Goal: Task Accomplishment & Management: Use online tool/utility

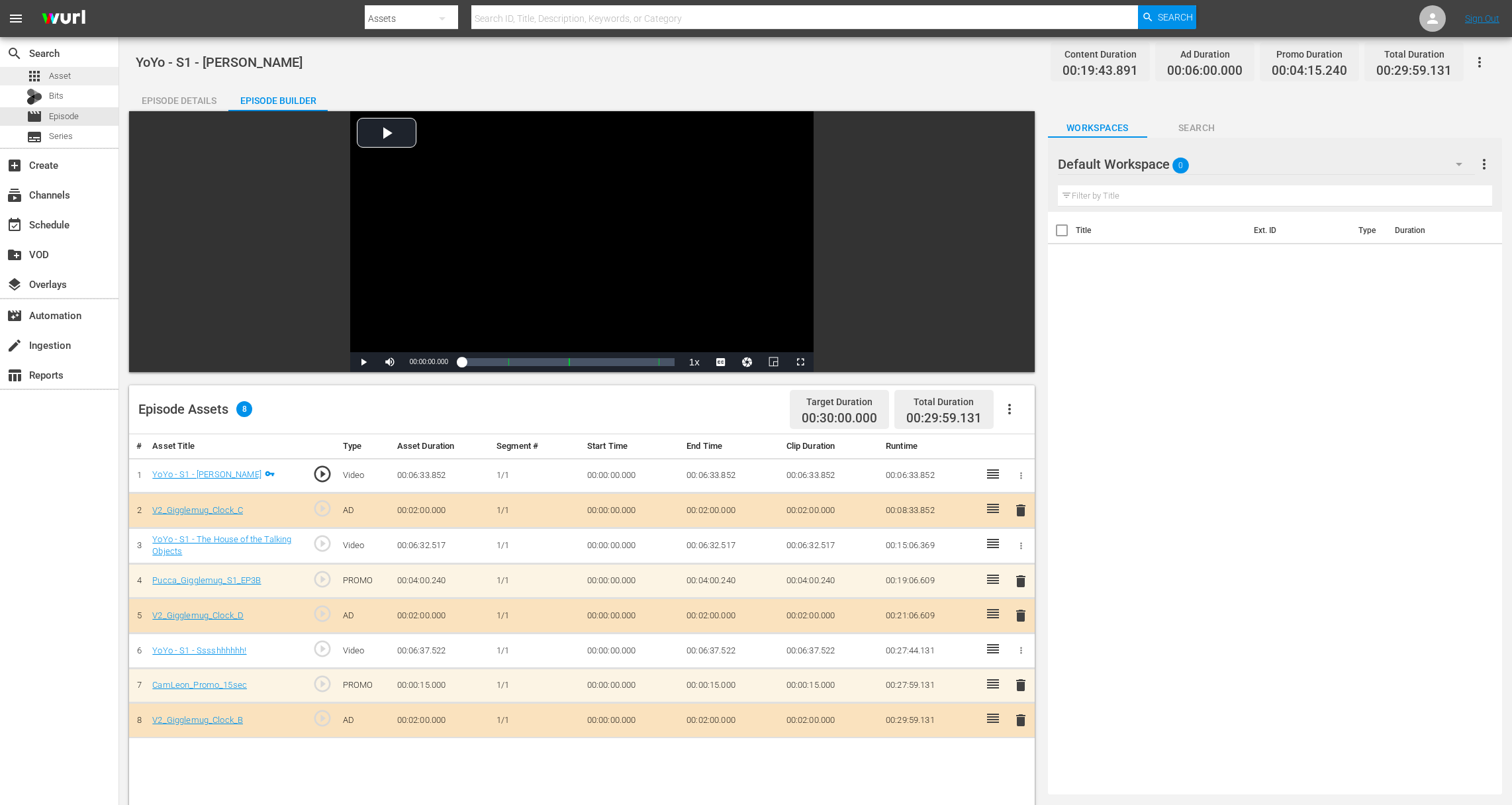
click at [66, 82] on span "Asset" at bounding box center [59, 76] width 22 height 13
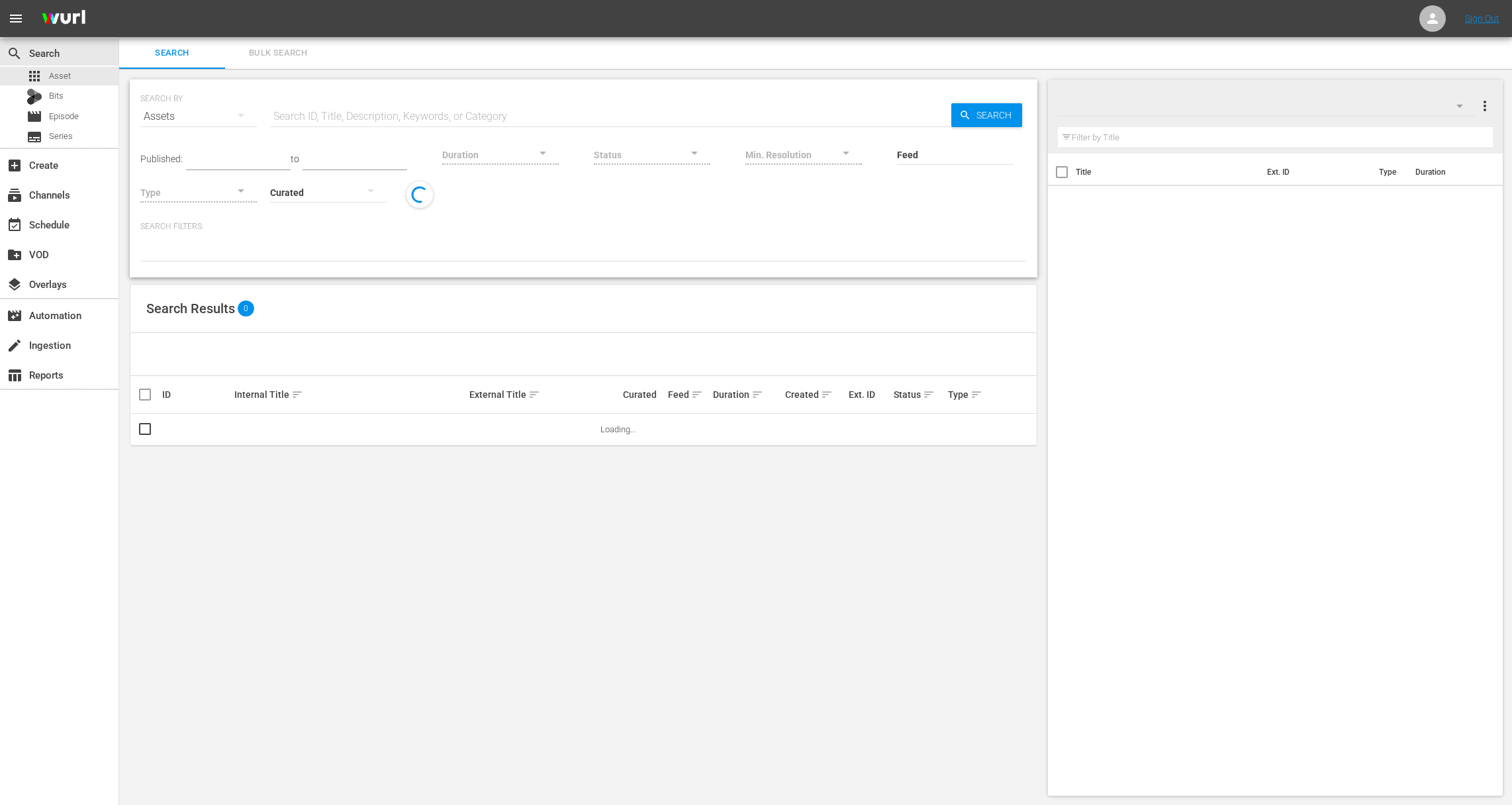
click at [404, 112] on input "text" at bounding box center [610, 116] width 681 height 32
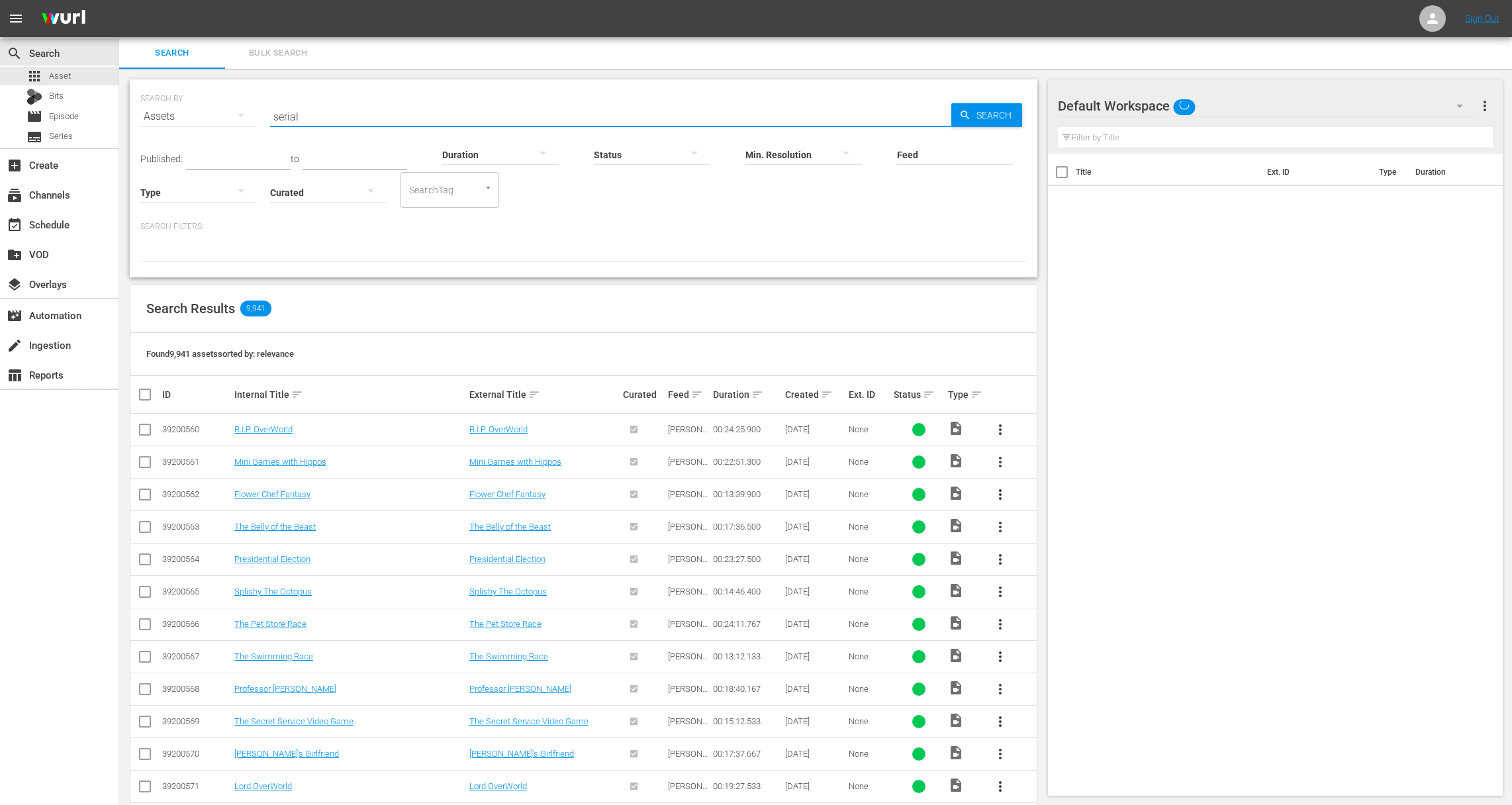
type input "serial"
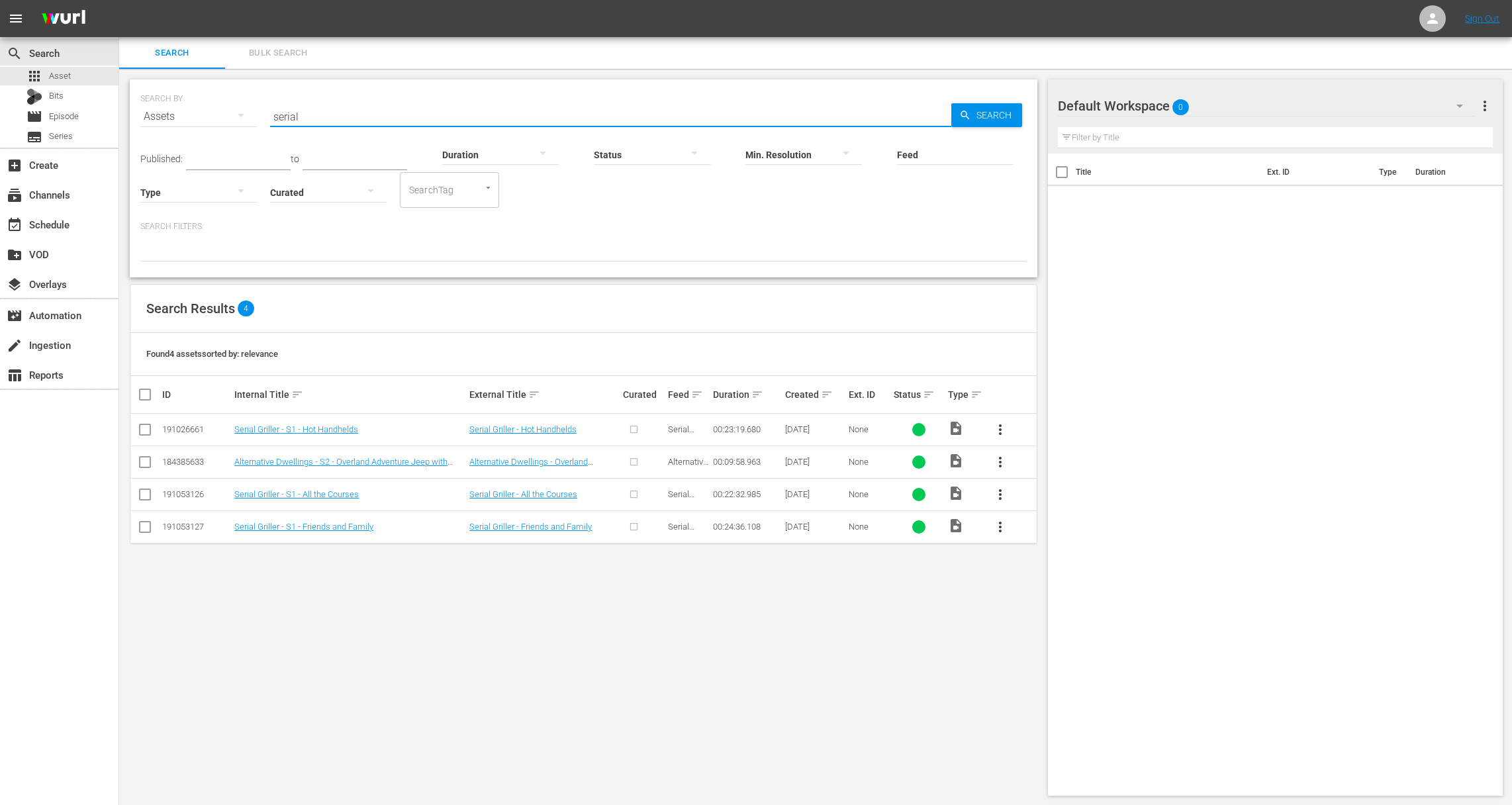
click at [141, 494] on input "checkbox" at bounding box center [145, 497] width 16 height 16
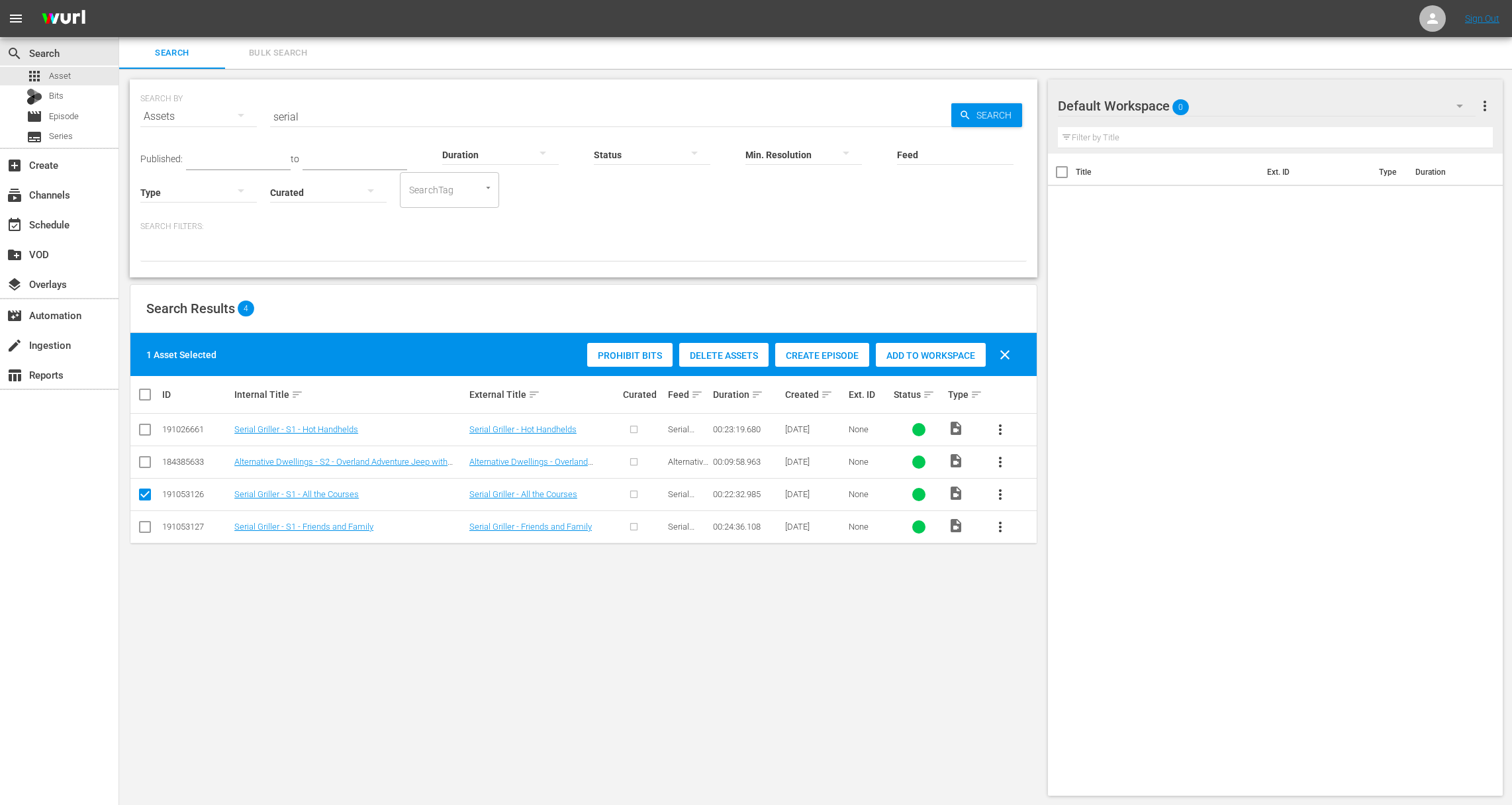
click at [146, 491] on input "checkbox" at bounding box center [145, 497] width 16 height 16
checkbox input "false"
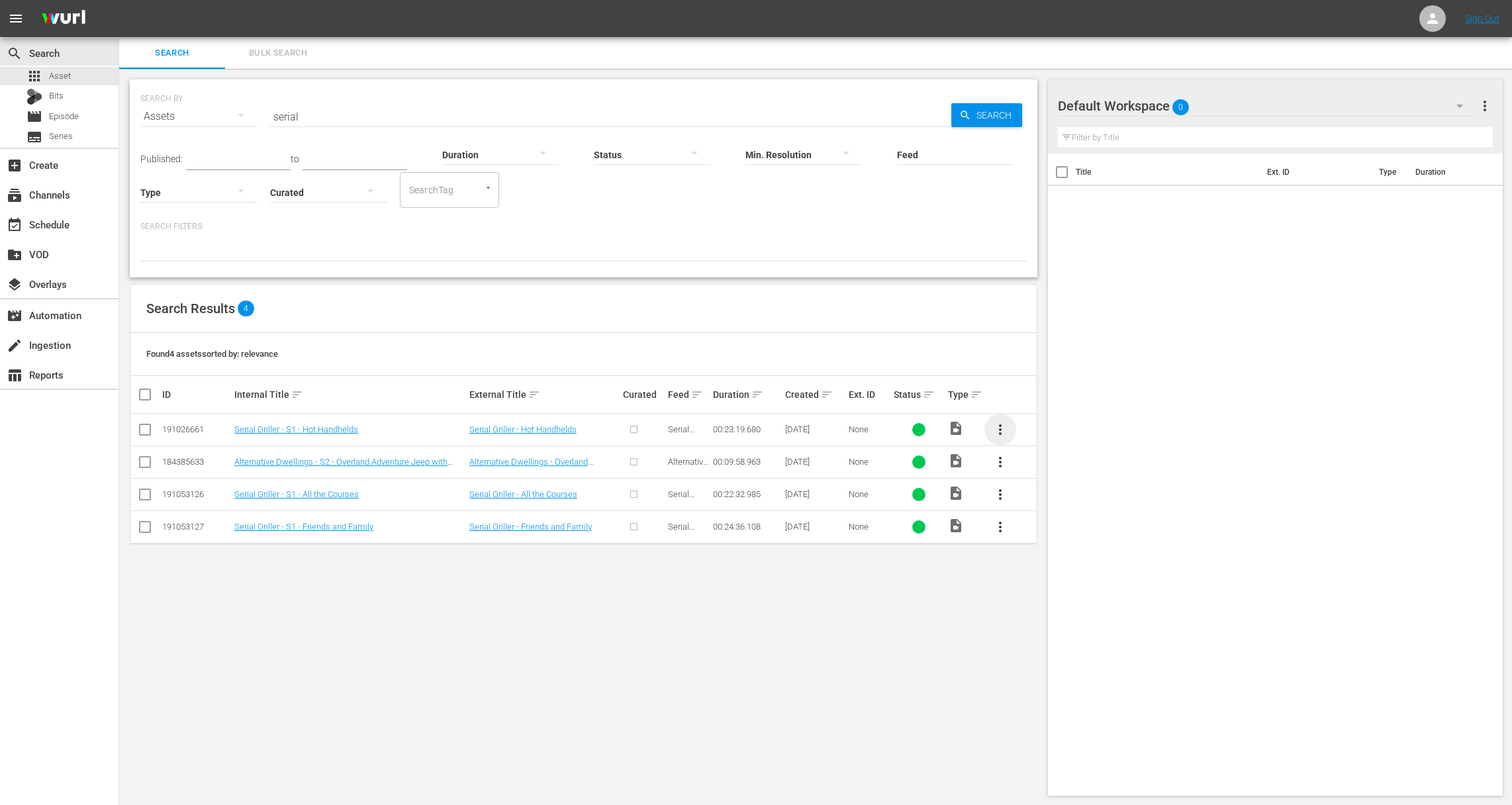
click at [1000, 431] on span "more_vert" at bounding box center [1000, 429] width 16 height 16
click at [1036, 532] on div "Episode" at bounding box center [1072, 530] width 90 height 32
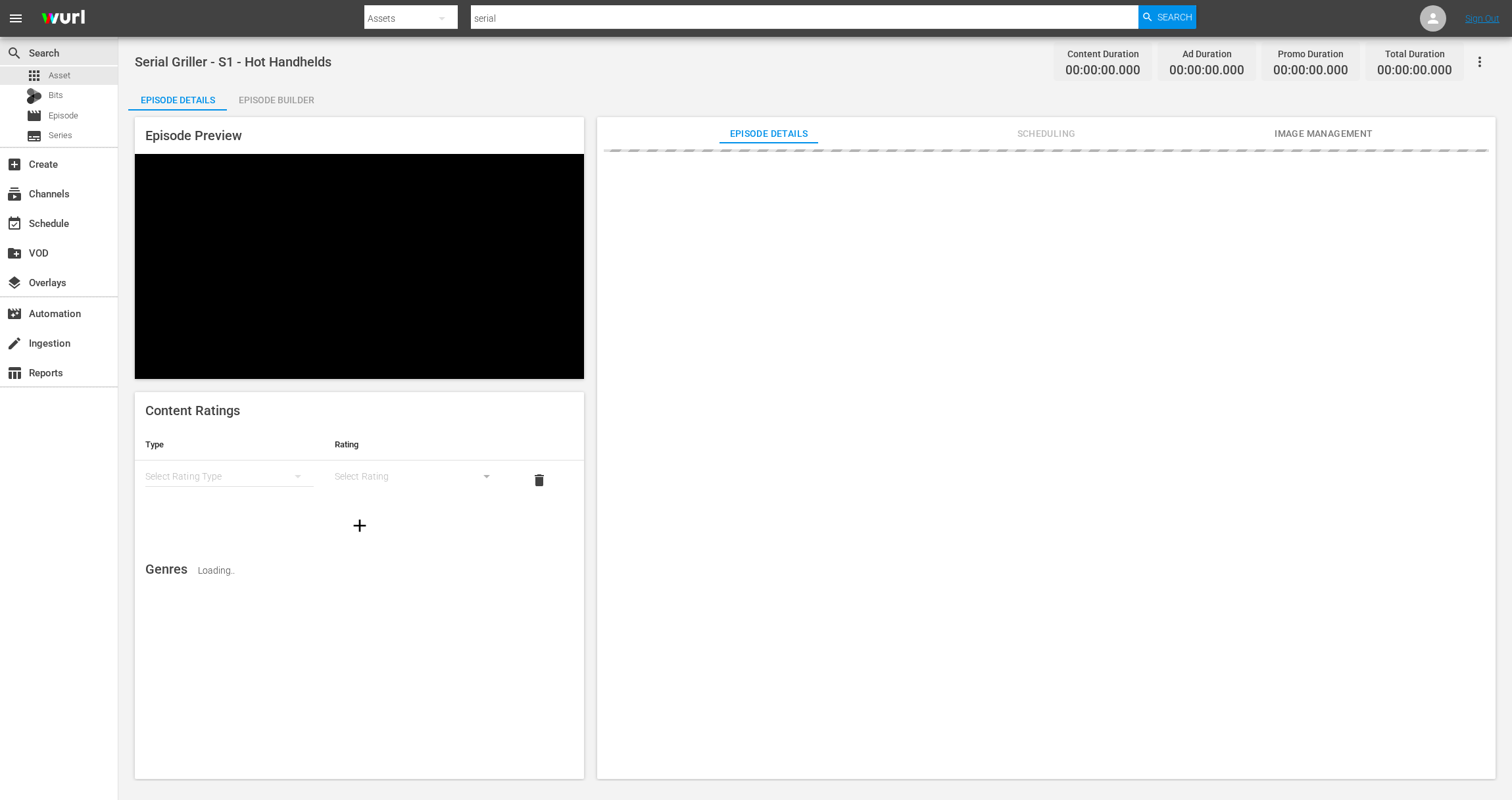
click at [1475, 59] on icon "button" at bounding box center [1479, 62] width 16 height 16
click at [1443, 69] on div "Add Episode to Workspace" at bounding box center [1385, 67] width 201 height 32
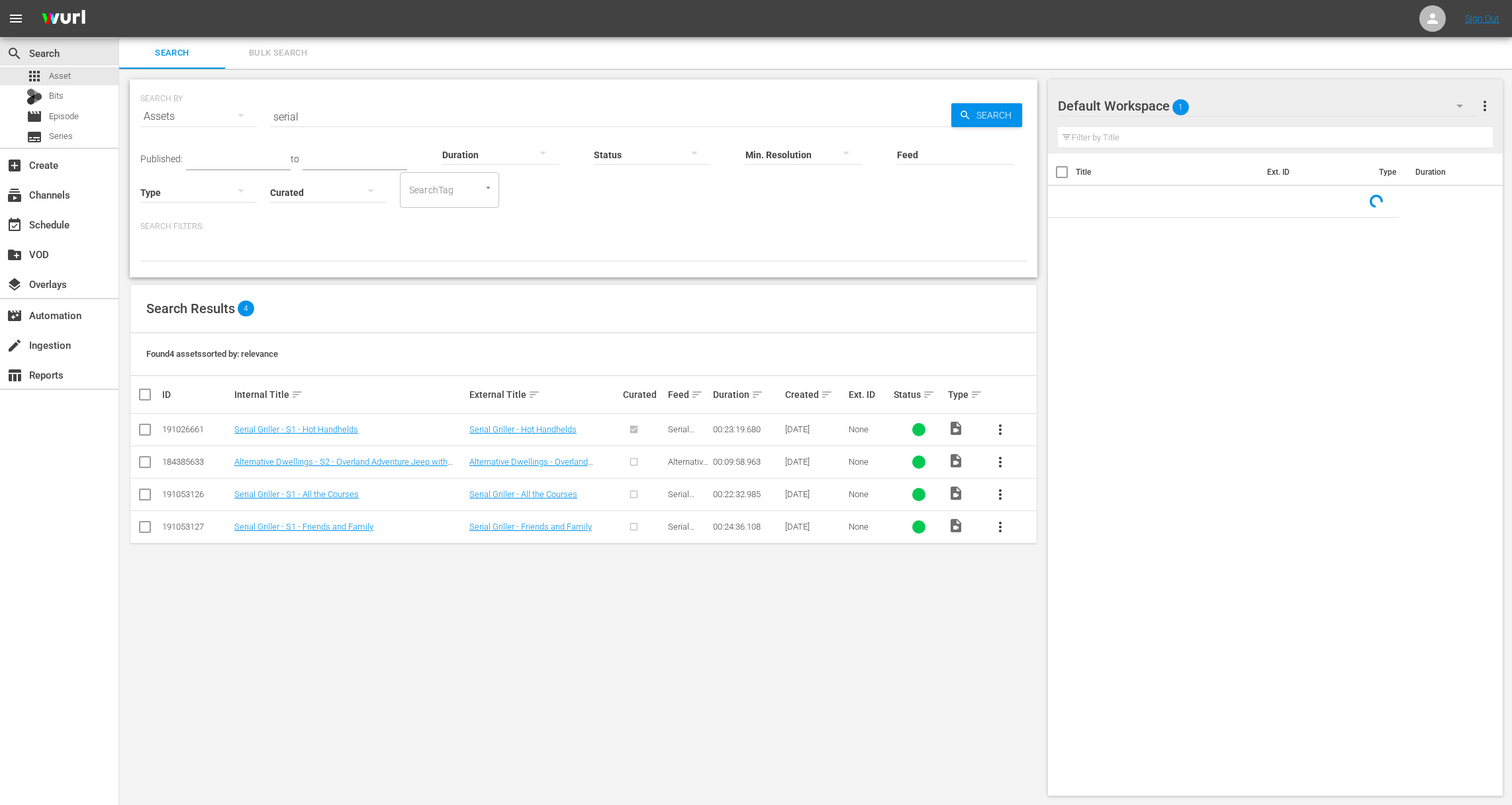
click at [1007, 489] on span "more_vert" at bounding box center [1000, 494] width 16 height 16
click at [1065, 601] on div "Episode" at bounding box center [1072, 595] width 90 height 32
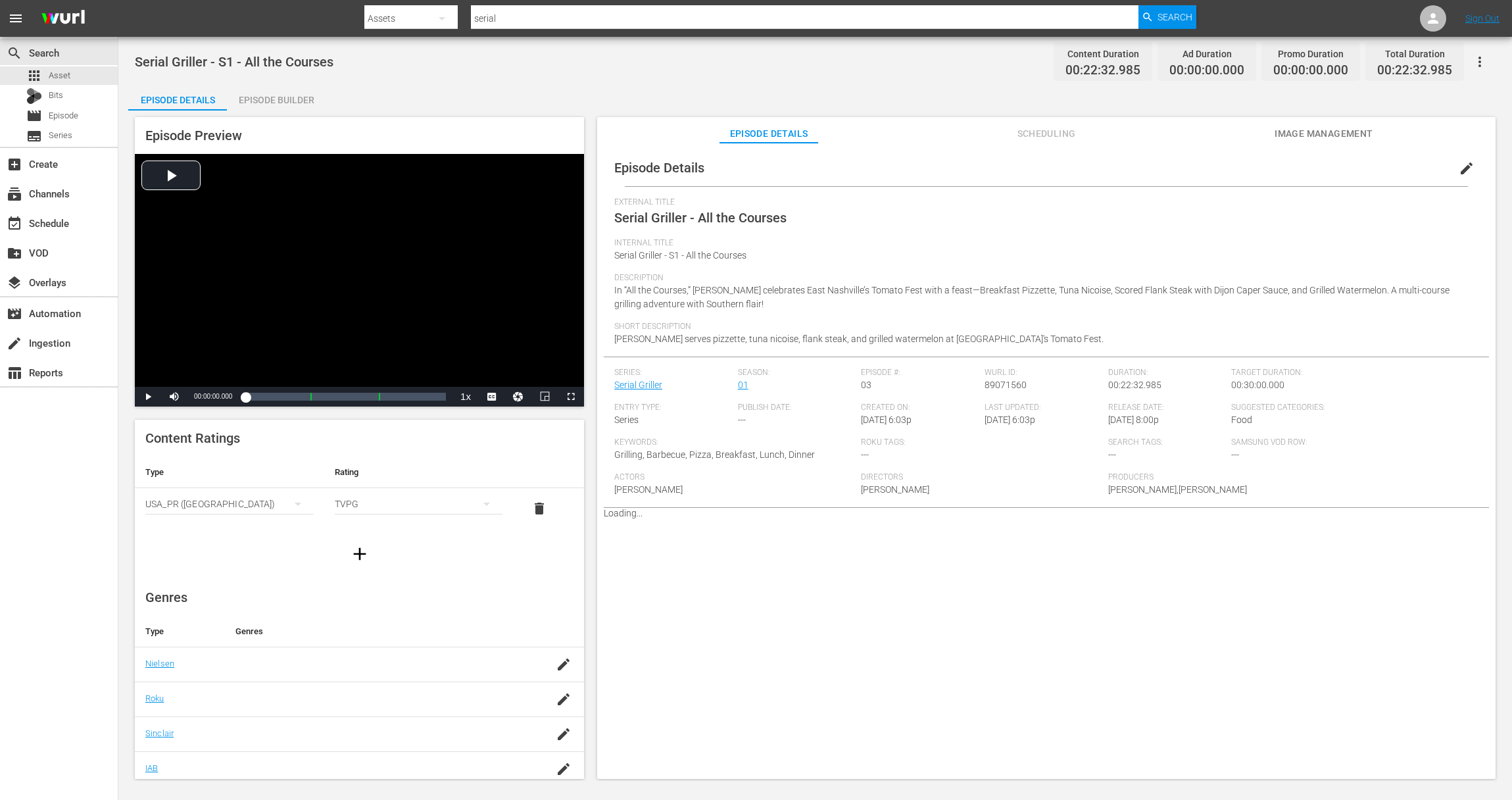
click at [1490, 63] on button "button" at bounding box center [1480, 62] width 32 height 32
click at [1488, 64] on div "Add Episode to Workspace" at bounding box center [1385, 67] width 221 height 32
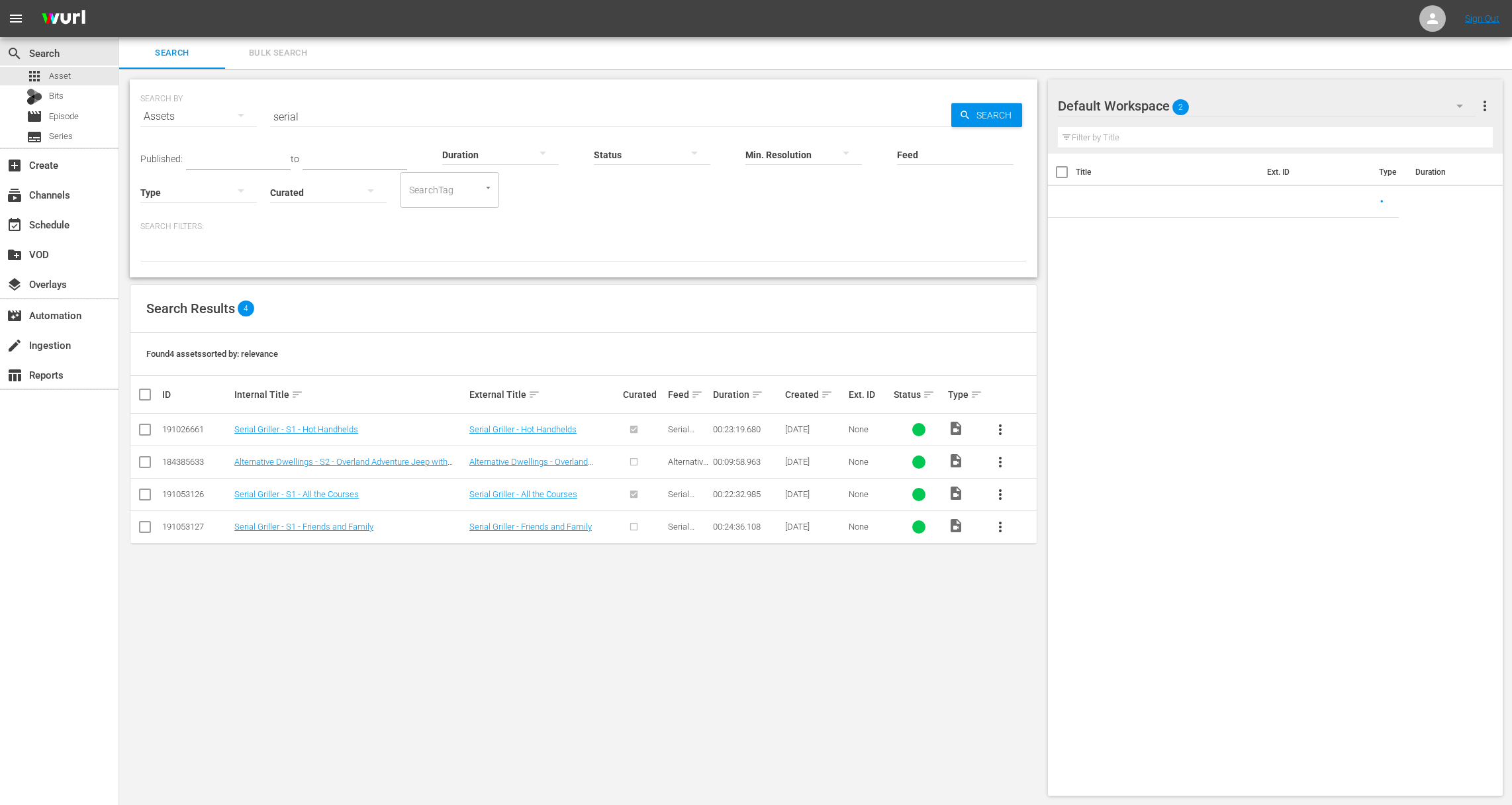
click at [1004, 525] on span "more_vert" at bounding box center [1000, 526] width 16 height 16
click at [1042, 622] on div "Episode" at bounding box center [1072, 627] width 90 height 32
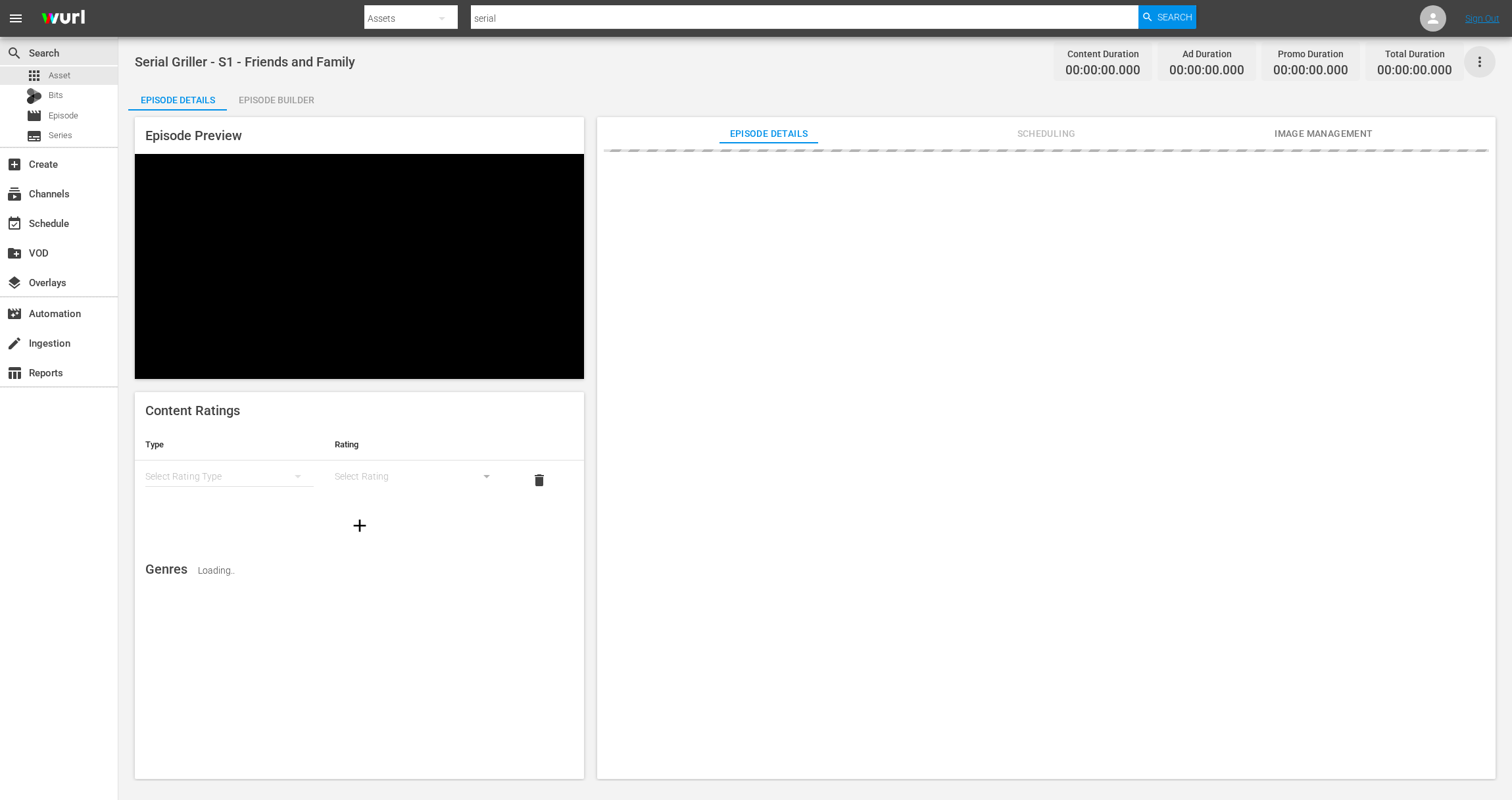
click at [1485, 60] on icon "button" at bounding box center [1479, 62] width 16 height 16
click at [1477, 62] on div "Add Episode to Workspace" at bounding box center [1385, 67] width 201 height 32
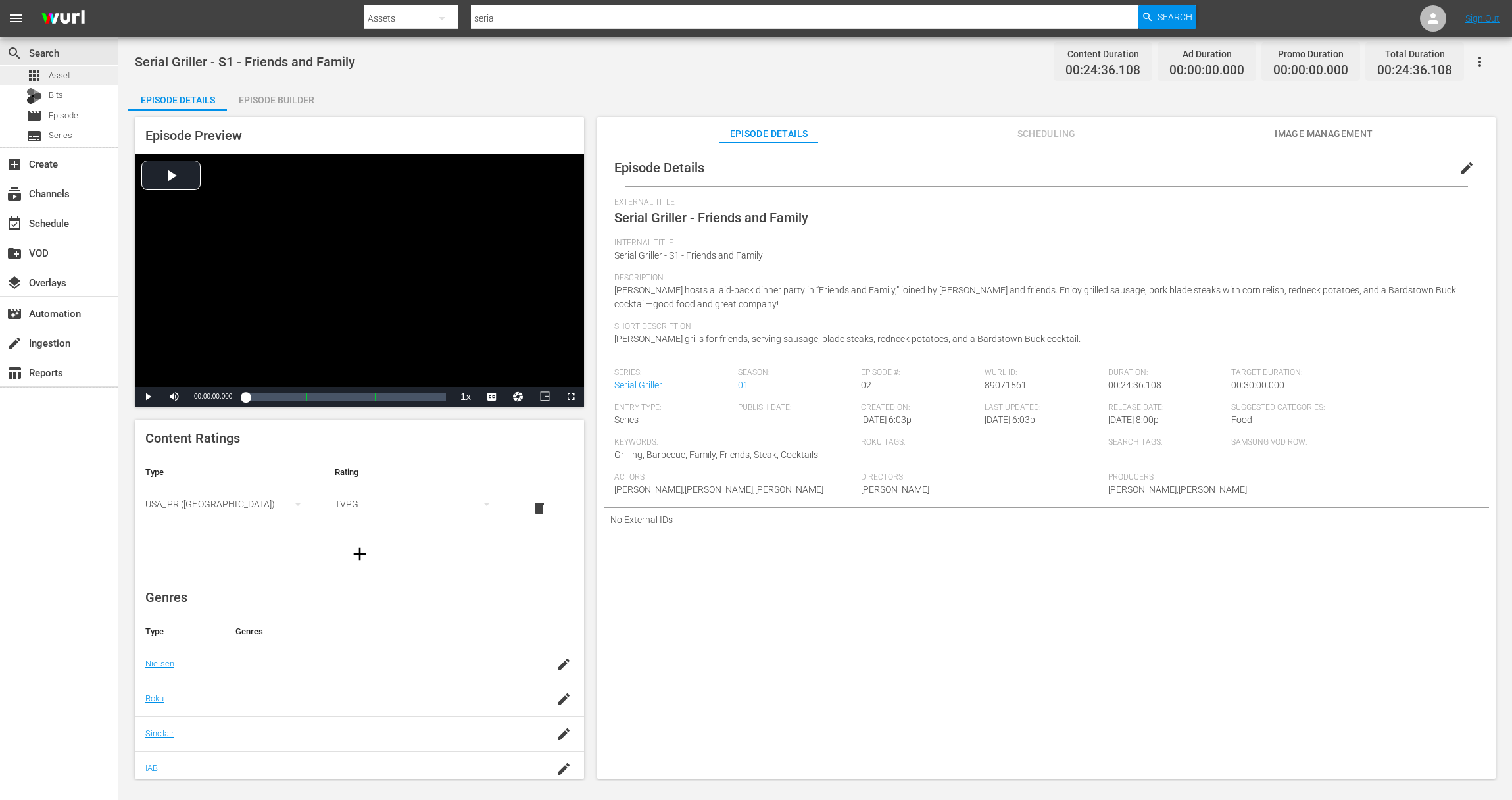
click at [64, 74] on span "Asset" at bounding box center [59, 76] width 21 height 13
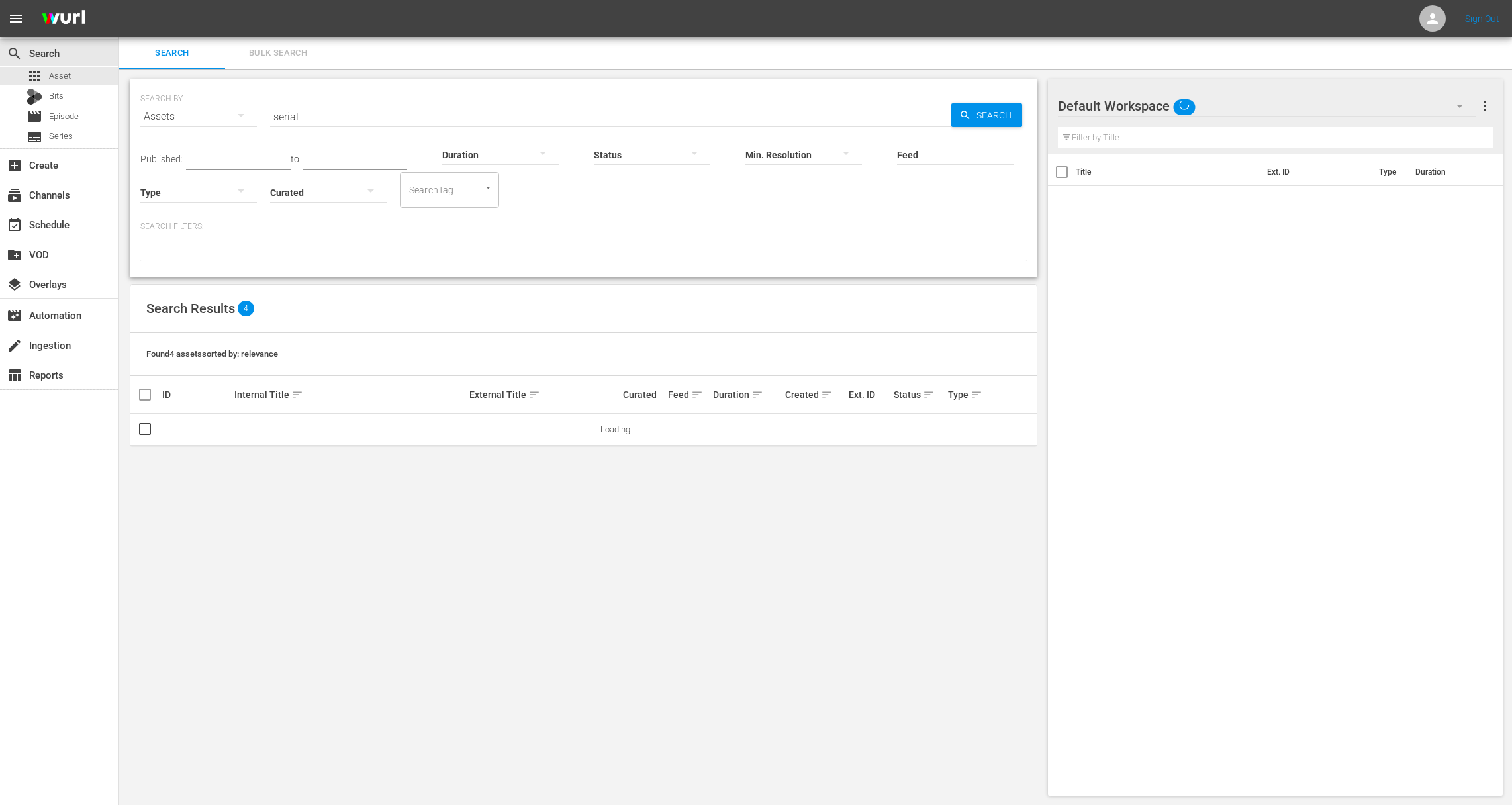
click at [438, 116] on input "serial" at bounding box center [610, 116] width 681 height 32
drag, startPoint x: 450, startPoint y: 116, endPoint x: 275, endPoint y: 107, distance: 175.2
click at [275, 107] on input "serial" at bounding box center [610, 116] width 681 height 32
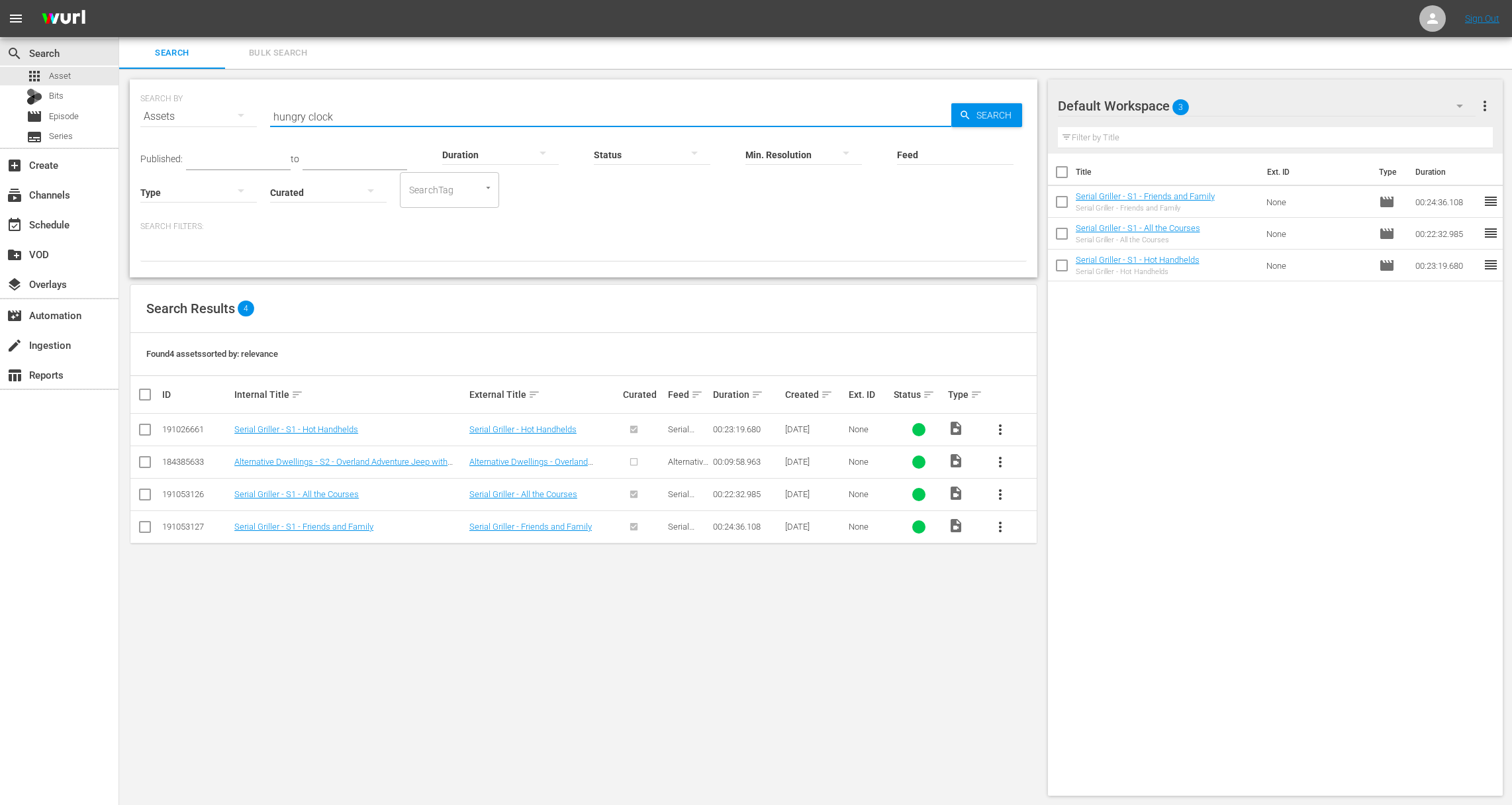
type input "hungry clock"
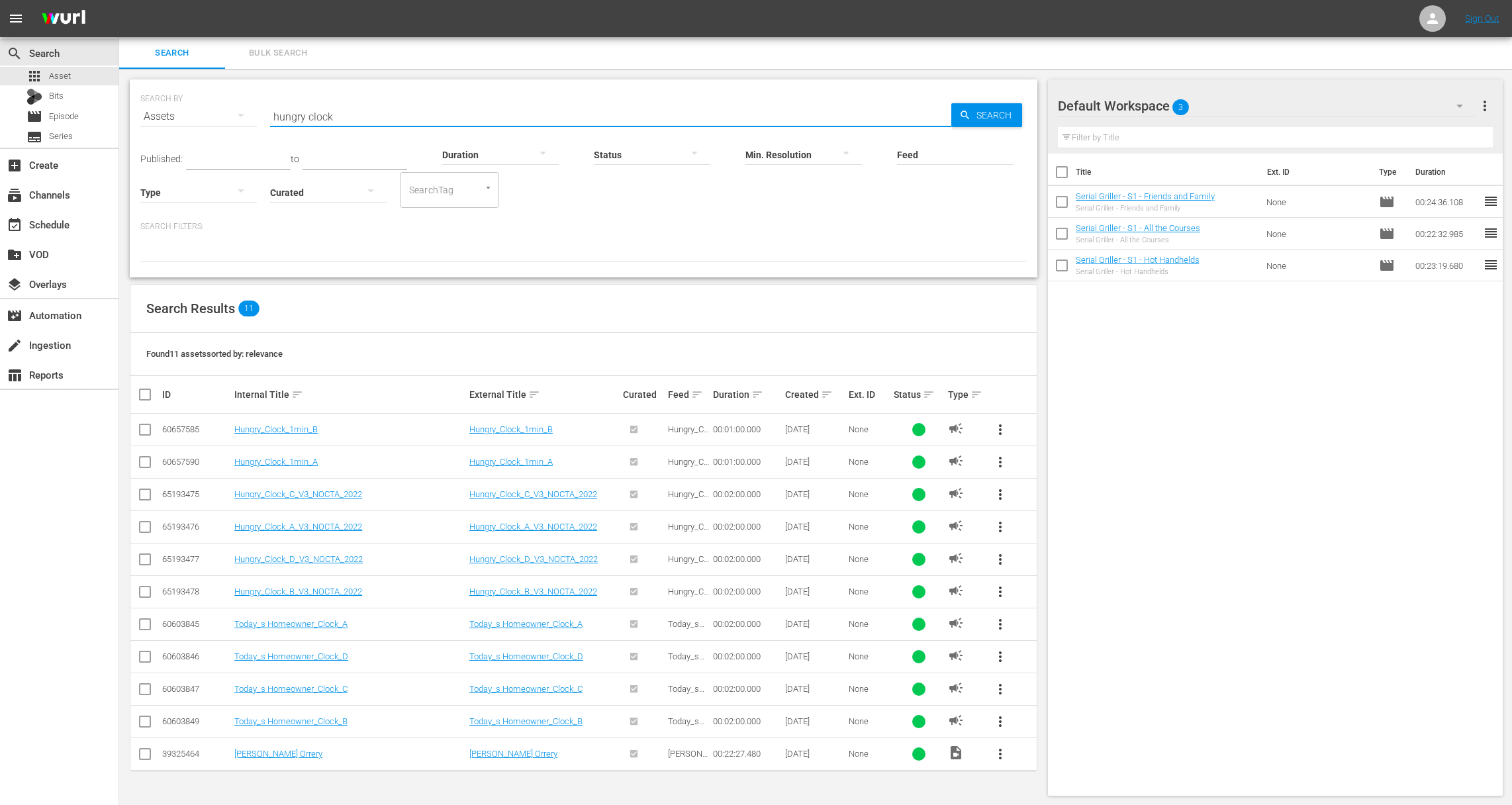
drag, startPoint x: 148, startPoint y: 489, endPoint x: 148, endPoint y: 514, distance: 25.0
click at [148, 490] on input "checkbox" at bounding box center [145, 497] width 16 height 16
checkbox input "true"
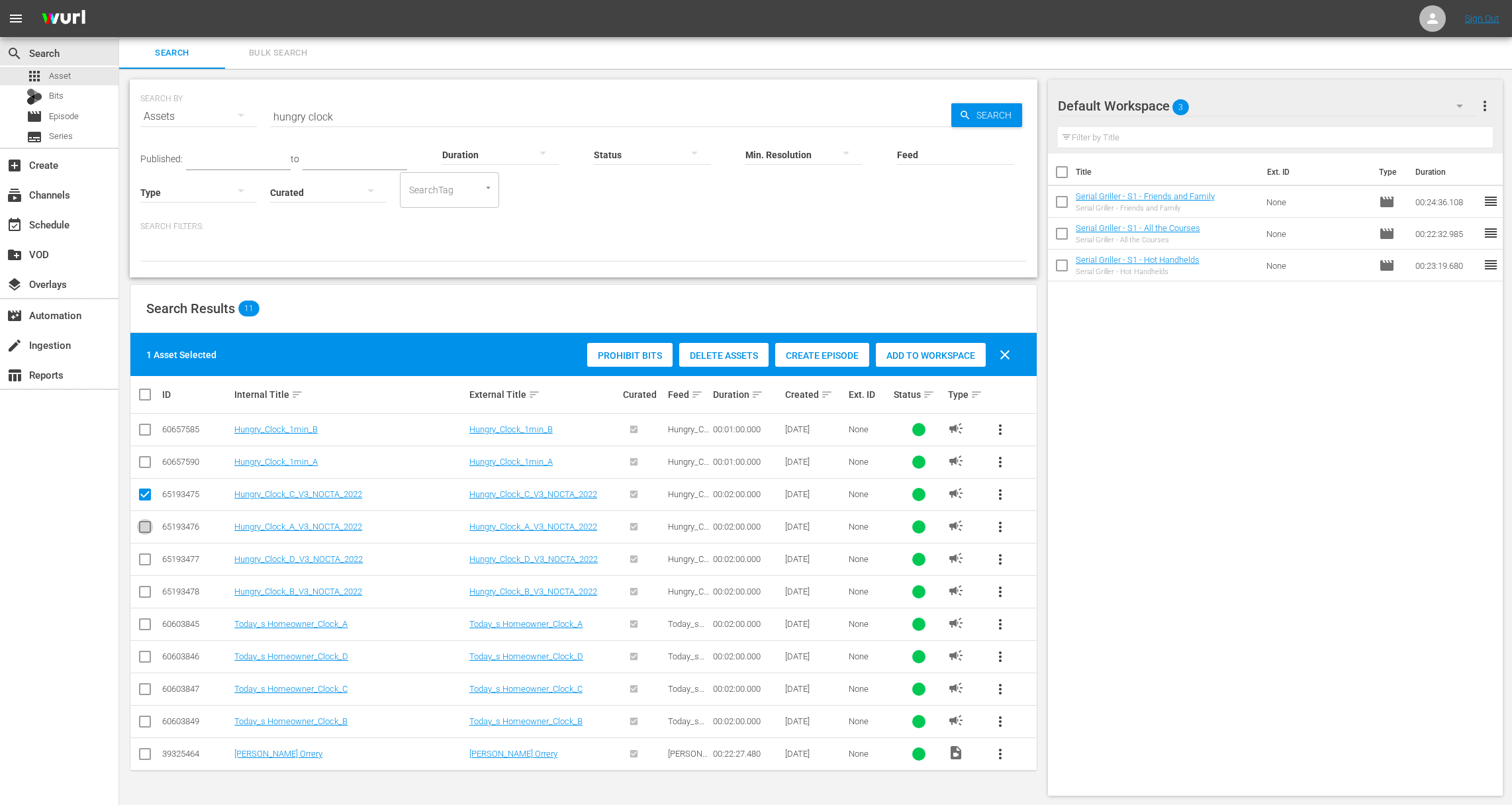
click at [140, 526] on input "checkbox" at bounding box center [145, 529] width 16 height 16
checkbox input "true"
click at [146, 563] on input "checkbox" at bounding box center [145, 562] width 16 height 16
checkbox input "true"
click at [145, 581] on td at bounding box center [146, 591] width 30 height 33
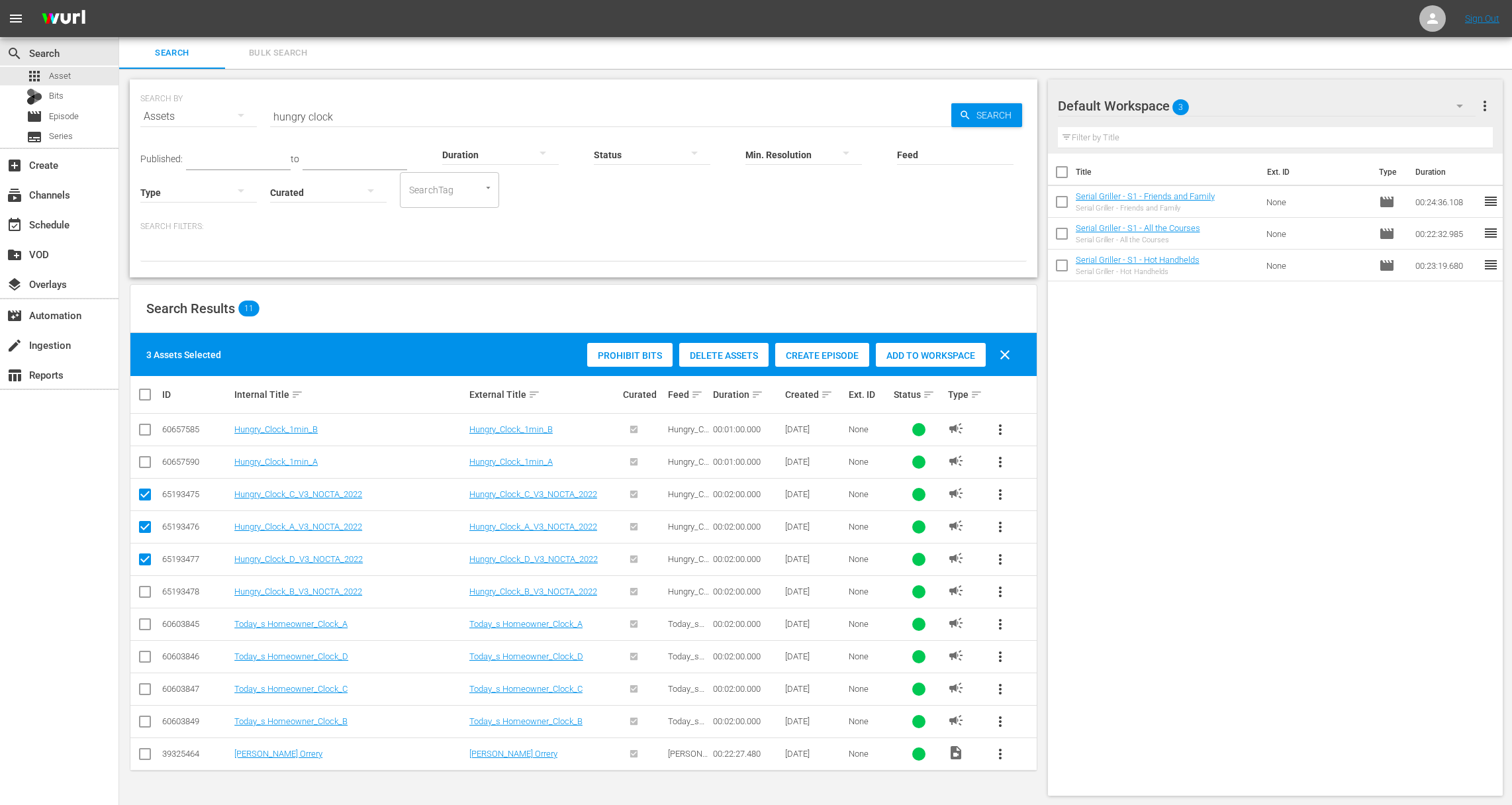
click at [141, 592] on input "checkbox" at bounding box center [145, 594] width 16 height 16
checkbox input "true"
click at [936, 356] on span "Add to Workspace" at bounding box center [930, 355] width 110 height 10
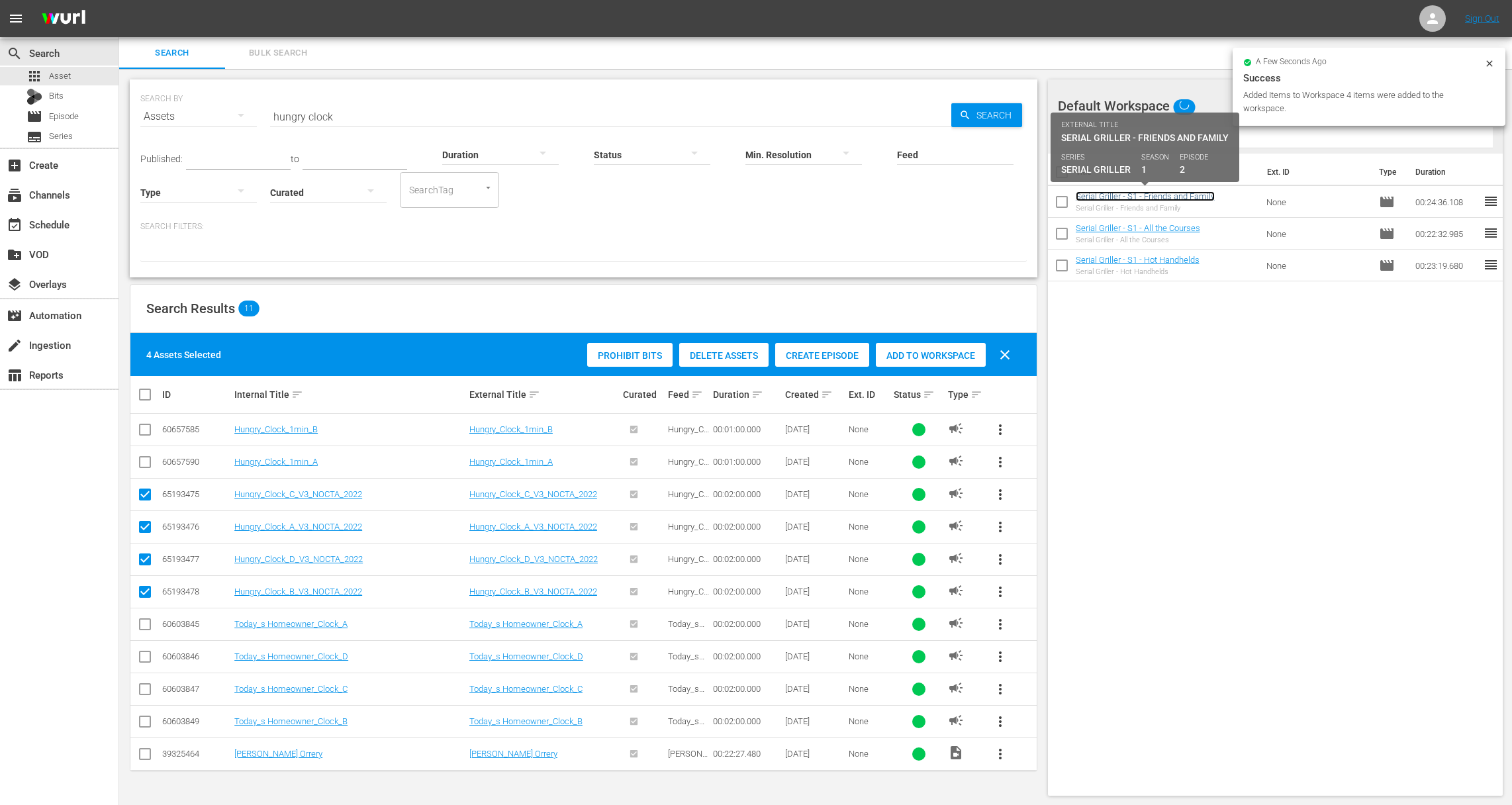
click at [1130, 193] on link "Serial Griller - S1 - Friends and Family" at bounding box center [1146, 196] width 139 height 10
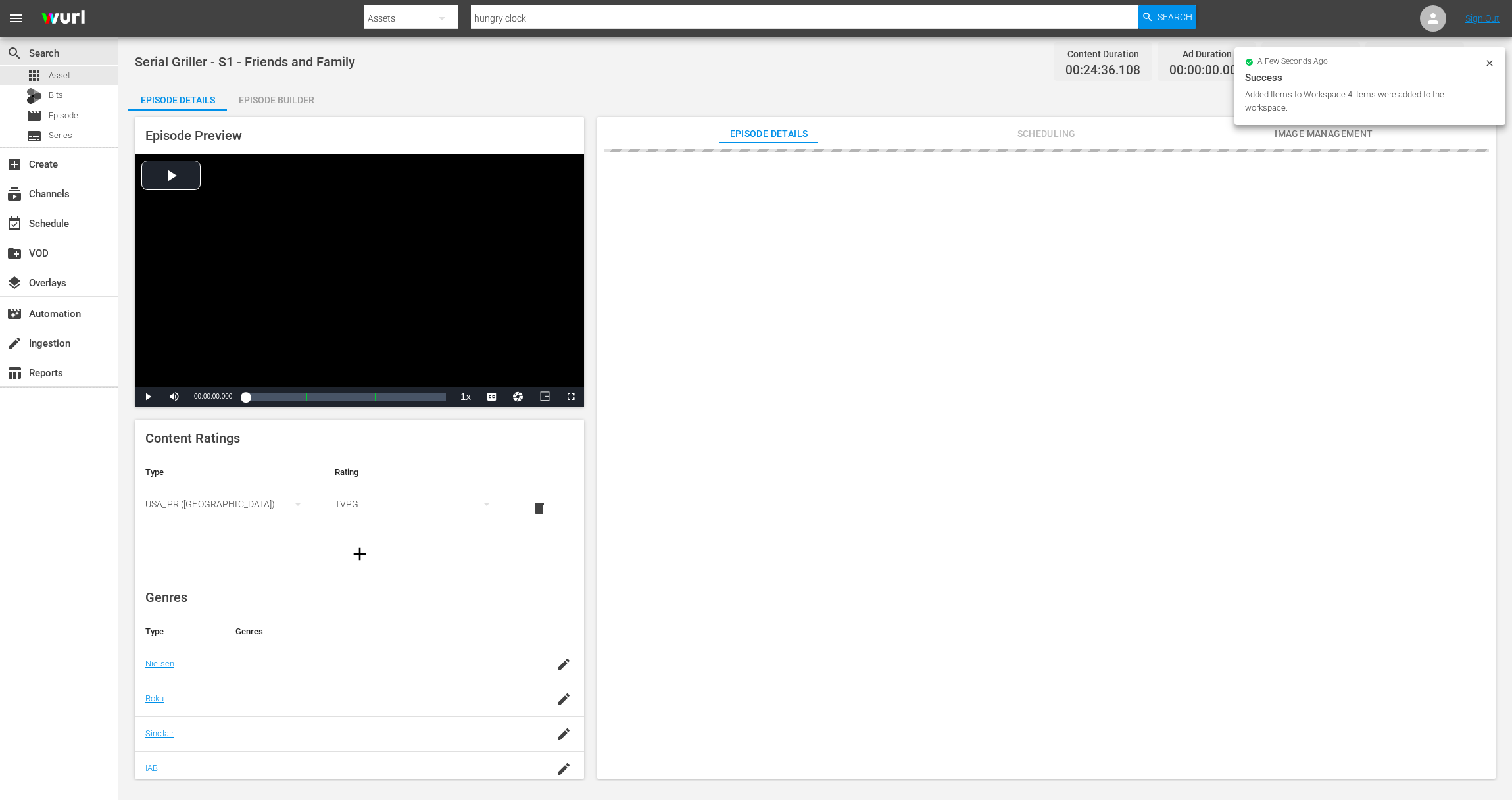
click at [302, 99] on div "Episode Builder" at bounding box center [276, 100] width 99 height 32
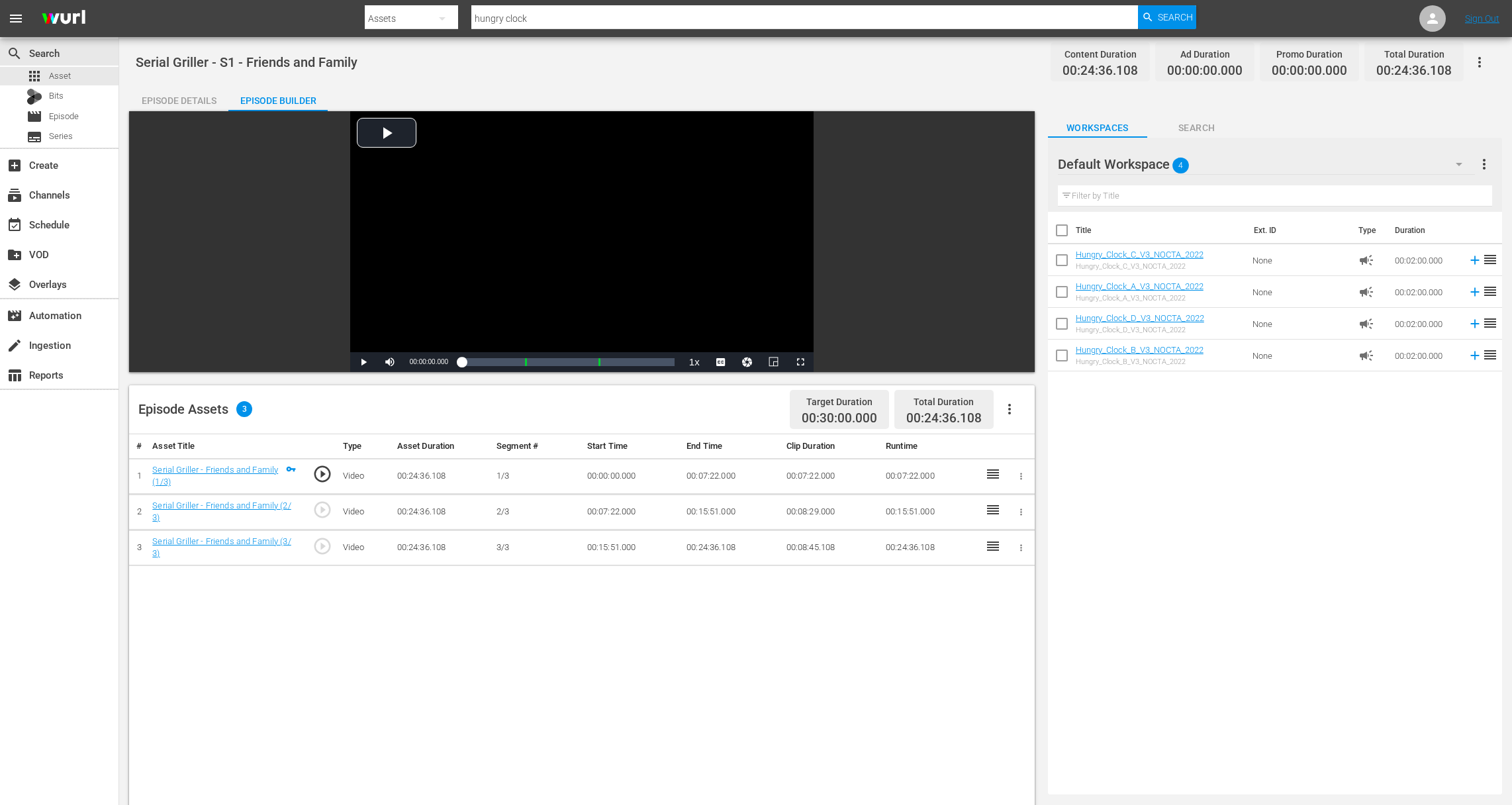
click at [1484, 45] on div "Serial Griller - S1 - Friends and Family Content Duration 00:24:36.108 Ad Durat…" at bounding box center [816, 593] width 1393 height 1112
click at [1484, 60] on icon "button" at bounding box center [1479, 62] width 16 height 16
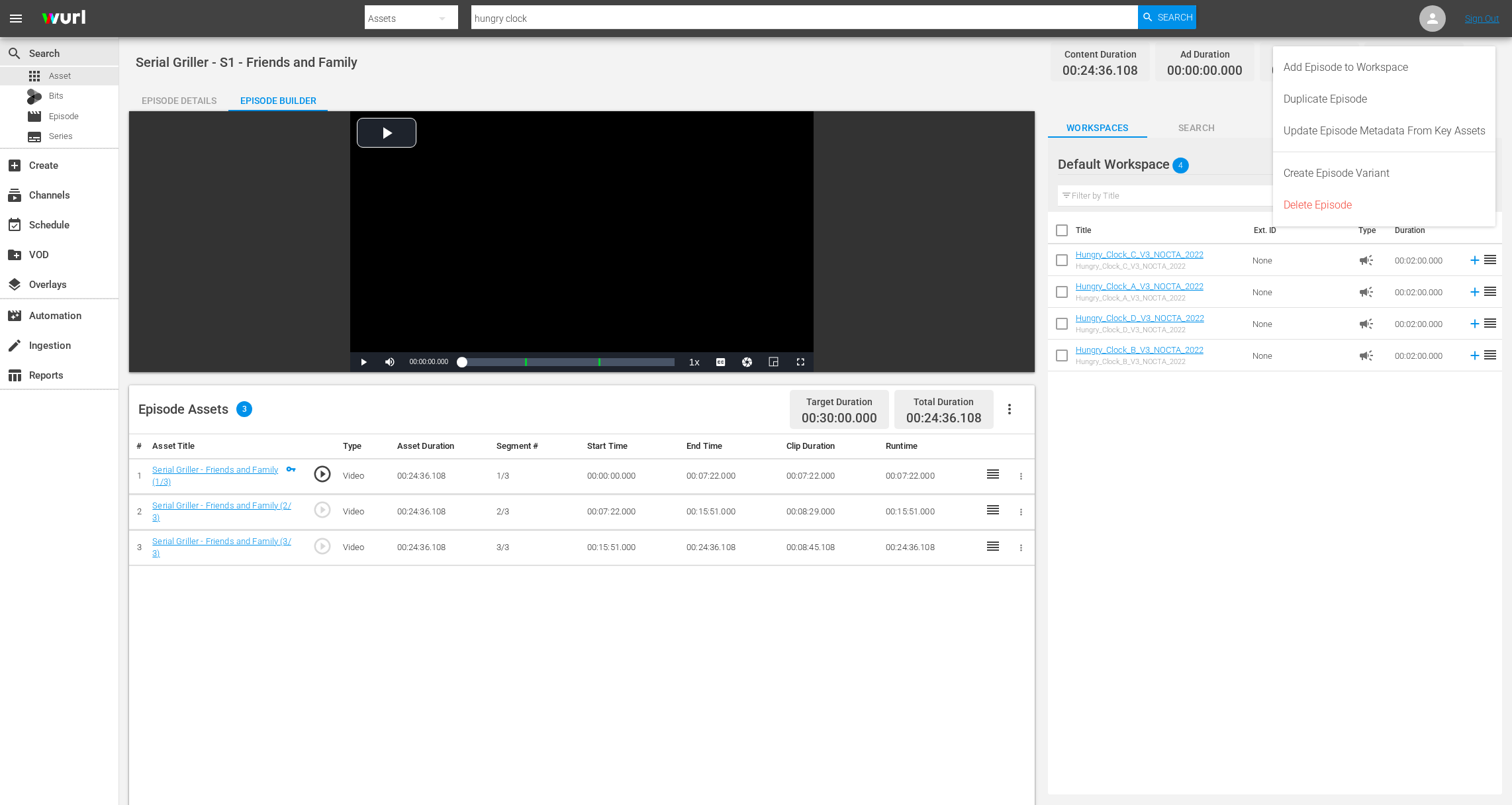
click at [1259, 475] on div "Title Ext. ID Type Duration Hungry_Clock_C_V3_NOCTA_2022 Hungry_Clock_C_V3_NOCT…" at bounding box center [1274, 500] width 454 height 577
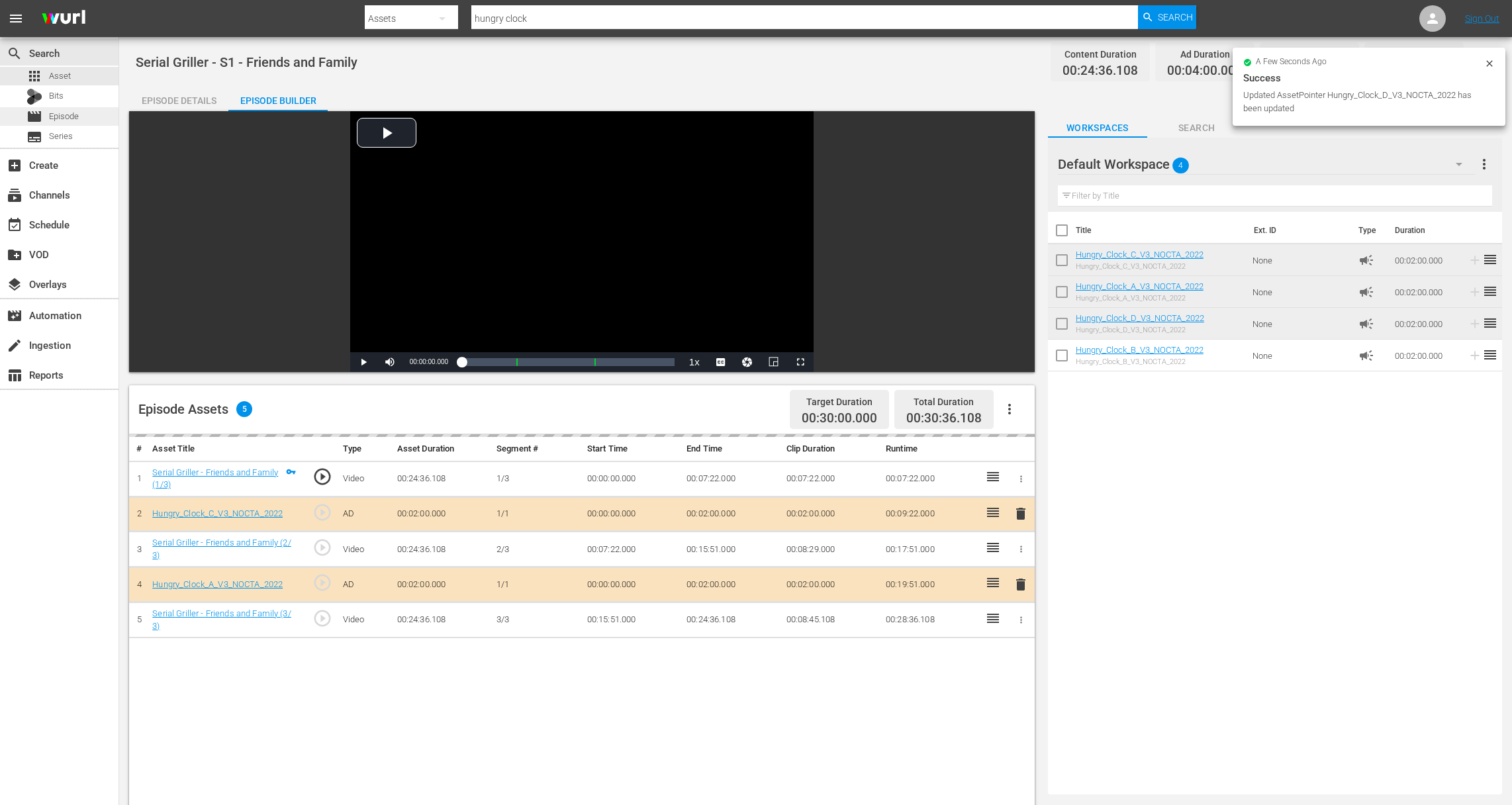
click at [75, 116] on span "Episode" at bounding box center [64, 116] width 30 height 13
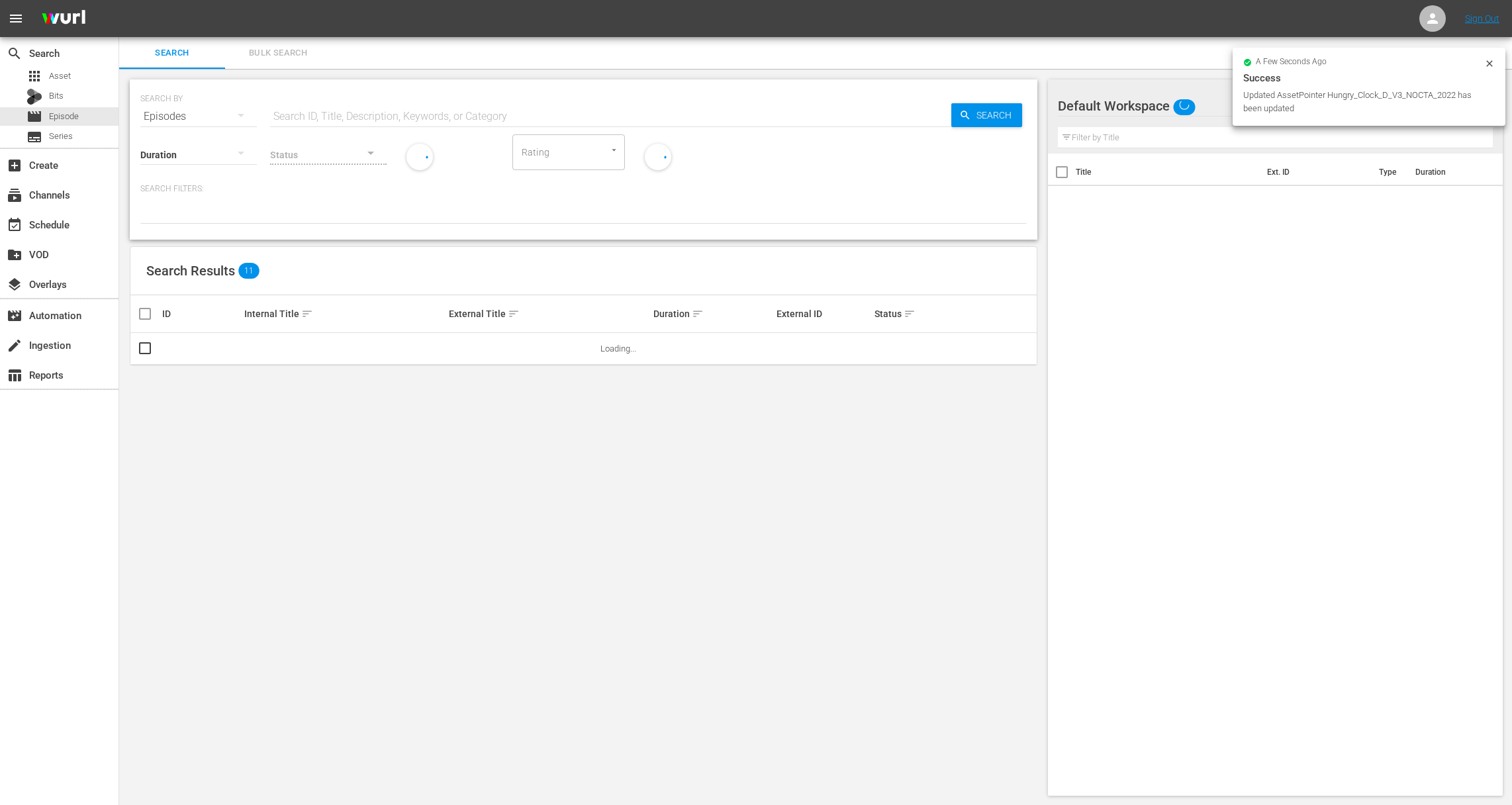
click at [1487, 62] on icon at bounding box center [1489, 63] width 10 height 10
click at [1489, 106] on span "more_vert" at bounding box center [1485, 105] width 16 height 16
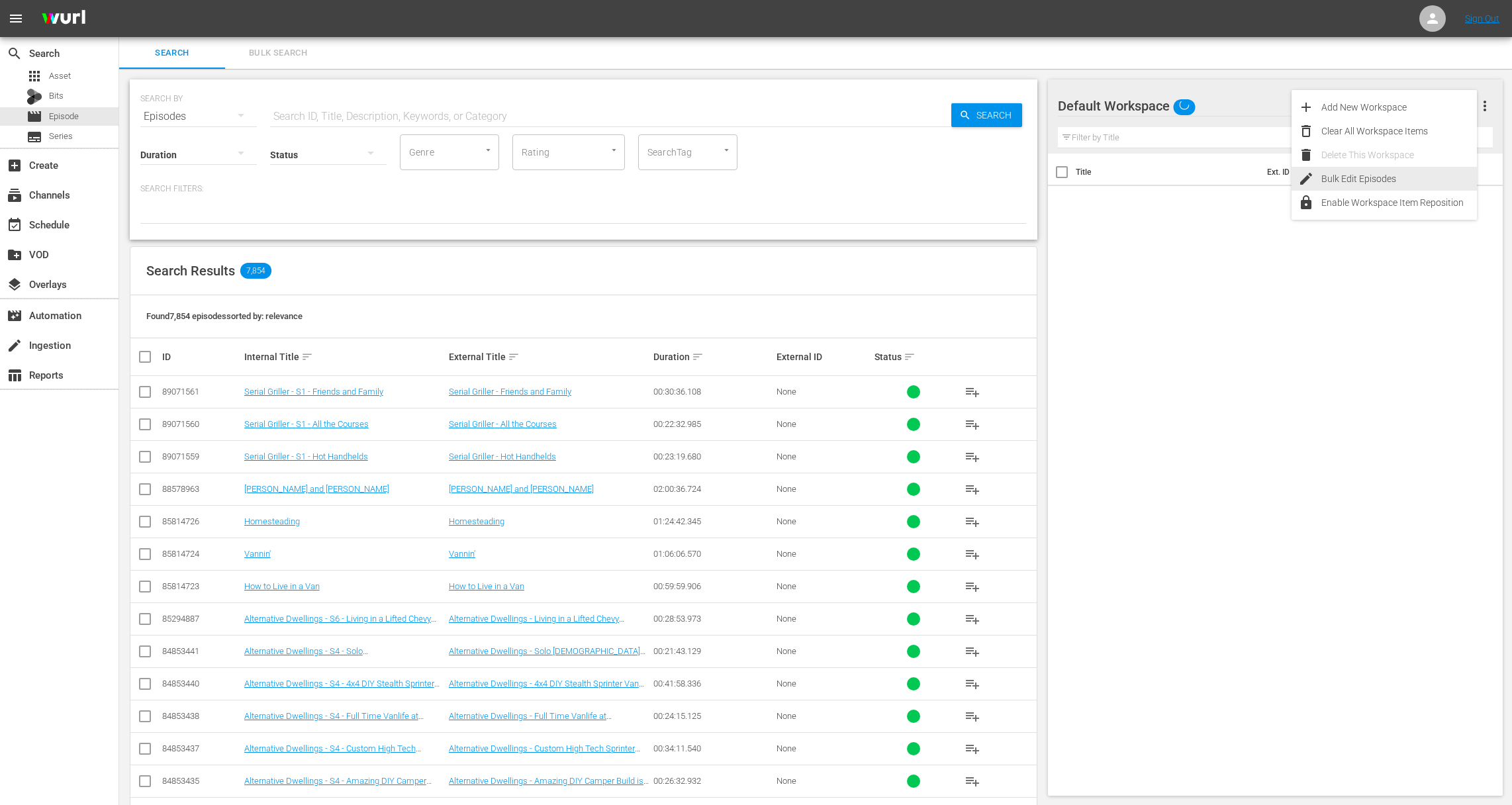
click at [1392, 185] on div "Bulk Edit Episodes" at bounding box center [1399, 178] width 156 height 23
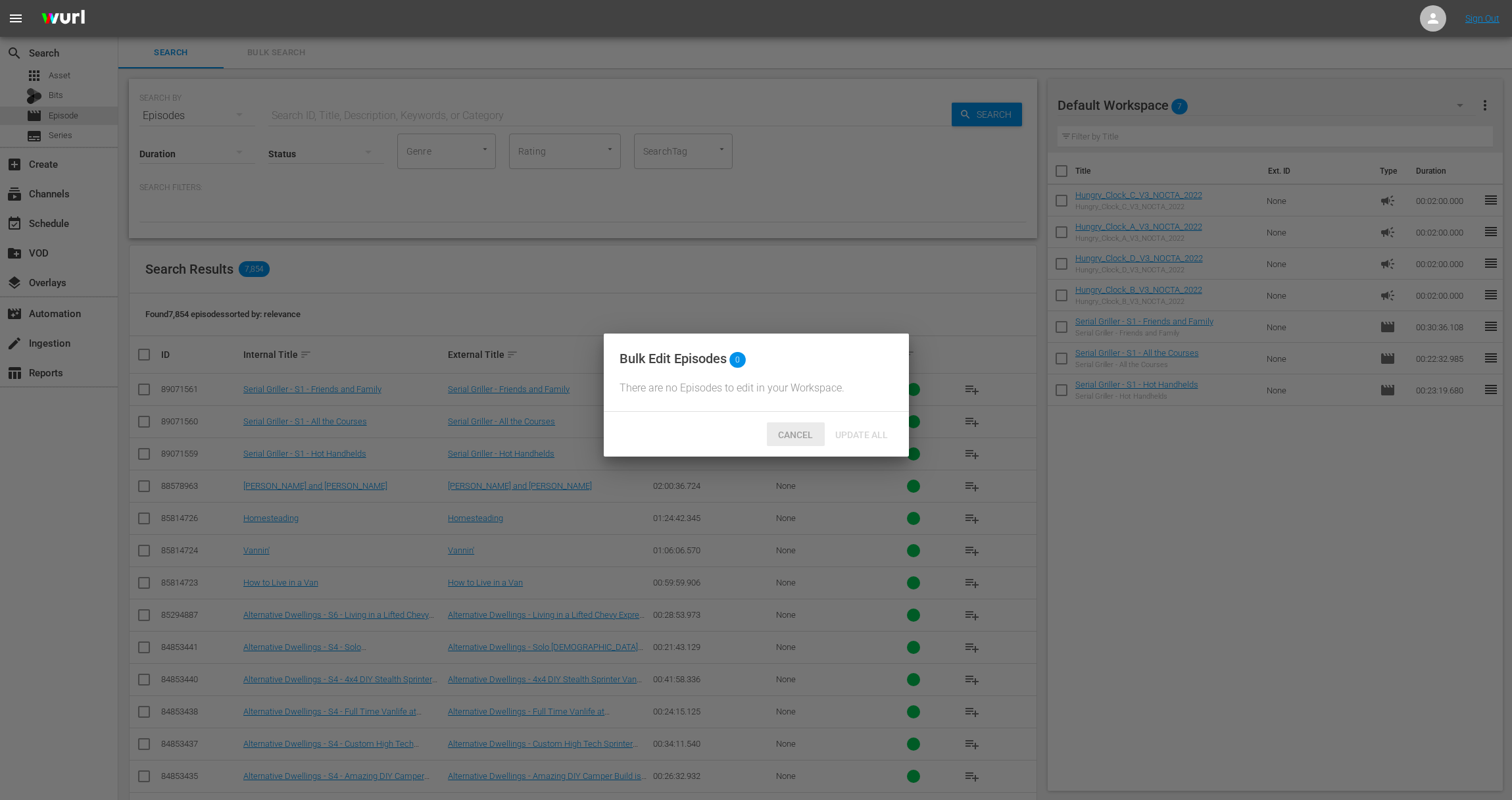
click at [806, 440] on span "Cancel" at bounding box center [796, 434] width 56 height 10
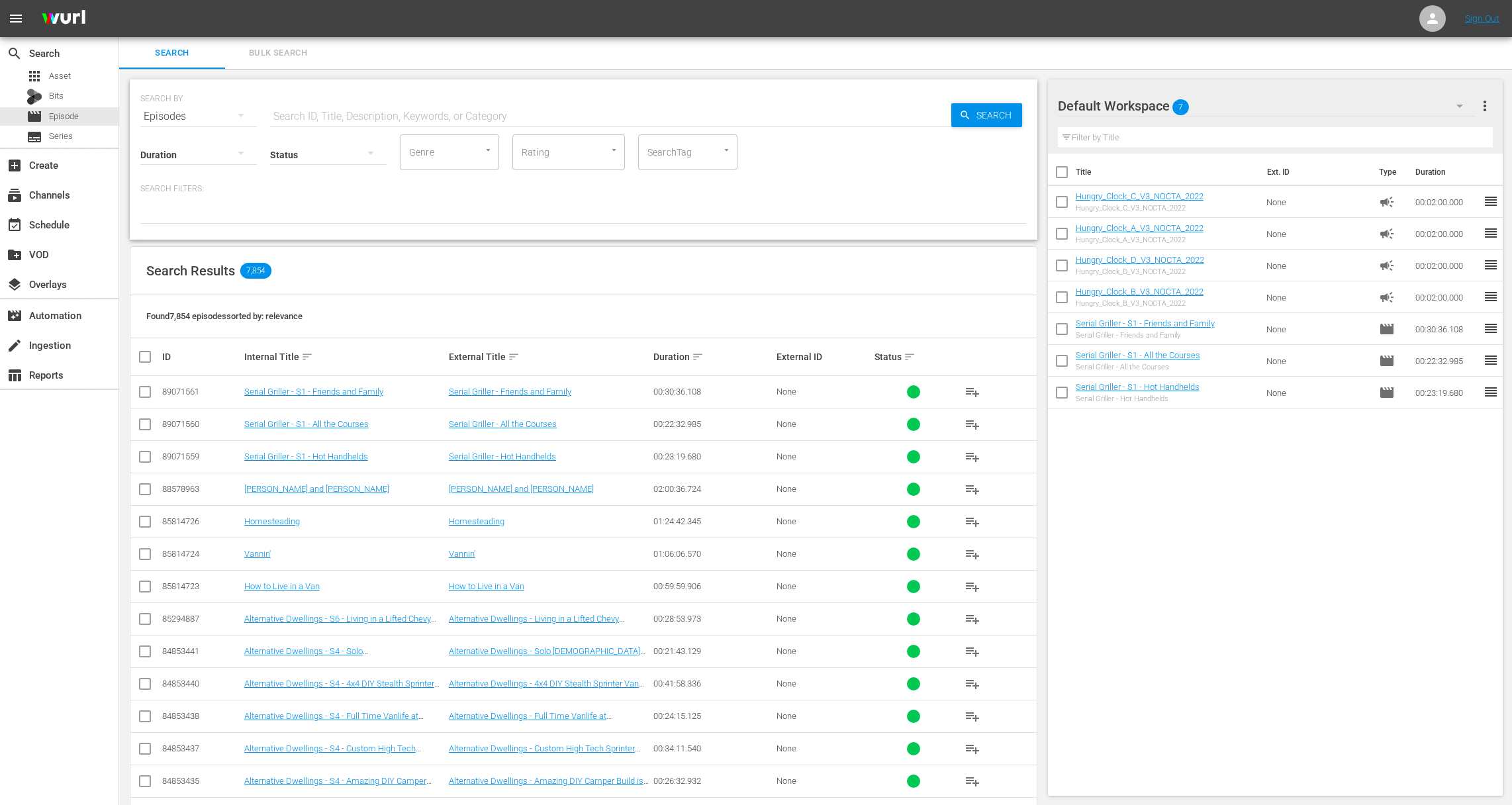
click at [1483, 101] on span "more_vert" at bounding box center [1485, 105] width 16 height 16
click at [1364, 178] on div "Bulk Edit Episodes" at bounding box center [1399, 178] width 156 height 23
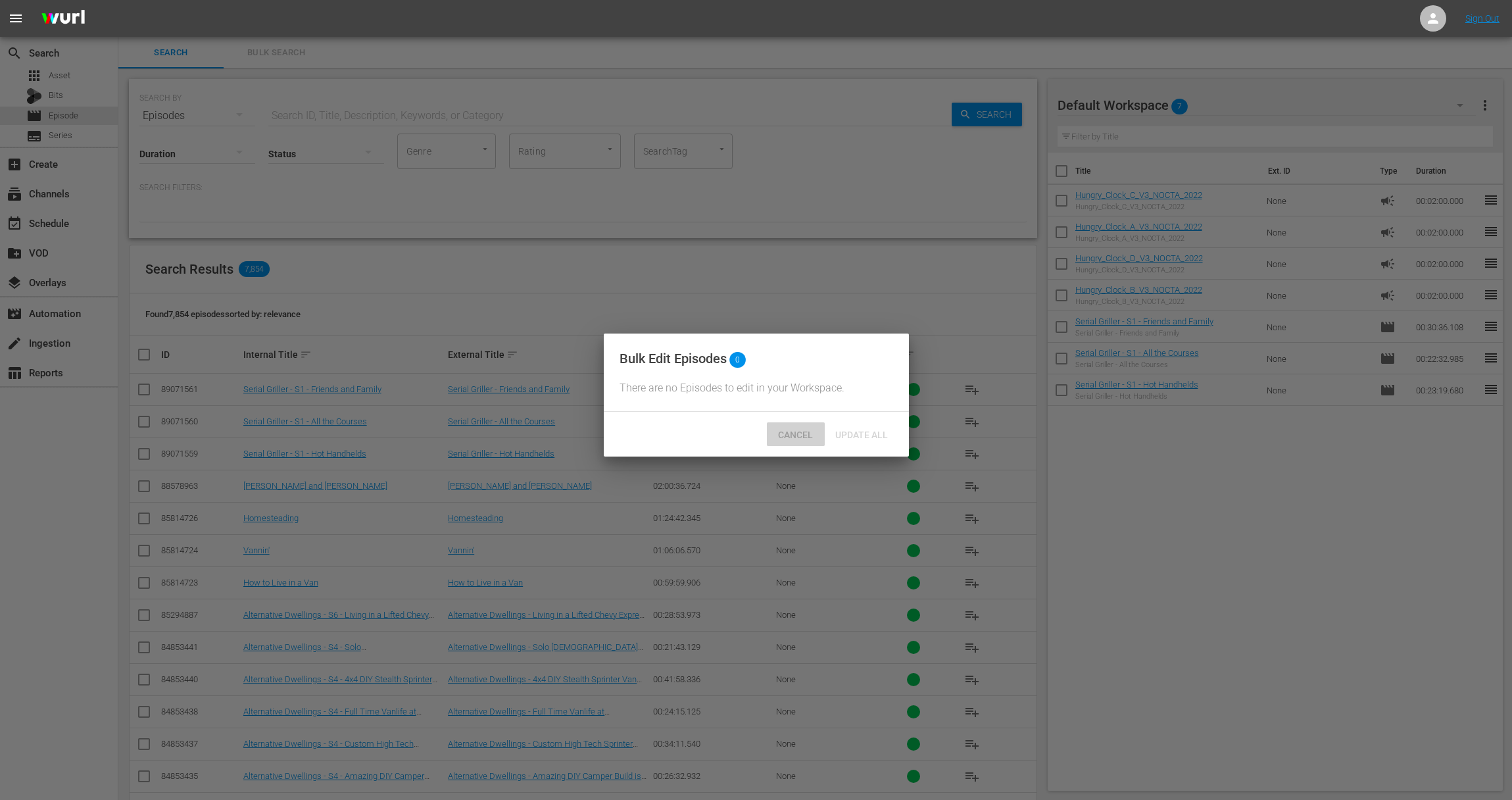
click at [798, 440] on span "Cancel" at bounding box center [796, 434] width 56 height 10
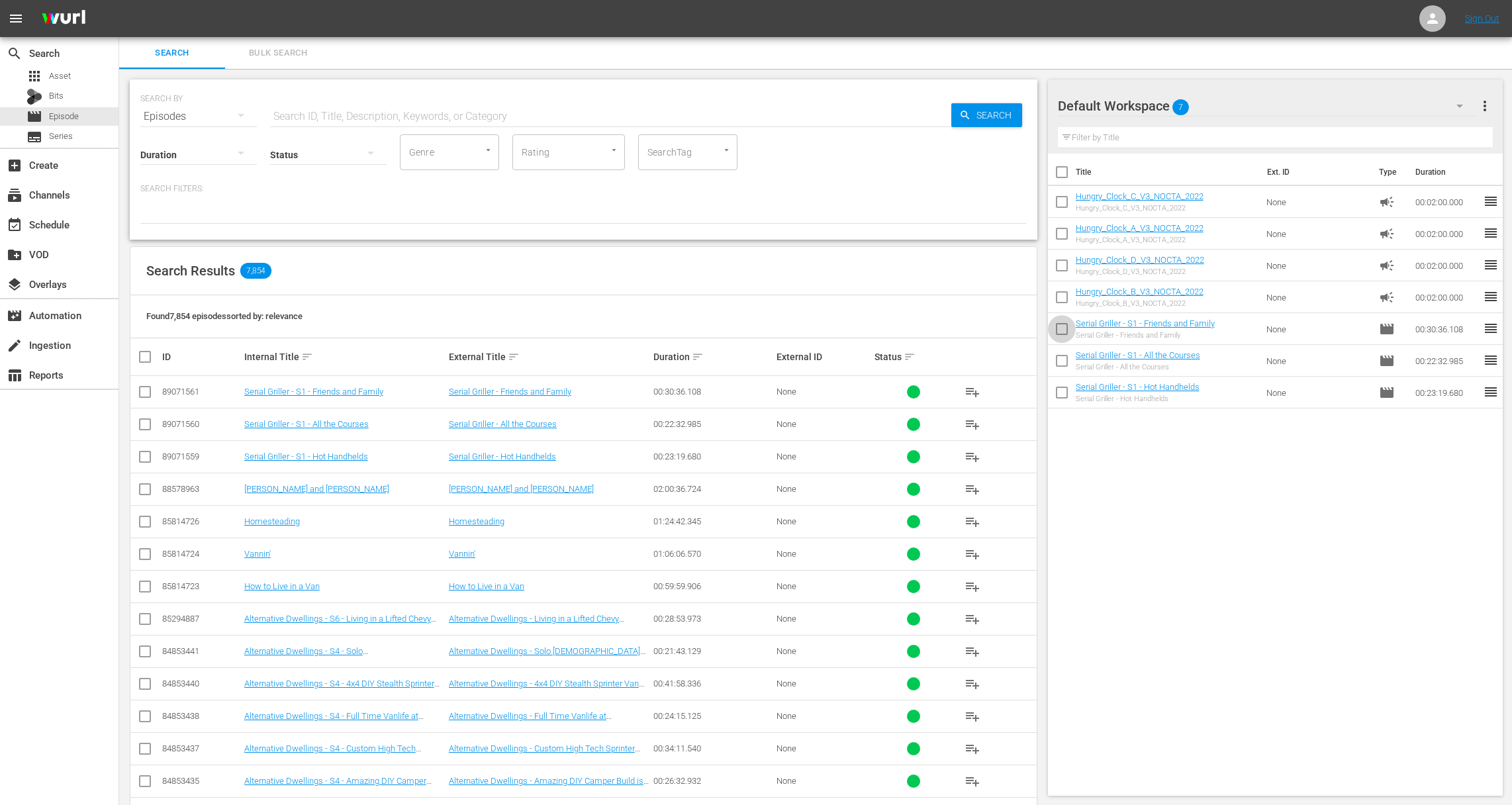
click at [1064, 326] on input "checkbox" at bounding box center [1062, 332] width 28 height 28
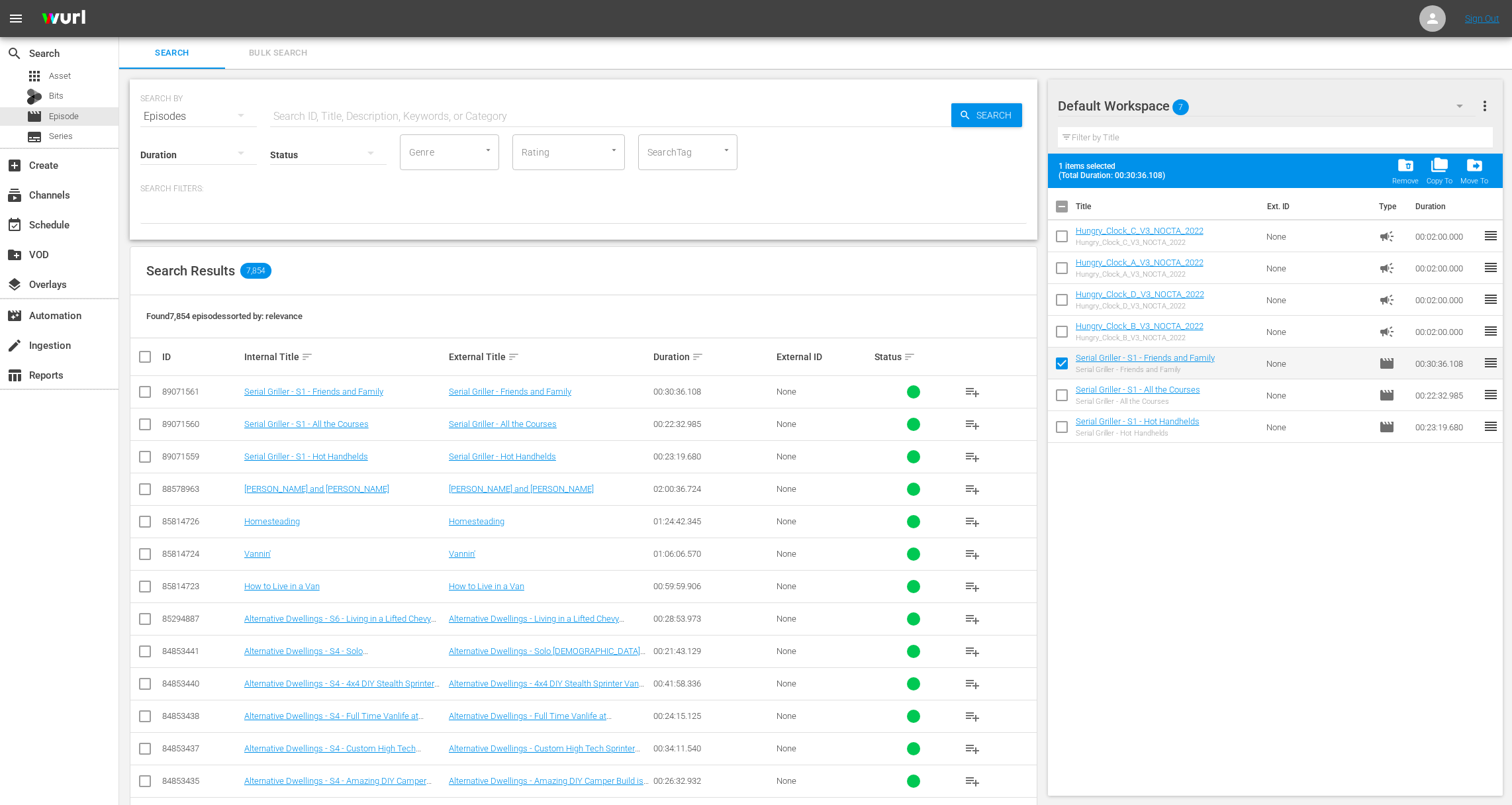
click at [1063, 363] on input "checkbox" at bounding box center [1062, 366] width 28 height 28
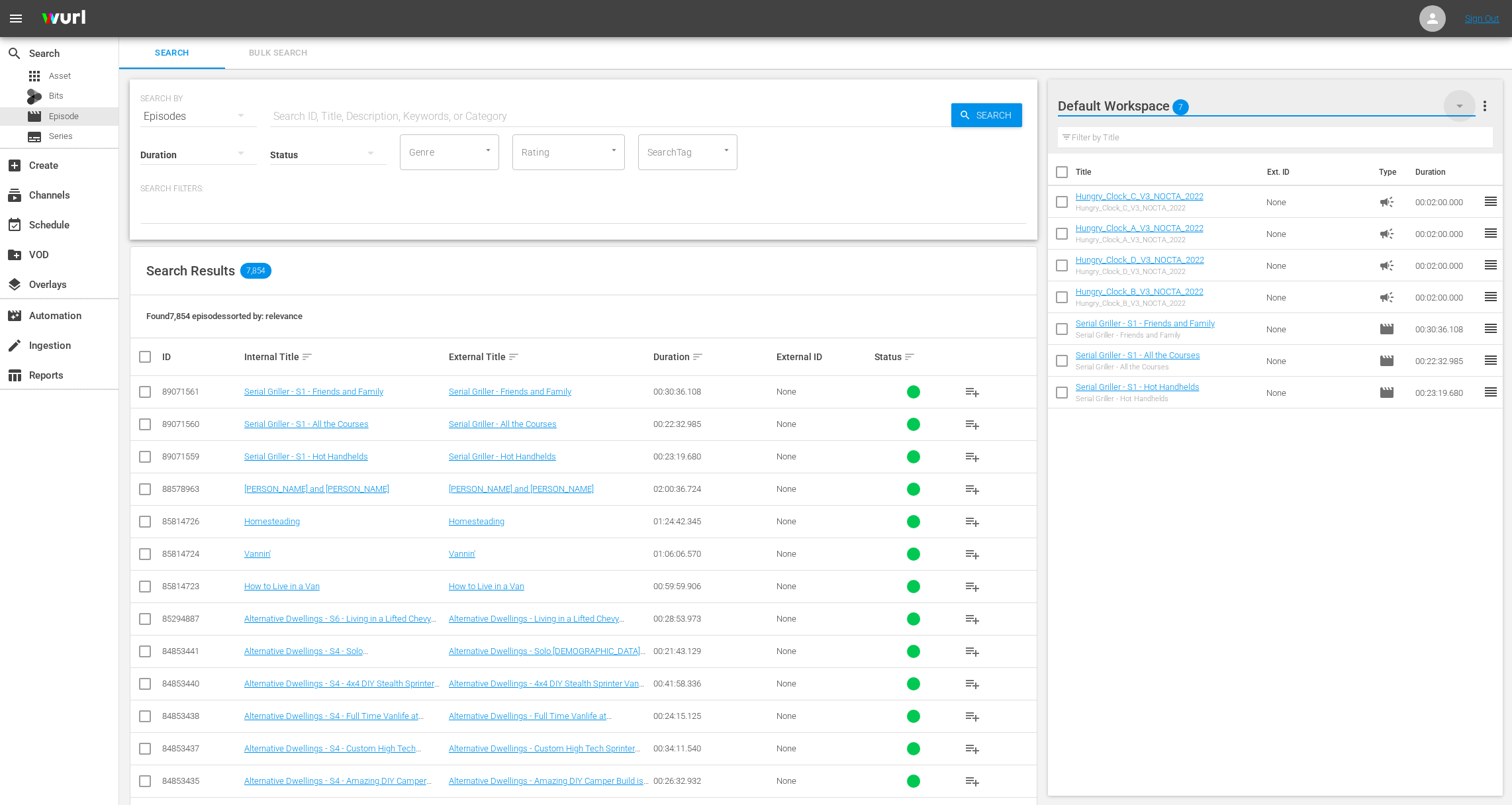
click at [1466, 109] on icon "button" at bounding box center [1459, 105] width 16 height 16
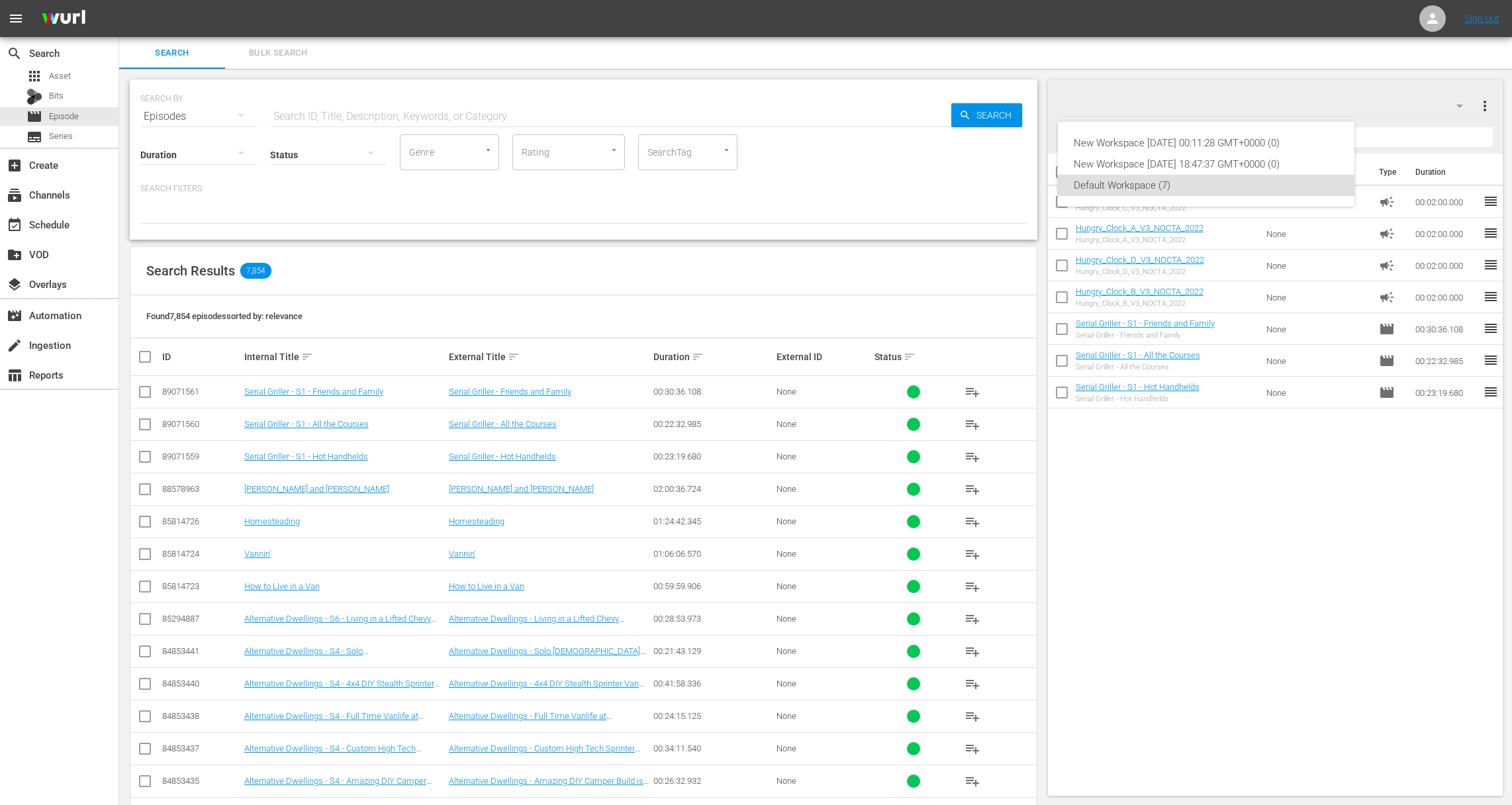
click at [1461, 106] on div "New Workspace Fri Jul 04 2025 00:11:28 GMT+0000 (0) New Workspace Fri May 09 20…" at bounding box center [756, 402] width 1512 height 805
click at [1490, 108] on span "more_vert" at bounding box center [1485, 105] width 16 height 16
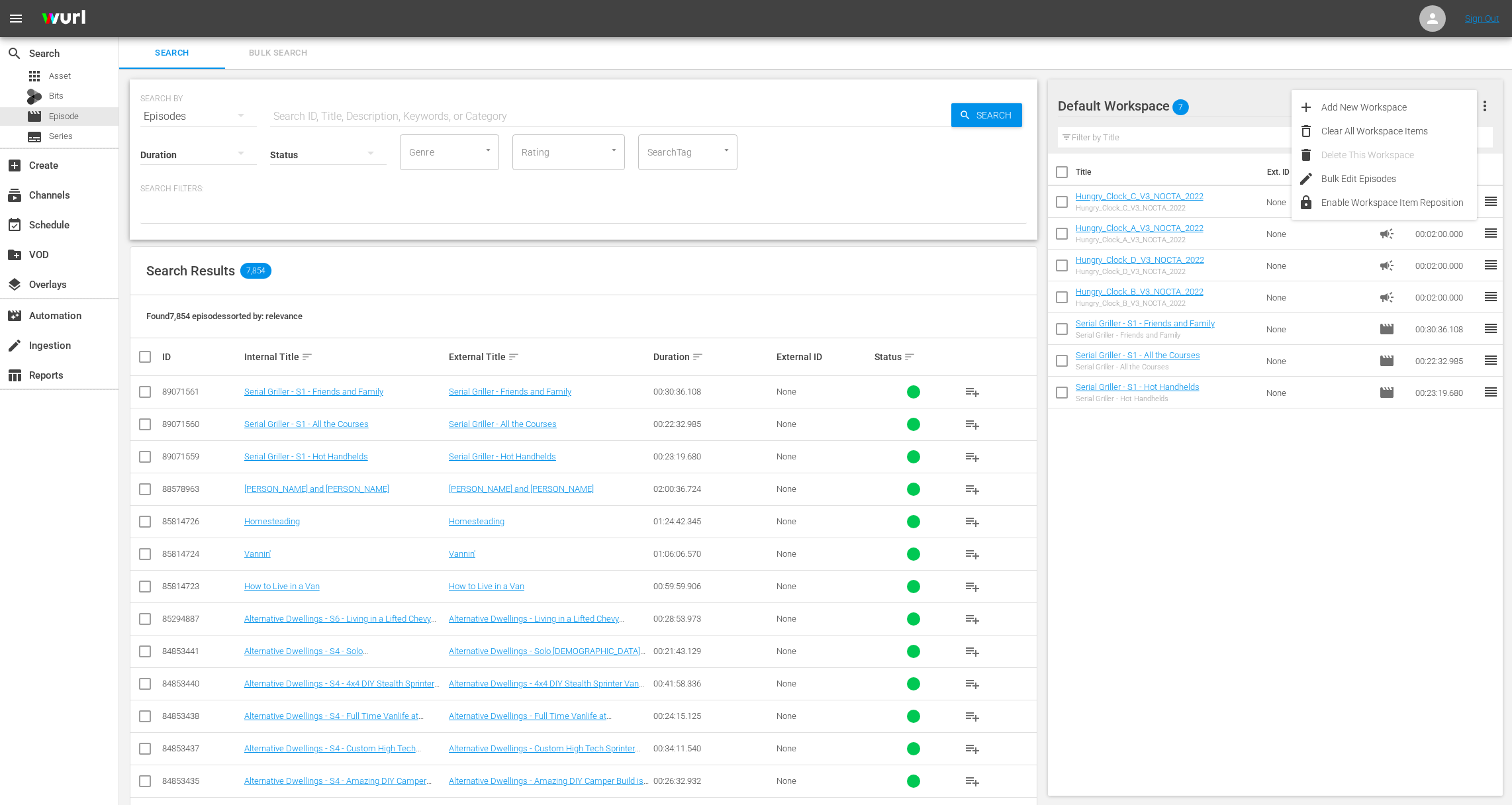
click at [1256, 567] on div "Title Ext. ID Type Duration Hungry_Clock_C_V3_NOCTA_2022 Hungry_Clock_C_V3_NOCT…" at bounding box center [1275, 472] width 456 height 637
click at [1055, 326] on input "checkbox" at bounding box center [1062, 332] width 28 height 28
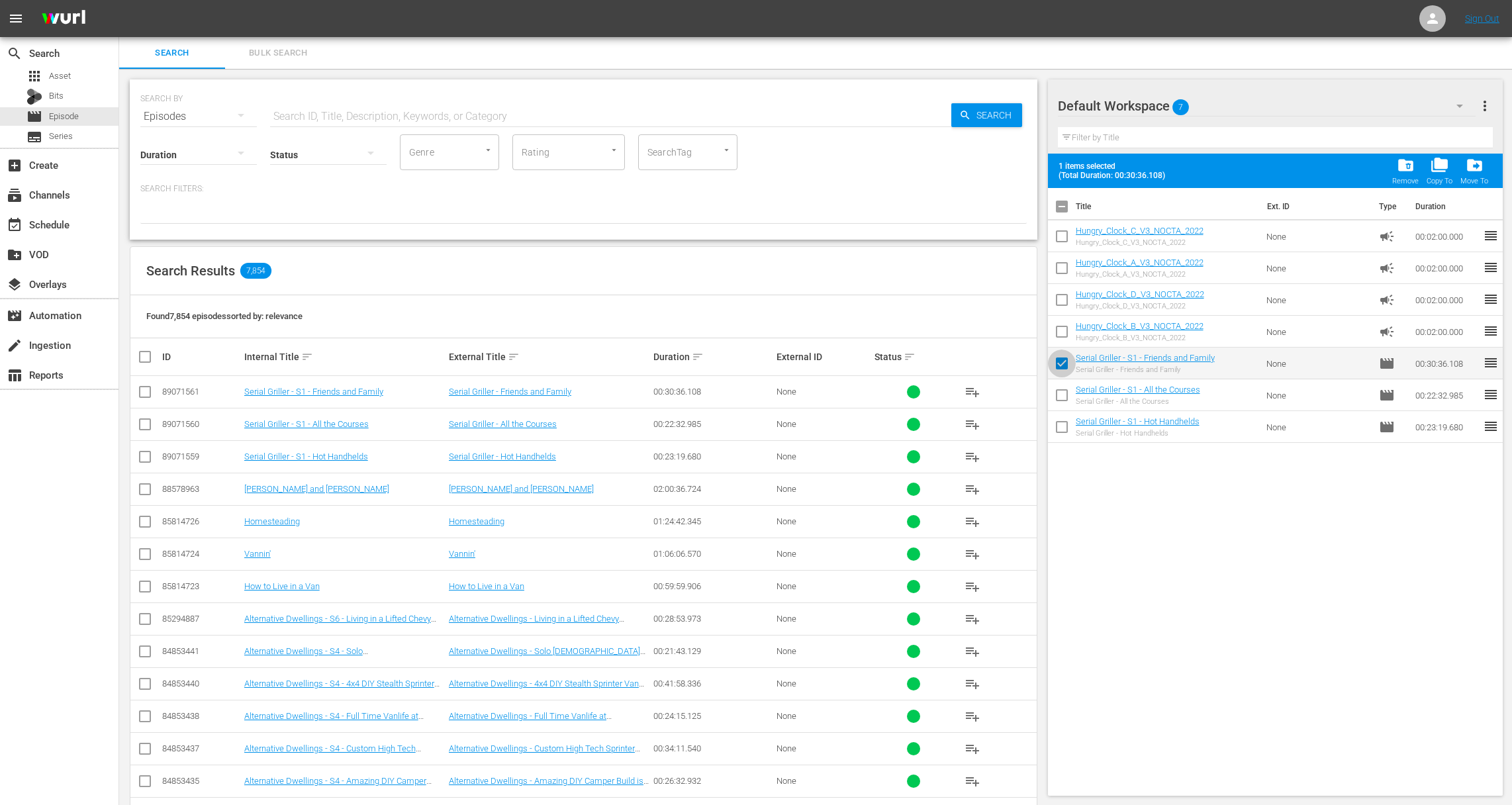
click at [1060, 355] on input "checkbox" at bounding box center [1062, 366] width 28 height 28
checkbox input "false"
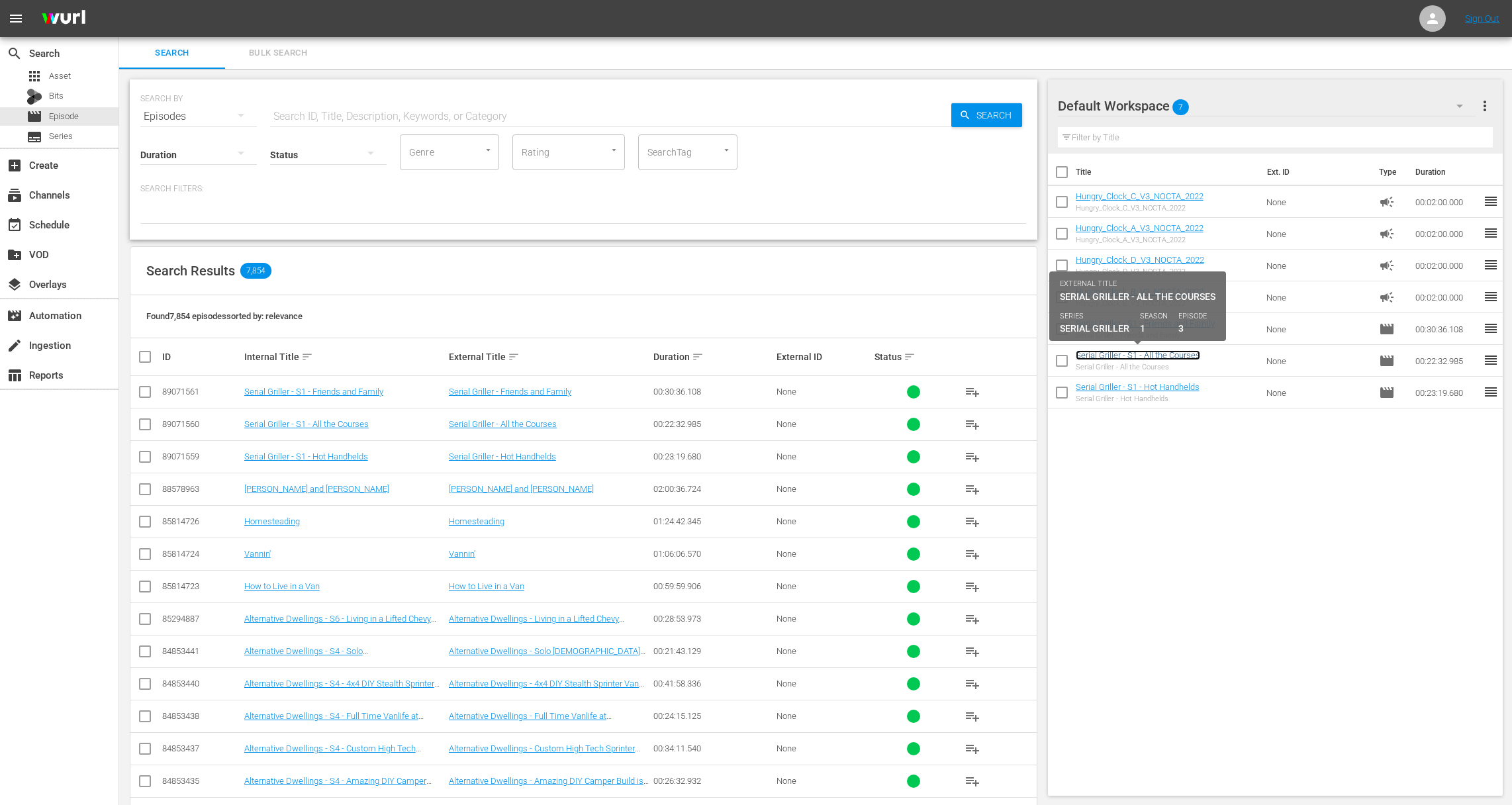
click at [1142, 351] on link "Serial Griller - S1 - All the Courses" at bounding box center [1138, 355] width 124 height 10
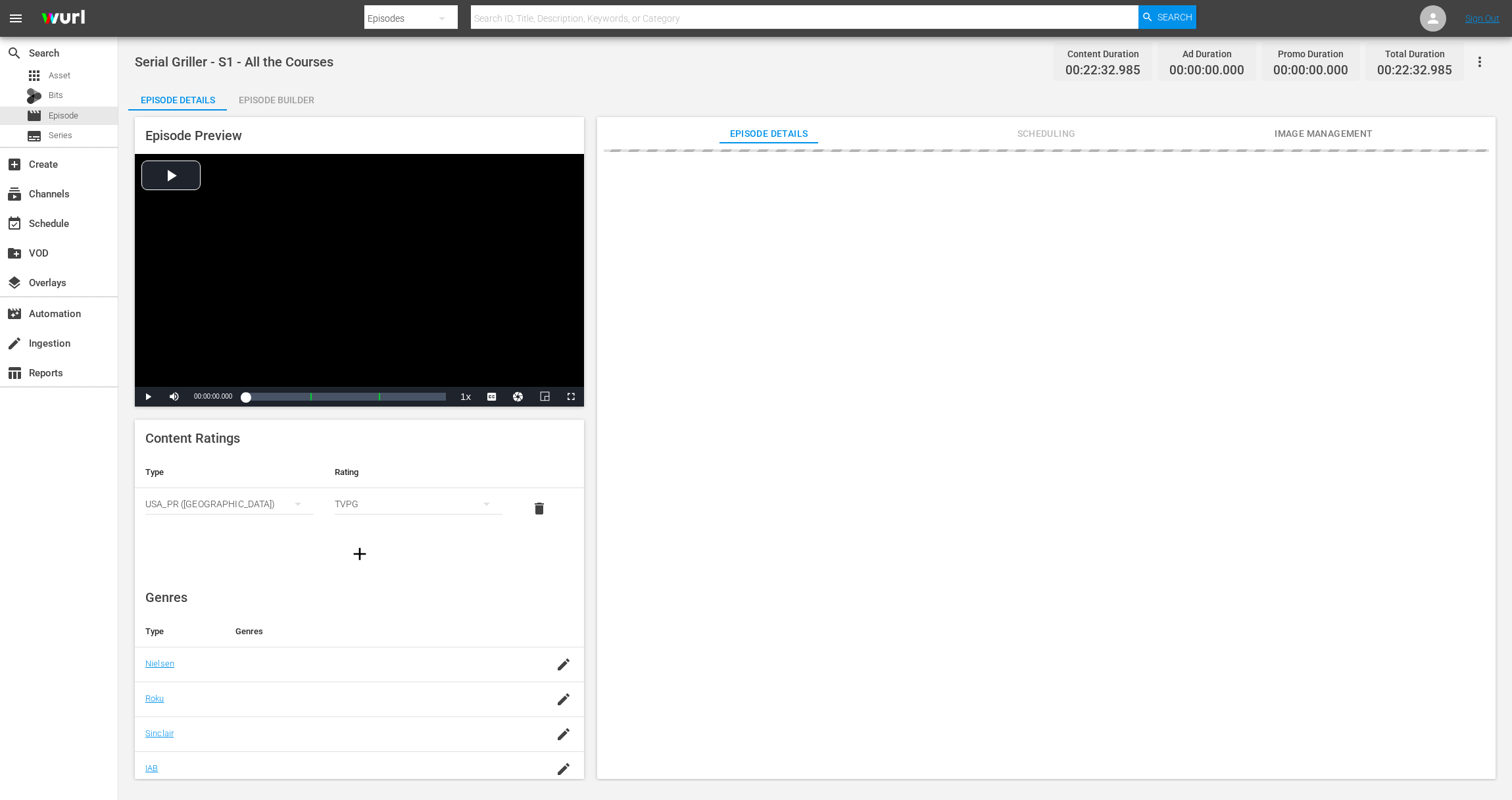
click at [304, 103] on div "Episode Builder" at bounding box center [276, 100] width 99 height 32
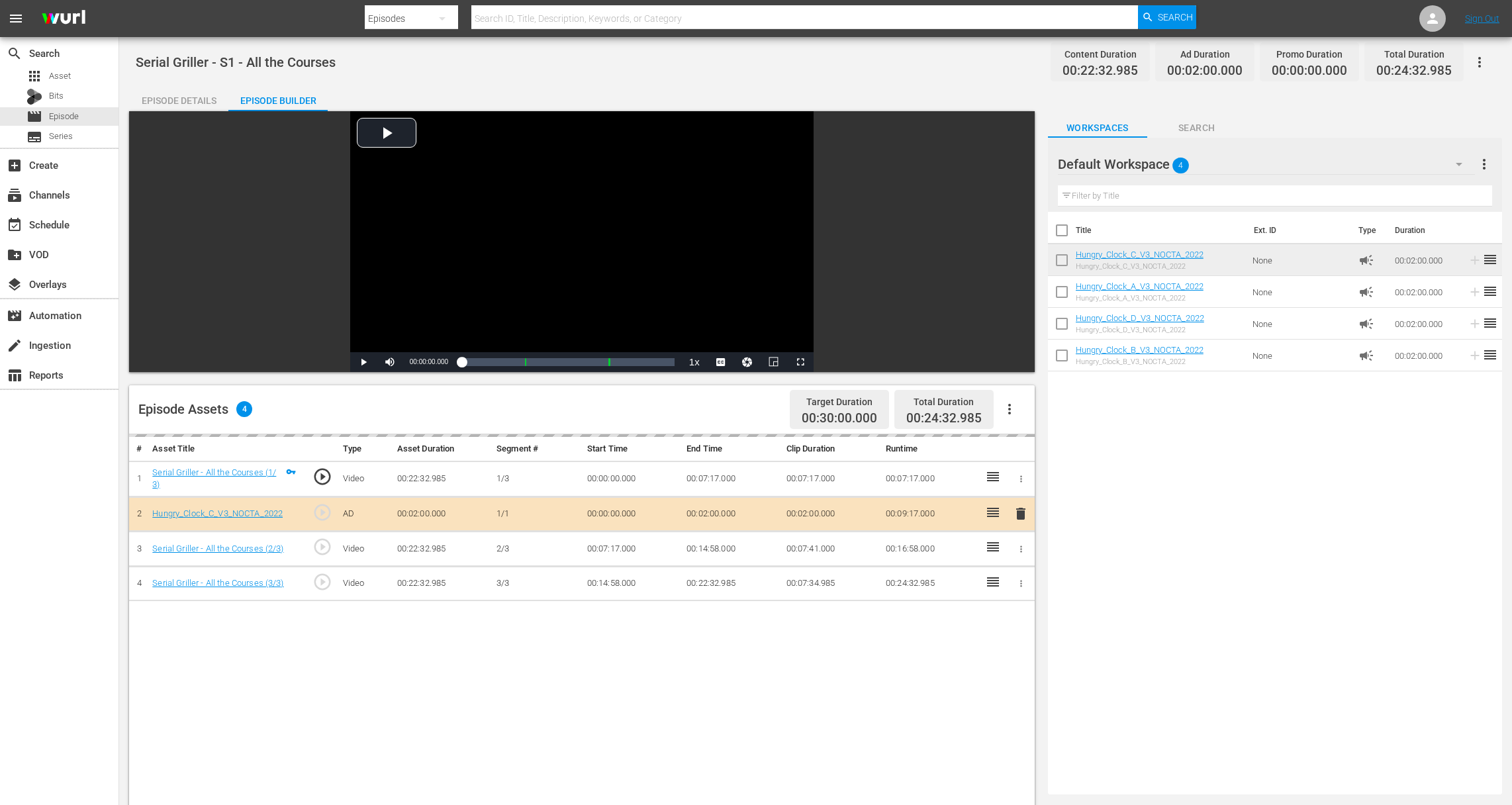
scroll to position [127, 0]
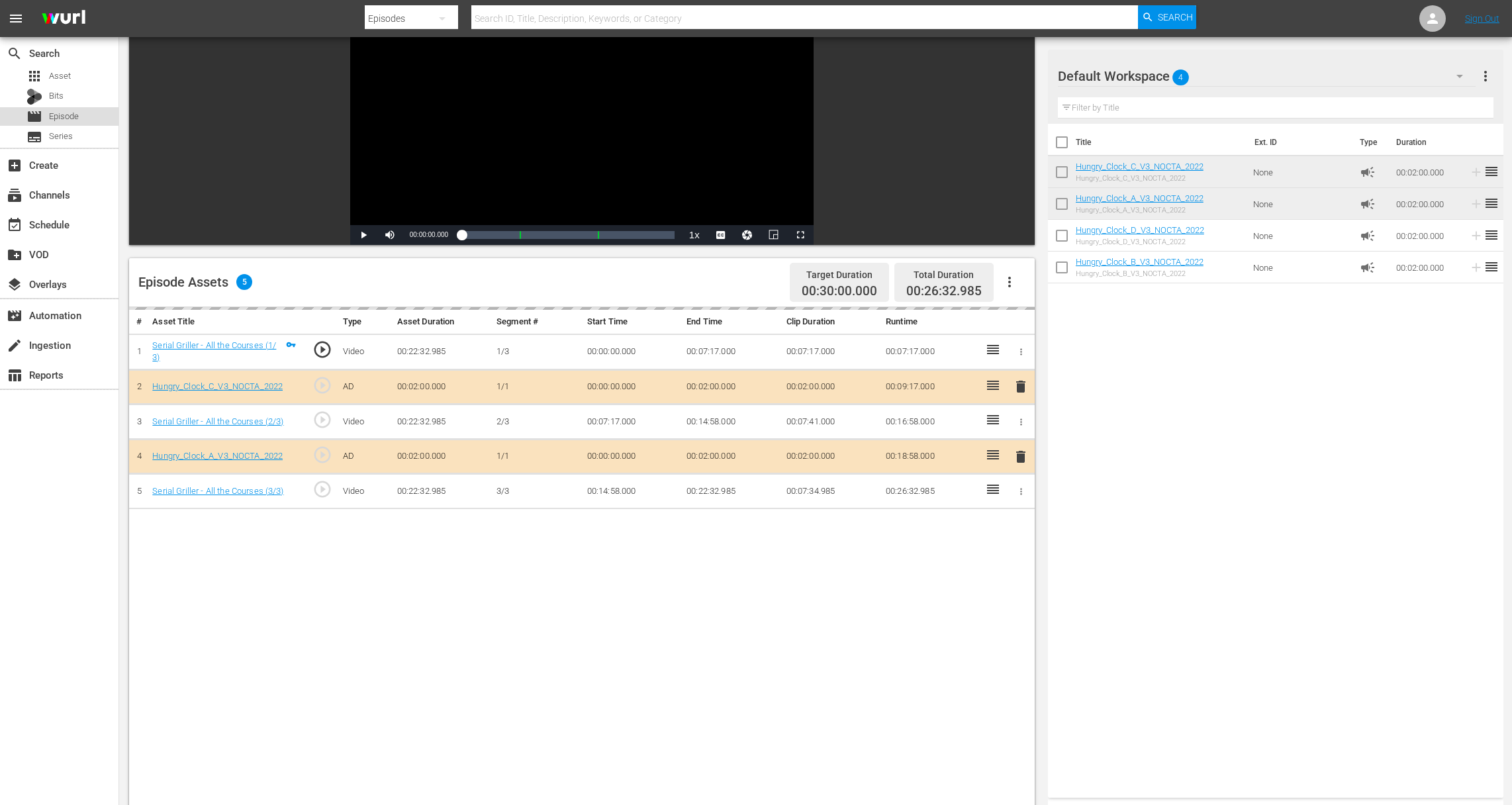
click at [81, 117] on div "movie Episode" at bounding box center [59, 116] width 118 height 19
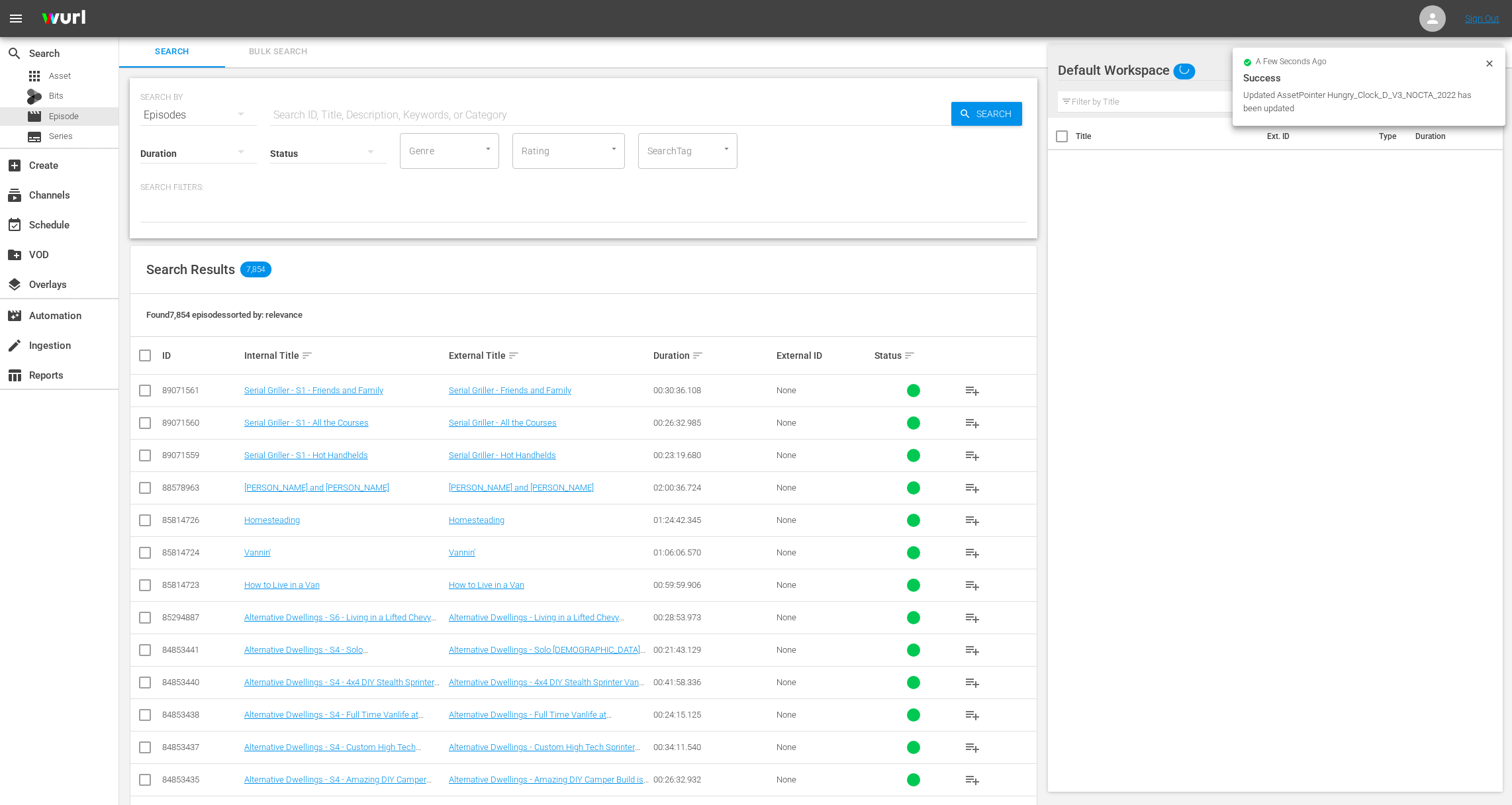
scroll to position [127, 0]
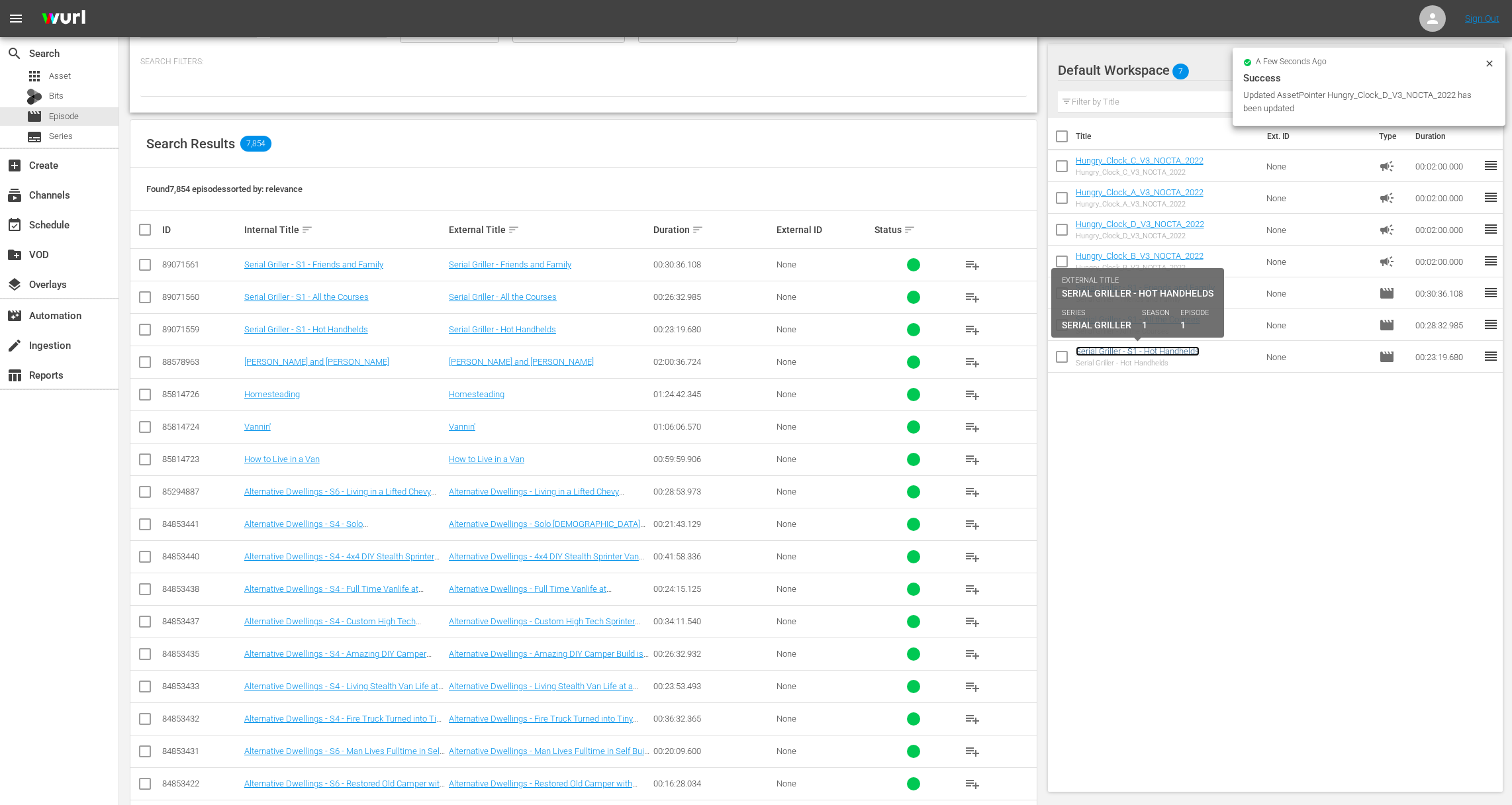
click at [1165, 351] on link "Serial Griller - S1 - Hot Handhelds" at bounding box center [1138, 350] width 124 height 10
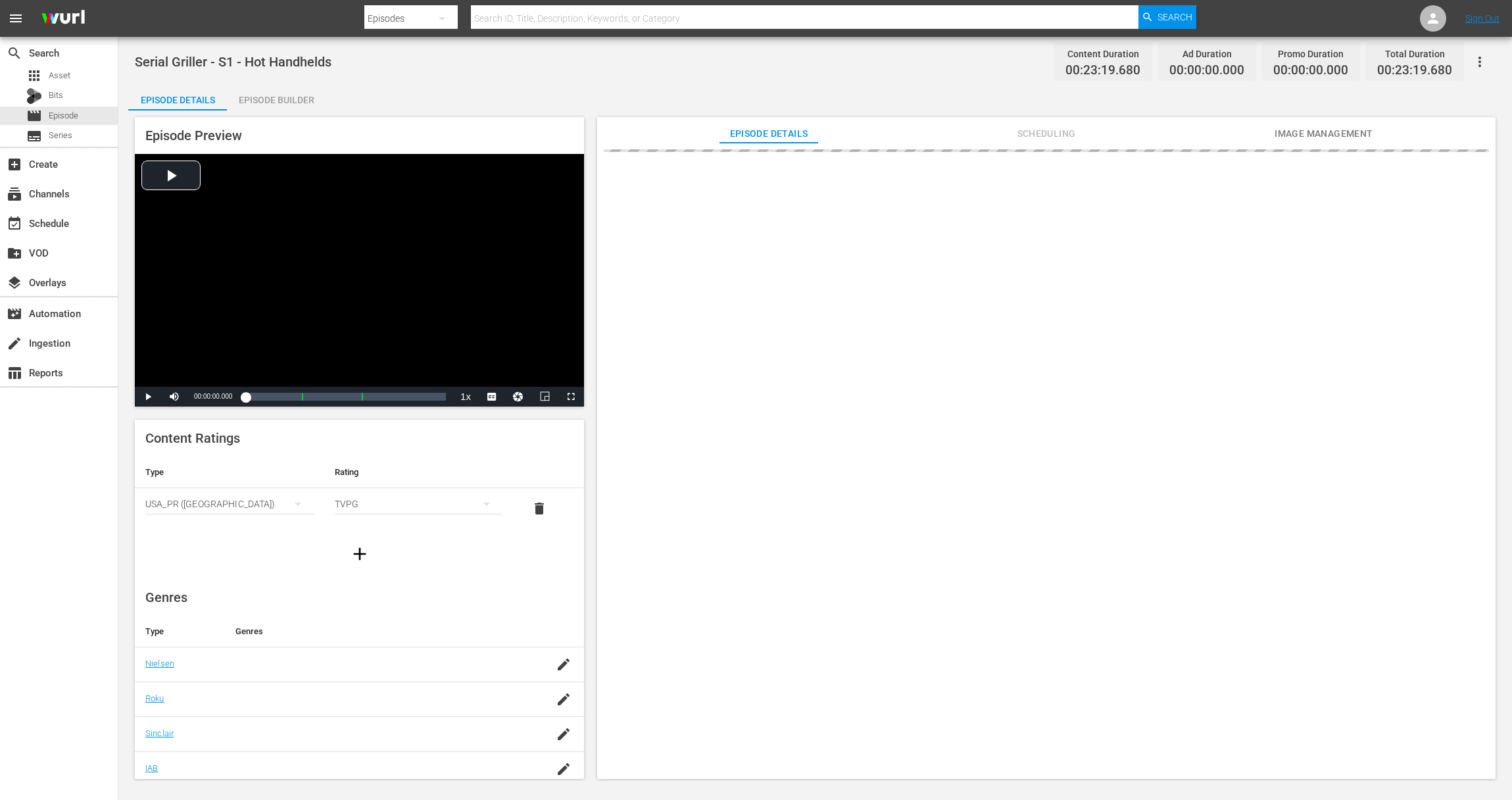
click at [290, 99] on div "Episode Builder" at bounding box center [276, 100] width 99 height 32
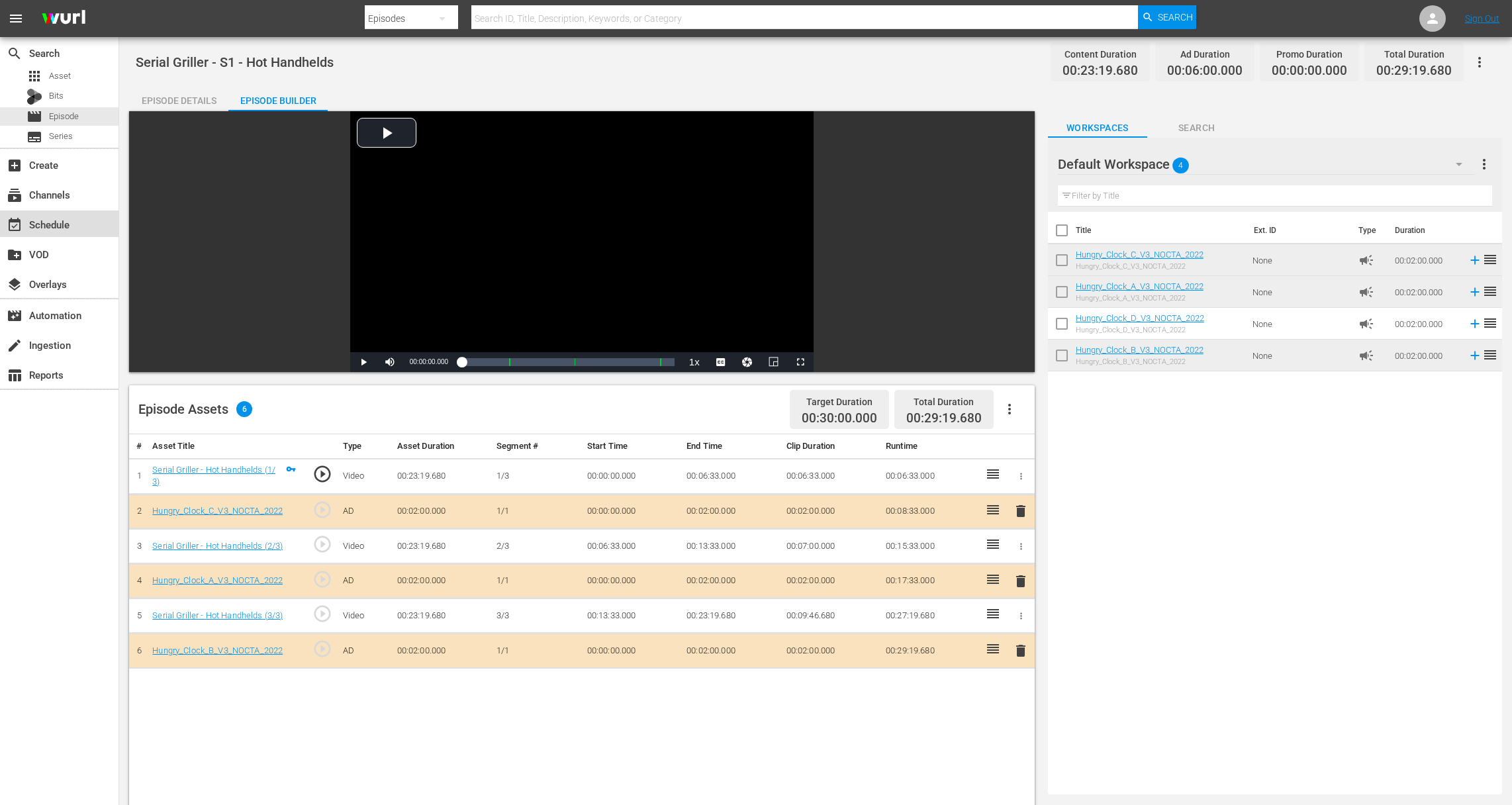
click at [71, 232] on div "event_available Schedule" at bounding box center [59, 224] width 118 height 26
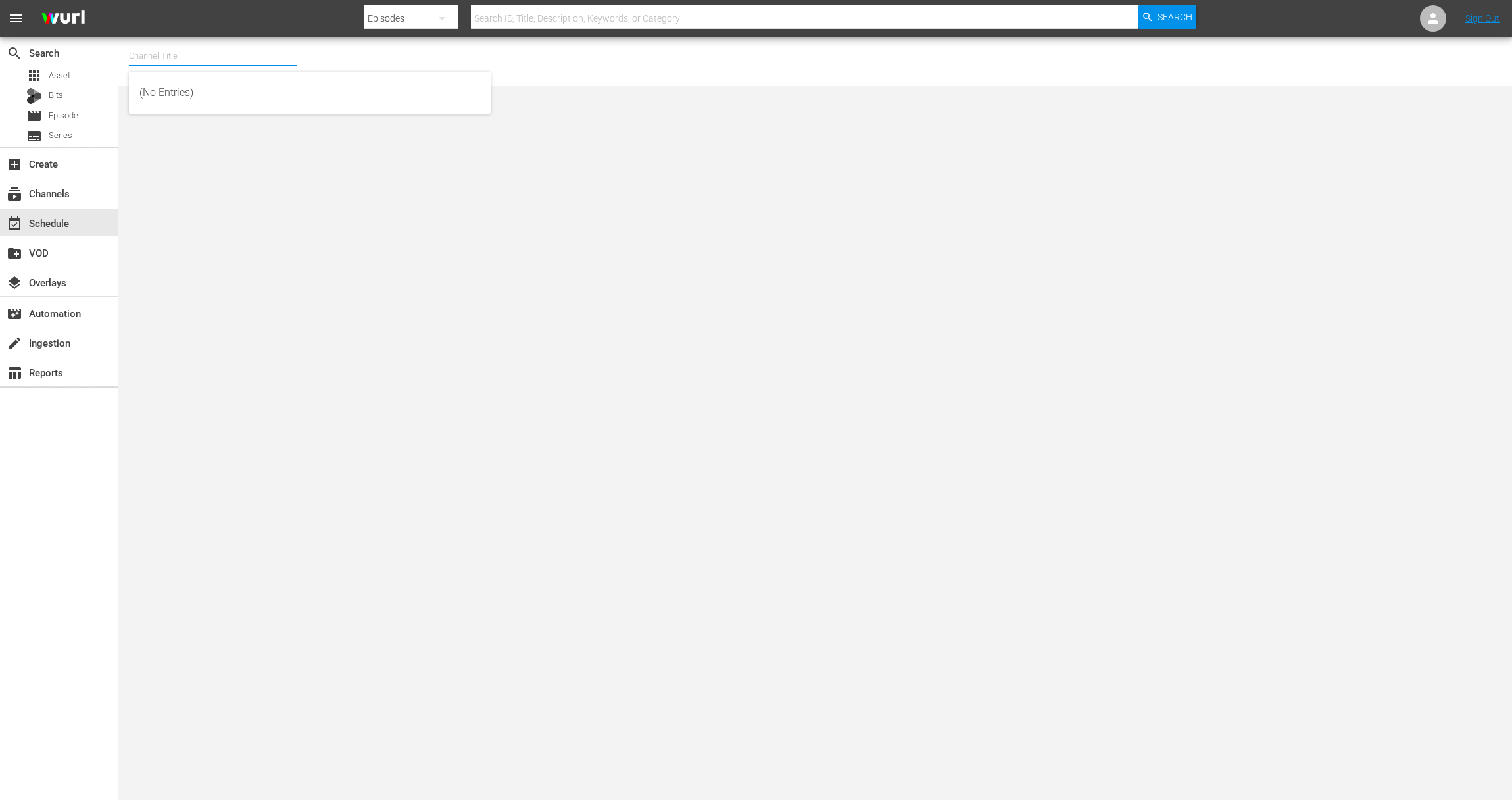
click at [162, 52] on input "text" at bounding box center [213, 56] width 168 height 32
click at [162, 62] on input "food" at bounding box center [213, 56] width 168 height 32
click at [161, 95] on div "Food (140 - food)" at bounding box center [309, 92] width 341 height 32
type input "Food (140 - food)"
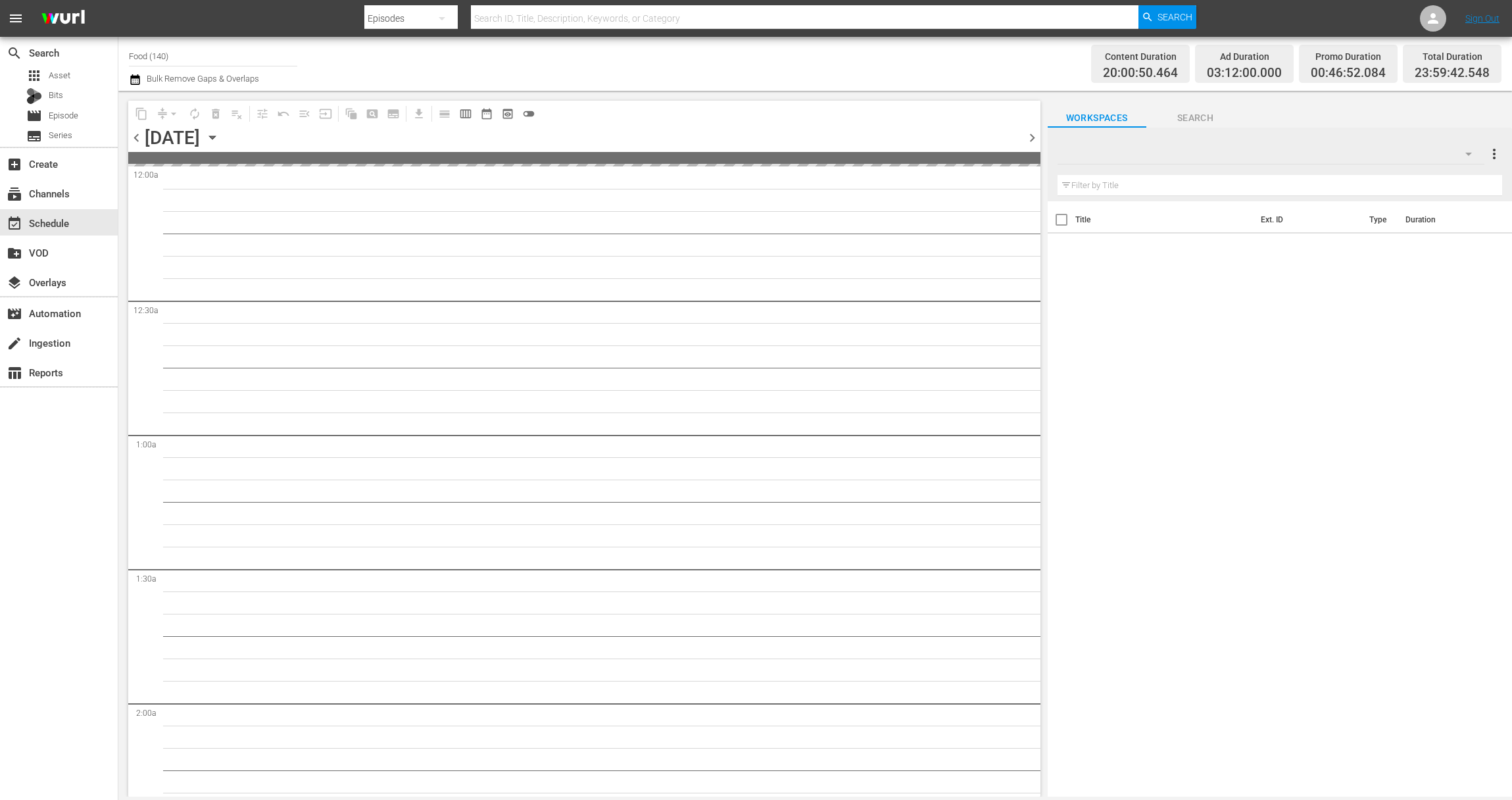
click at [215, 139] on icon "button" at bounding box center [212, 138] width 6 height 4
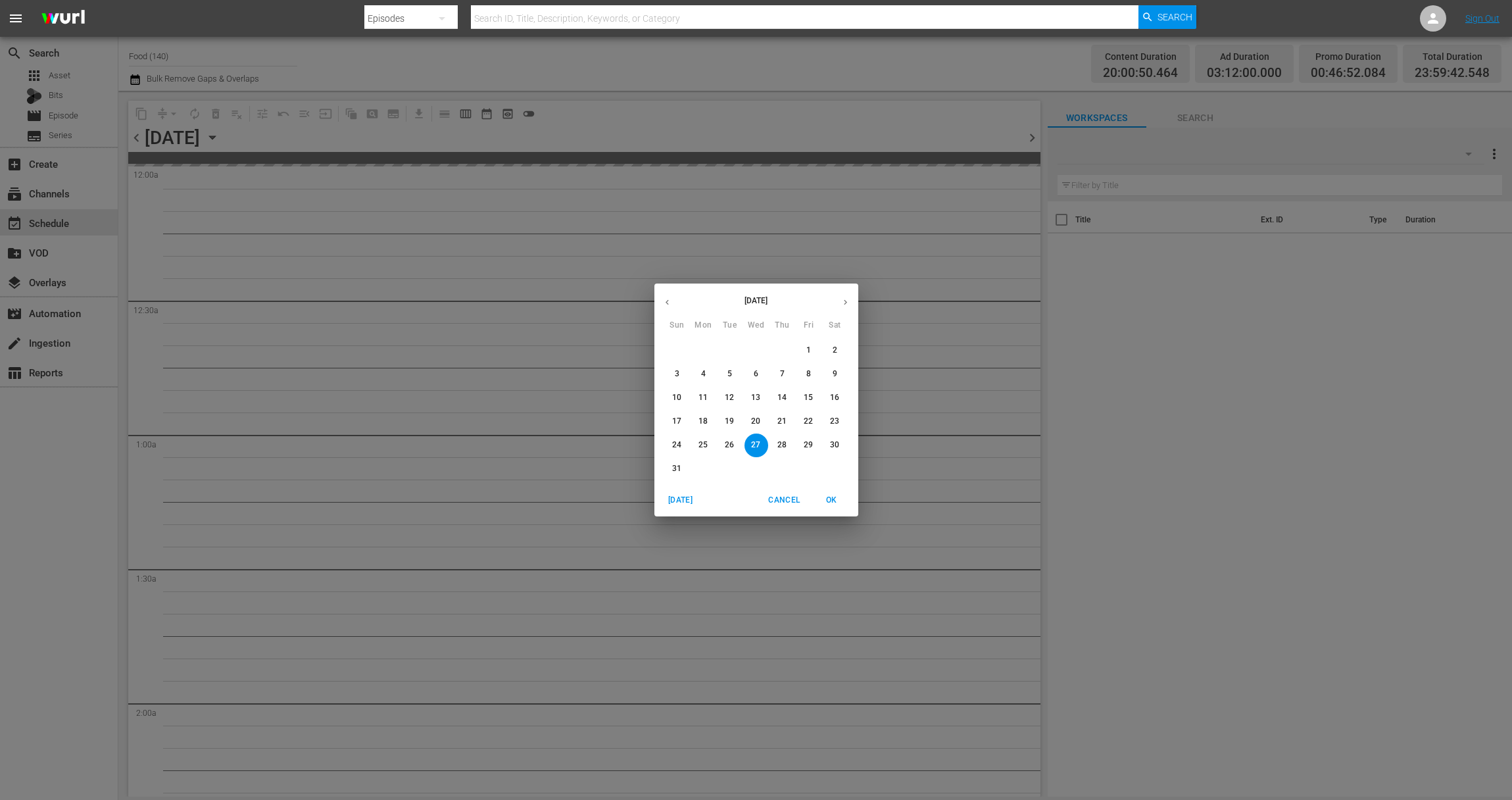
click at [812, 446] on p "29" at bounding box center [809, 445] width 9 height 11
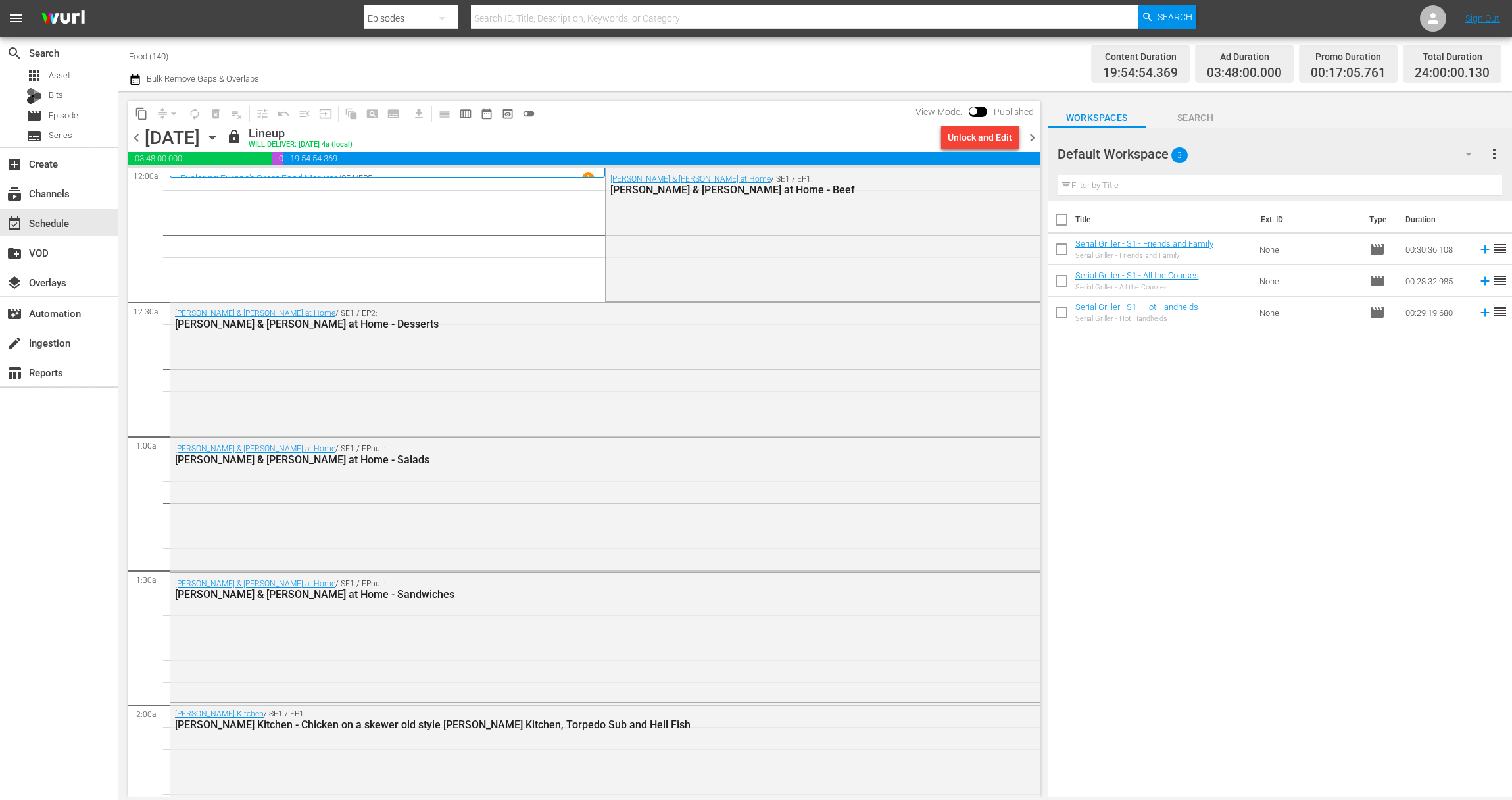
click at [219, 139] on icon "button" at bounding box center [212, 136] width 14 height 14
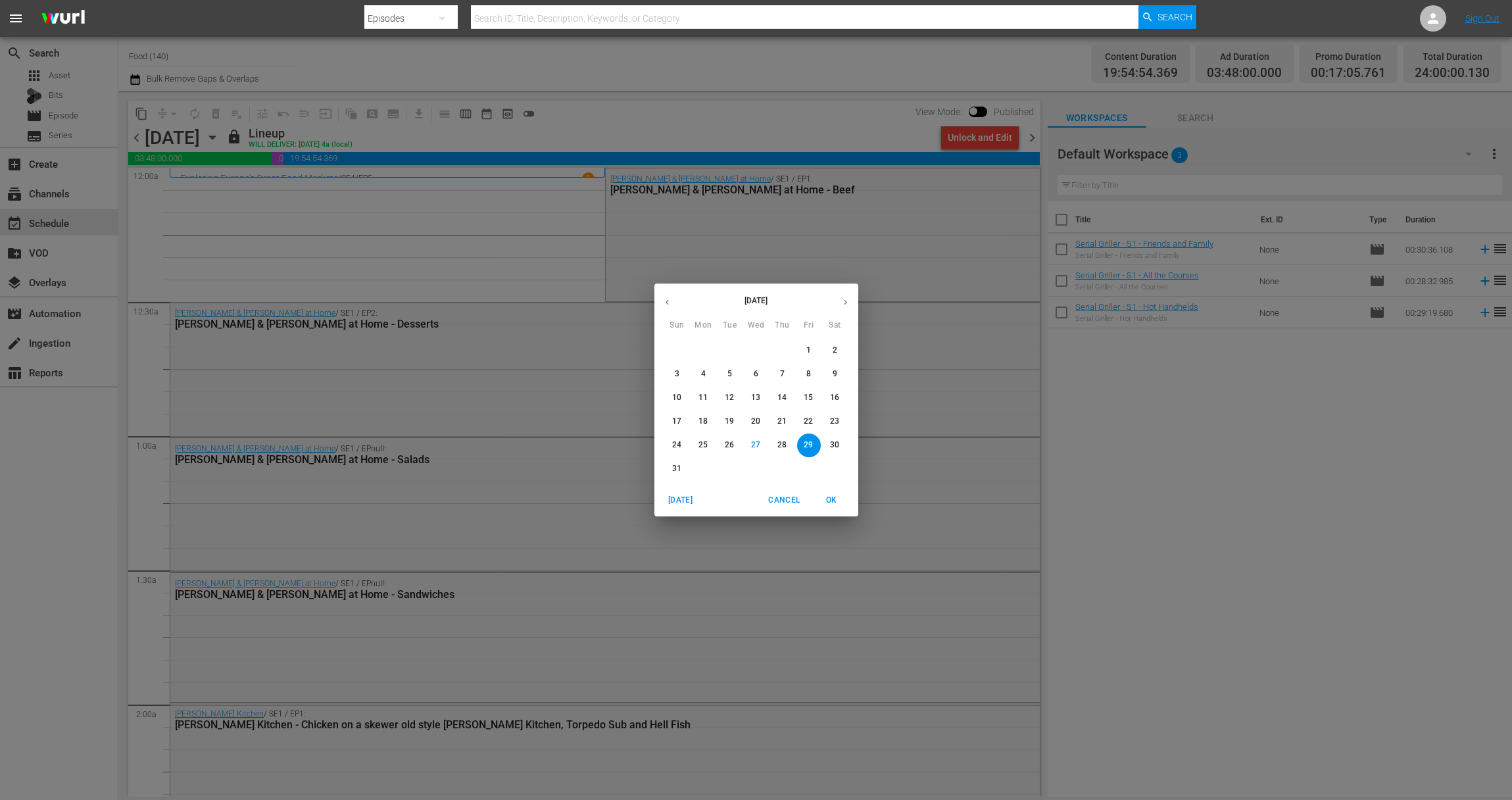
click at [842, 445] on span "30" at bounding box center [835, 445] width 23 height 11
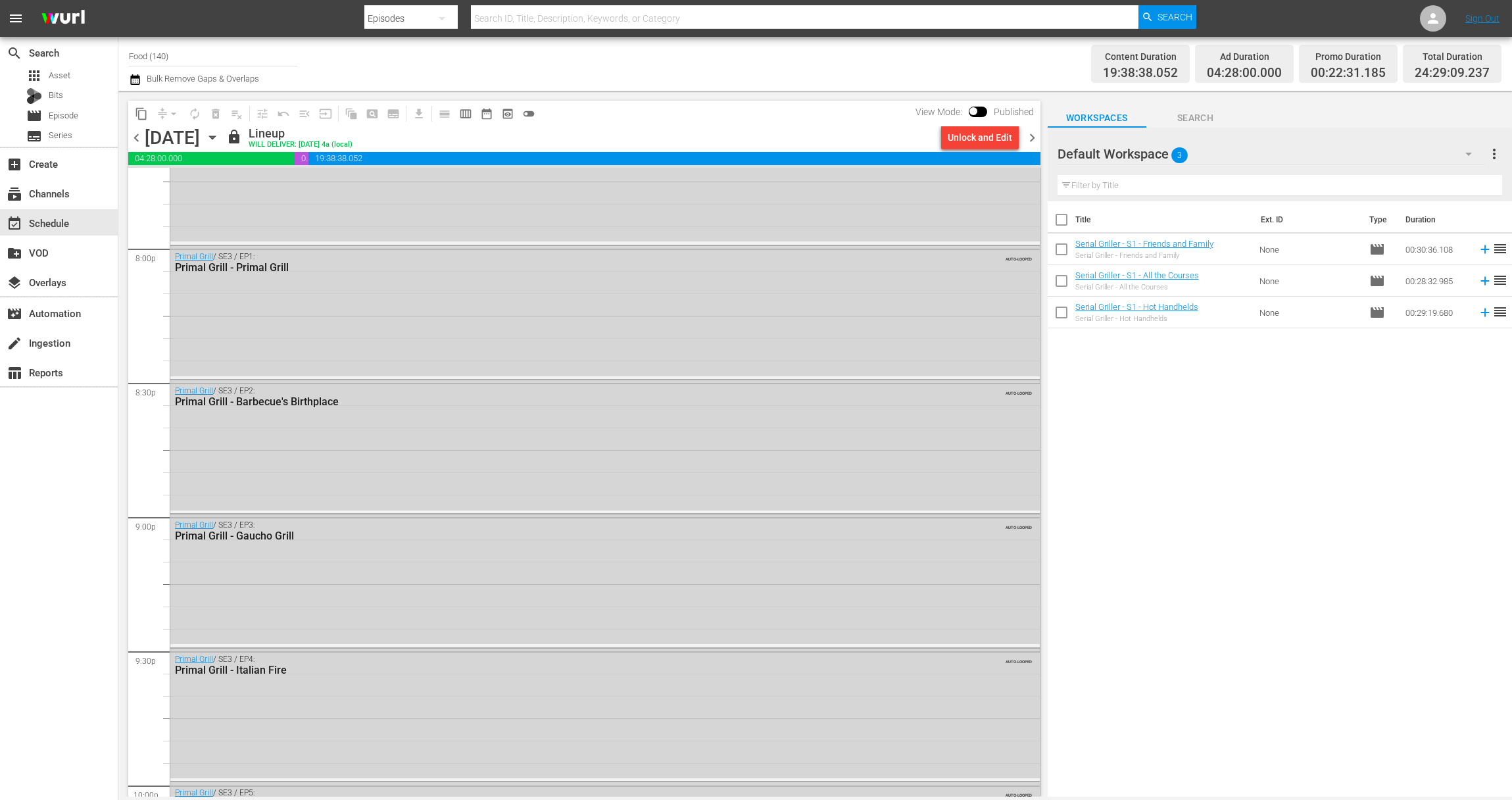
scroll to position [5209, 0]
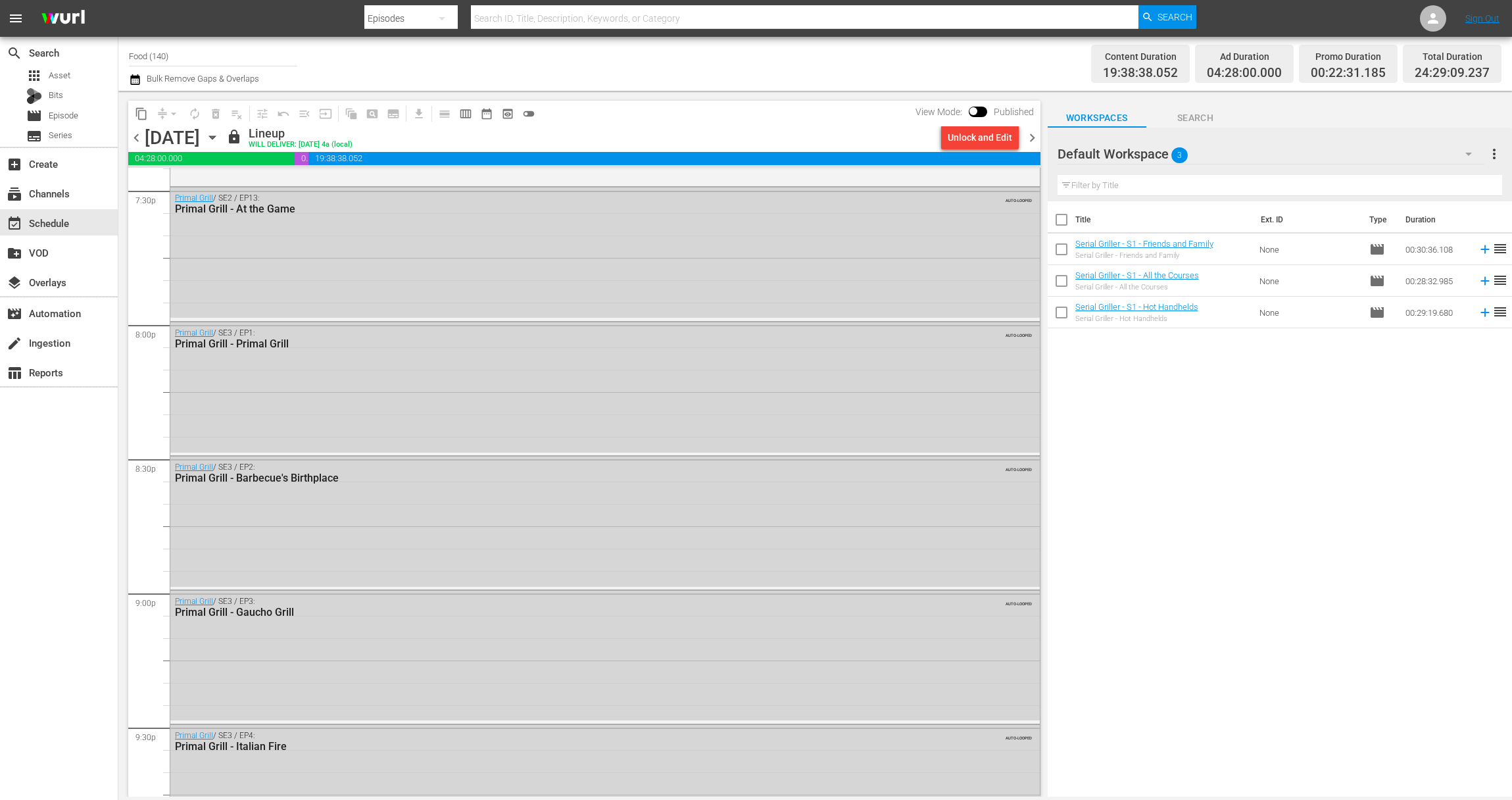
click at [219, 136] on icon "button" at bounding box center [212, 136] width 14 height 14
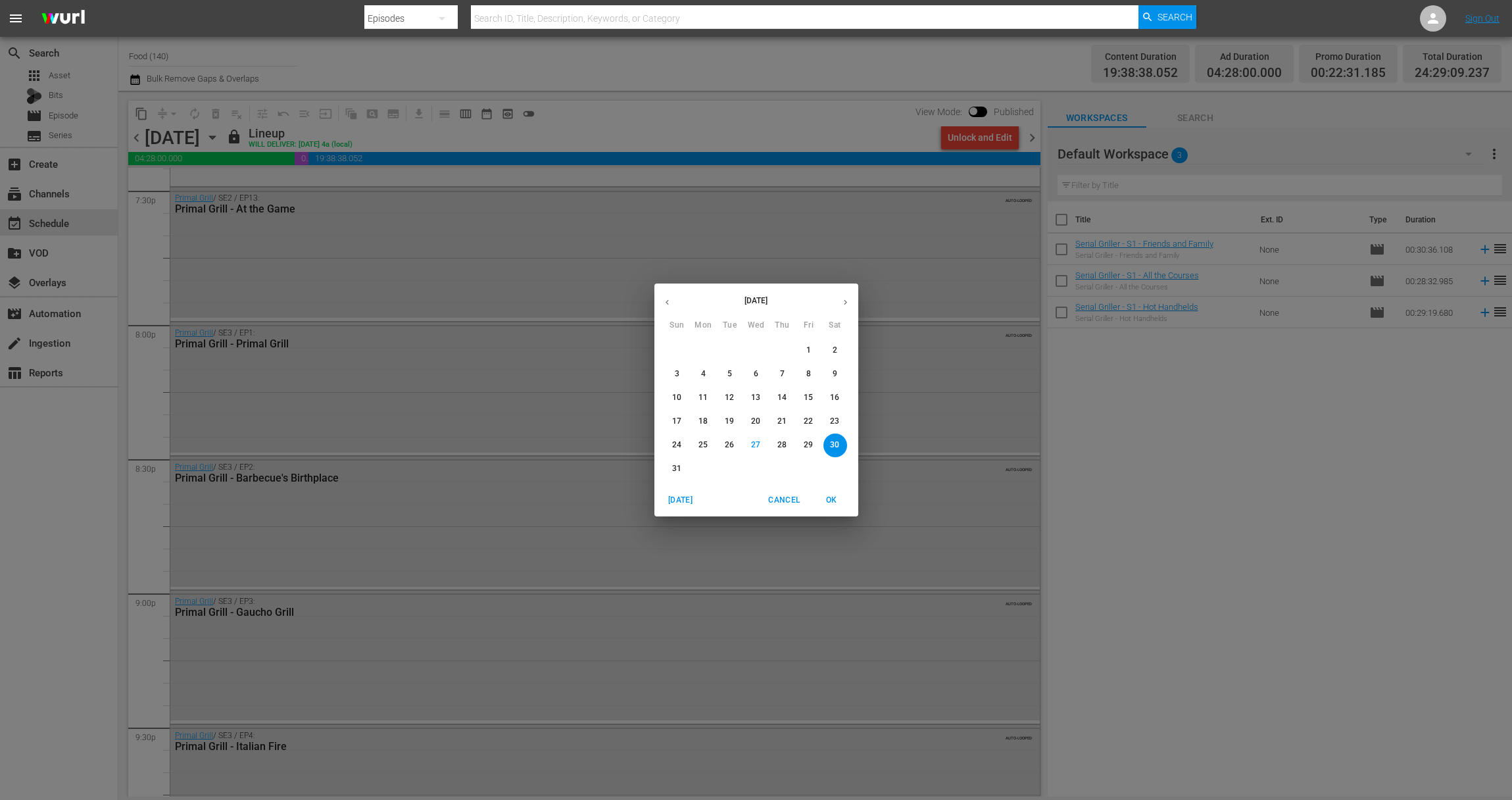
click at [808, 445] on p "29" at bounding box center [809, 445] width 9 height 11
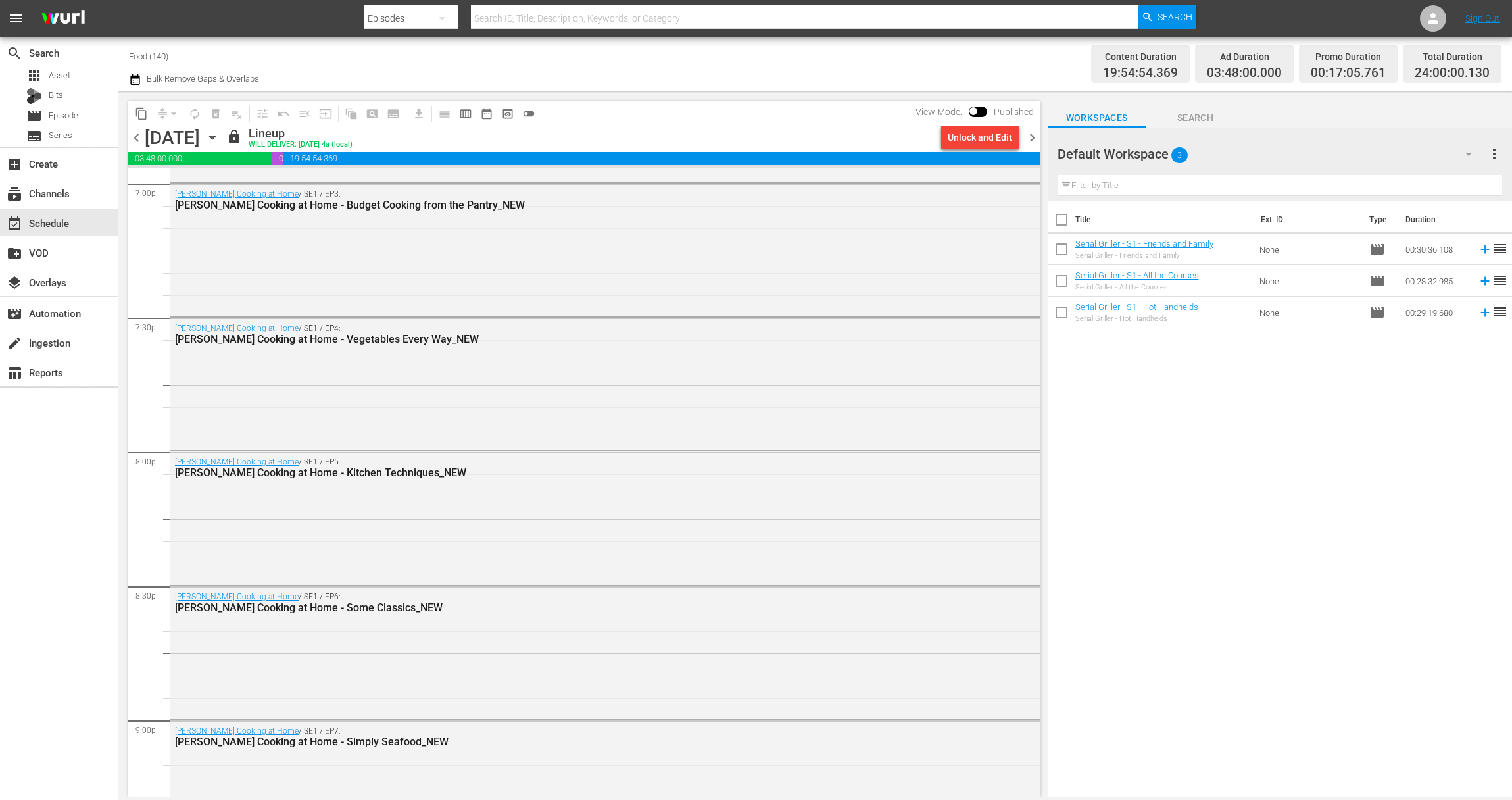
scroll to position [4879, 0]
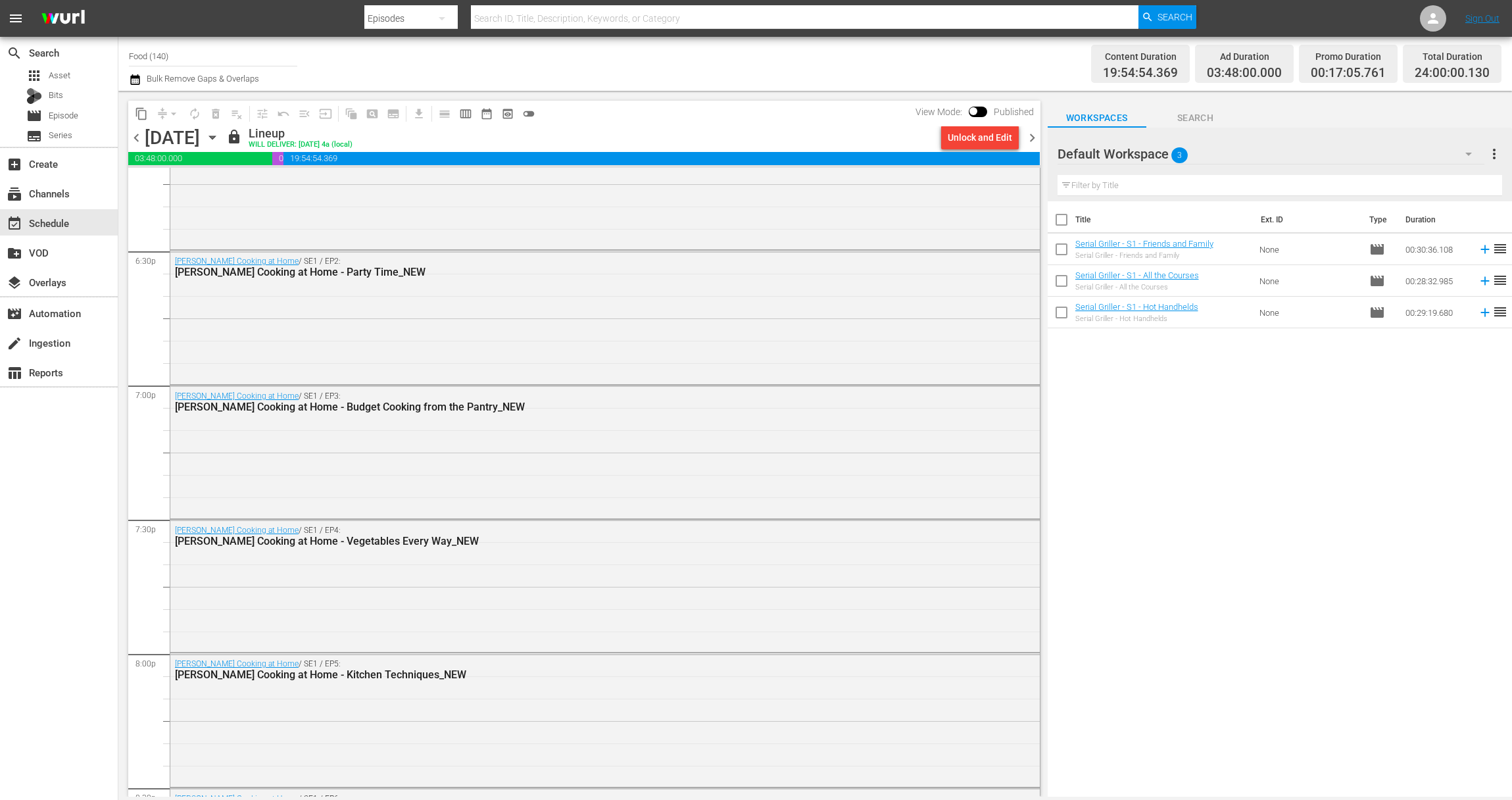
click at [215, 136] on icon "button" at bounding box center [212, 138] width 6 height 4
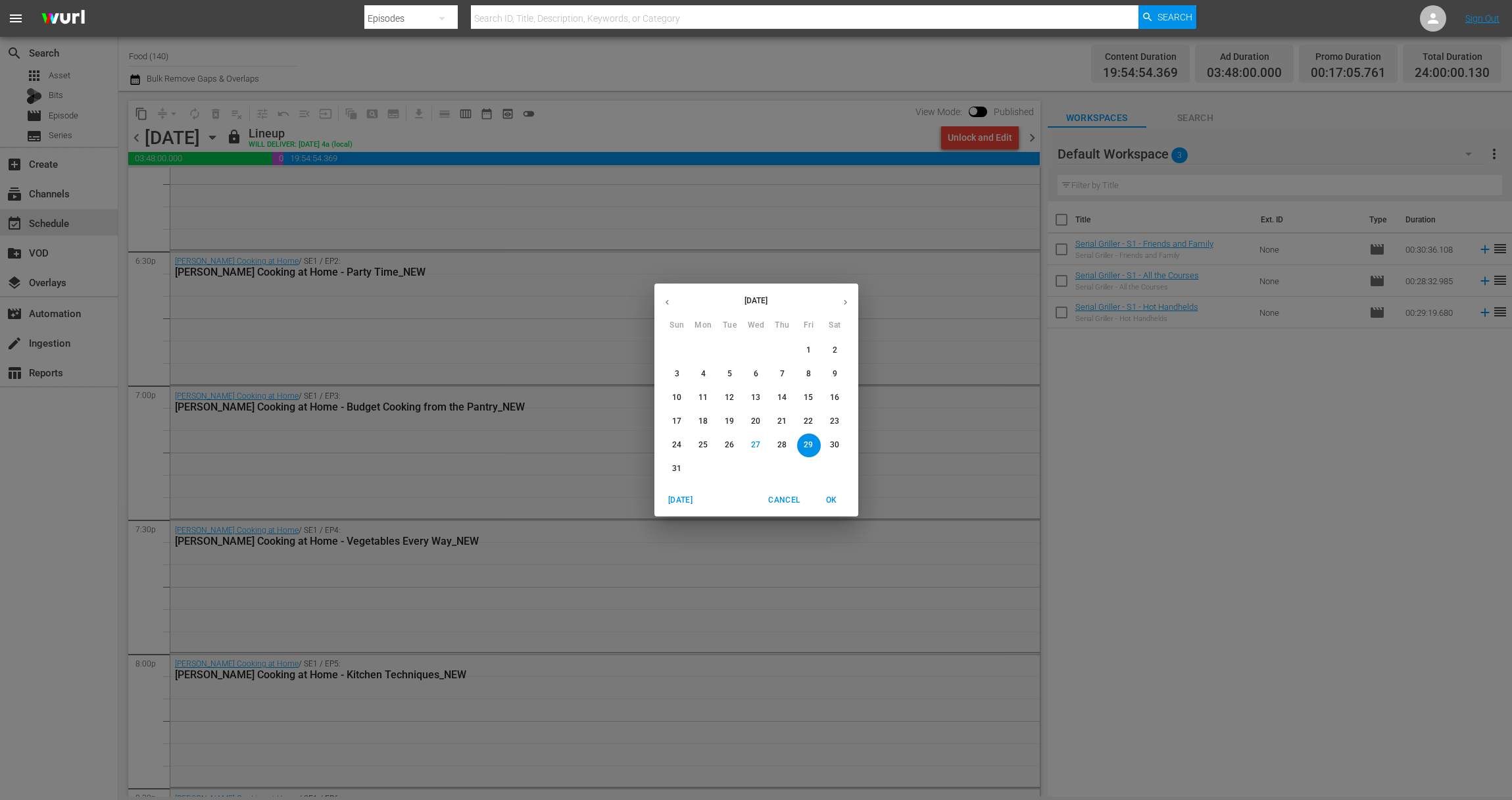
click at [836, 447] on p "30" at bounding box center [835, 445] width 9 height 11
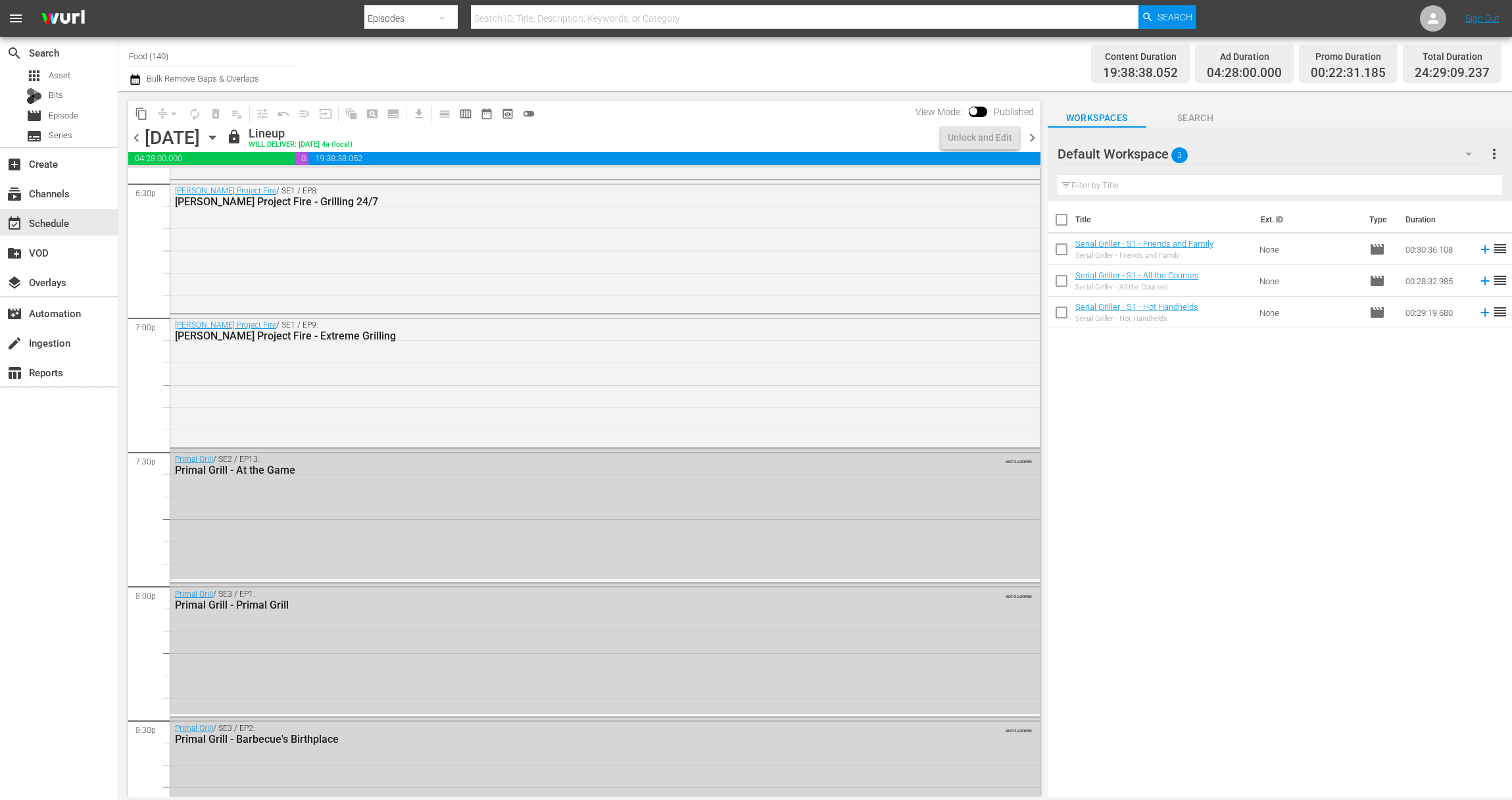
scroll to position [4879, 0]
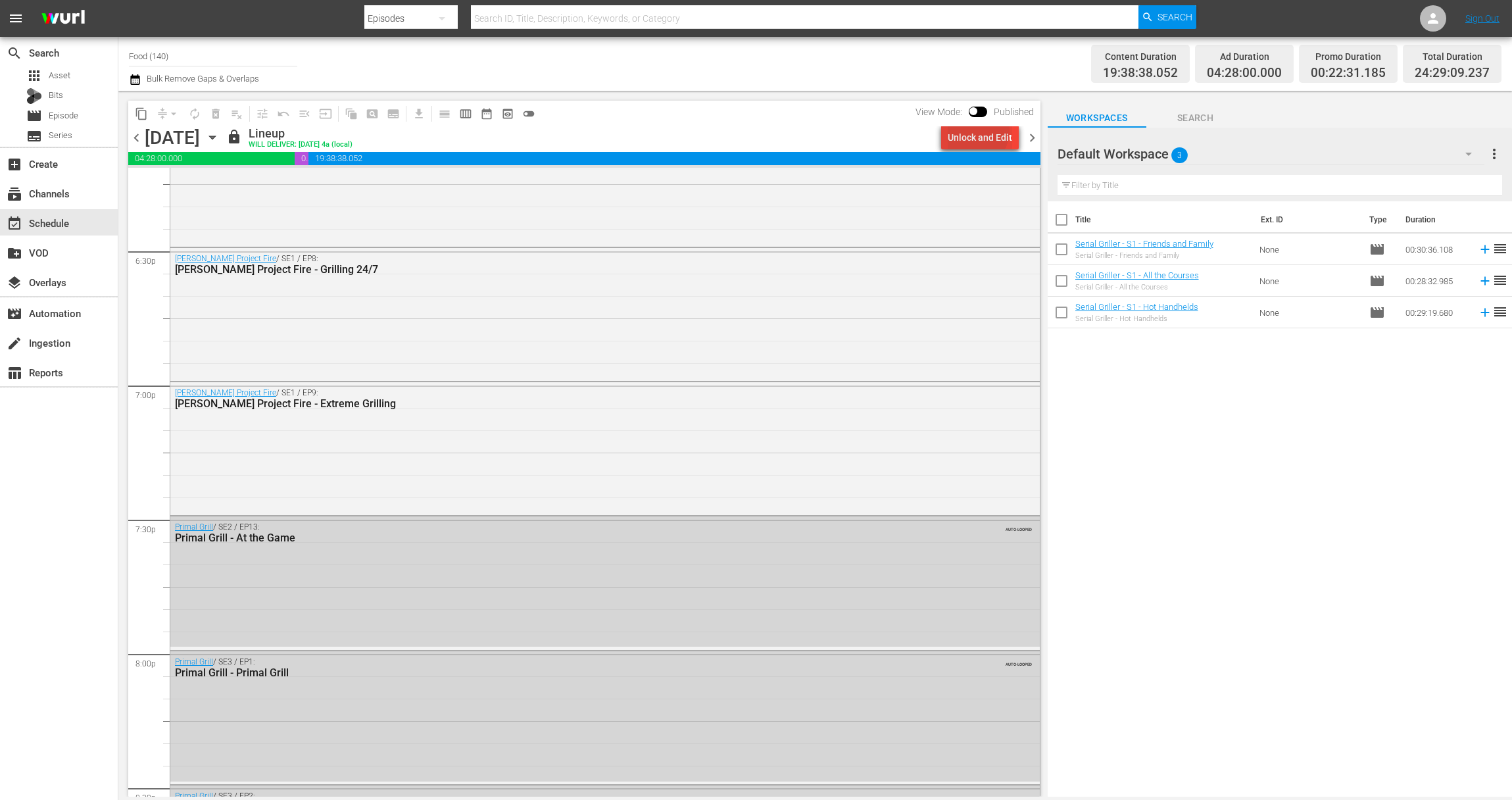
click at [972, 130] on div "Unlock and Edit" at bounding box center [980, 137] width 64 height 23
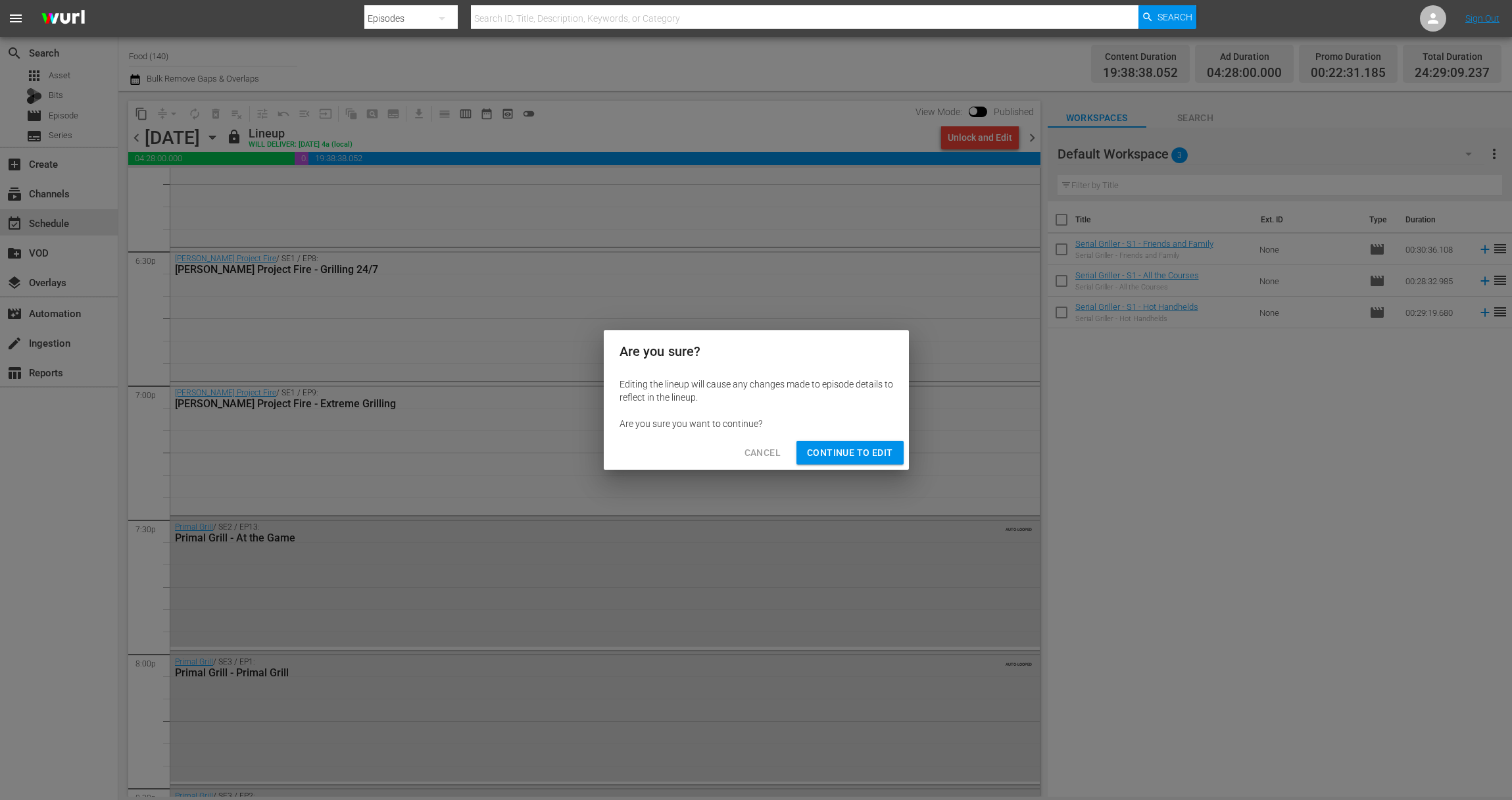
click at [854, 443] on button "Continue to Edit" at bounding box center [850, 453] width 106 height 24
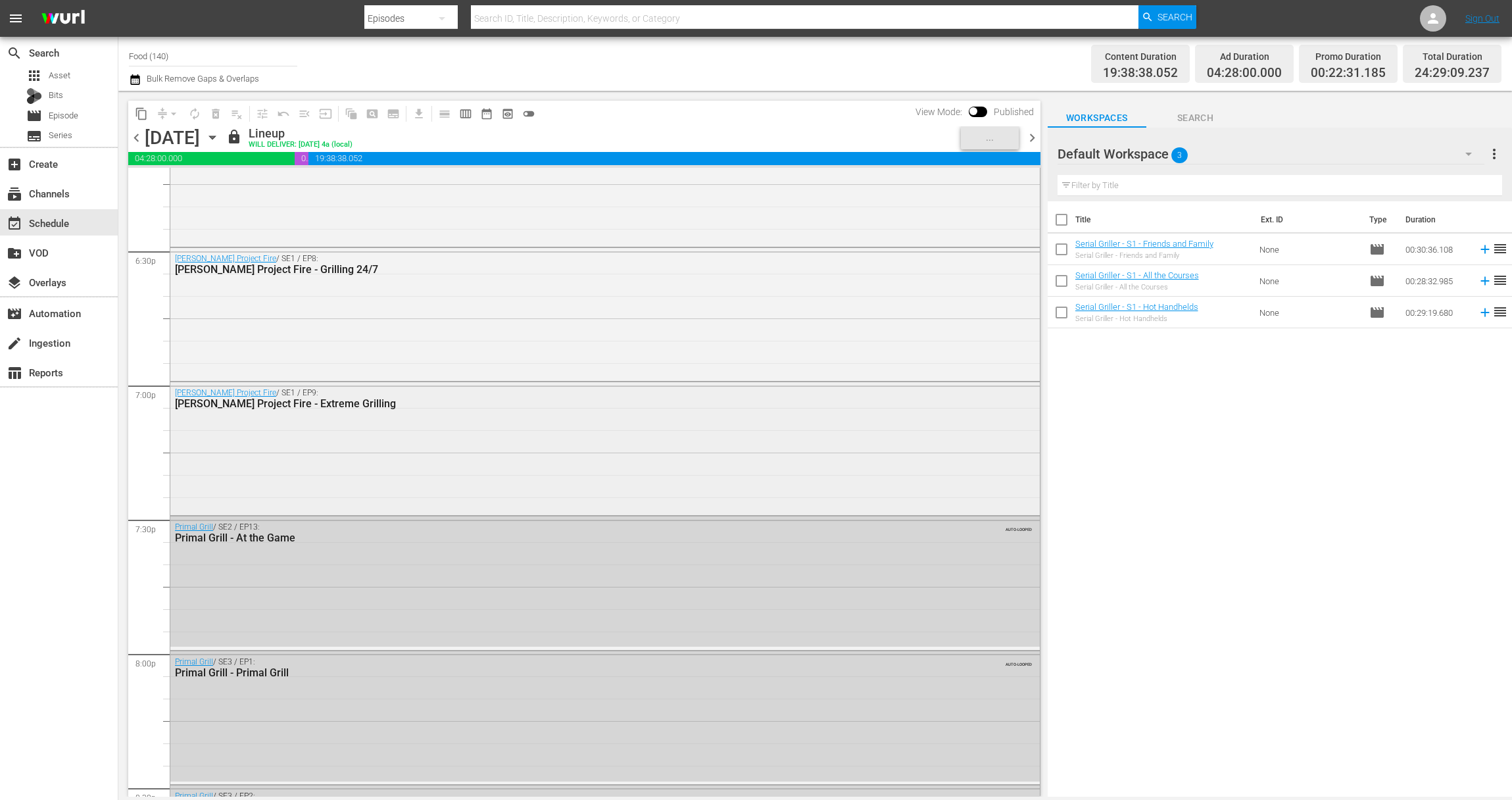
scroll to position [4978, 0]
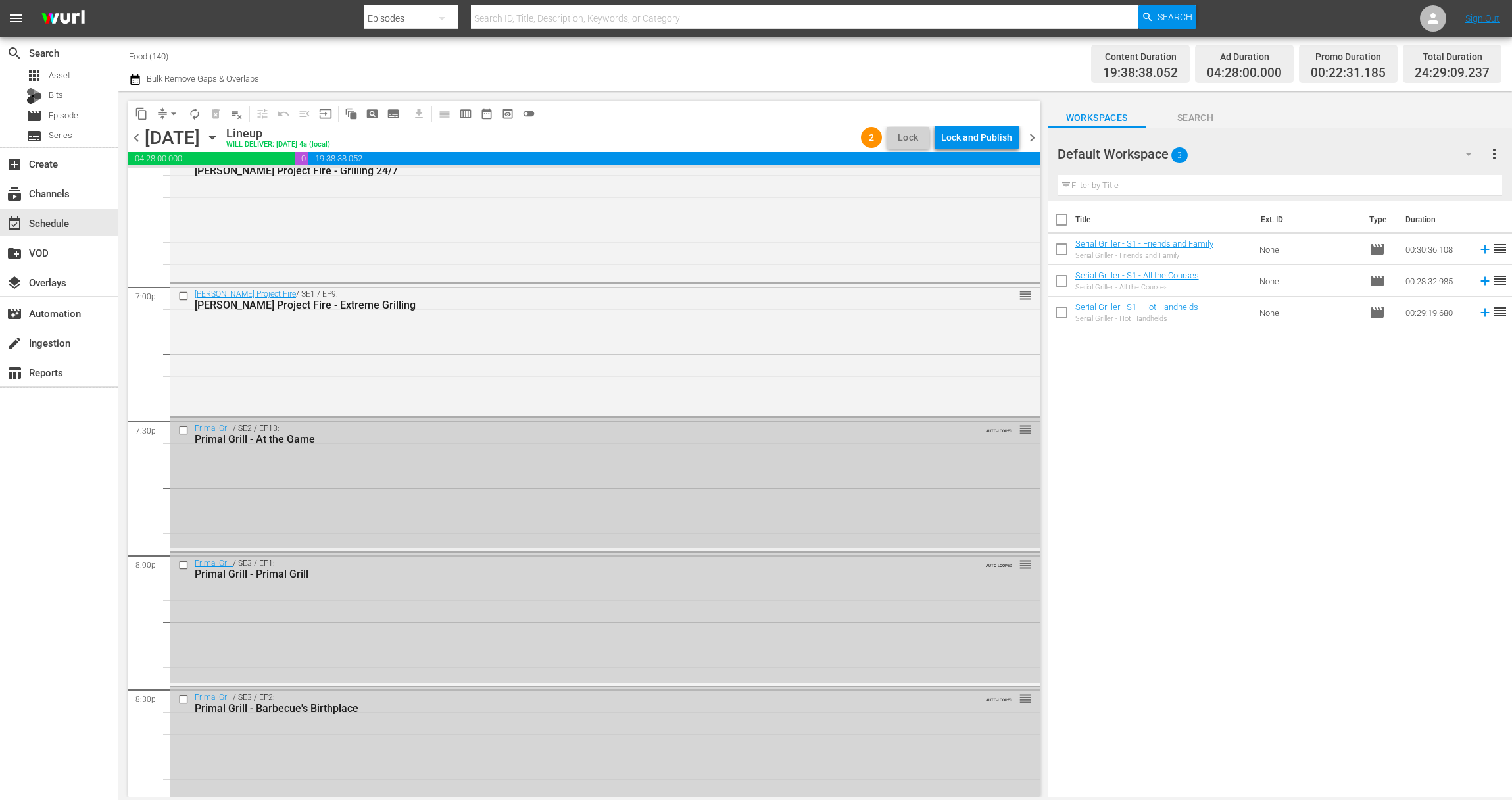
click at [181, 428] on input "checkbox" at bounding box center [185, 429] width 14 height 11
click at [185, 563] on input "checkbox" at bounding box center [185, 565] width 14 height 11
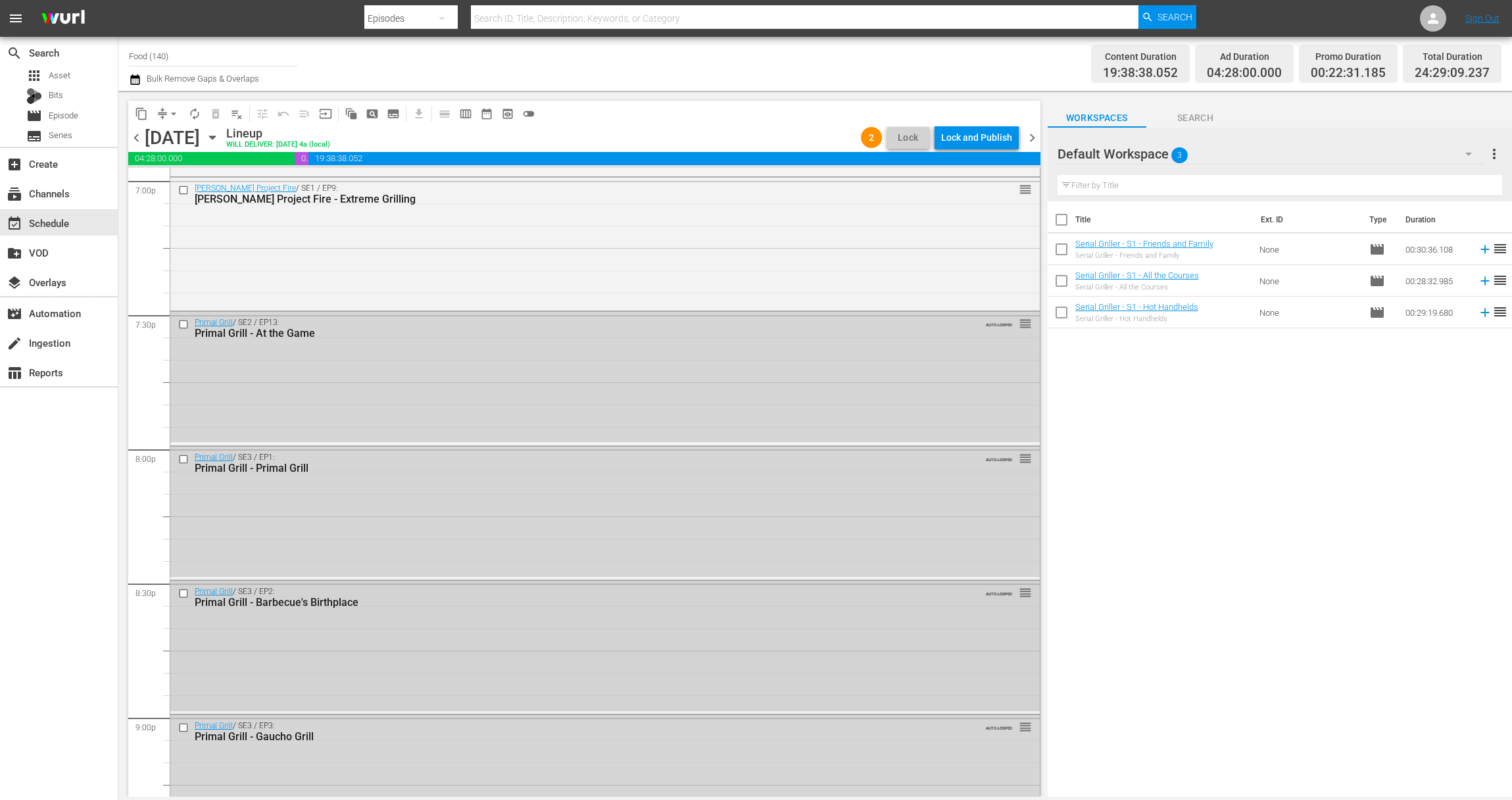
click at [186, 594] on input "checkbox" at bounding box center [185, 594] width 14 height 11
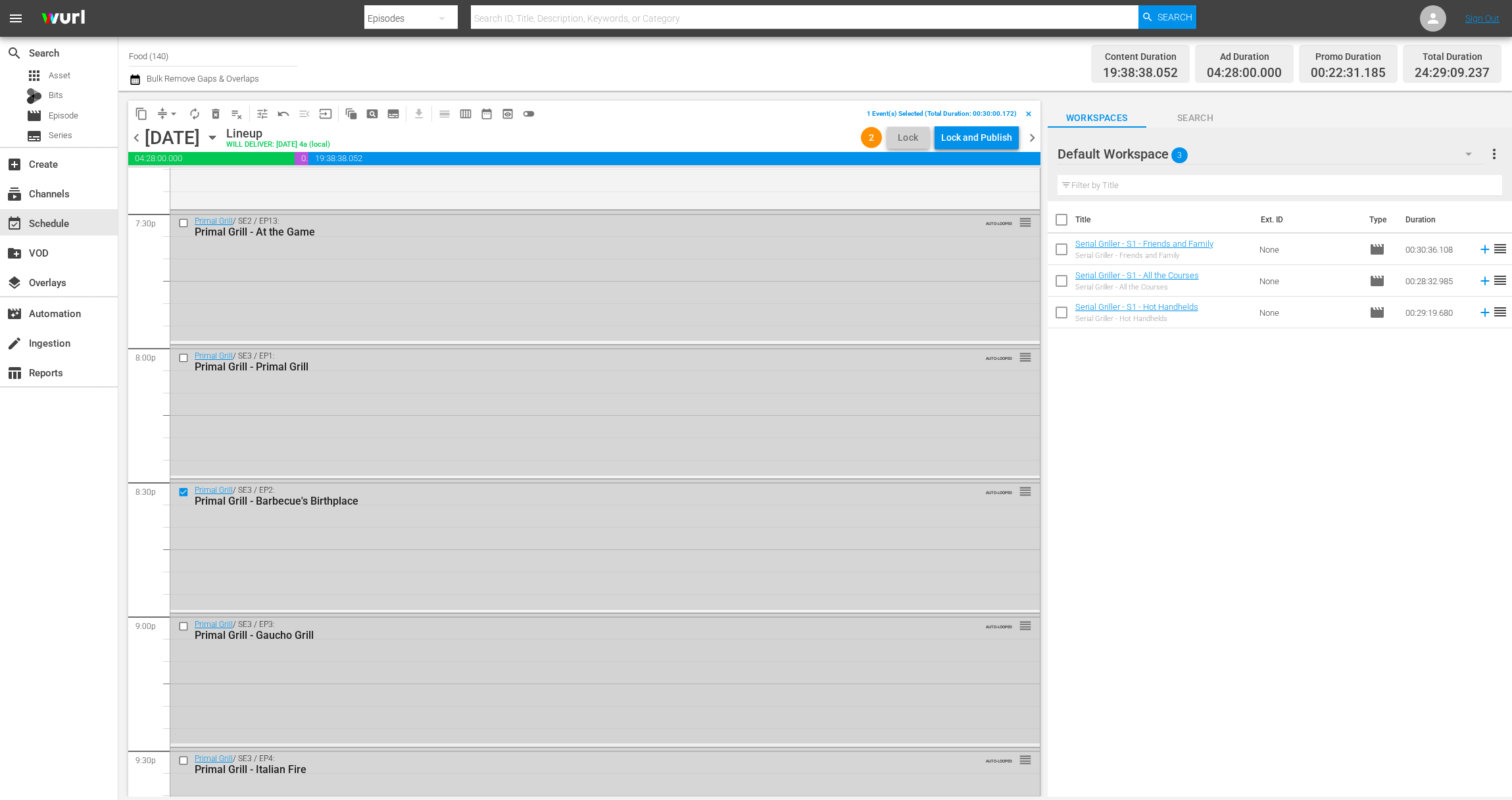
scroll to position [5213, 0]
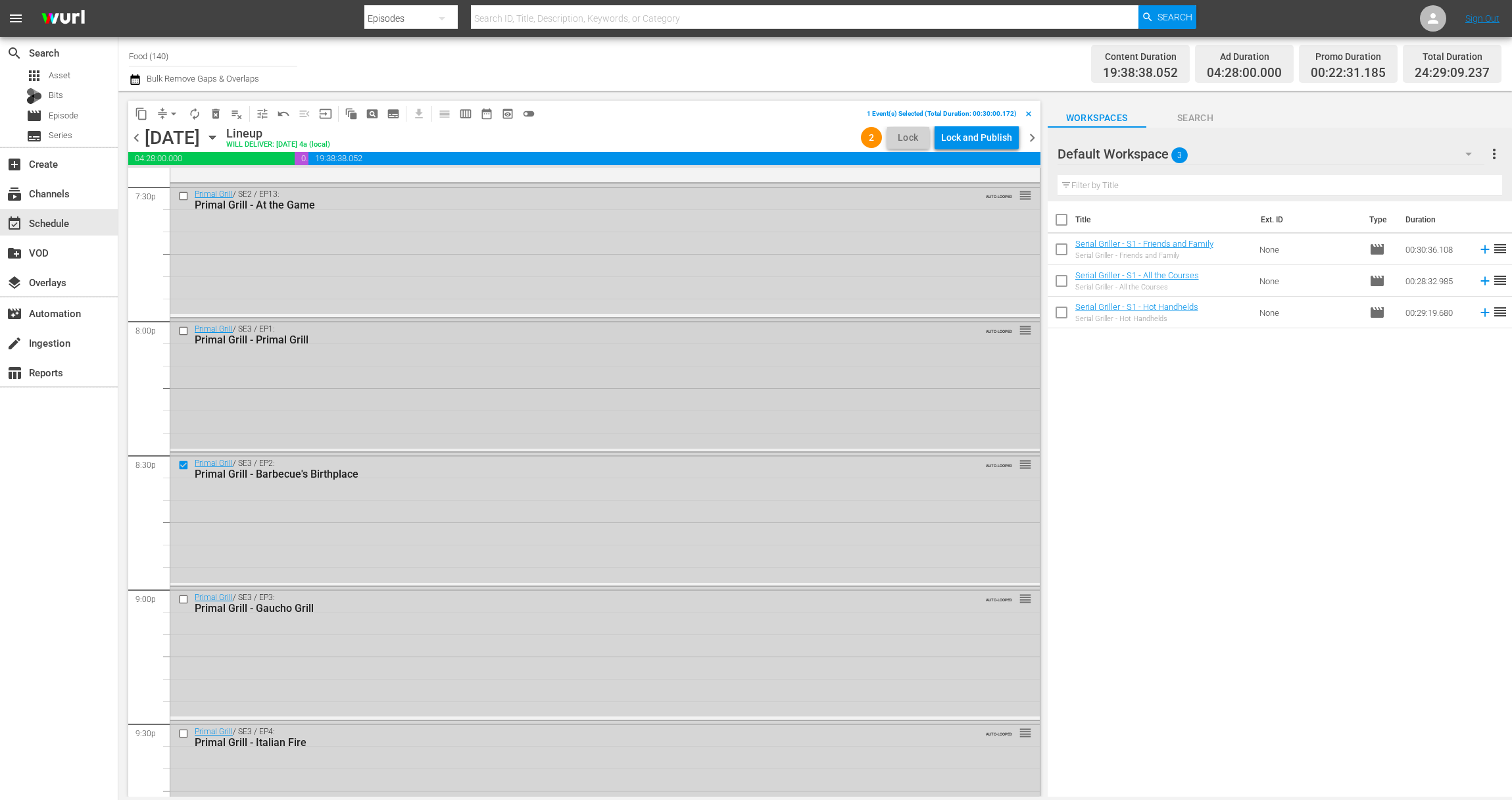
click at [183, 332] on input "checkbox" at bounding box center [185, 330] width 14 height 11
click at [183, 195] on input "checkbox" at bounding box center [185, 196] width 14 height 11
click at [179, 596] on input "checkbox" at bounding box center [185, 598] width 14 height 11
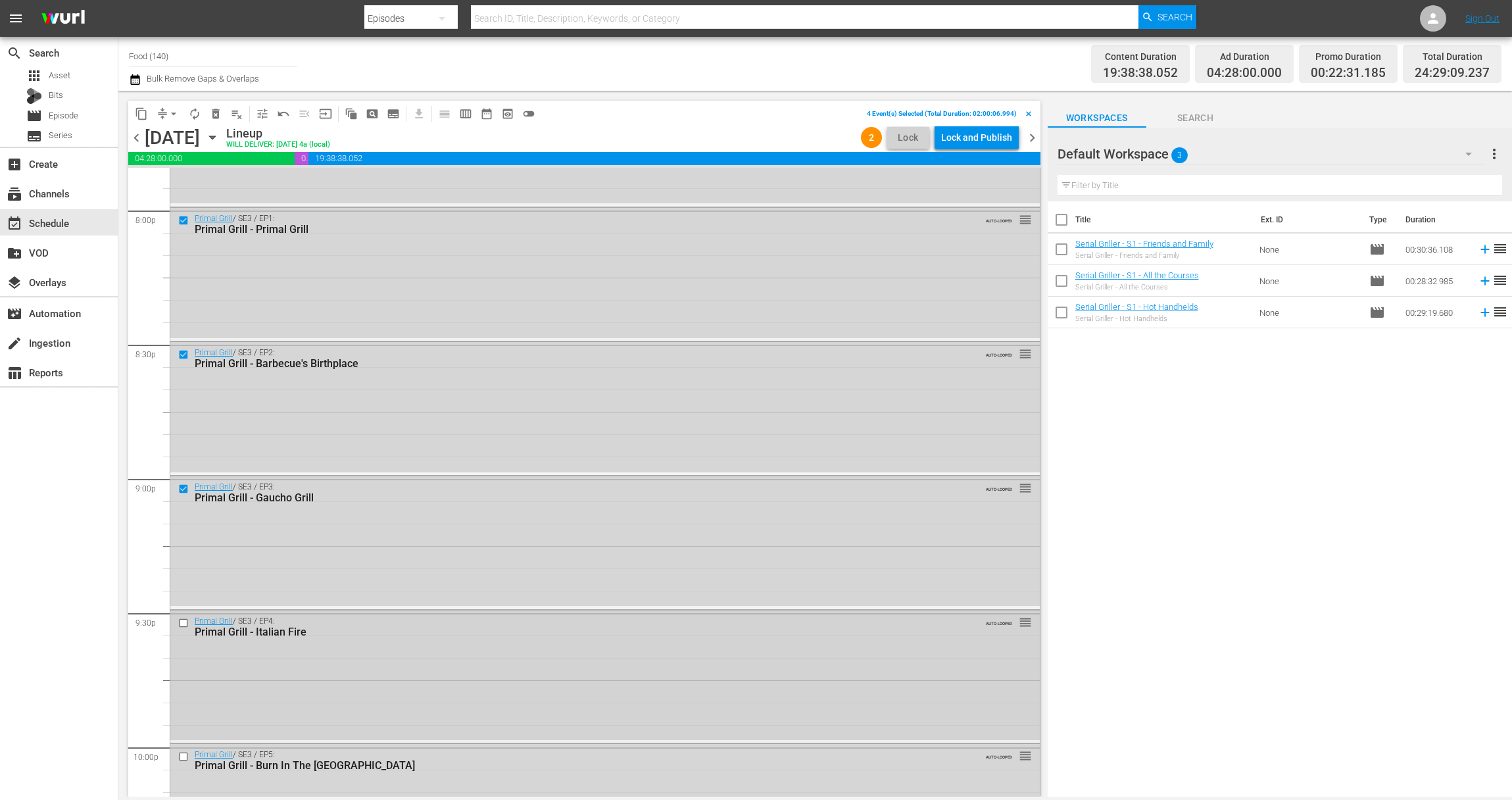
click at [182, 622] on input "checkbox" at bounding box center [185, 623] width 14 height 11
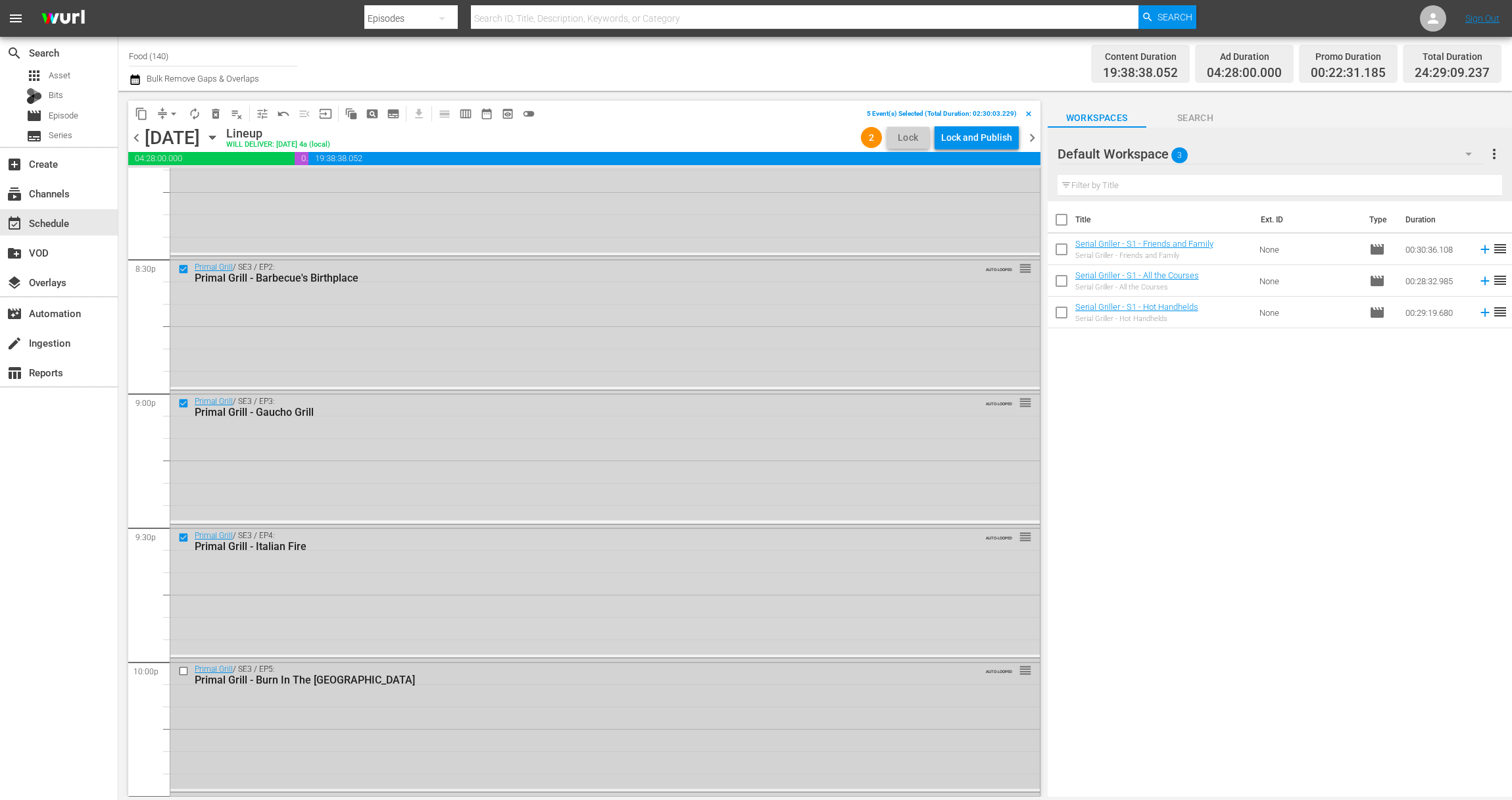
scroll to position [5459, 0]
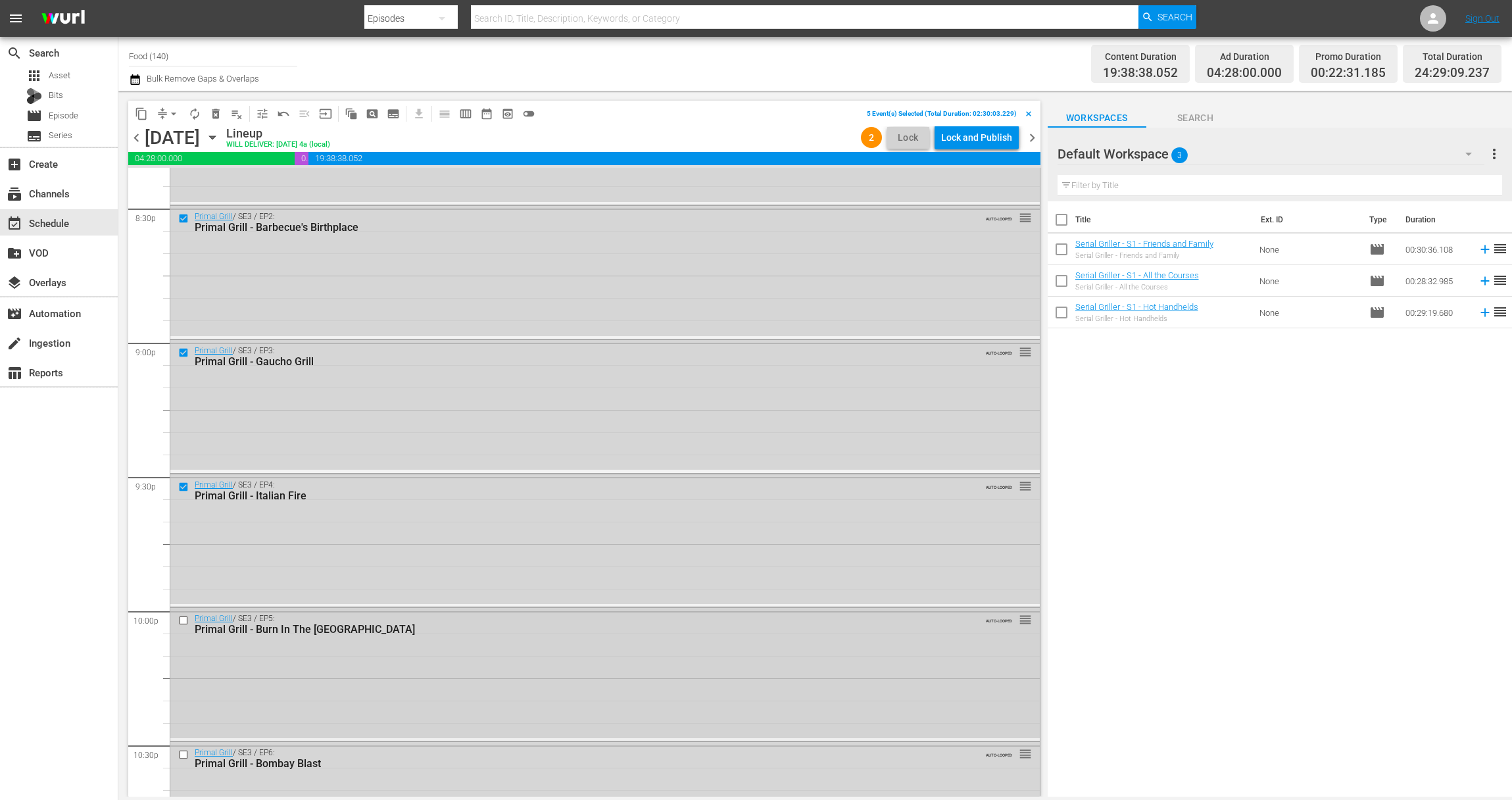
click at [183, 612] on div at bounding box center [184, 620] width 20 height 16
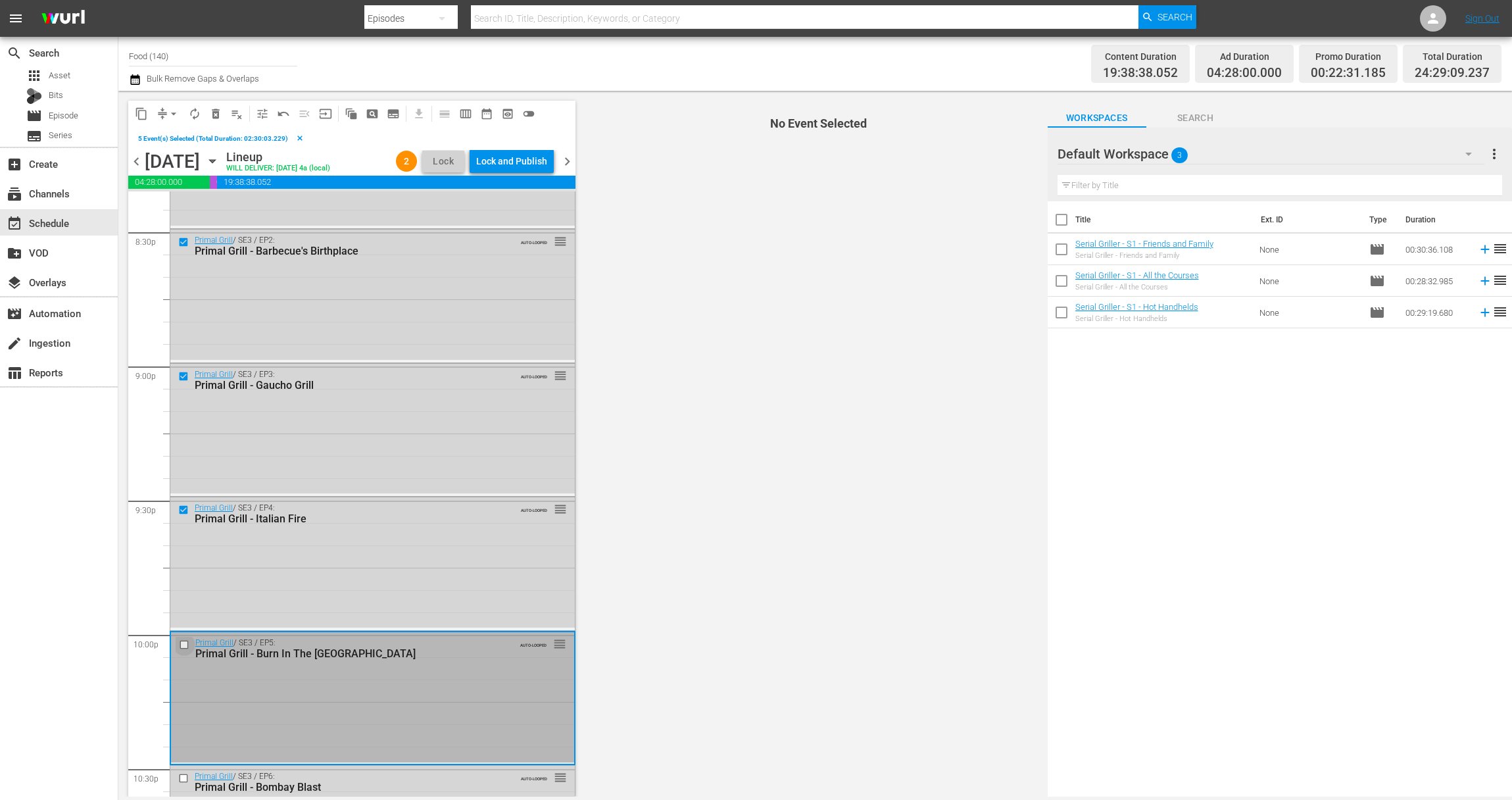
click at [184, 646] on input "checkbox" at bounding box center [186, 645] width 14 height 11
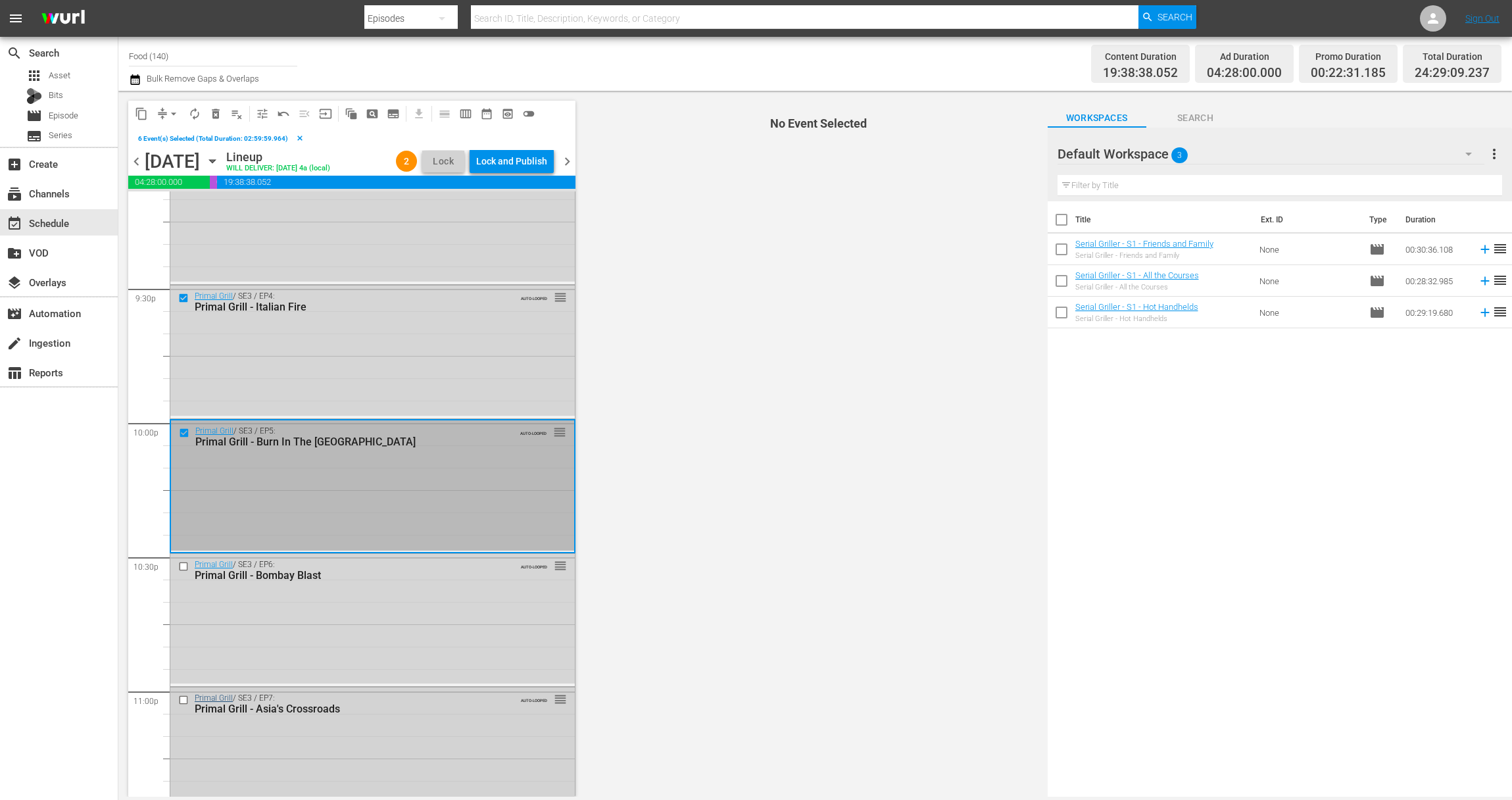
scroll to position [5736, 0]
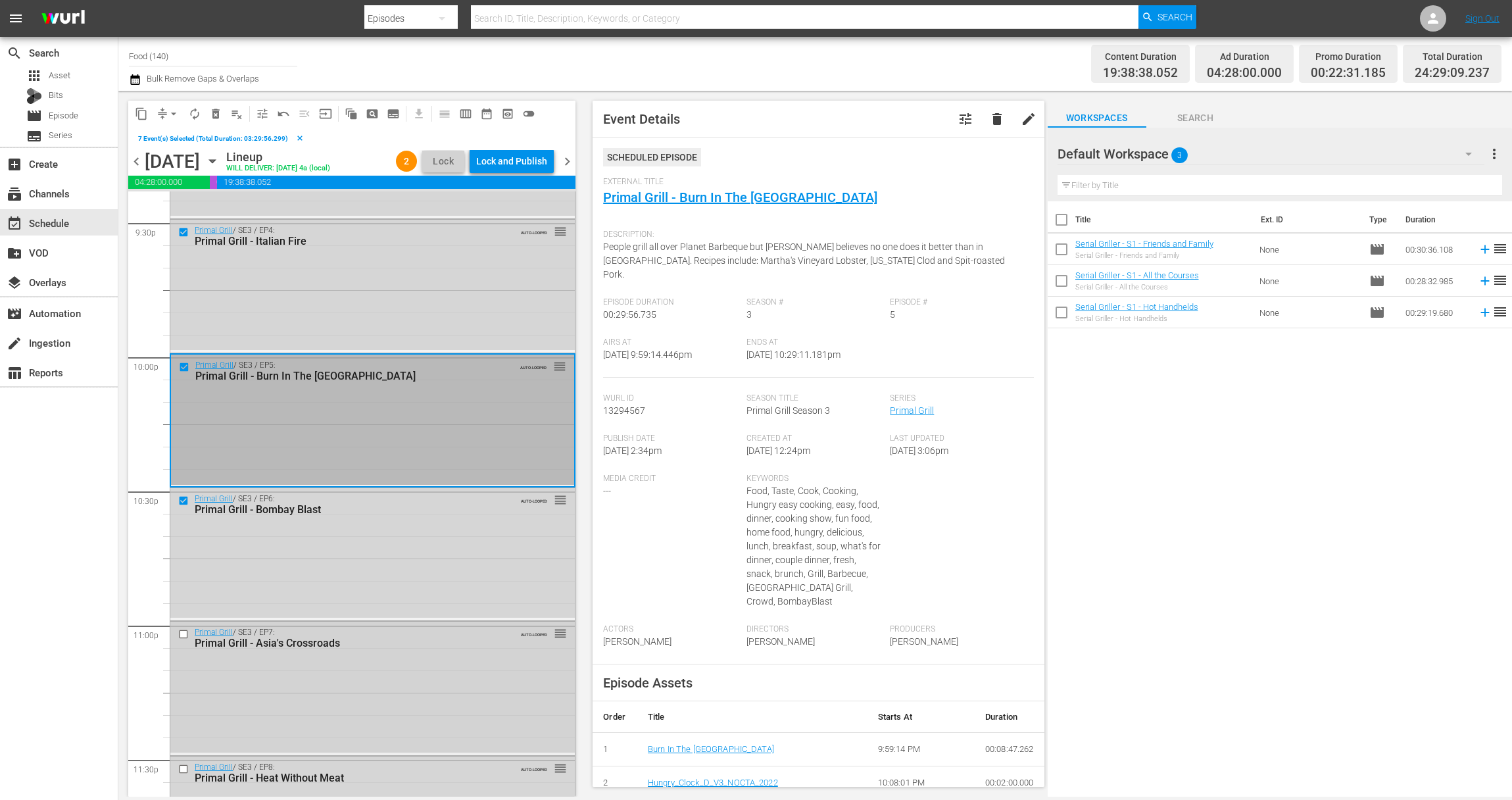
click at [183, 633] on input "checkbox" at bounding box center [185, 634] width 14 height 11
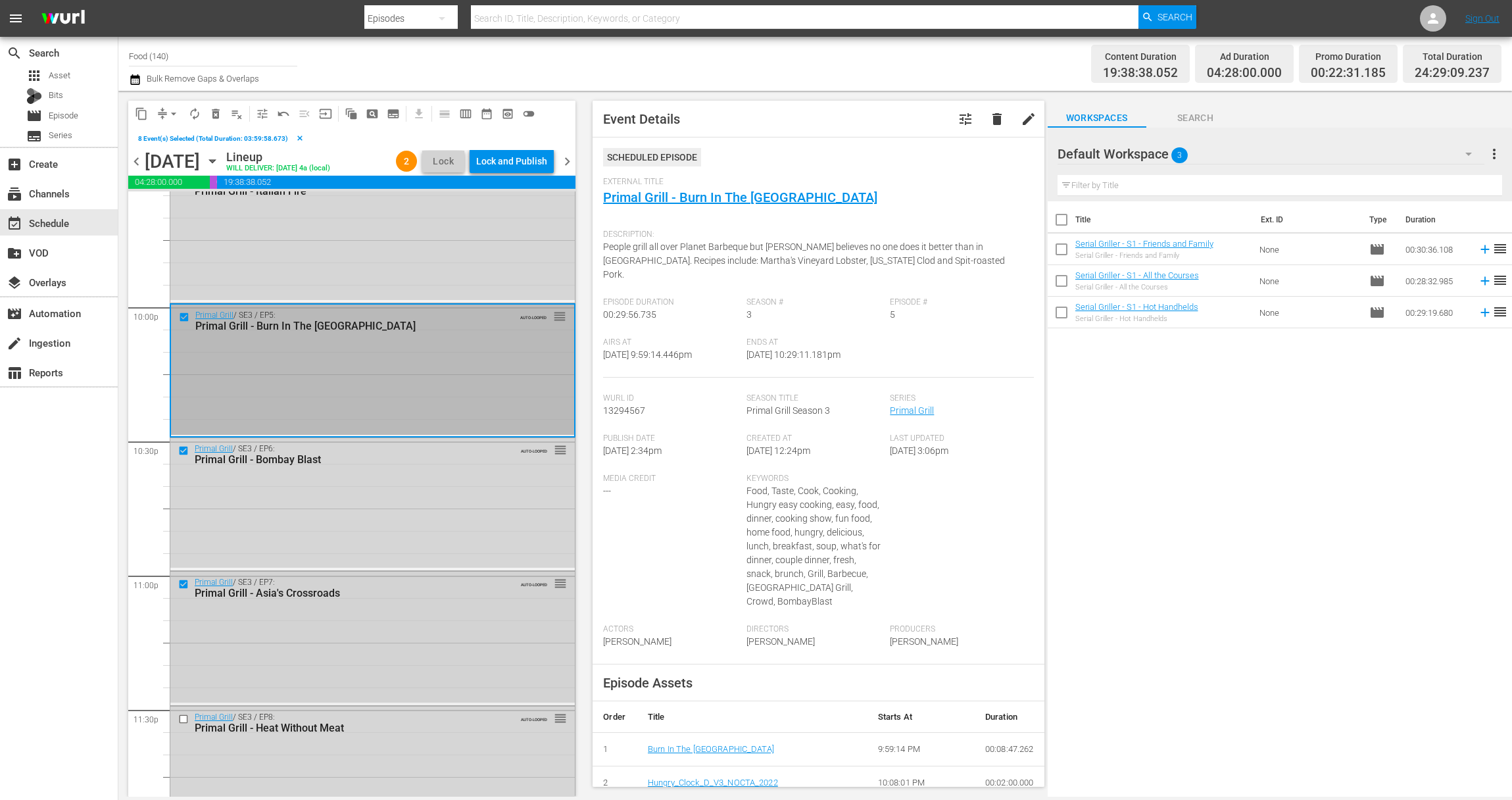
scroll to position [5852, 0]
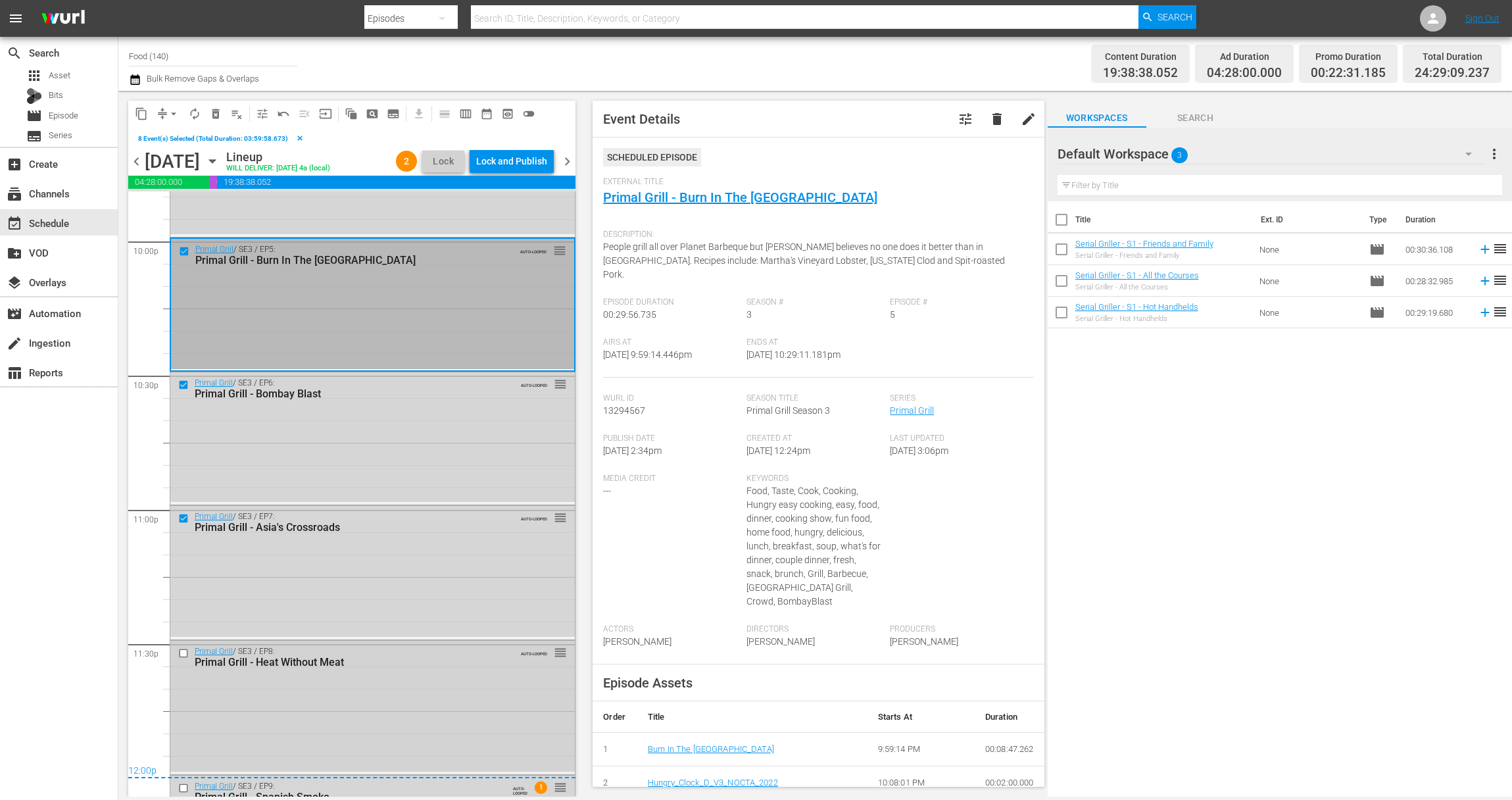
click at [185, 654] on input "checkbox" at bounding box center [185, 653] width 14 height 11
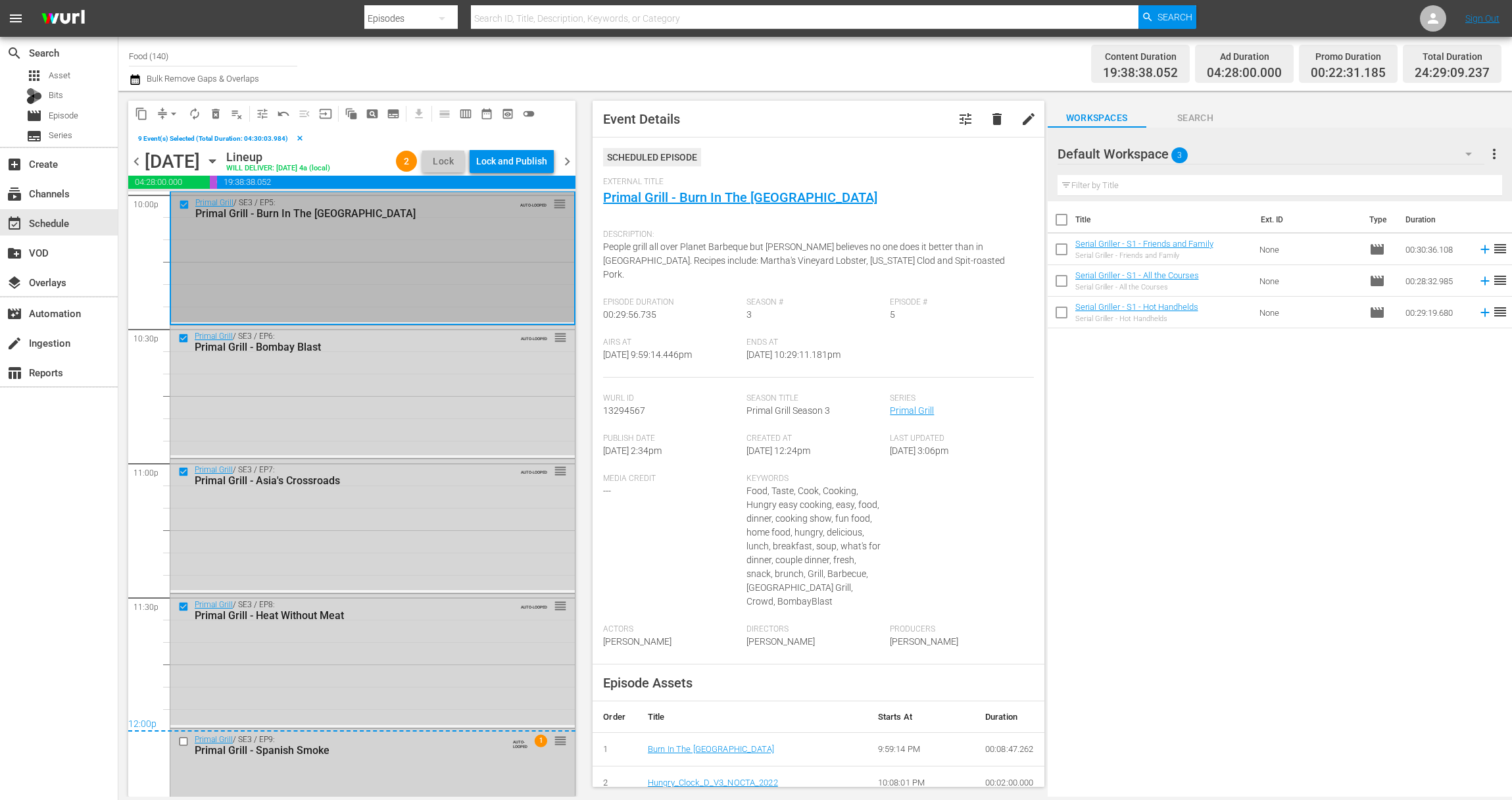
scroll to position [5963, 0]
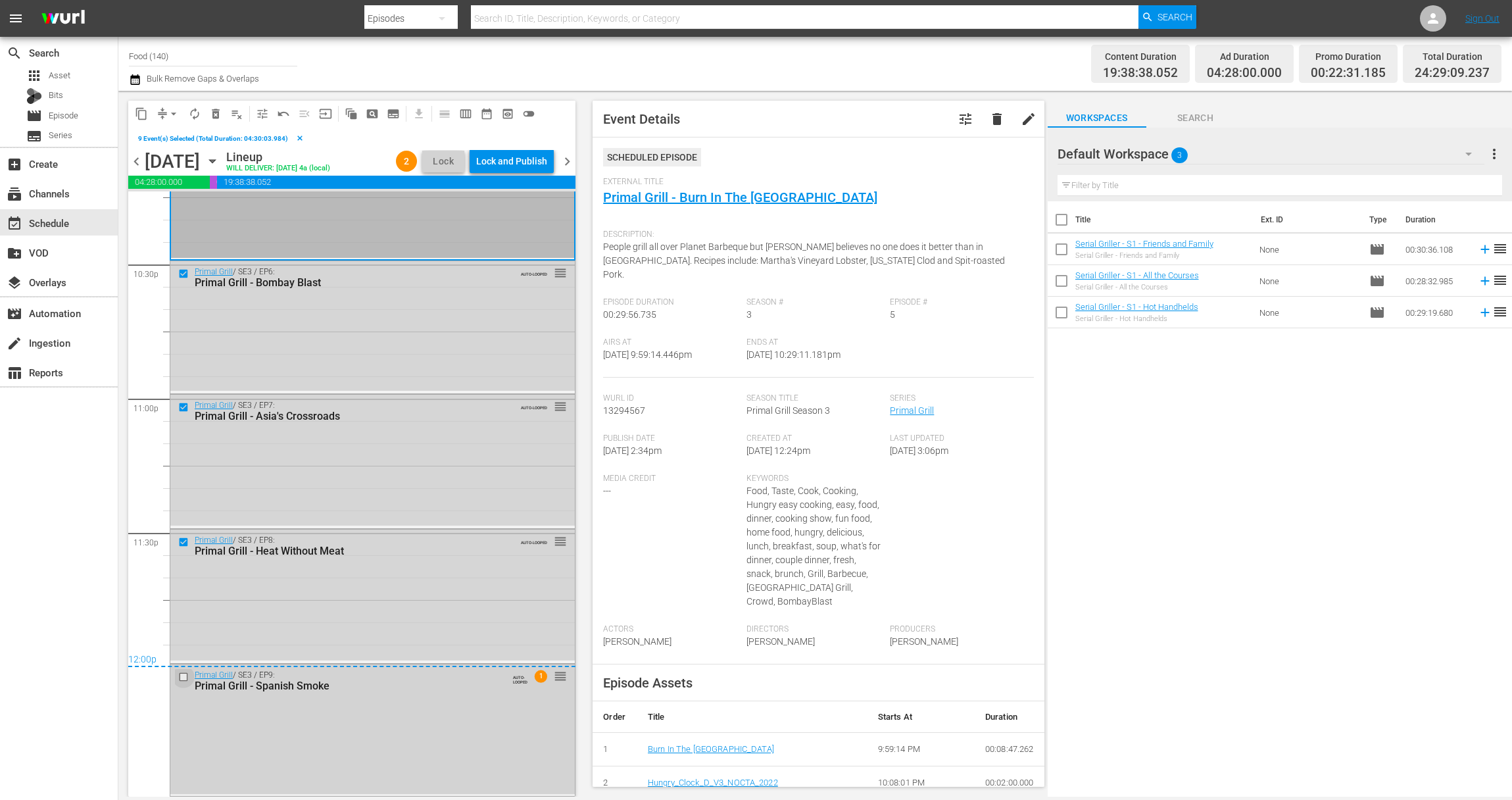
click at [181, 674] on input "checkbox" at bounding box center [185, 676] width 14 height 11
click at [215, 115] on span "delete_forever_outlined" at bounding box center [216, 114] width 13 height 13
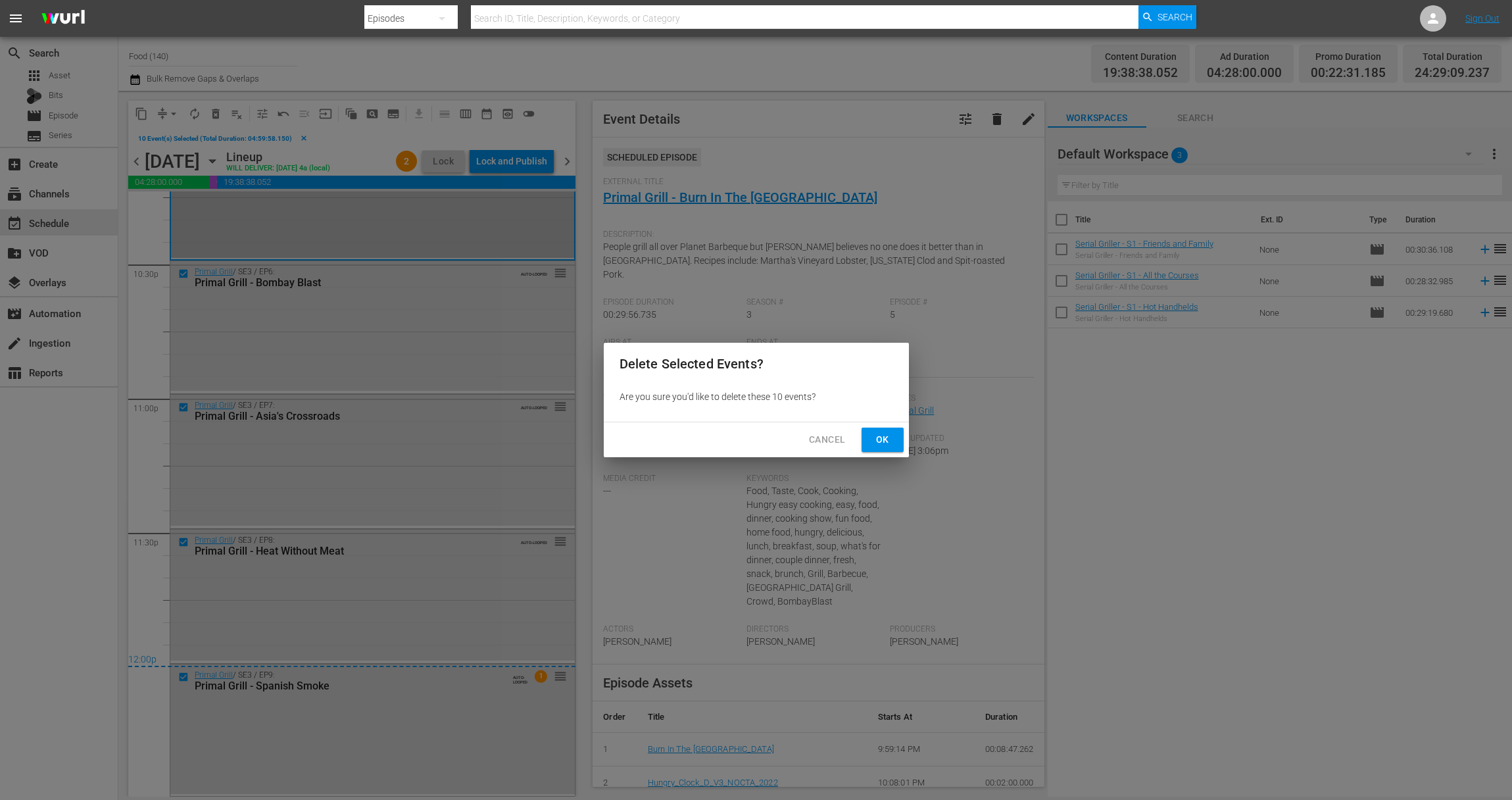
click at [876, 448] on button "Ok" at bounding box center [883, 440] width 42 height 24
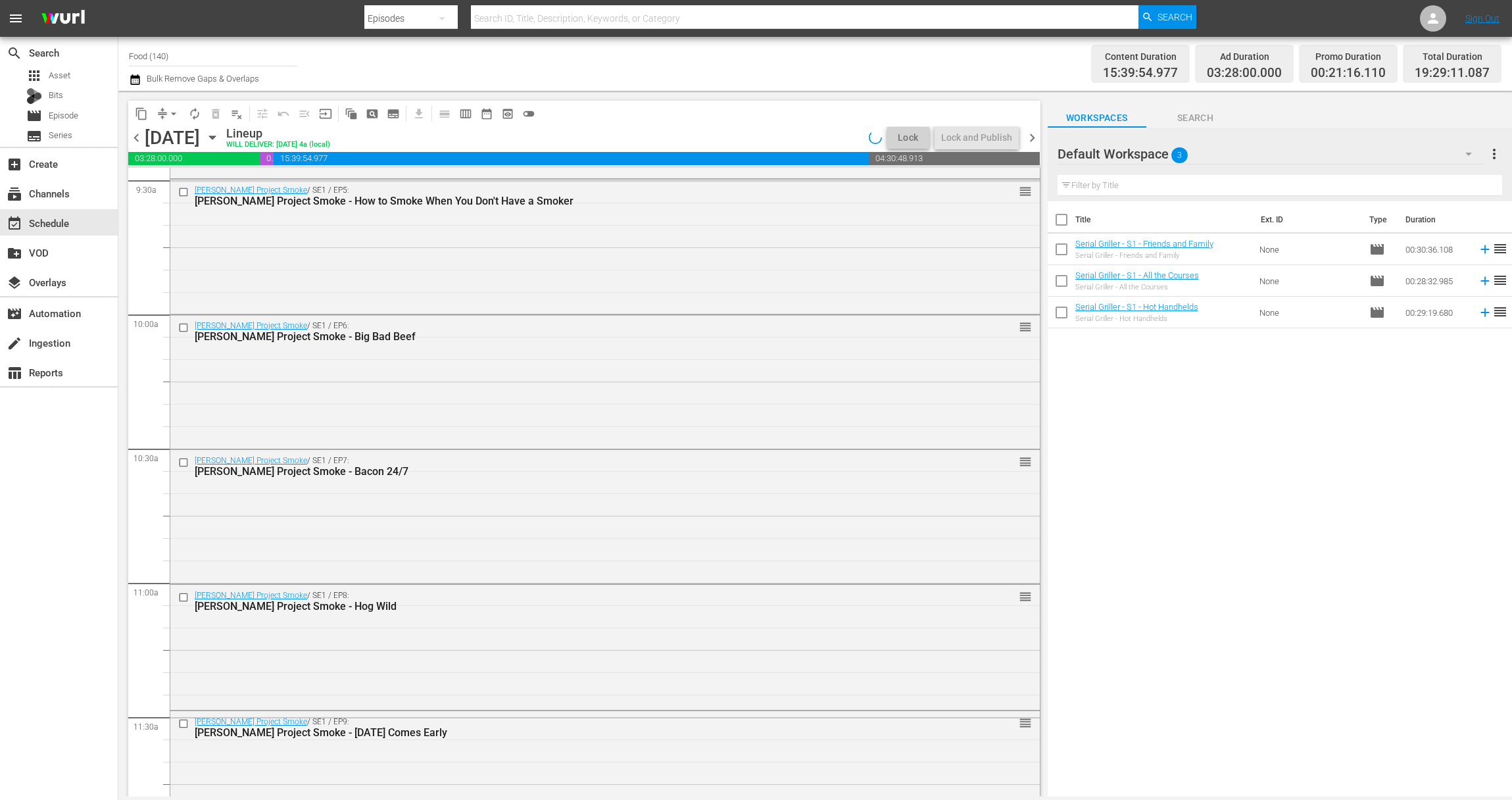
scroll to position [2416, 0]
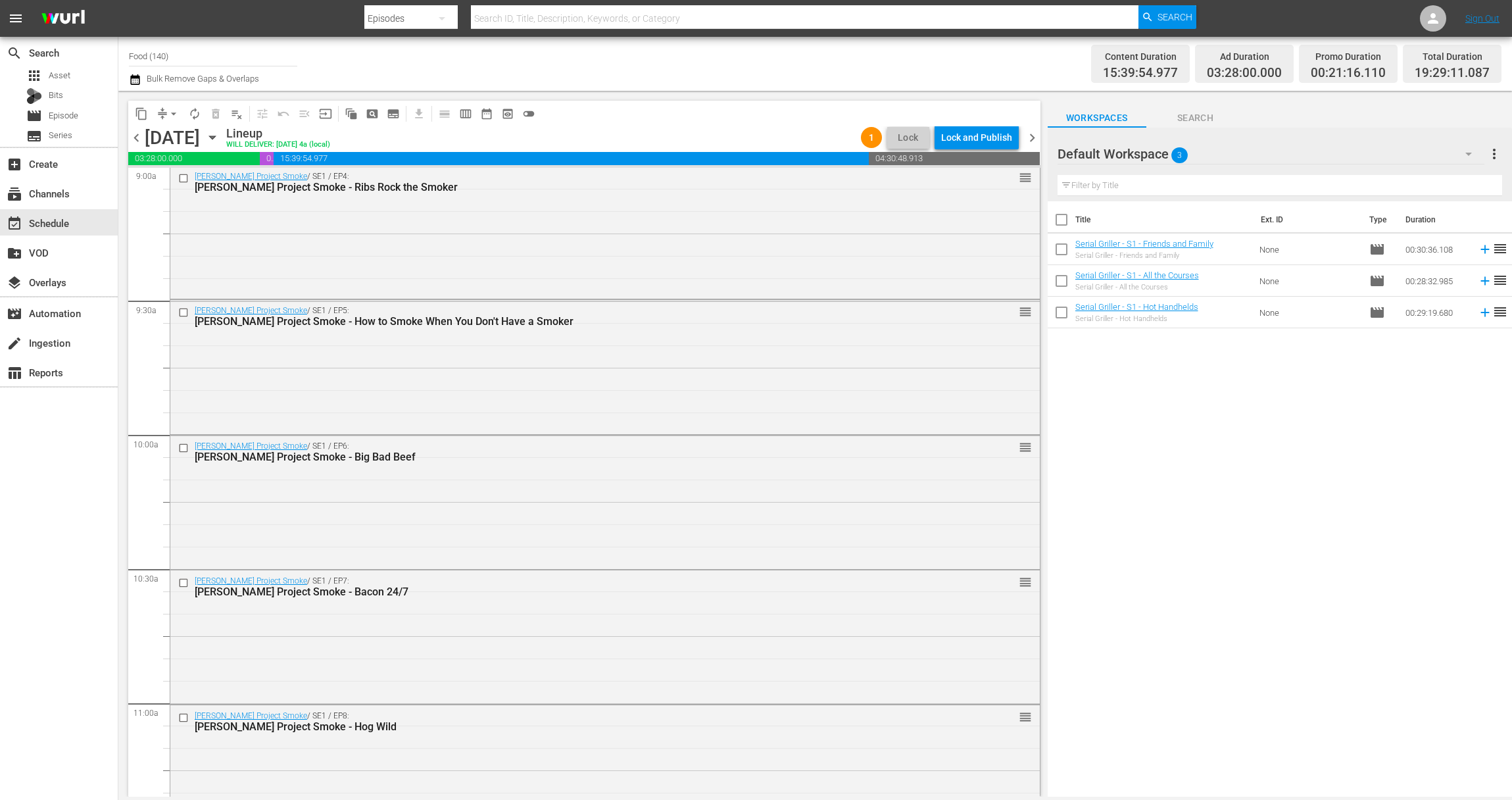
click at [444, 488] on div "Steven Raichlen's Project Smoke / SE1 / EP6: Steven Raichlen's Project Smoke - …" at bounding box center [604, 500] width 869 height 131
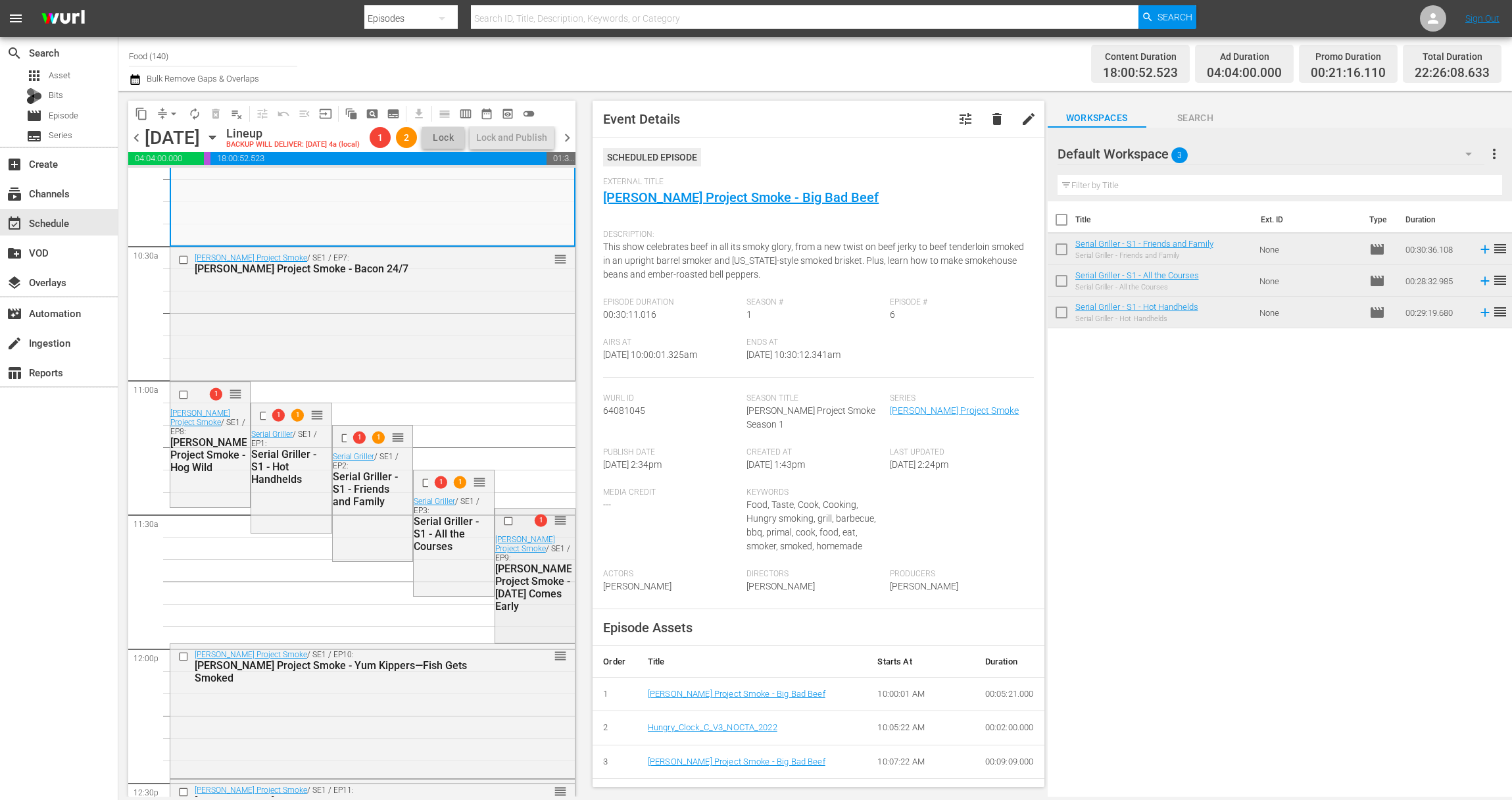
scroll to position [3203, 0]
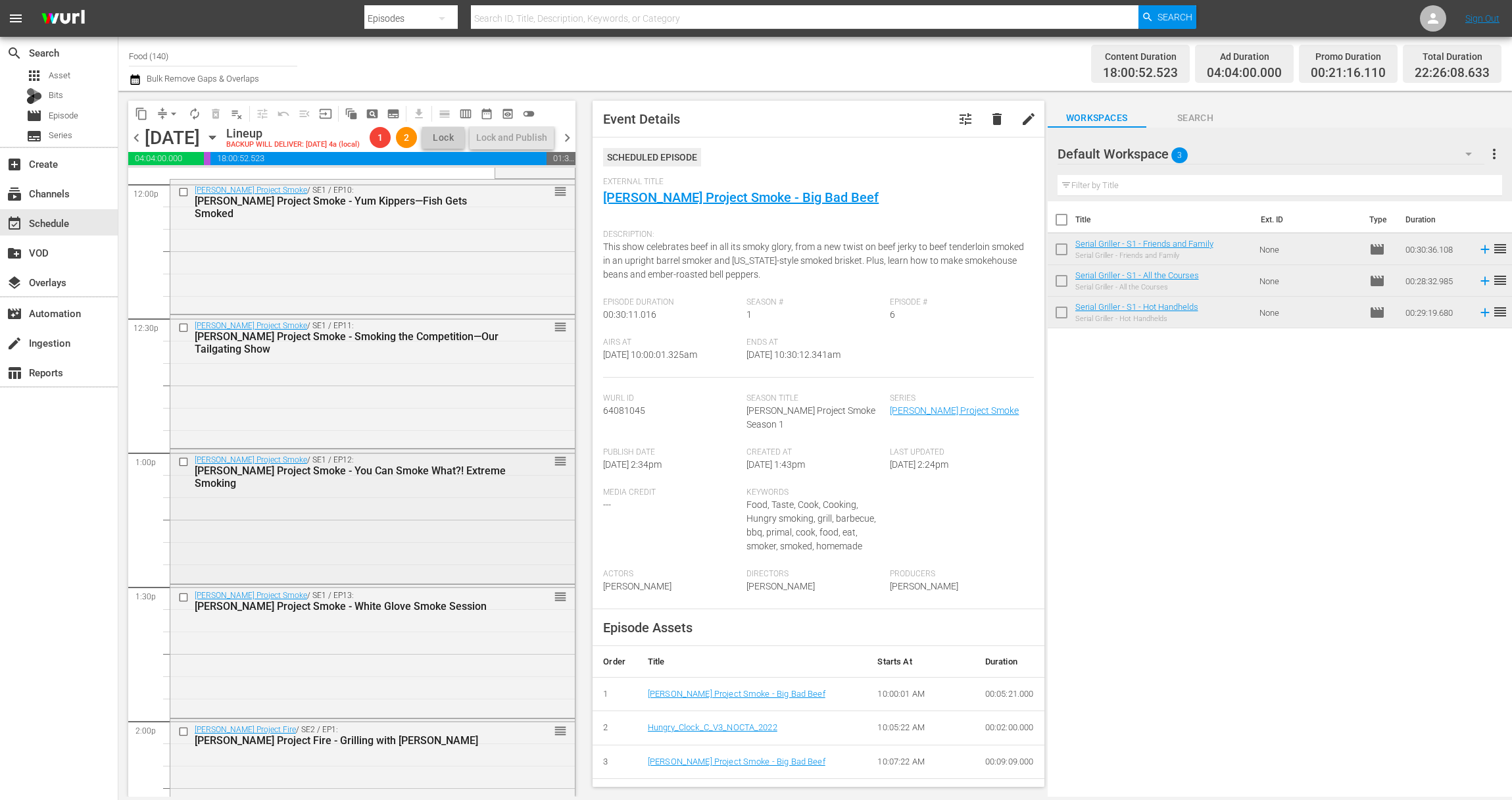
click at [478, 565] on div "Steven Raichlen's Project Smoke / SE1 / EP12: Steven Raichlen's Project Smoke -…" at bounding box center [372, 514] width 404 height 131
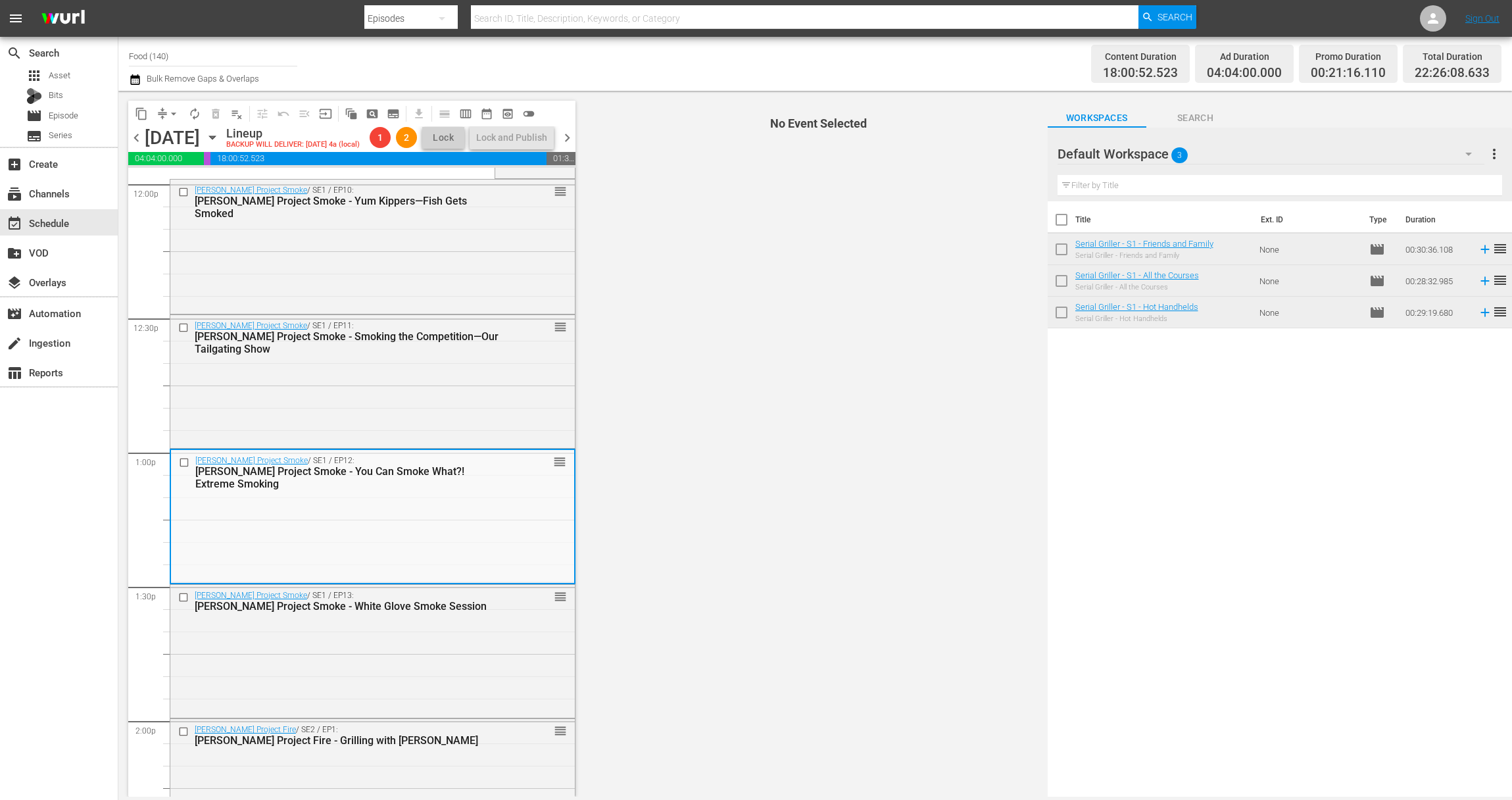
scroll to position [3596, 0]
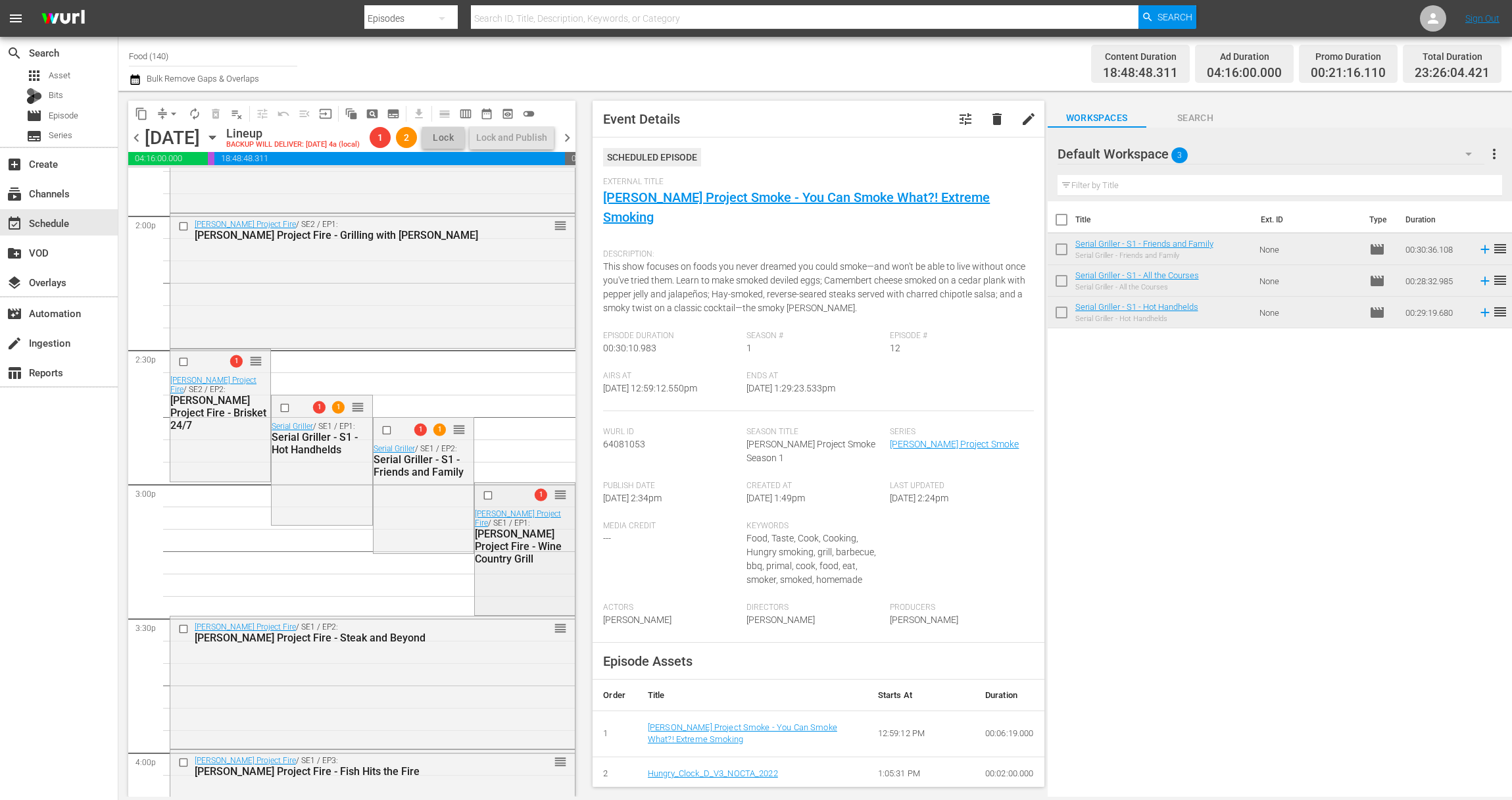
scroll to position [3710, 0]
click at [513, 578] on div "1 reorder Steven Raichlen's Project Fire / SE1 / EP1: Steven Raichlen's Project…" at bounding box center [525, 545] width 100 height 130
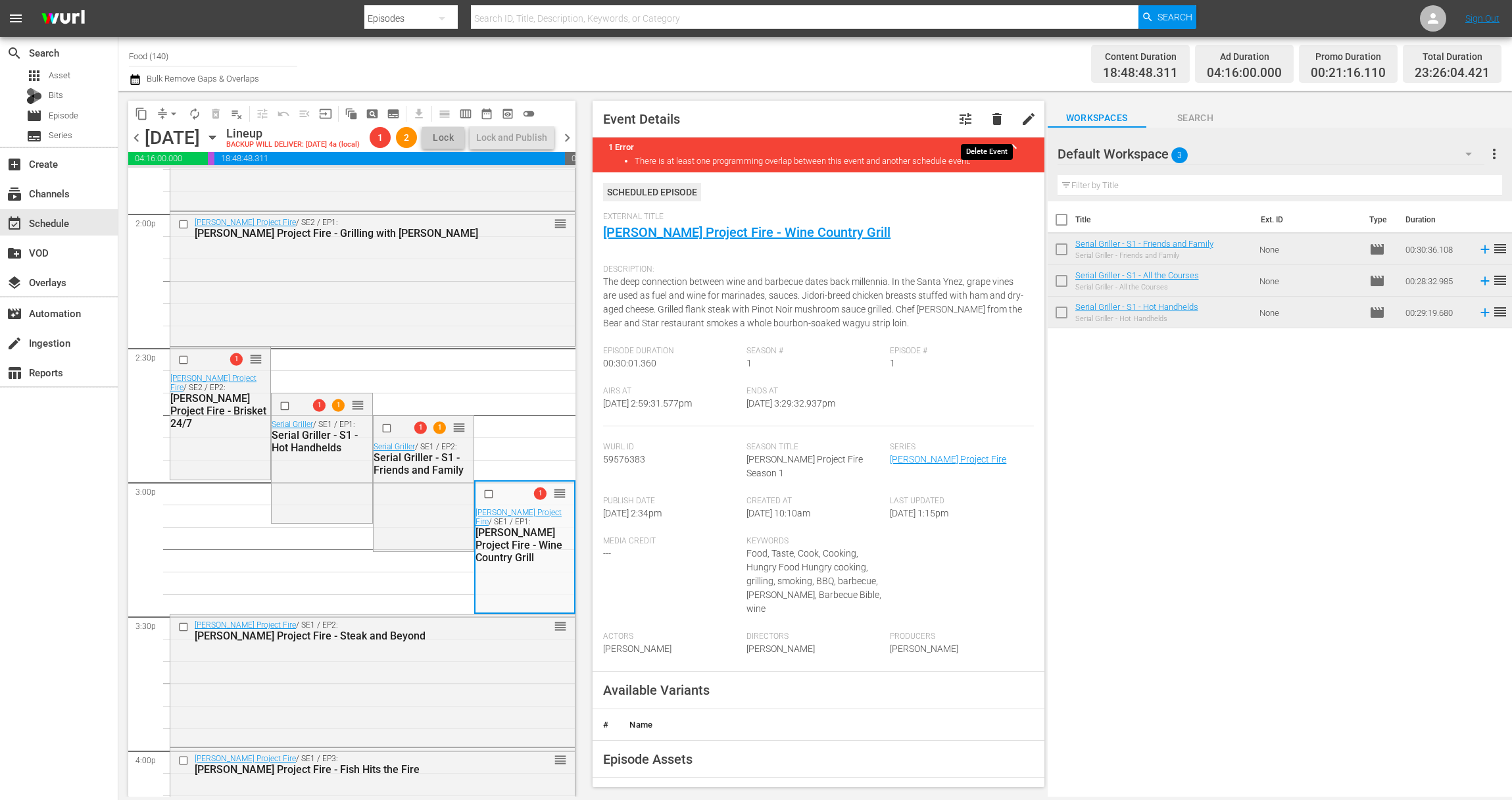
click at [989, 121] on span "delete" at bounding box center [996, 119] width 16 height 16
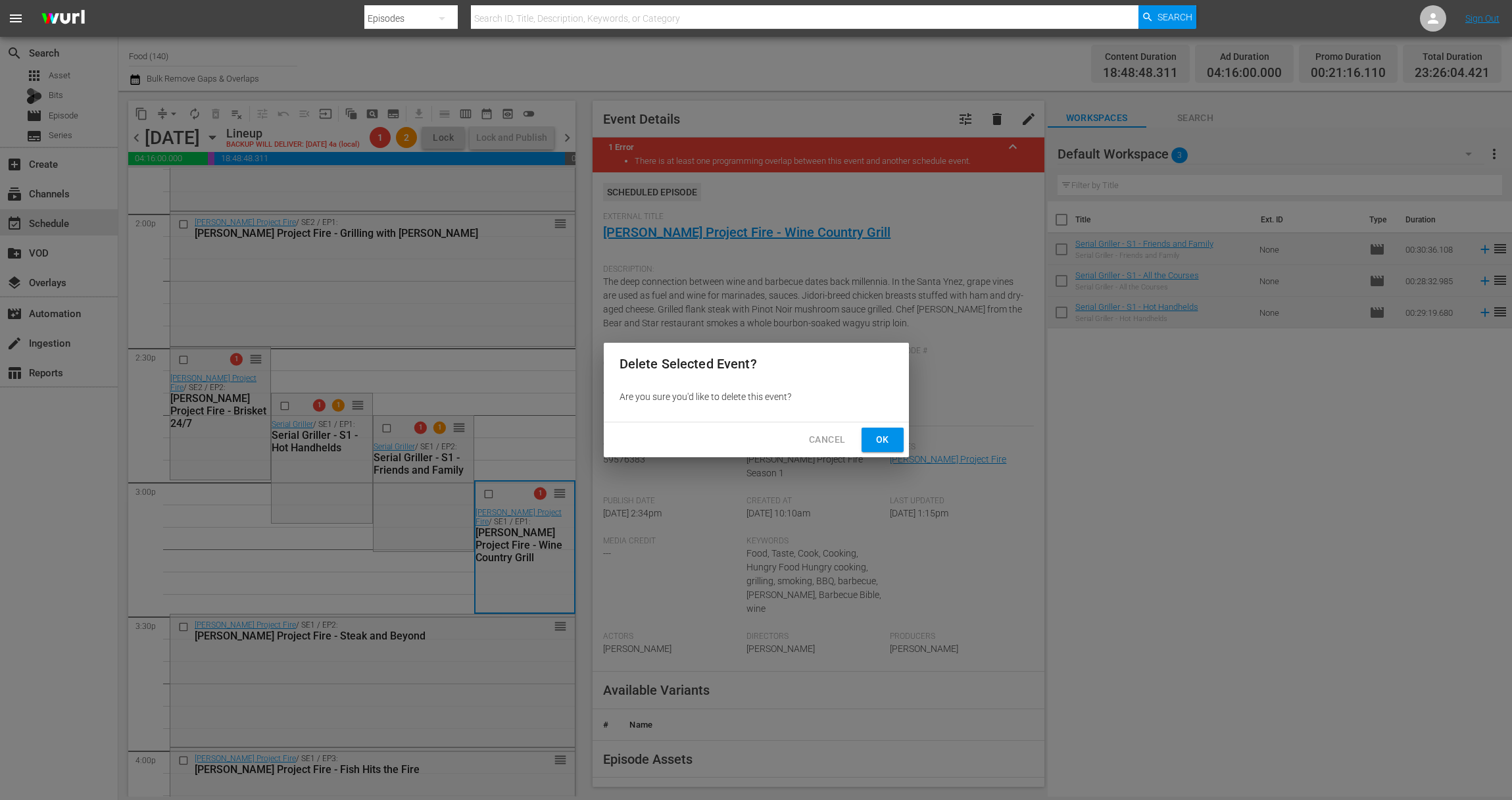
click at [882, 441] on span "Ok" at bounding box center [883, 440] width 21 height 17
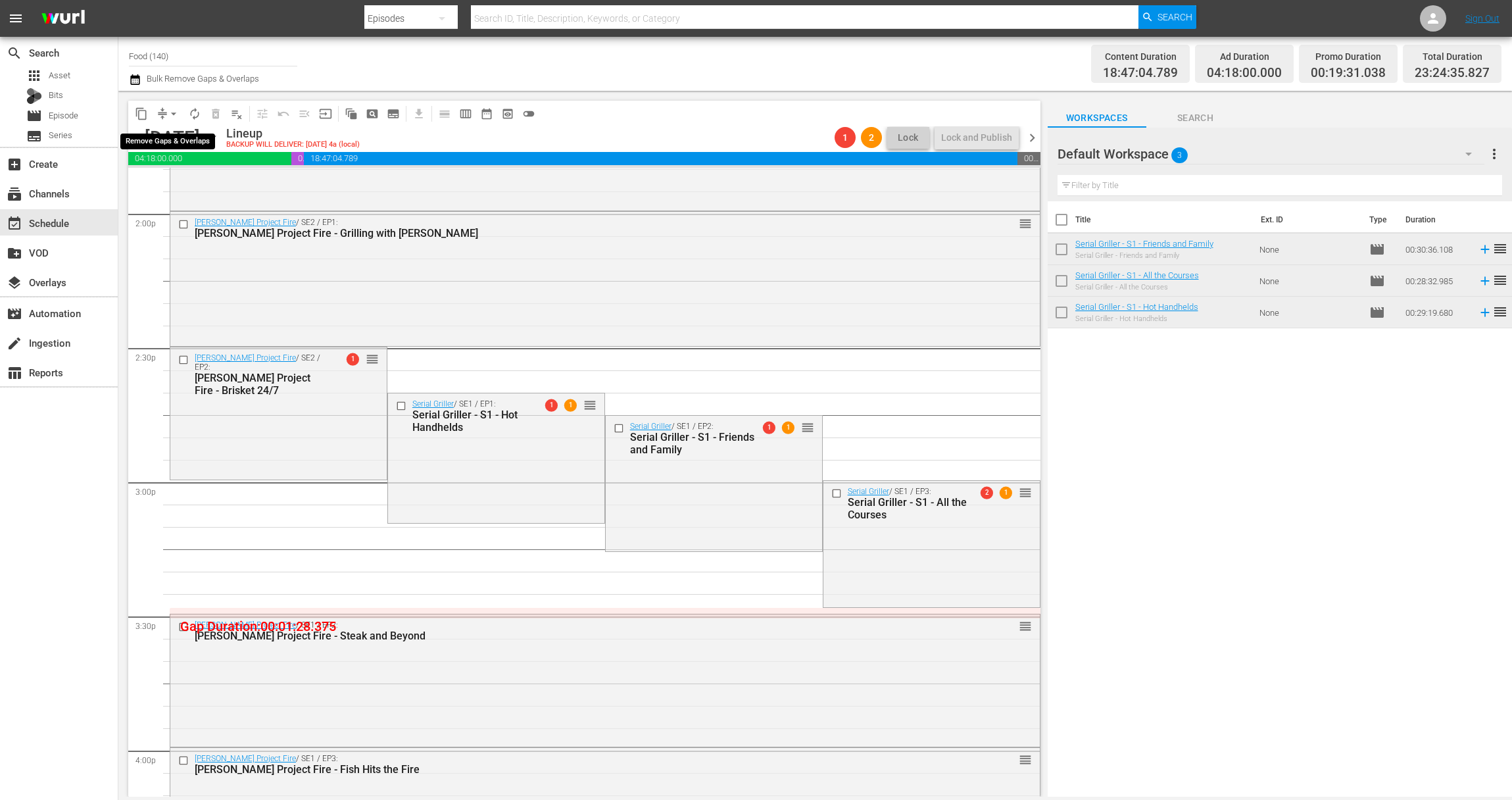
click at [170, 114] on span "arrow_drop_down" at bounding box center [174, 114] width 13 height 13
click at [174, 138] on li "Align to Midnight" at bounding box center [175, 140] width 138 height 21
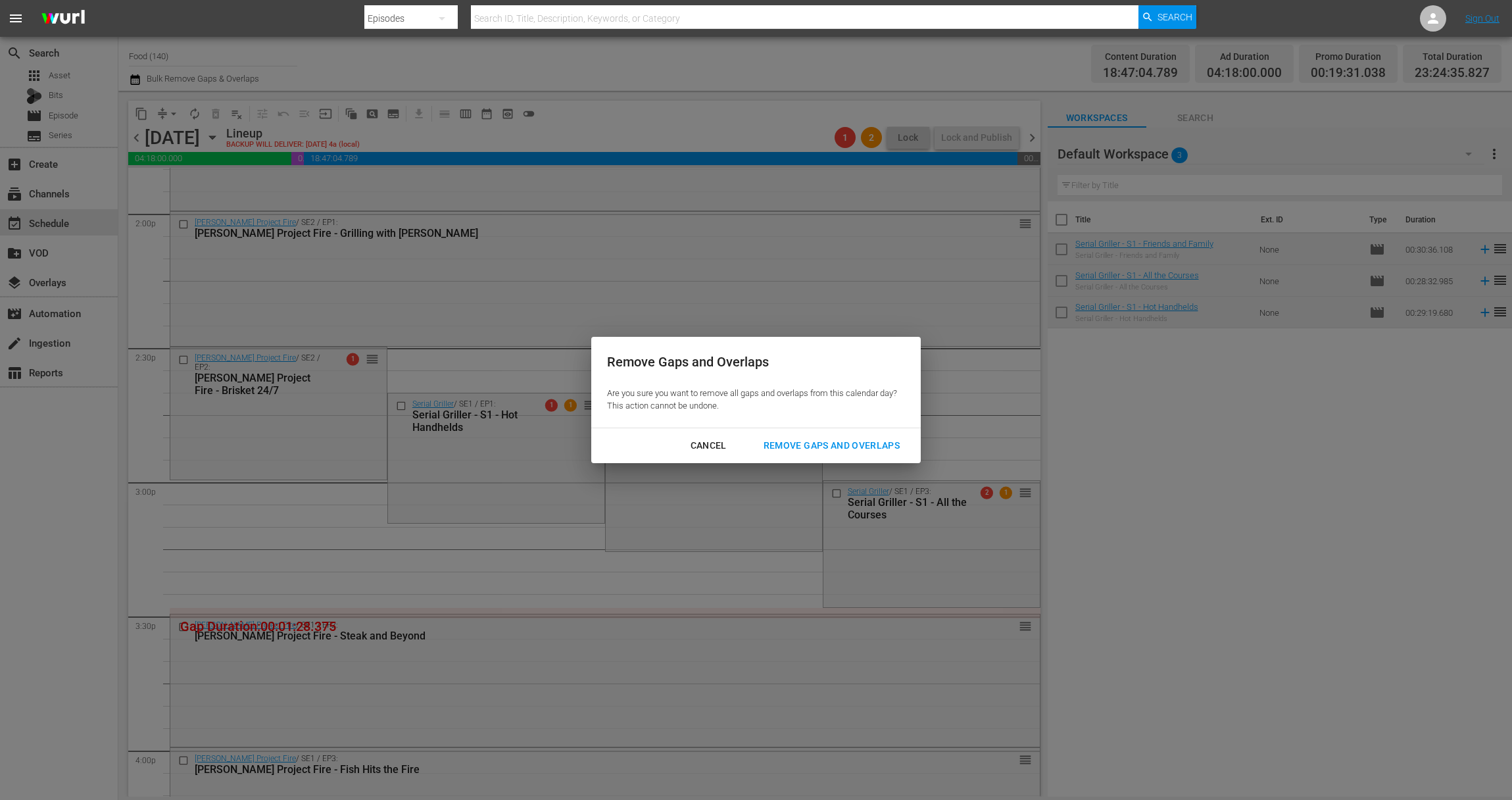
click at [883, 443] on div "Remove Gaps and Overlaps" at bounding box center [832, 445] width 157 height 17
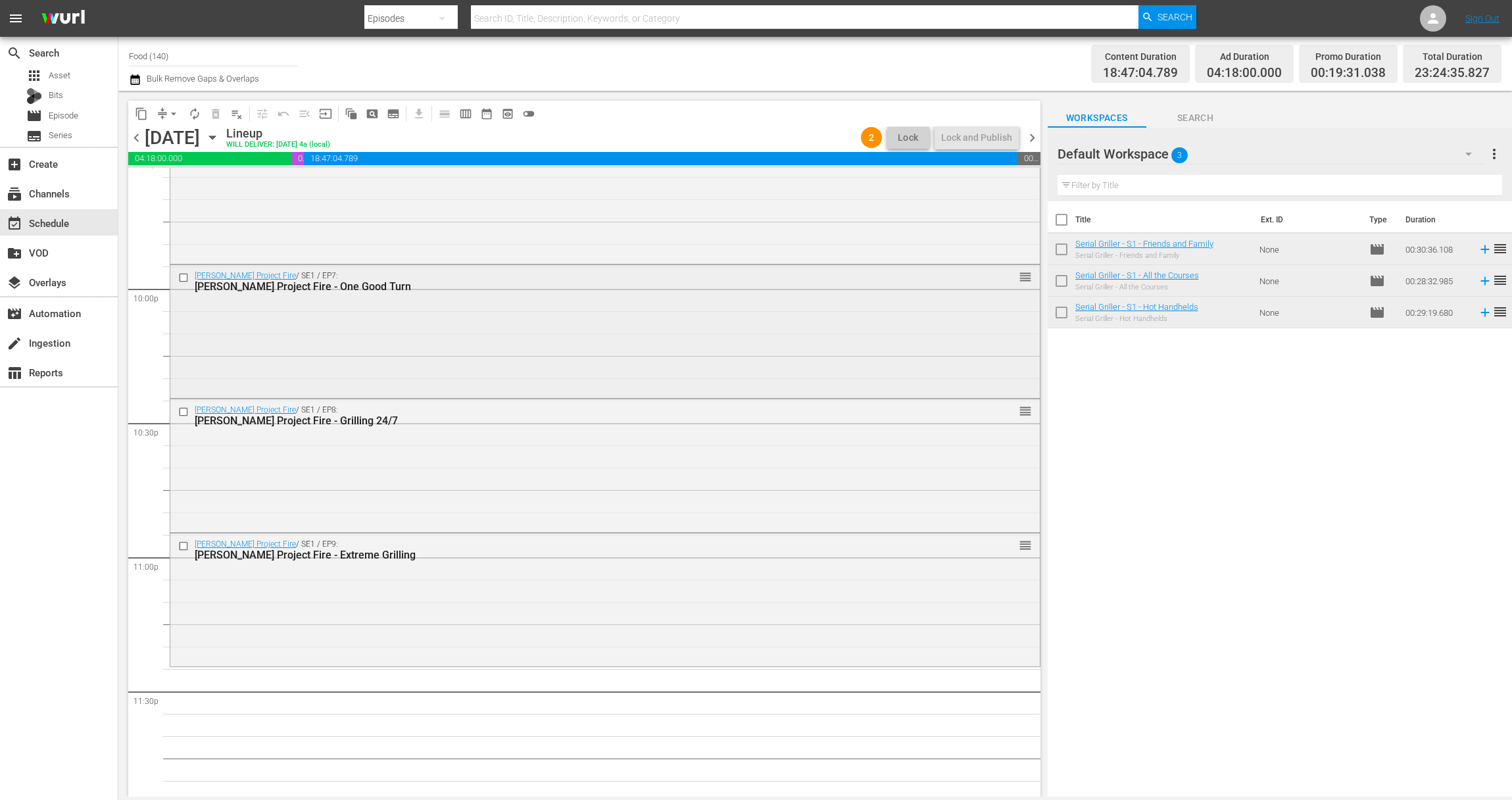
scroll to position [5809, 0]
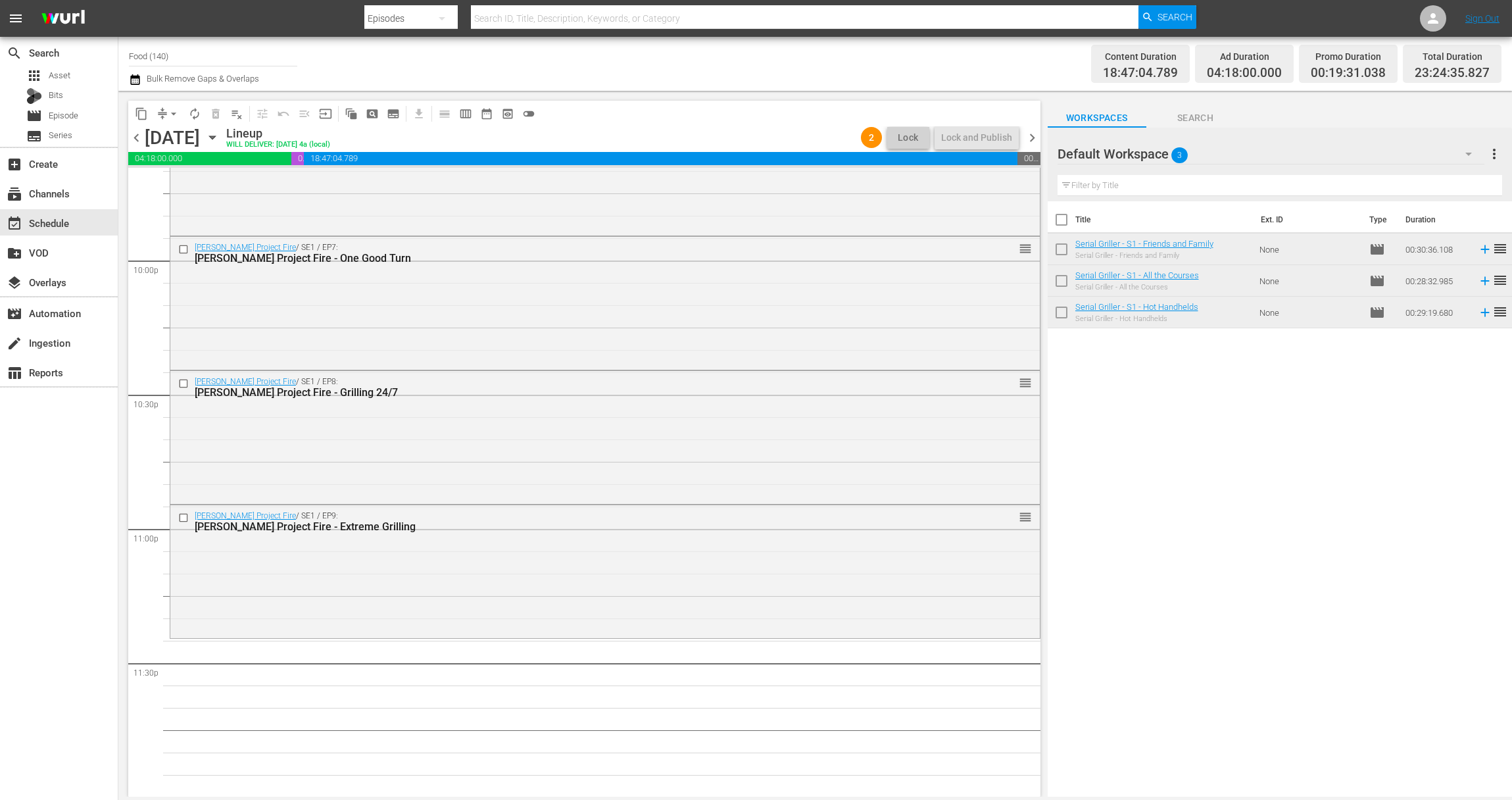
click at [215, 136] on icon "button" at bounding box center [212, 138] width 6 height 4
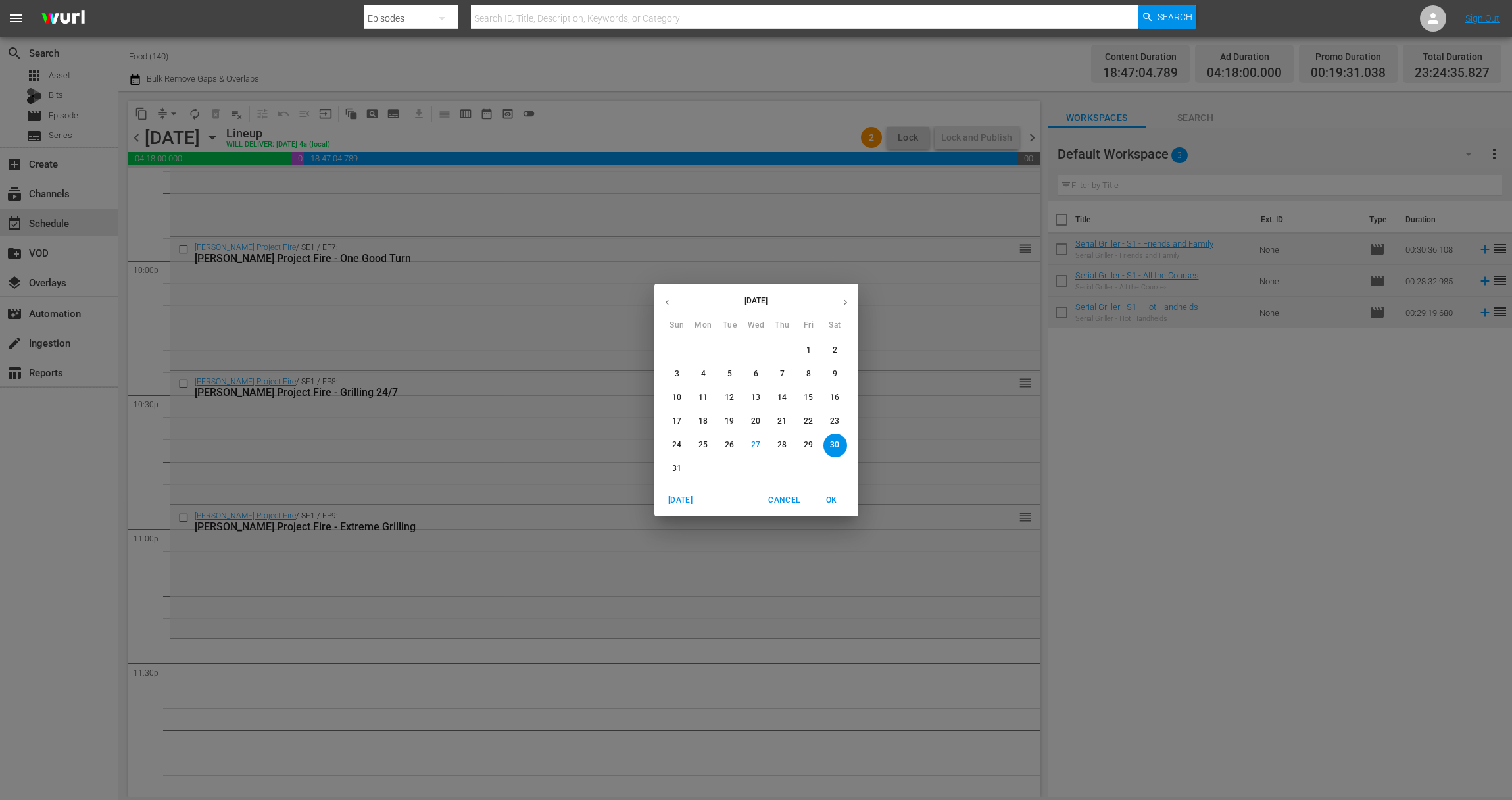
click at [846, 303] on icon "button" at bounding box center [845, 302] width 10 height 10
click at [707, 352] on span "1" at bounding box center [703, 350] width 23 height 11
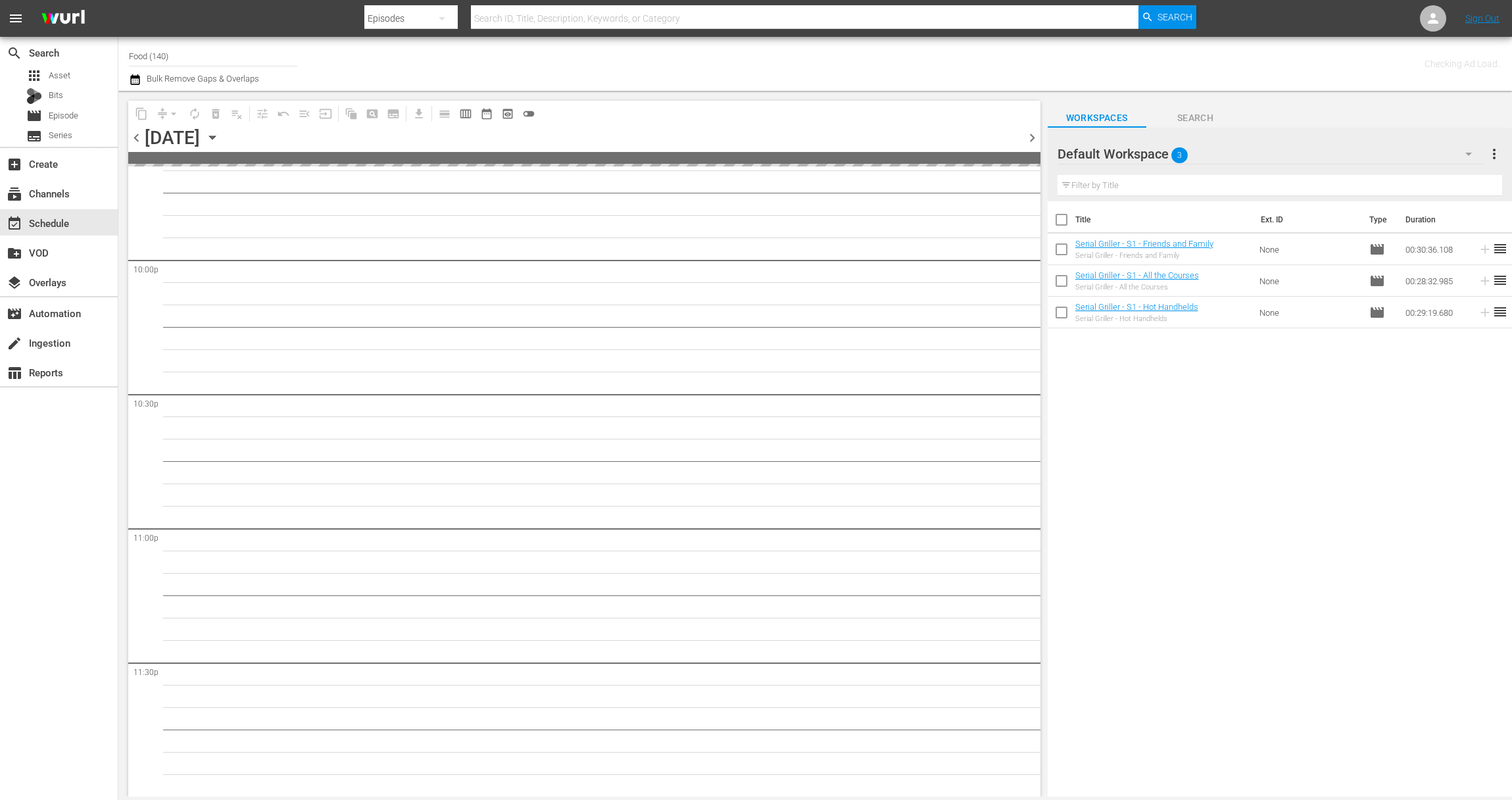
scroll to position [5809, 0]
click at [1067, 215] on input "checkbox" at bounding box center [1062, 222] width 28 height 28
checkbox input "true"
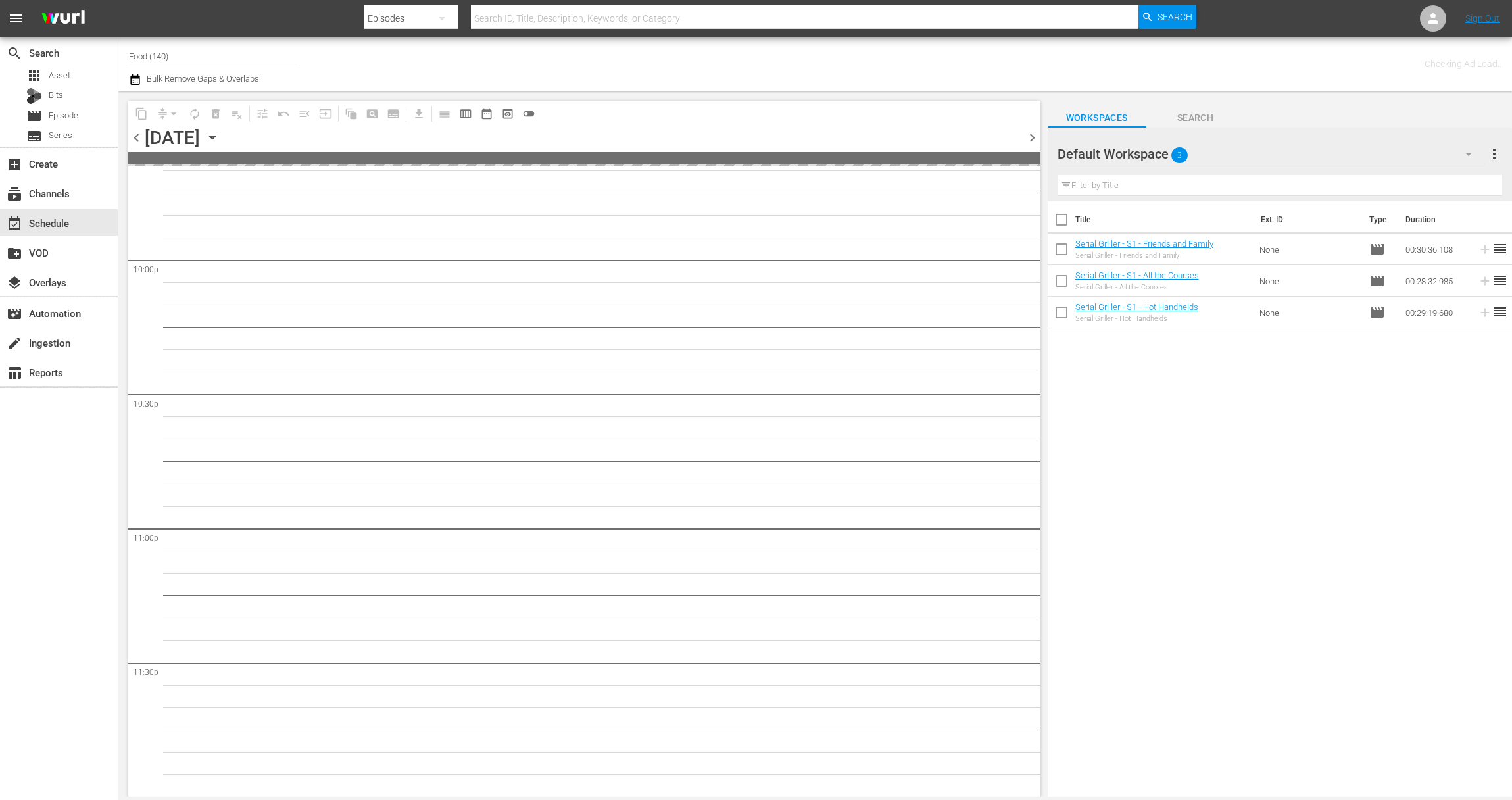
checkbox input "true"
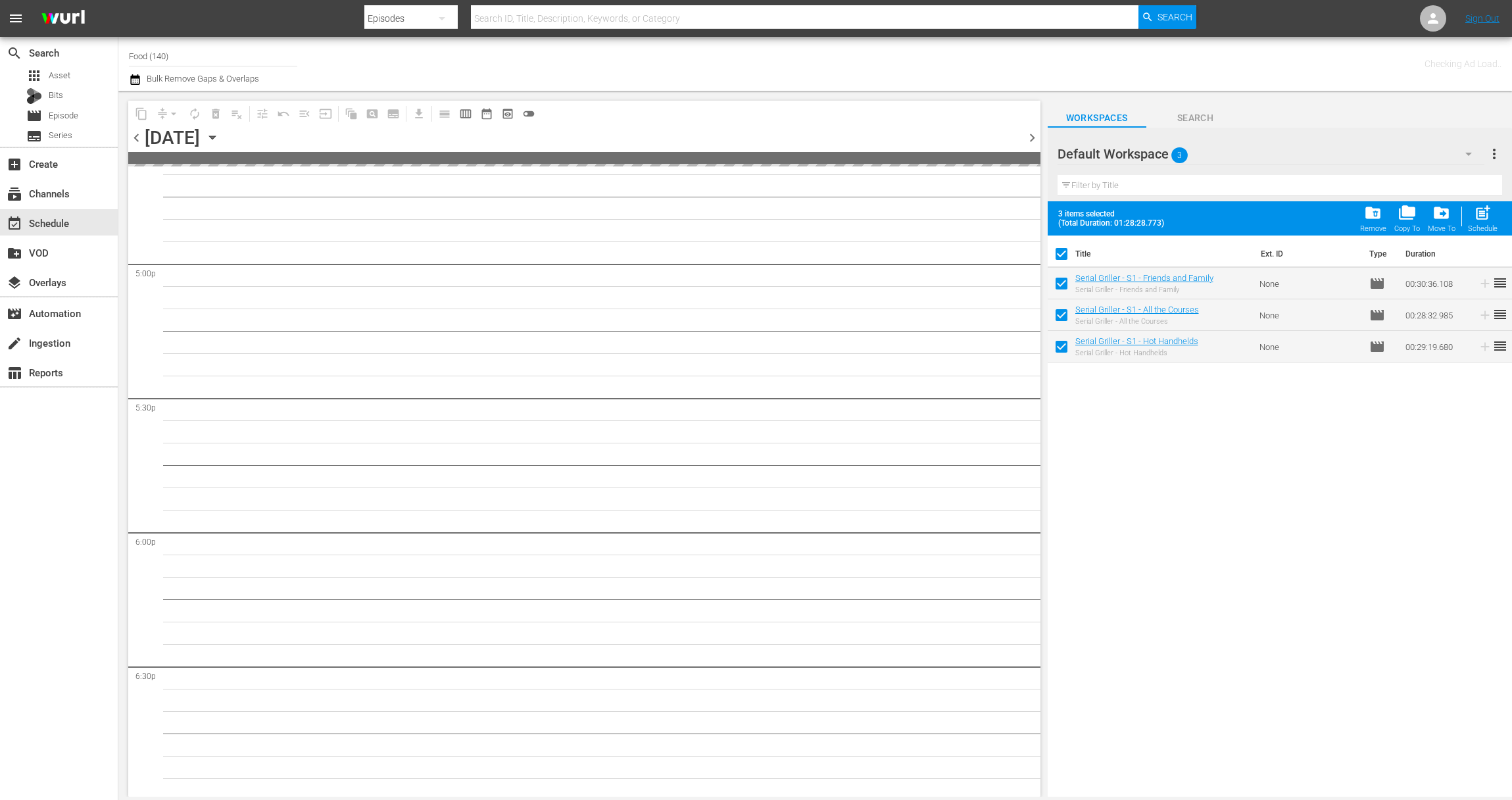
drag, startPoint x: 635, startPoint y: 373, endPoint x: 643, endPoint y: 374, distance: 8.1
drag, startPoint x: 653, startPoint y: 375, endPoint x: 665, endPoint y: 376, distance: 12.0
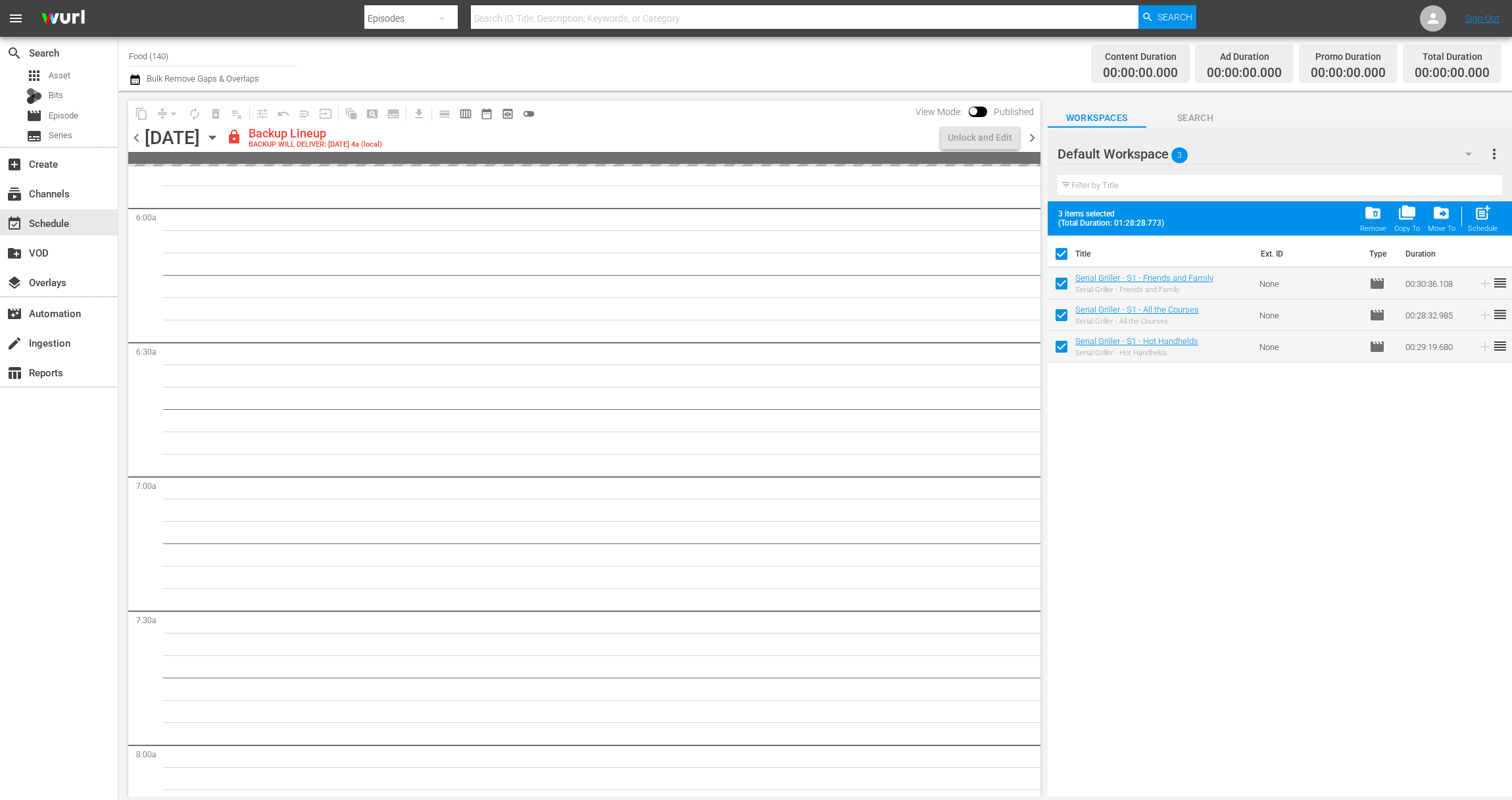
scroll to position [1546, 0]
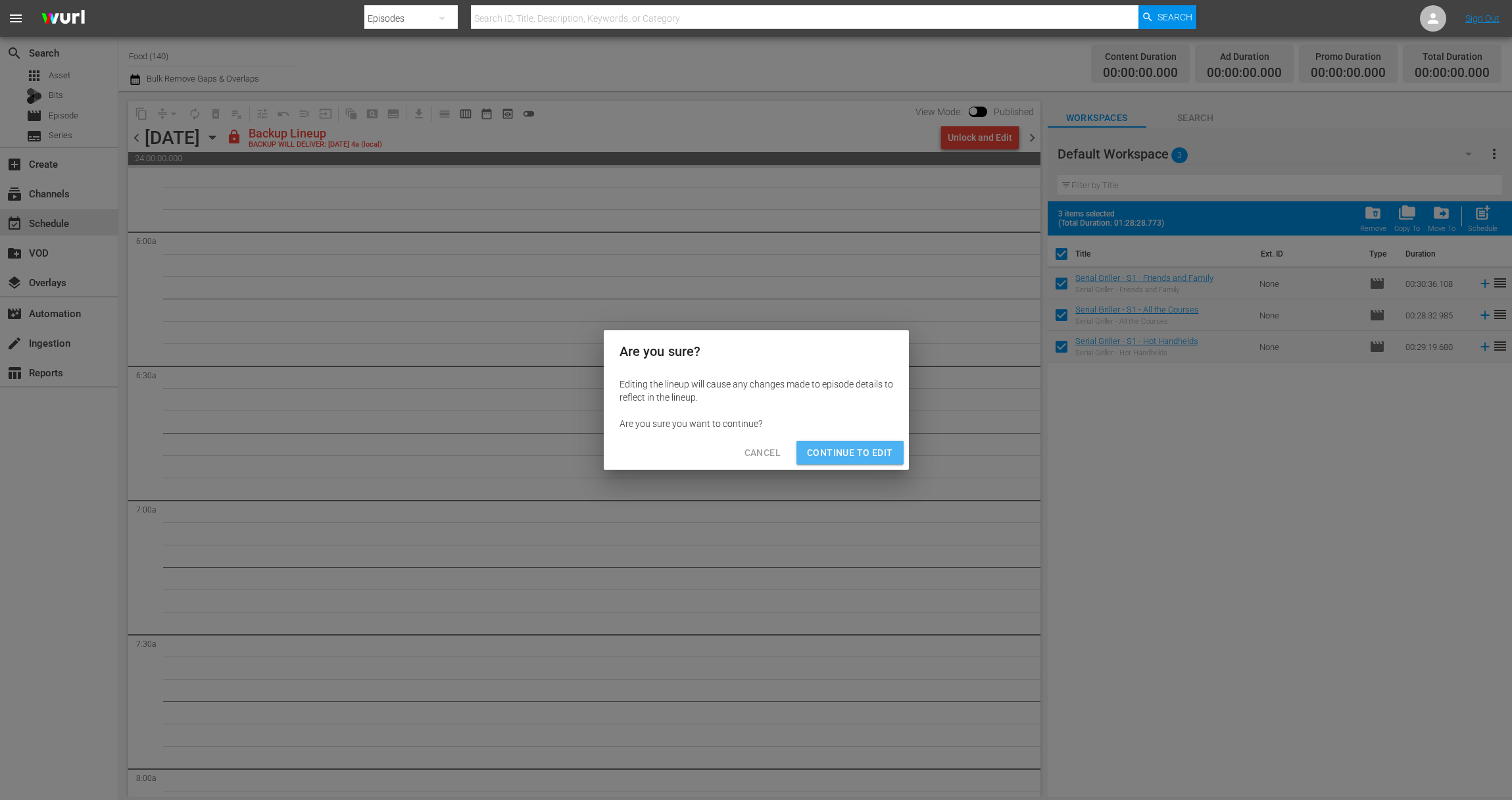
click at [874, 453] on span "Continue to Edit" at bounding box center [850, 453] width 86 height 17
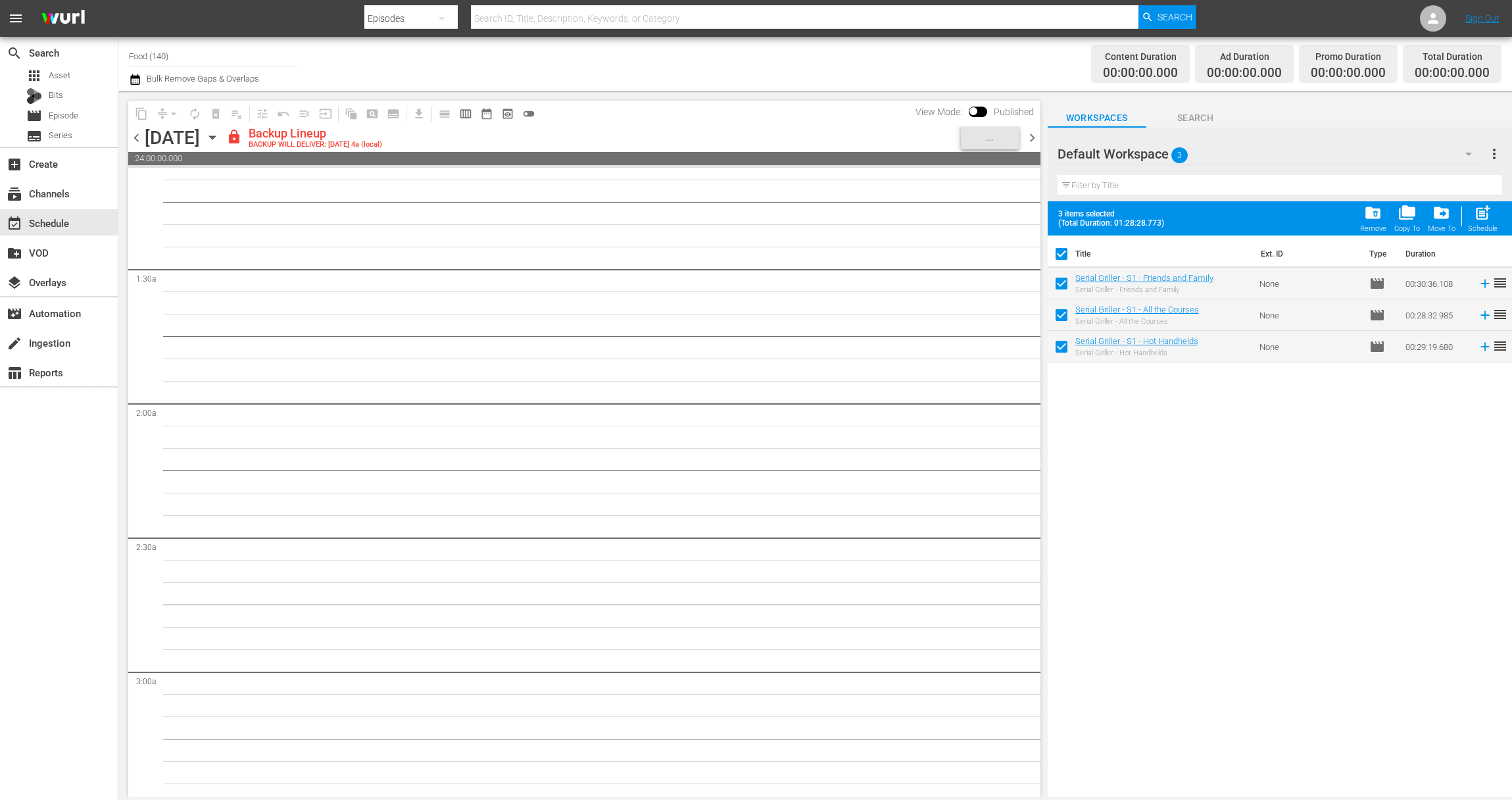
scroll to position [0, 0]
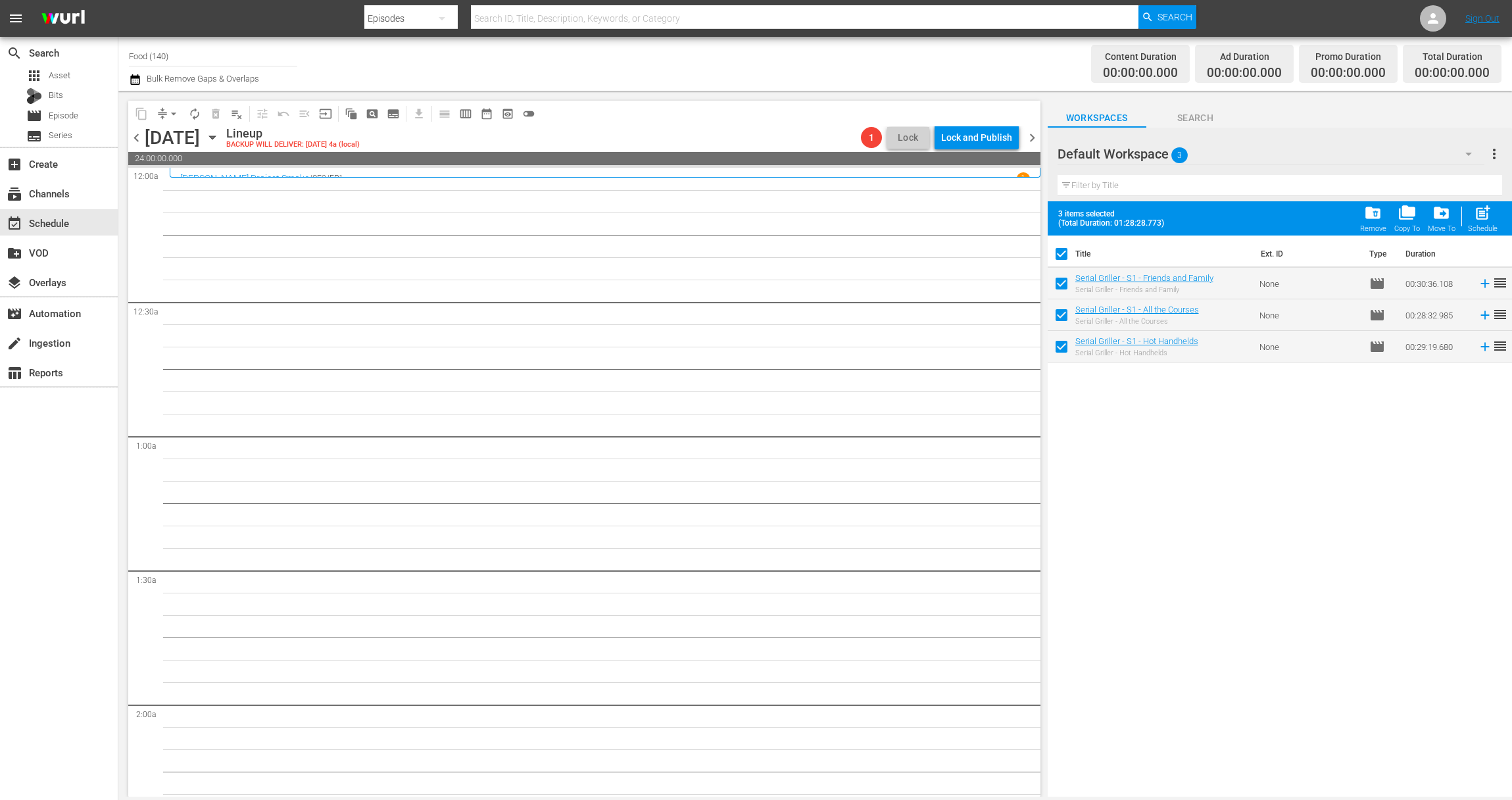
click at [1488, 222] on div "post_add Schedule" at bounding box center [1483, 218] width 30 height 29
checkbox input "false"
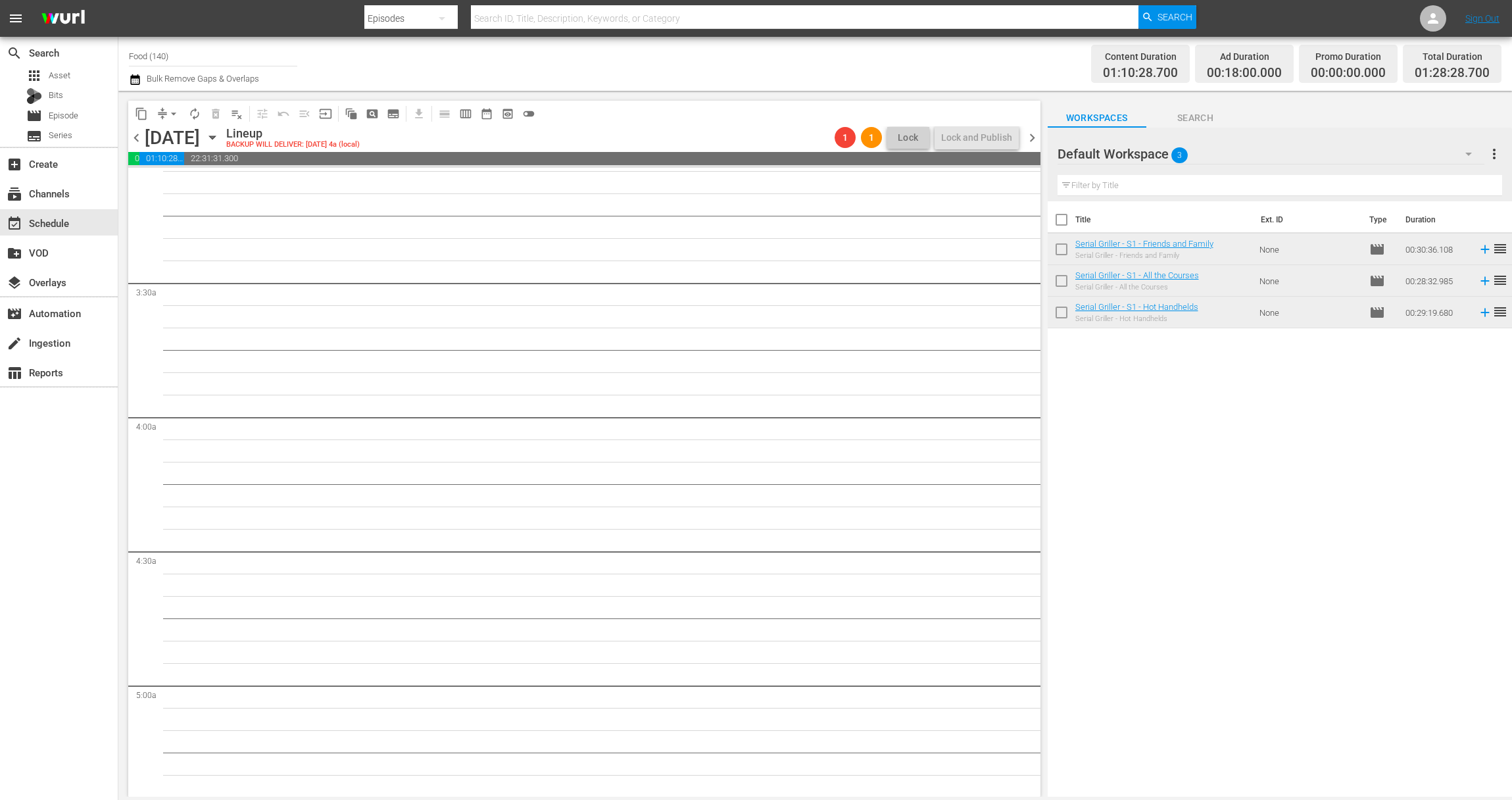
scroll to position [1503, 0]
click at [219, 135] on icon "button" at bounding box center [212, 136] width 14 height 14
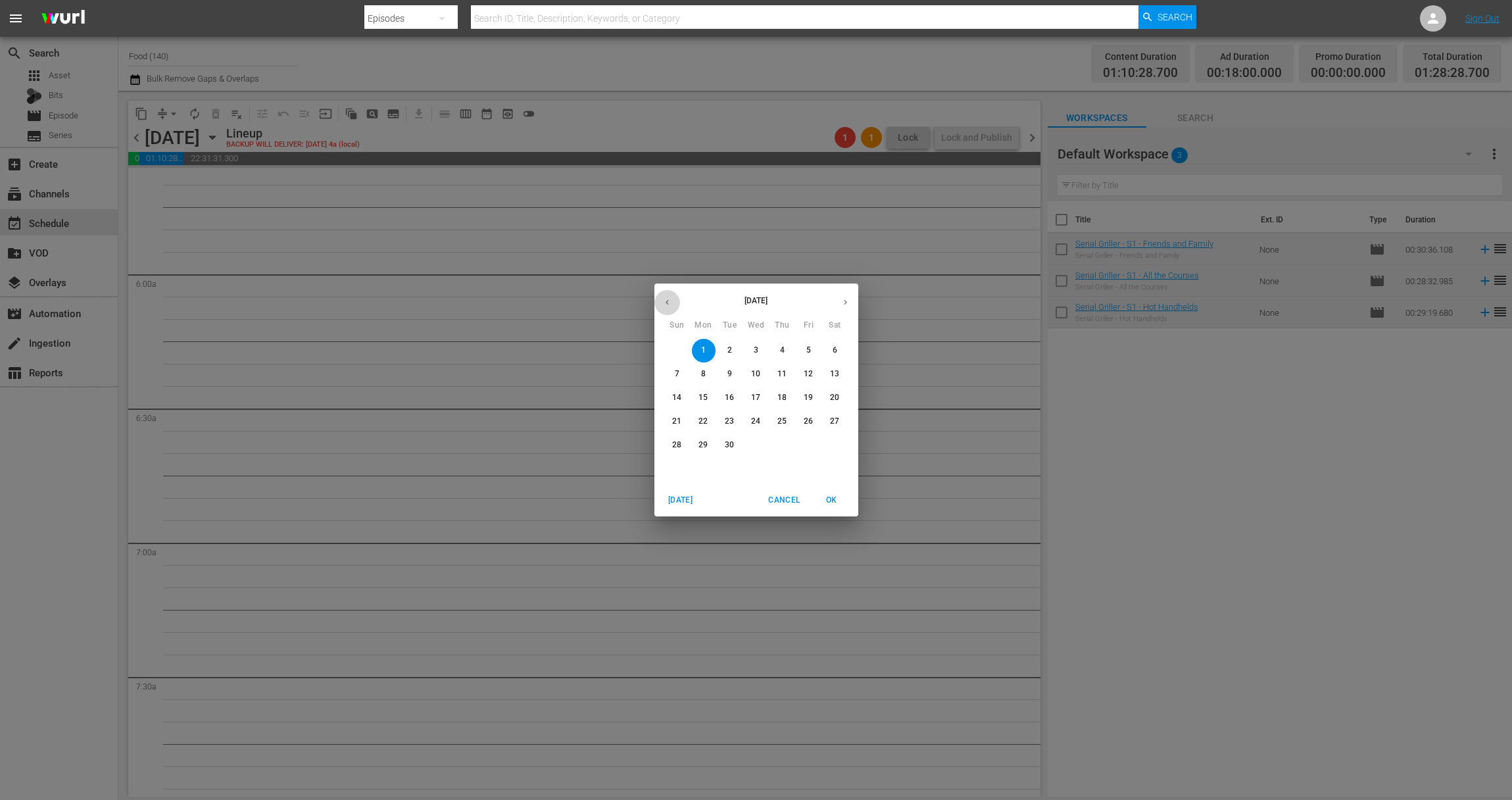
click at [667, 304] on icon "button" at bounding box center [667, 302] width 10 height 10
click at [842, 447] on span "30" at bounding box center [835, 445] width 23 height 11
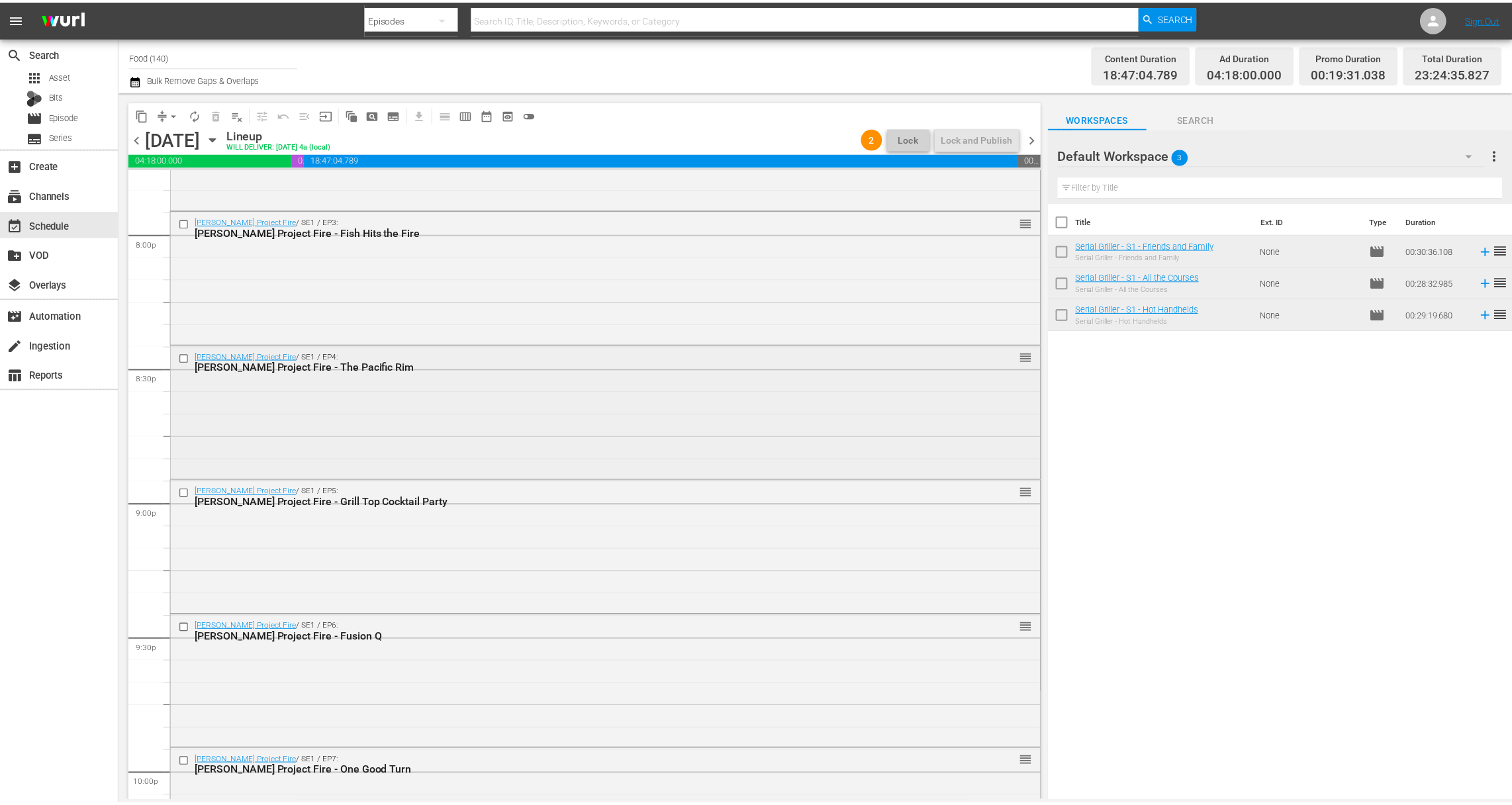
scroll to position [5184, 0]
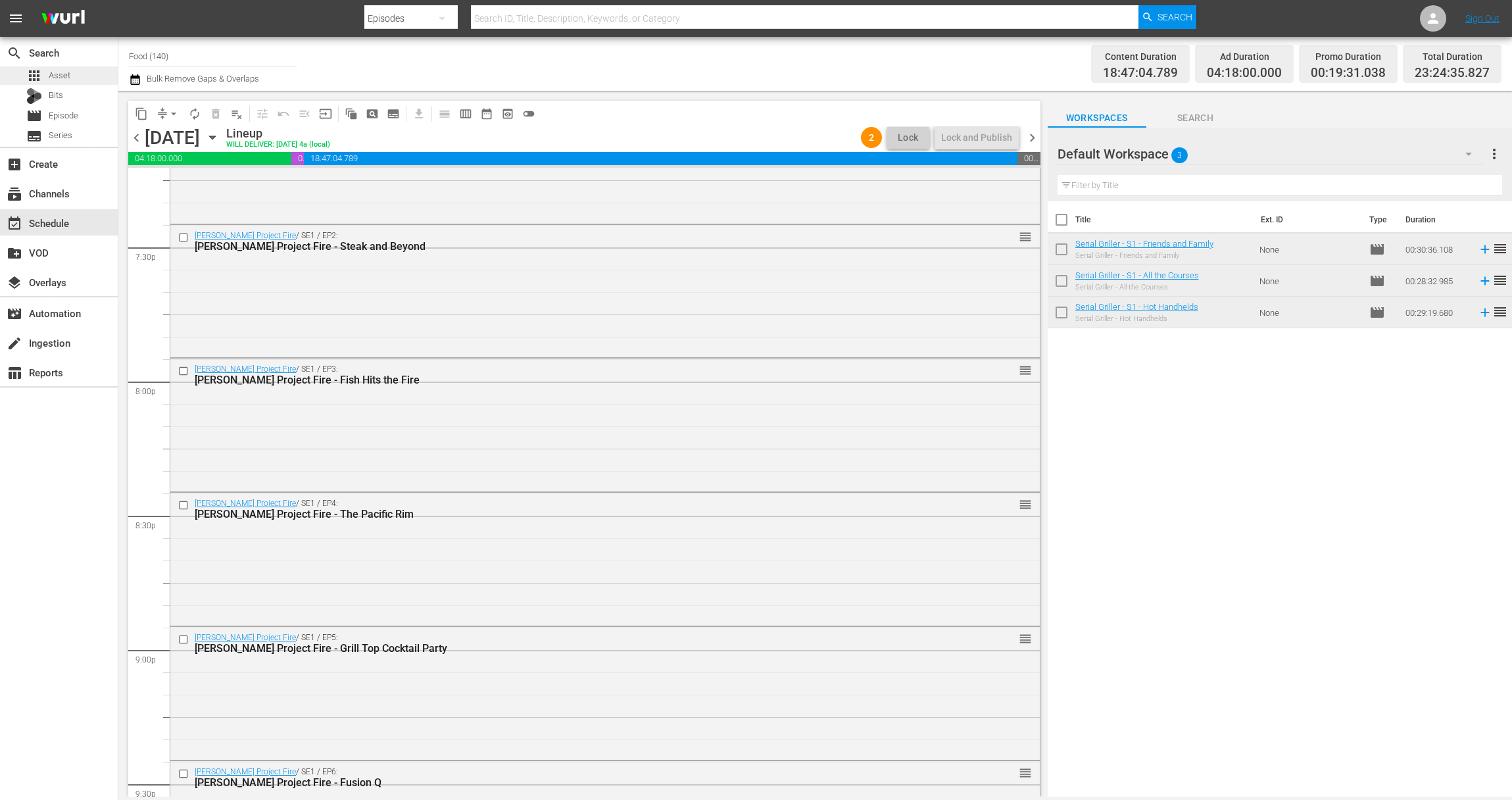
click at [85, 75] on div "apps Asset" at bounding box center [59, 76] width 118 height 19
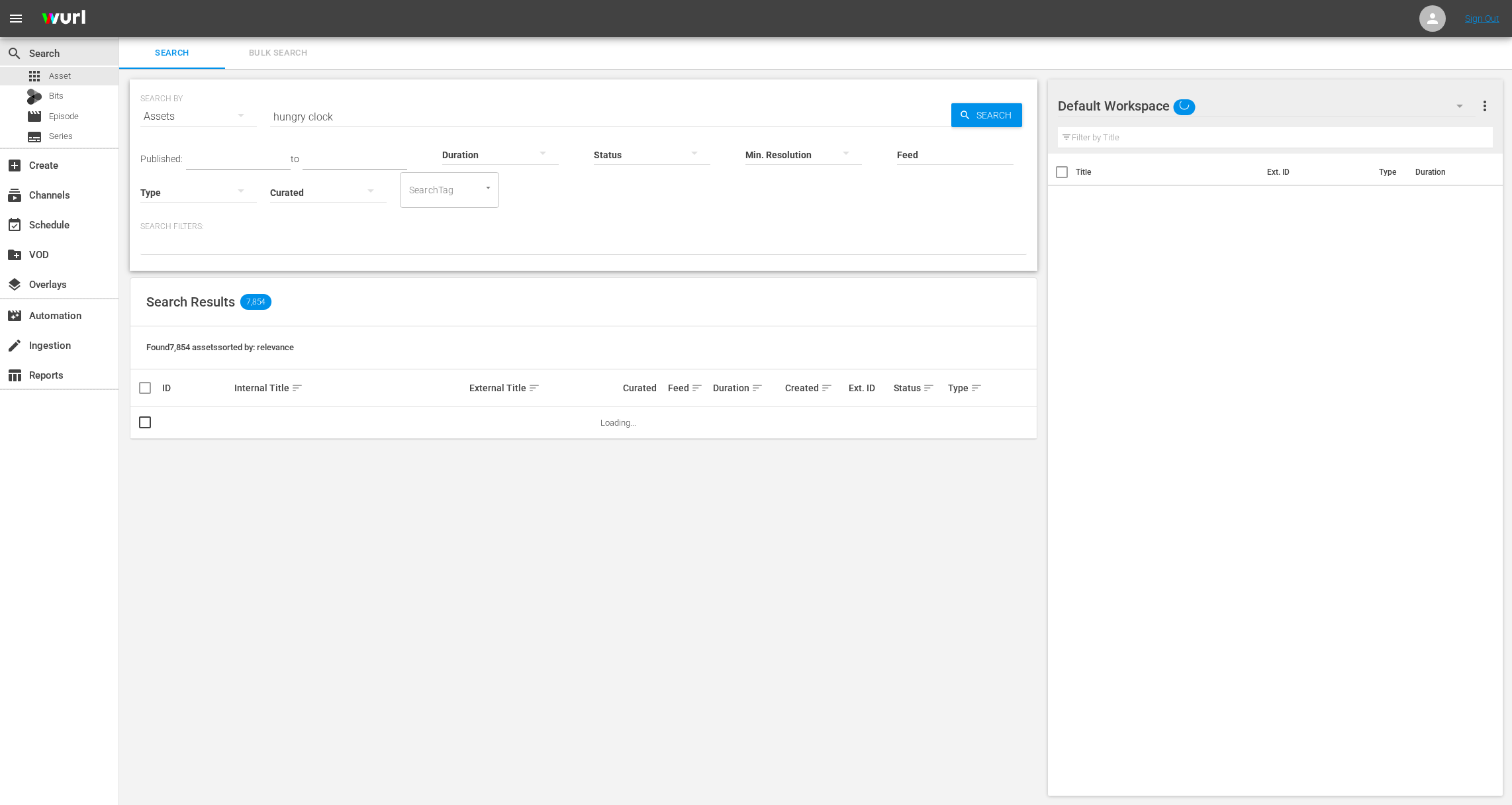
drag, startPoint x: 342, startPoint y: 114, endPoint x: 248, endPoint y: 109, distance: 94.1
click at [248, 109] on div "SEARCH BY Search By Assets Search ID, Title, Description, Keywords, or Category…" at bounding box center [583, 108] width 886 height 48
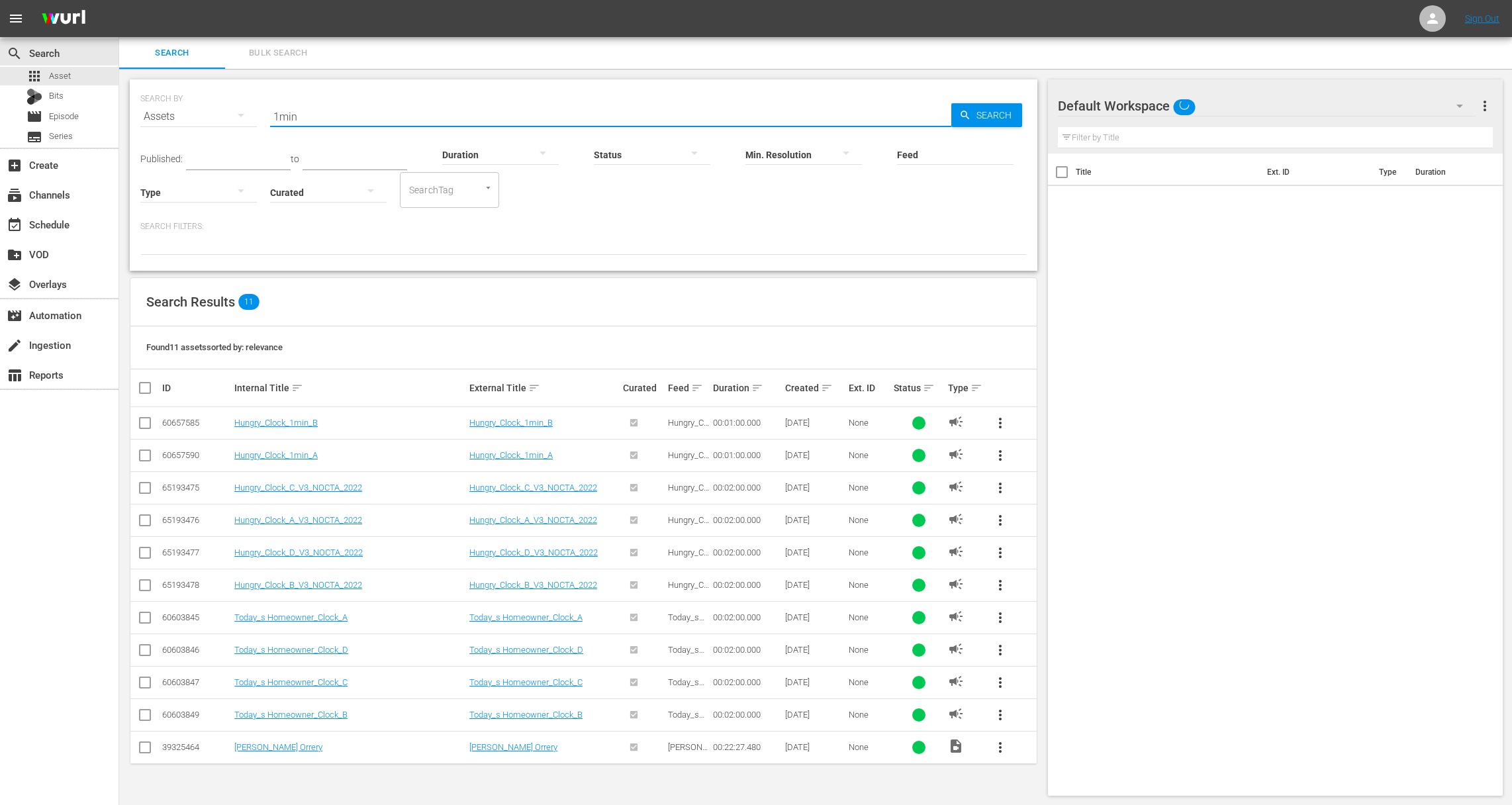
type input "1min"
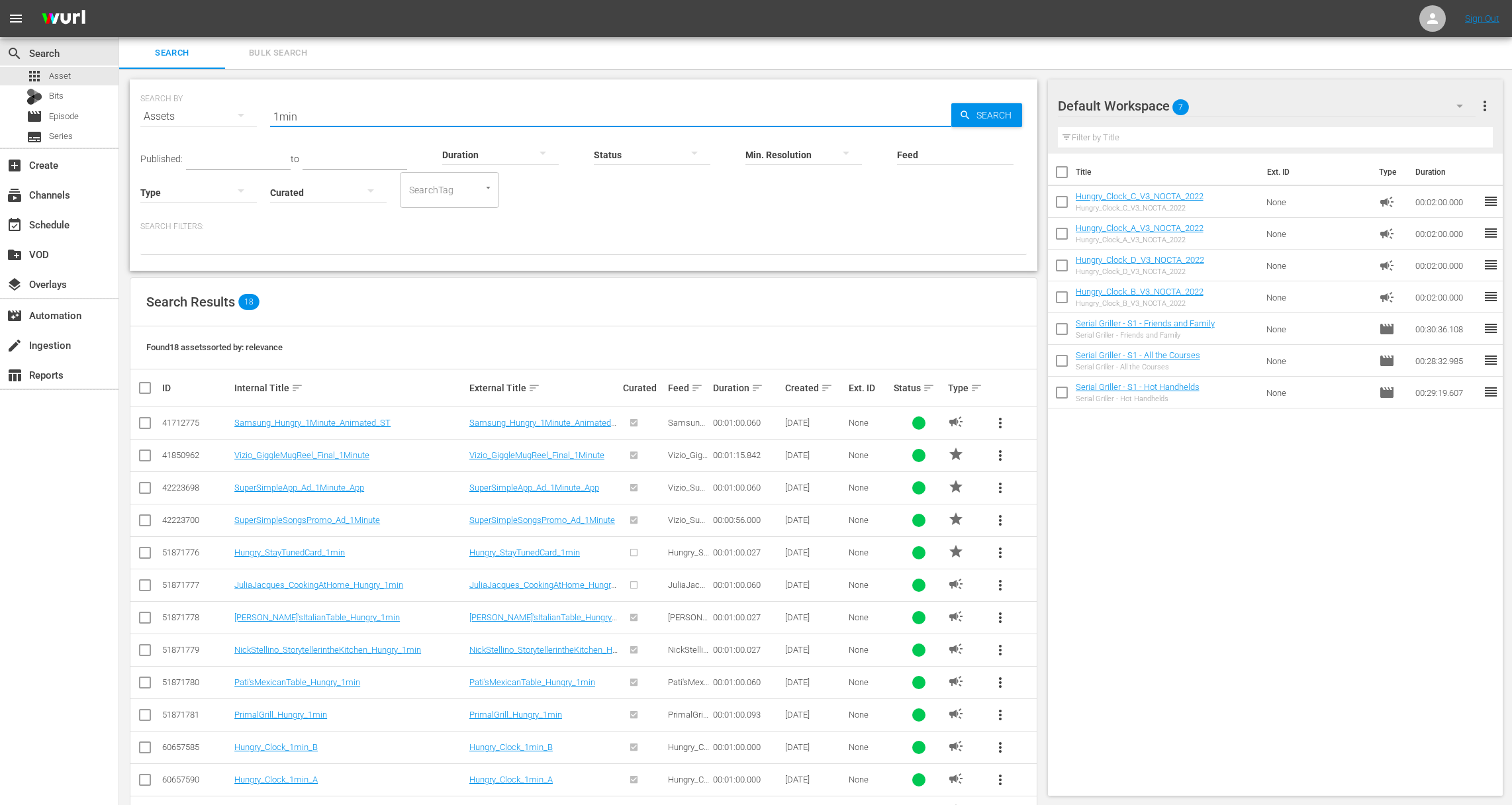
scroll to position [209, 0]
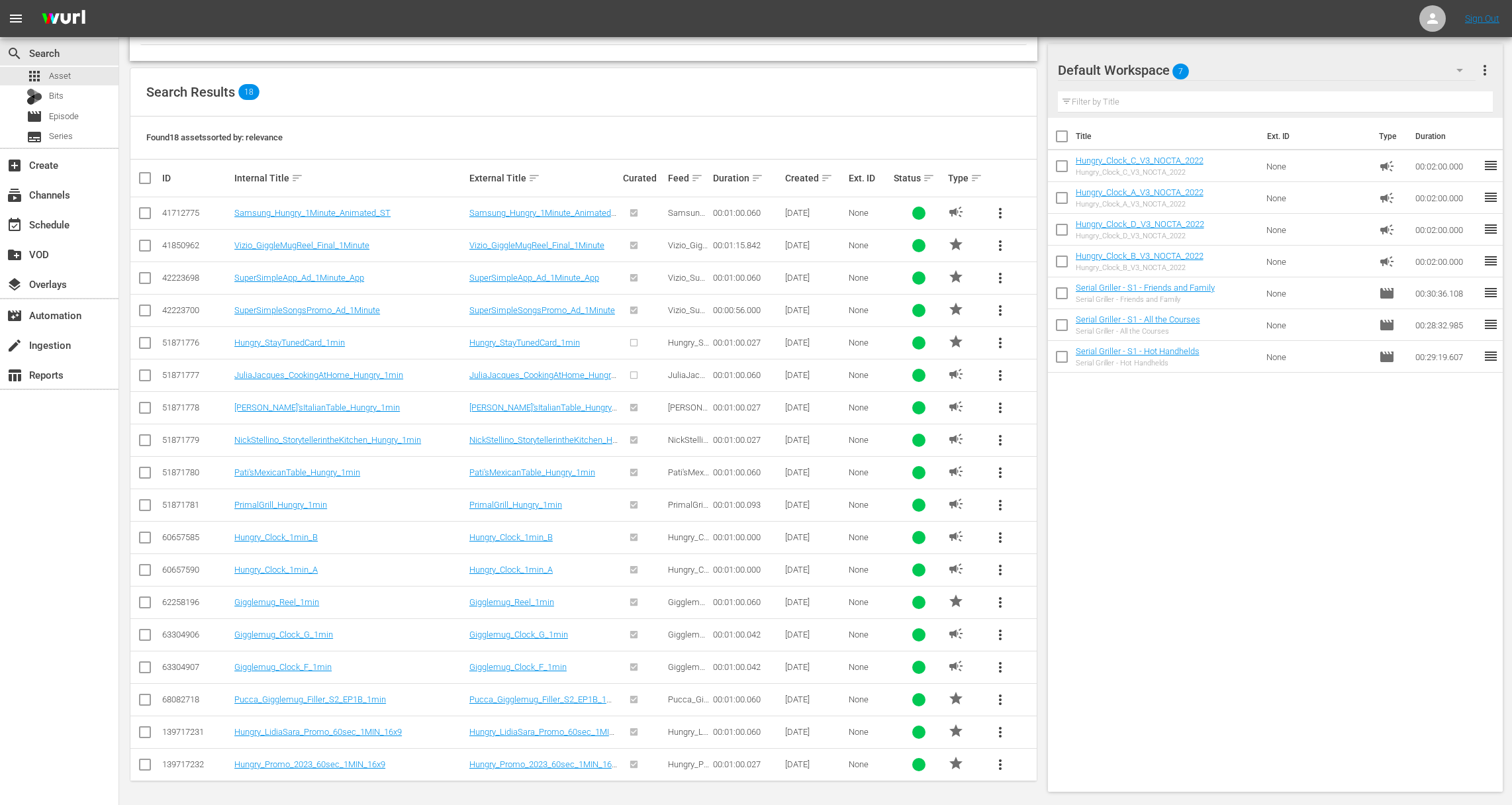
drag, startPoint x: 137, startPoint y: 756, endPoint x: 148, endPoint y: 736, distance: 22.8
click at [138, 753] on td at bounding box center [146, 764] width 30 height 33
click at [148, 731] on input "checkbox" at bounding box center [145, 734] width 16 height 16
checkbox input "true"
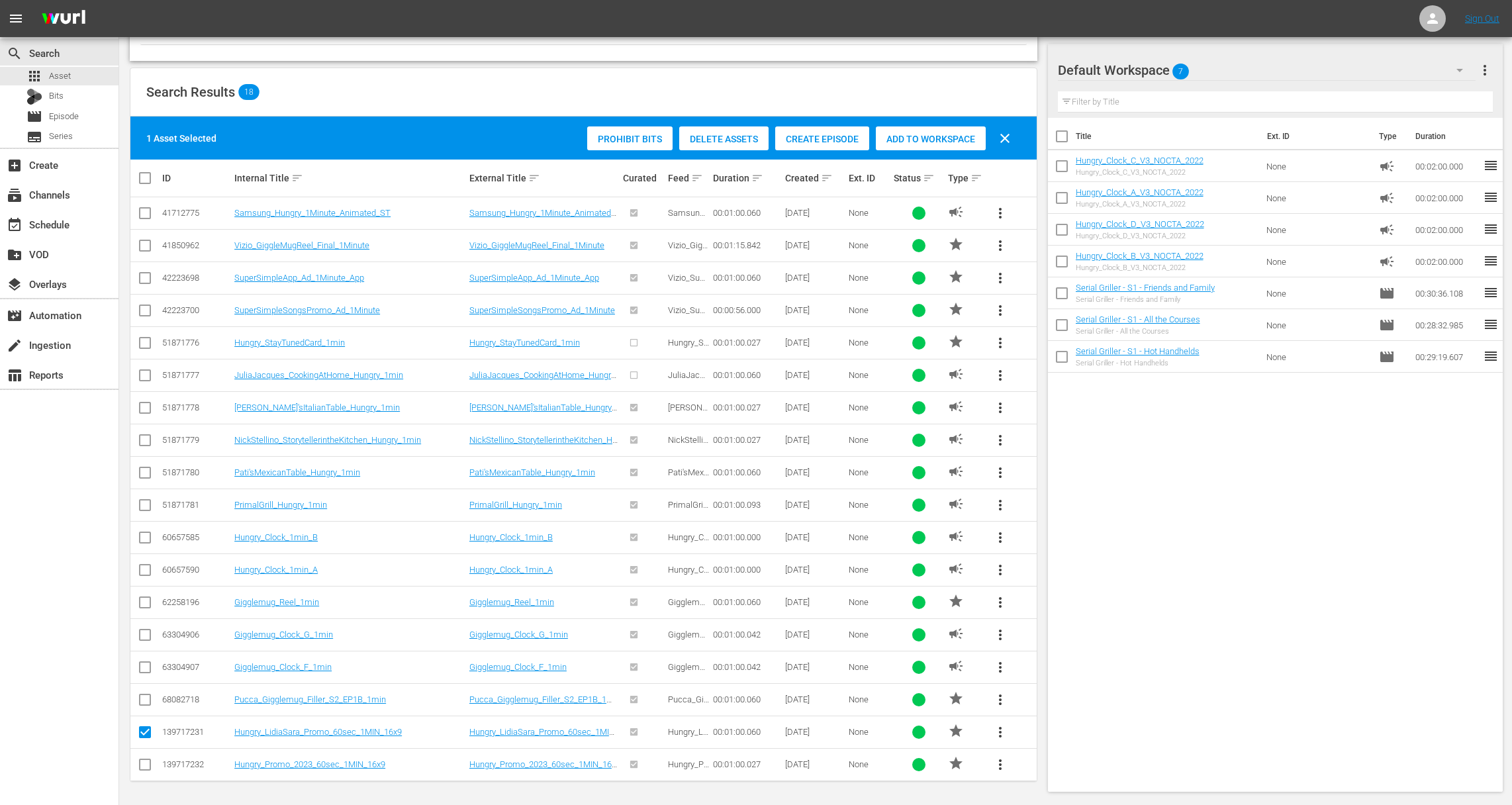
click at [147, 762] on input "checkbox" at bounding box center [145, 766] width 16 height 16
checkbox input "true"
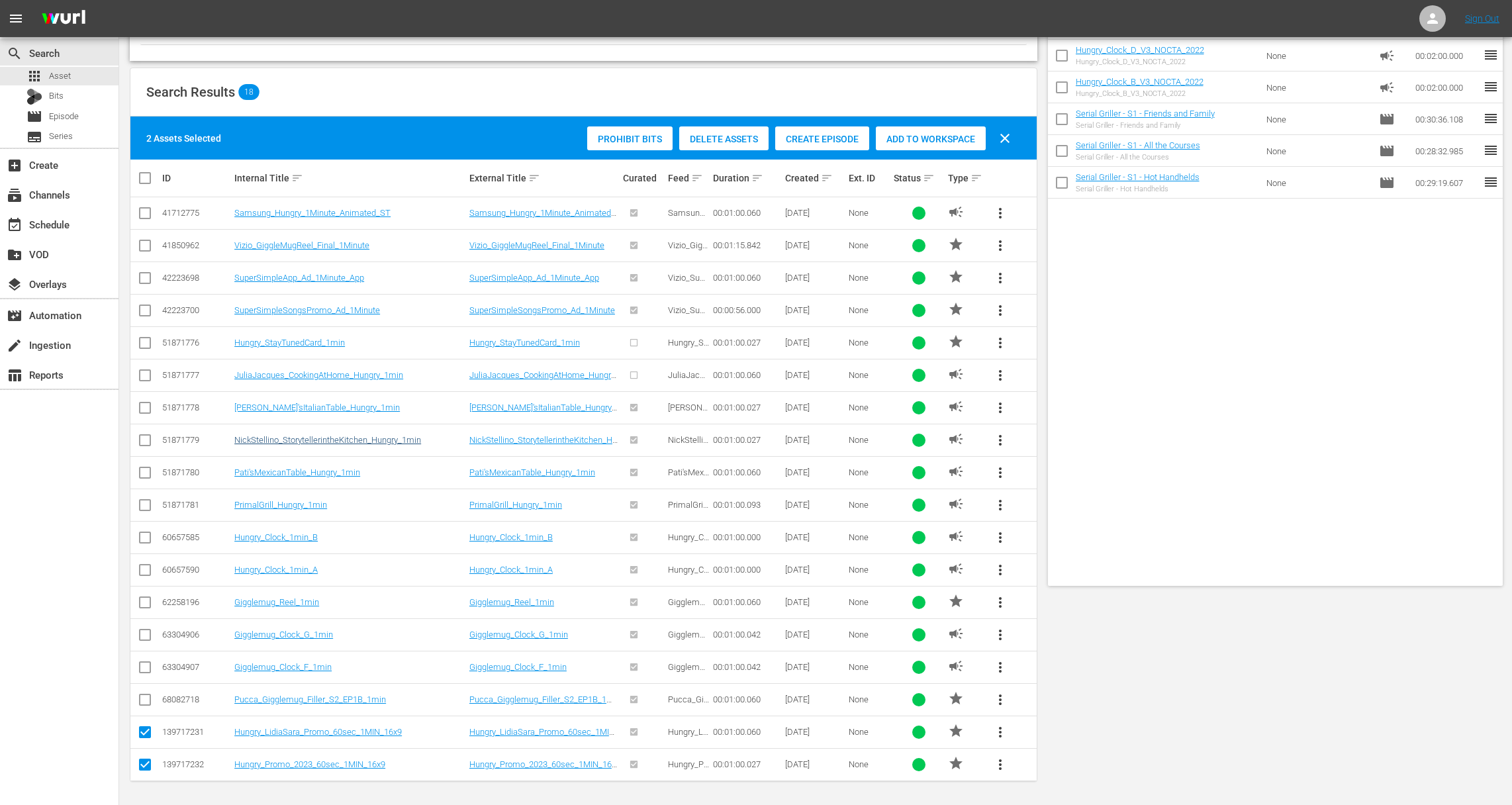
scroll to position [0, 0]
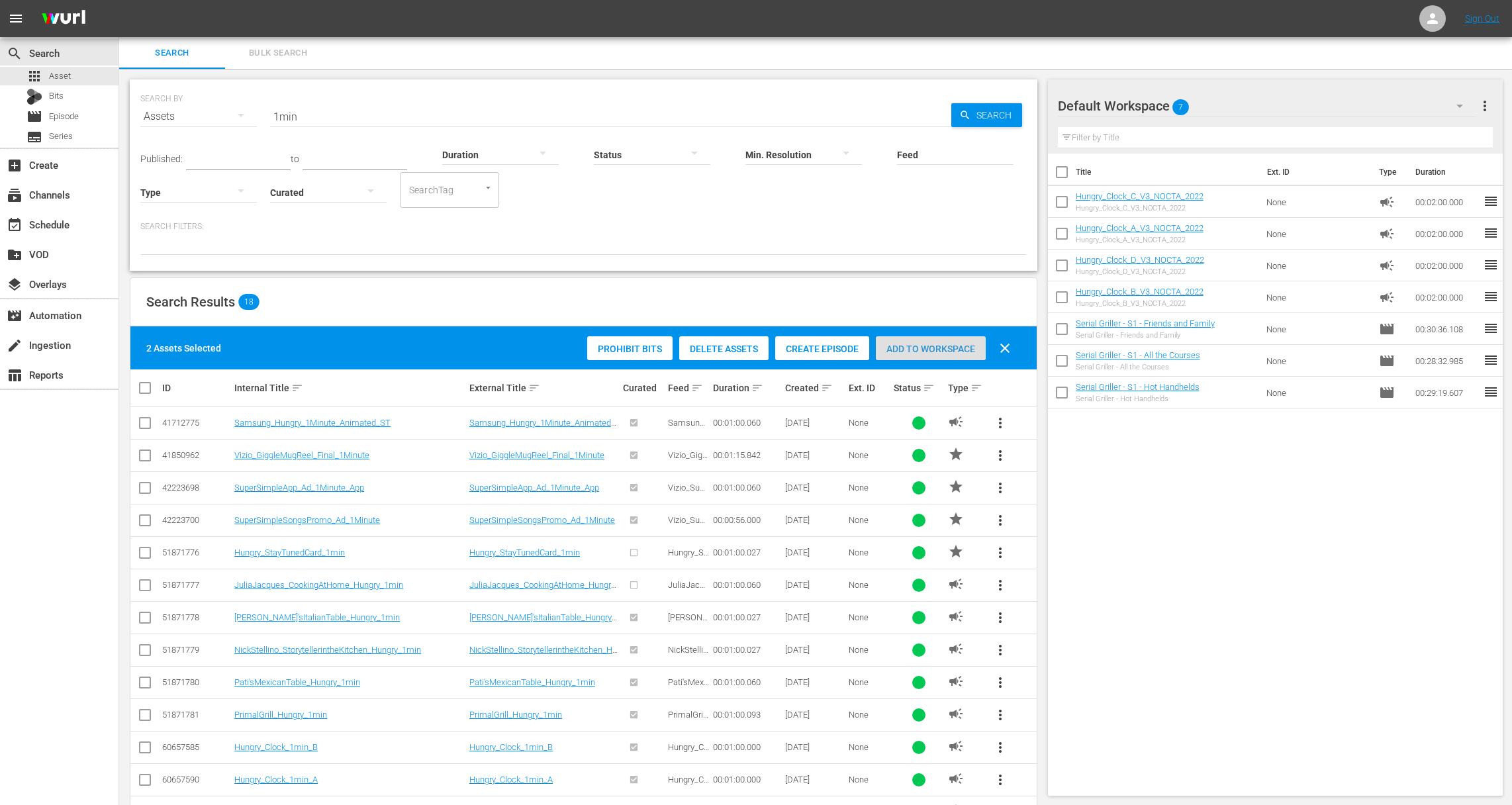
click at [908, 337] on div "Add to Workspace" at bounding box center [930, 348] width 110 height 25
drag, startPoint x: 304, startPoint y: 116, endPoint x: 261, endPoint y: 106, distance: 44.1
click at [259, 111] on div "SEARCH BY Search By Assets Search ID, Title, Description, Keywords, or Category…" at bounding box center [583, 108] width 886 height 48
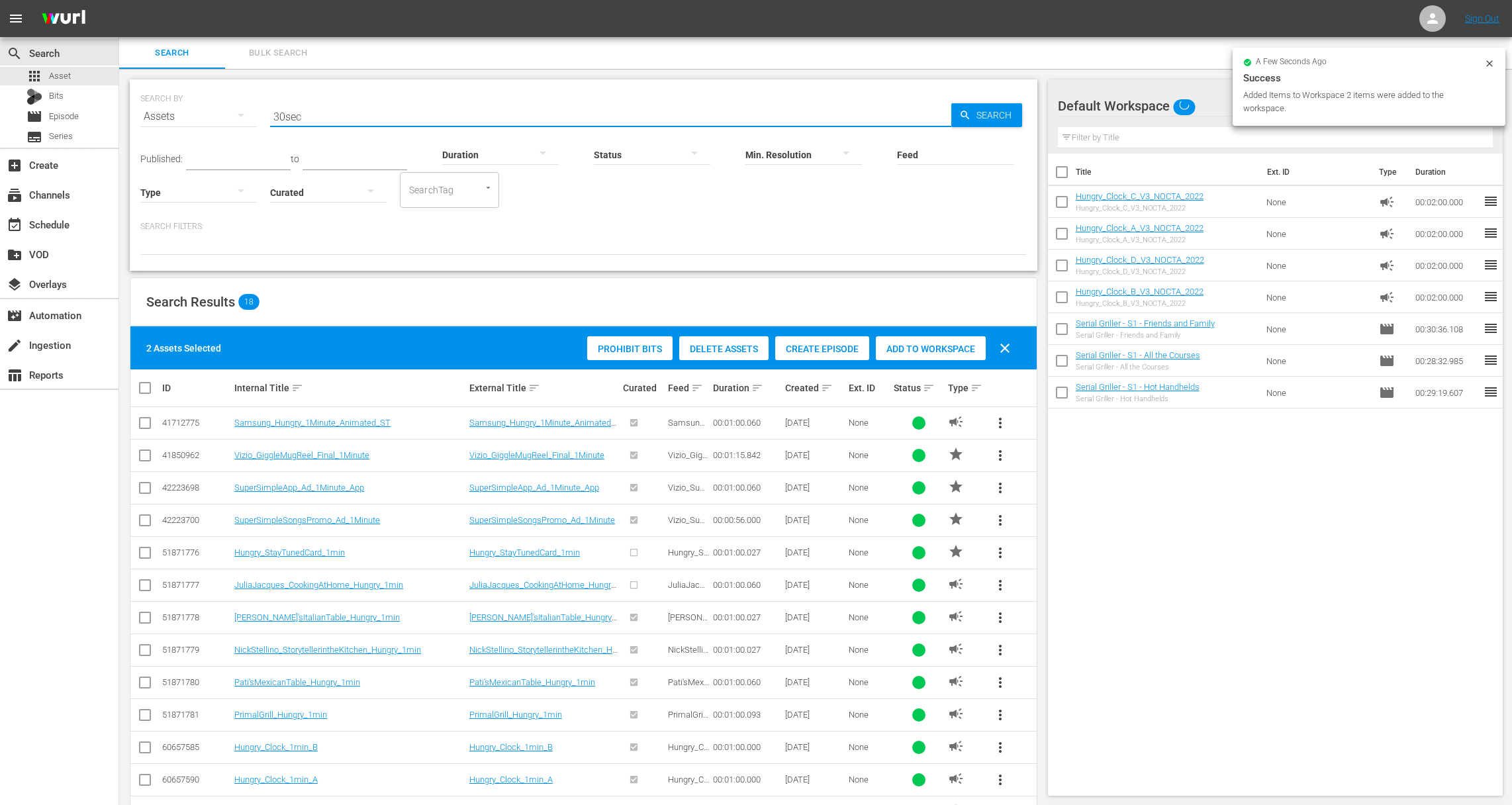
type input "30sec"
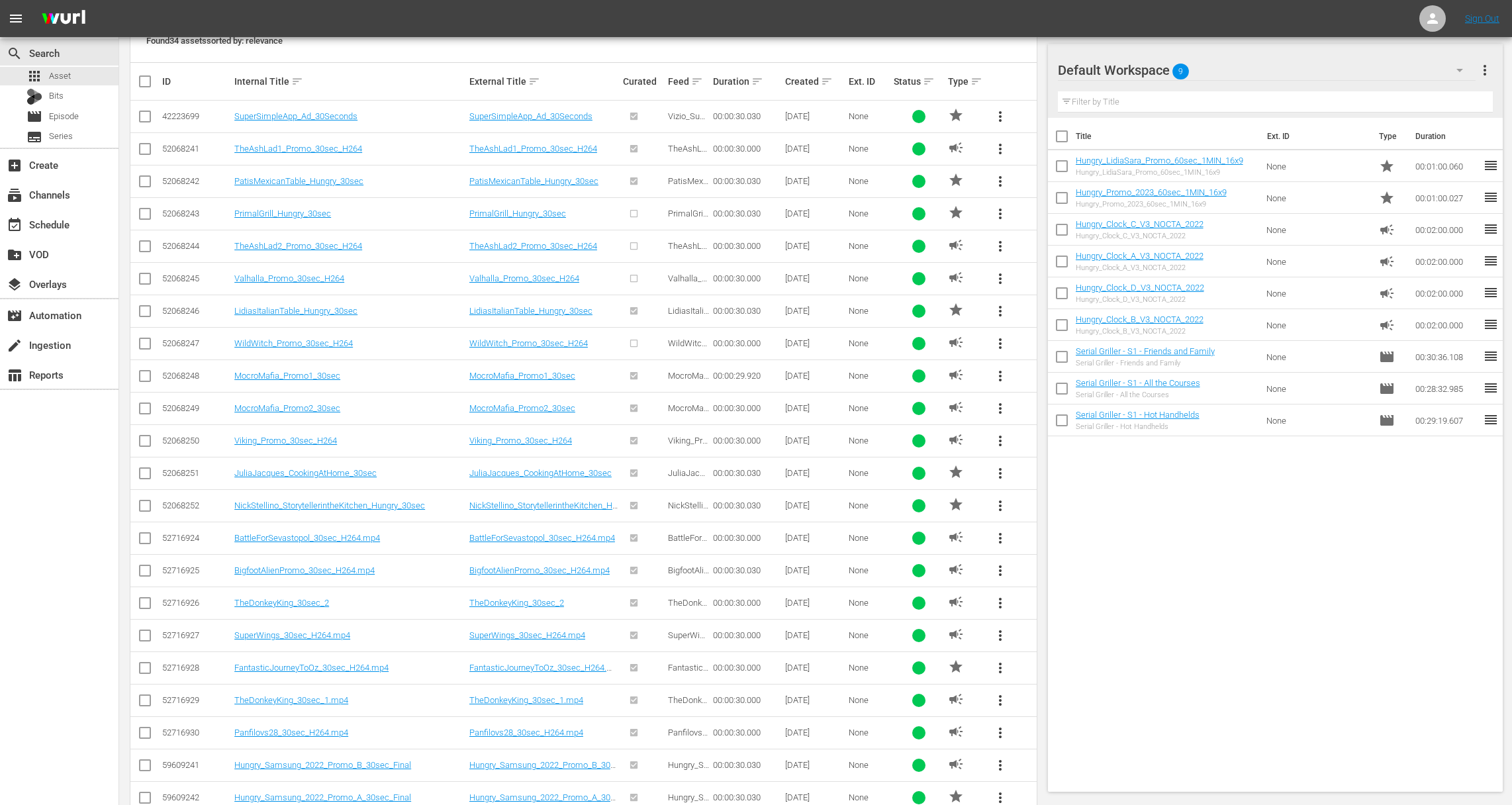
scroll to position [729, 0]
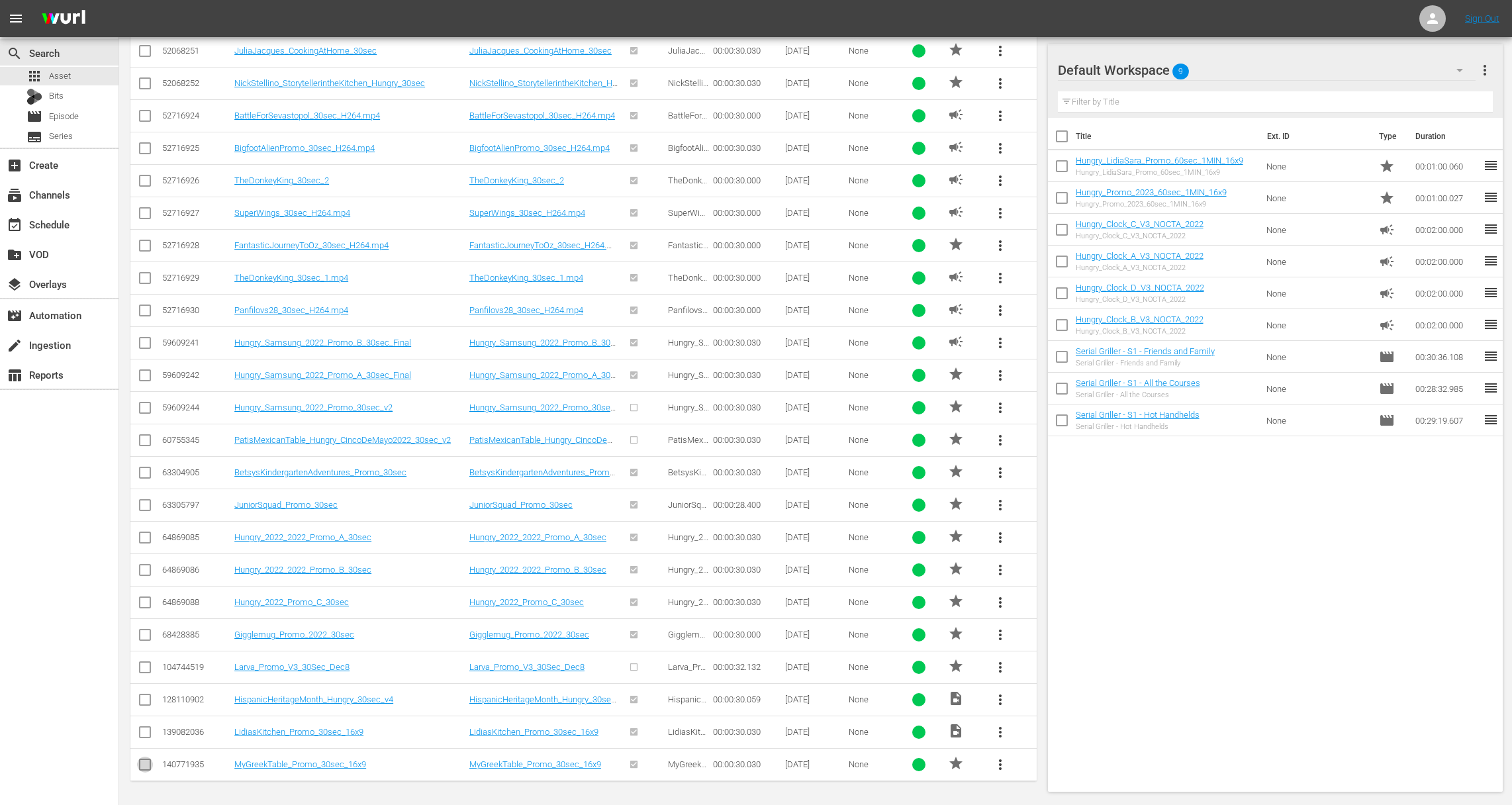
click at [148, 757] on span at bounding box center [145, 764] width 16 height 16
click at [144, 729] on input "checkbox" at bounding box center [145, 734] width 16 height 16
checkbox input "true"
click at [146, 763] on input "checkbox" at bounding box center [145, 766] width 16 height 16
checkbox input "true"
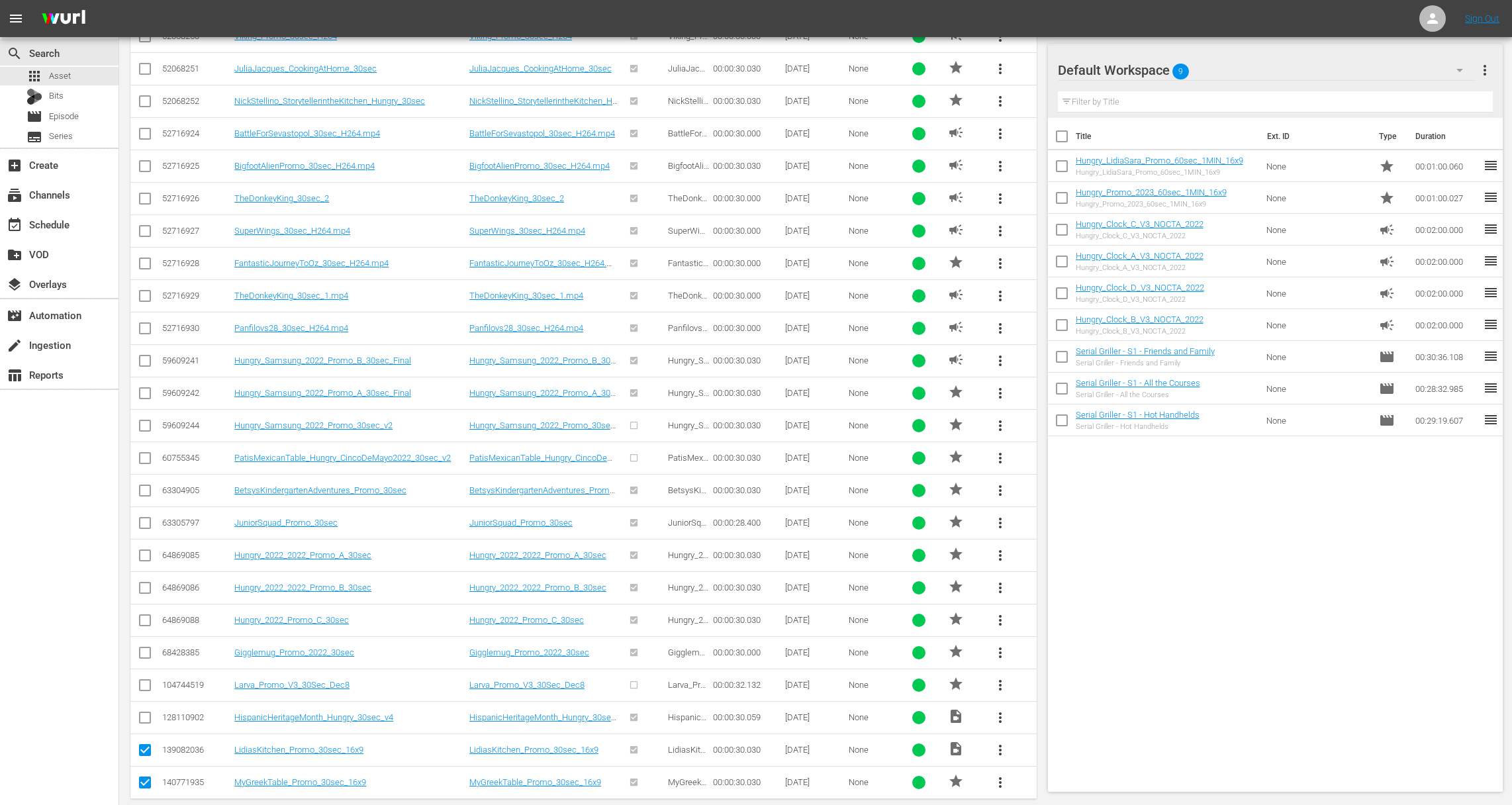
scroll to position [119, 0]
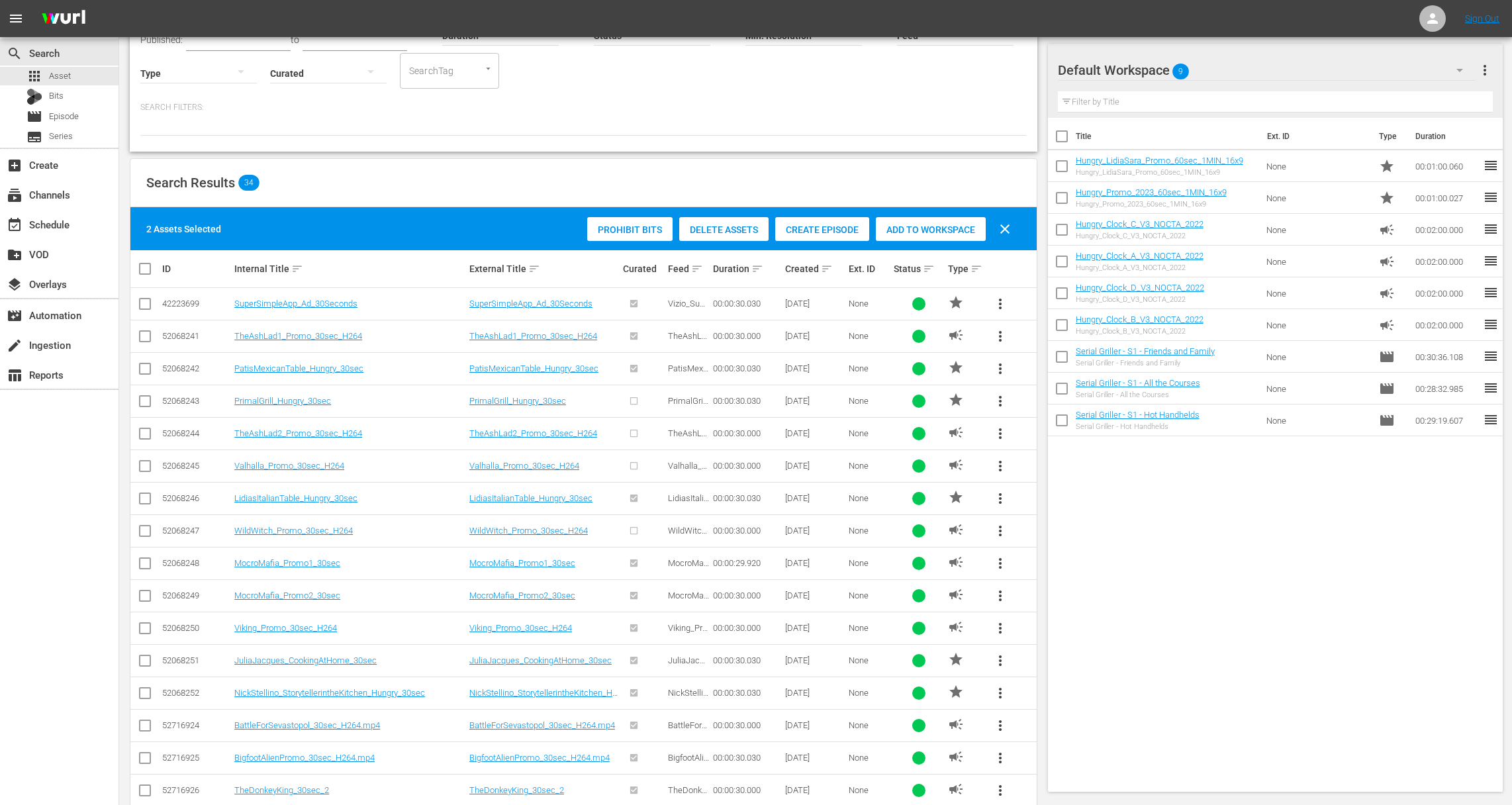
click at [920, 230] on span "Add to Workspace" at bounding box center [930, 229] width 110 height 10
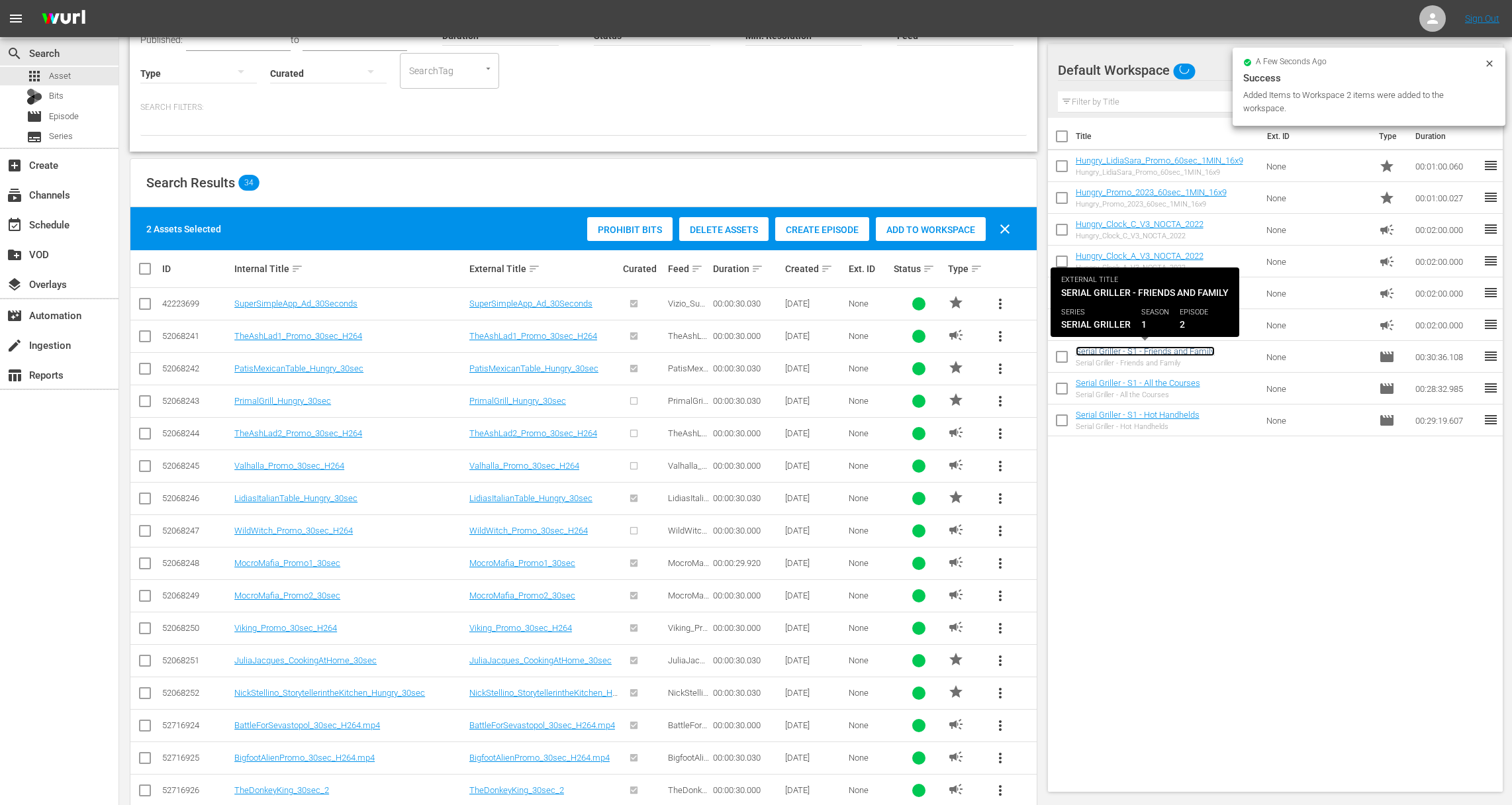
click at [1151, 350] on link "Serial Griller - S1 - Friends and Family" at bounding box center [1146, 350] width 139 height 10
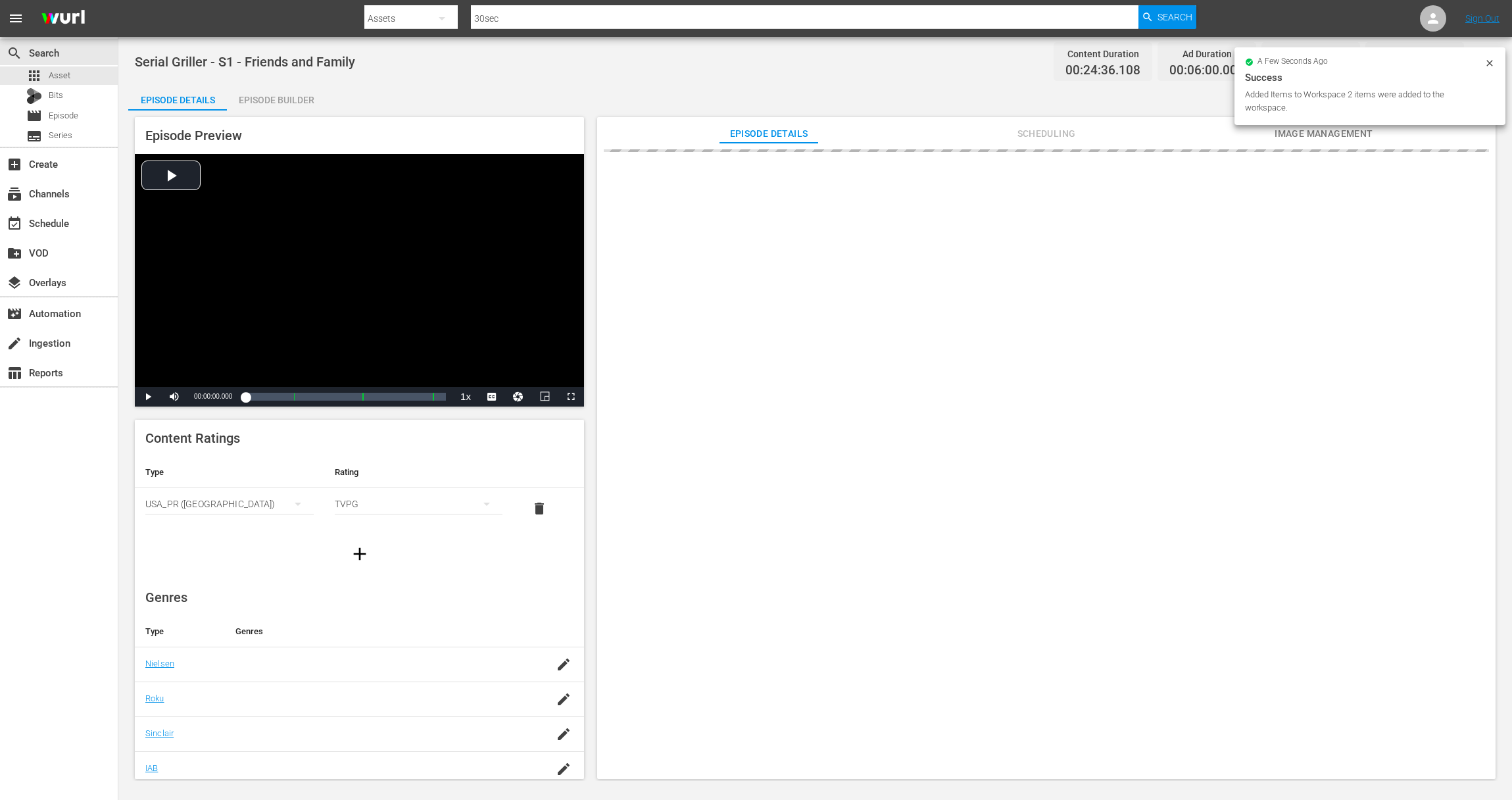
click at [331, 103] on div "Episode Details Episode Builder Episode Preview Video Player is loading. Play V…" at bounding box center [814, 436] width 1374 height 705
click at [298, 98] on div "Episode Builder" at bounding box center [276, 100] width 99 height 32
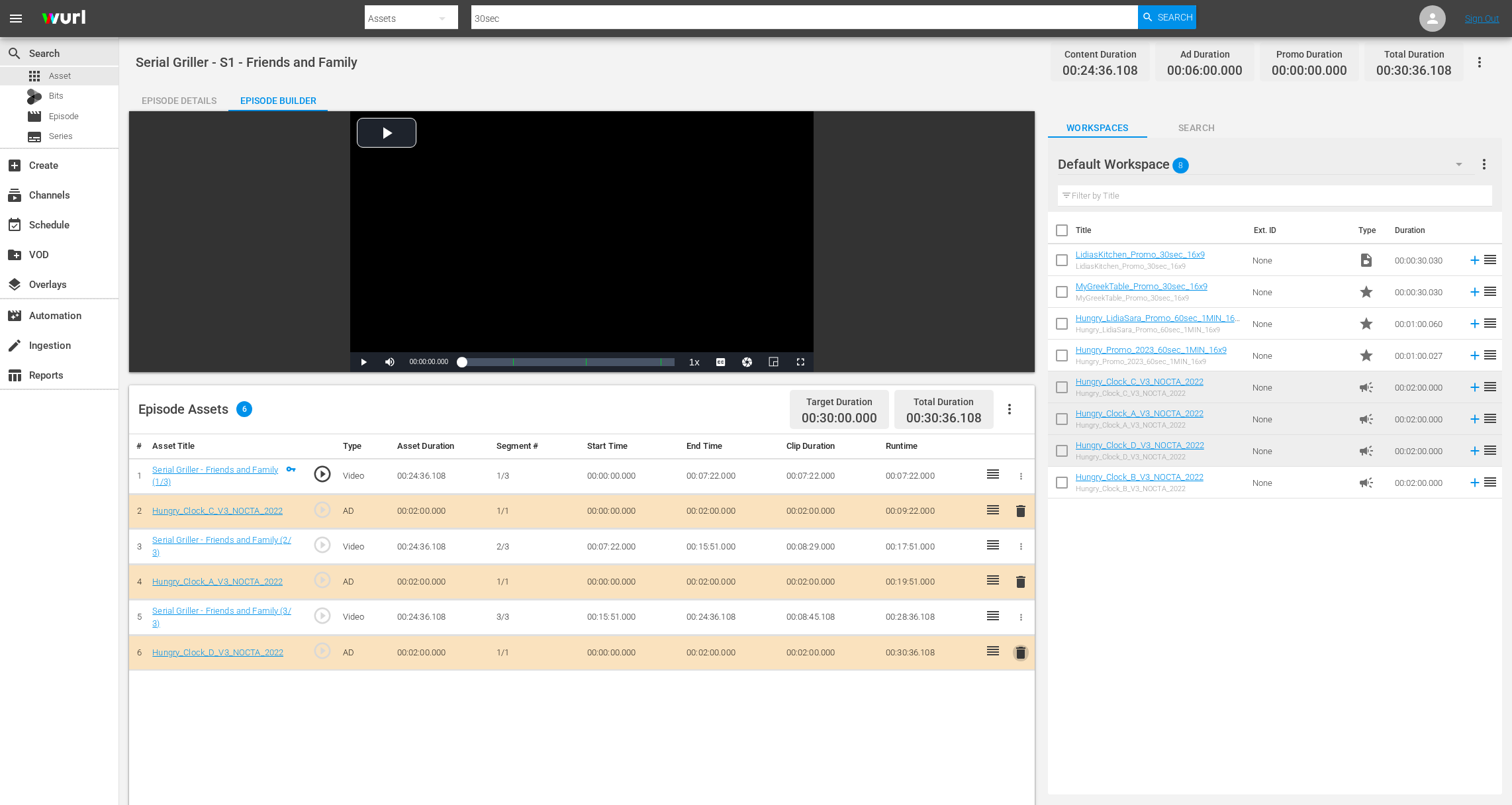
click at [1021, 647] on span "delete" at bounding box center [1021, 652] width 16 height 16
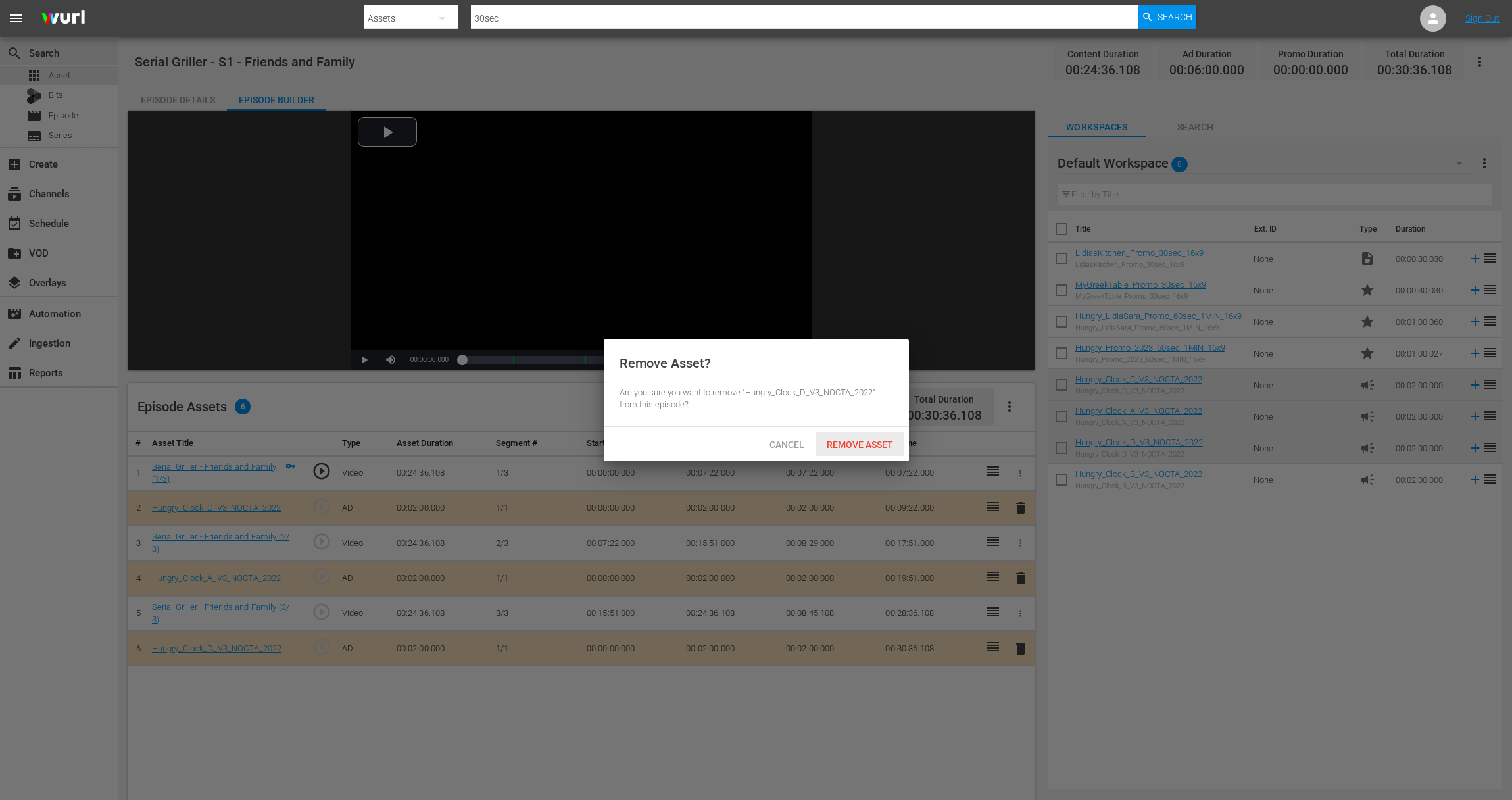
click at [873, 452] on div "Remove Asset" at bounding box center [860, 444] width 88 height 24
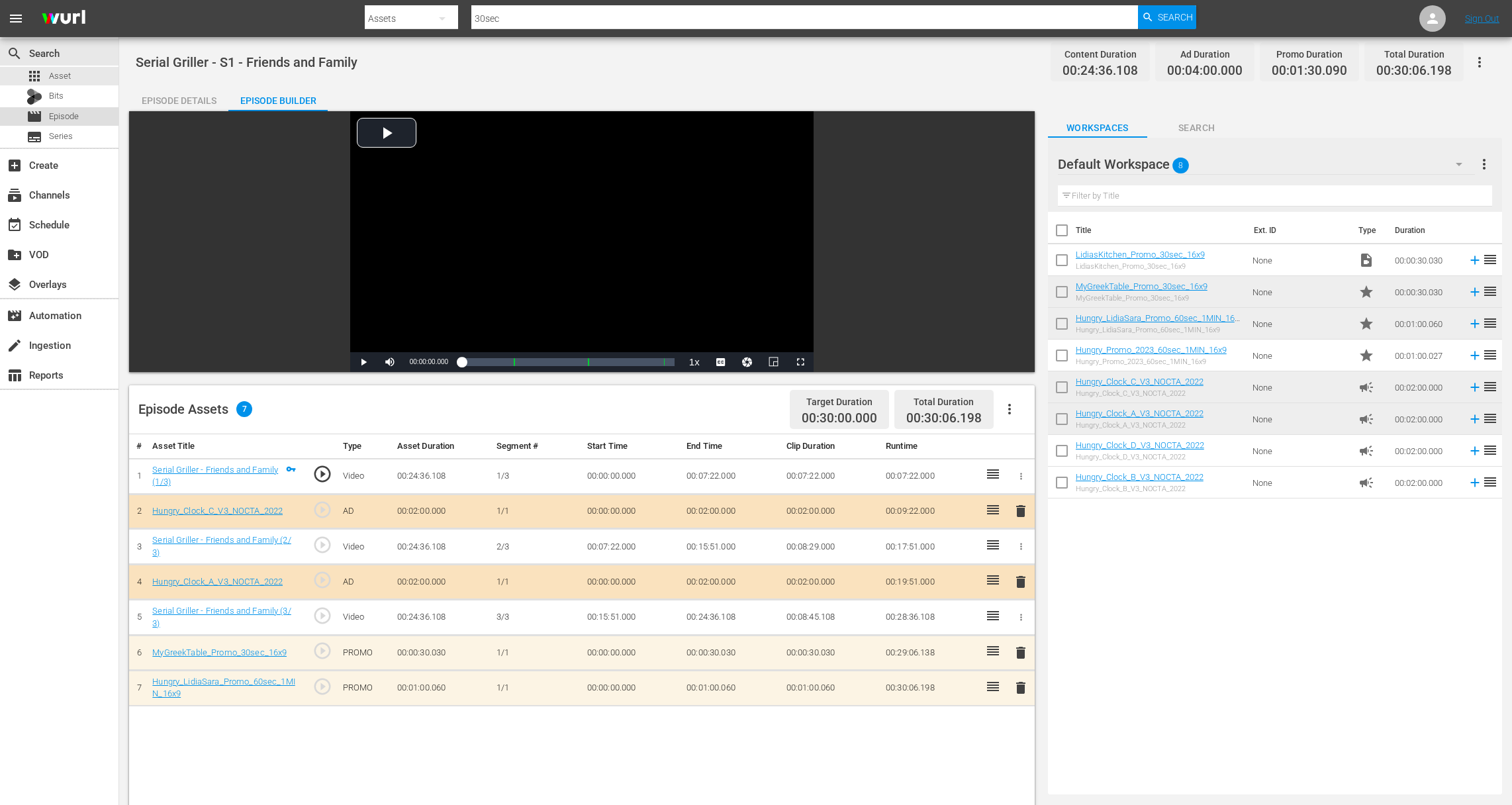
click at [64, 114] on span "Episode" at bounding box center [64, 116] width 30 height 13
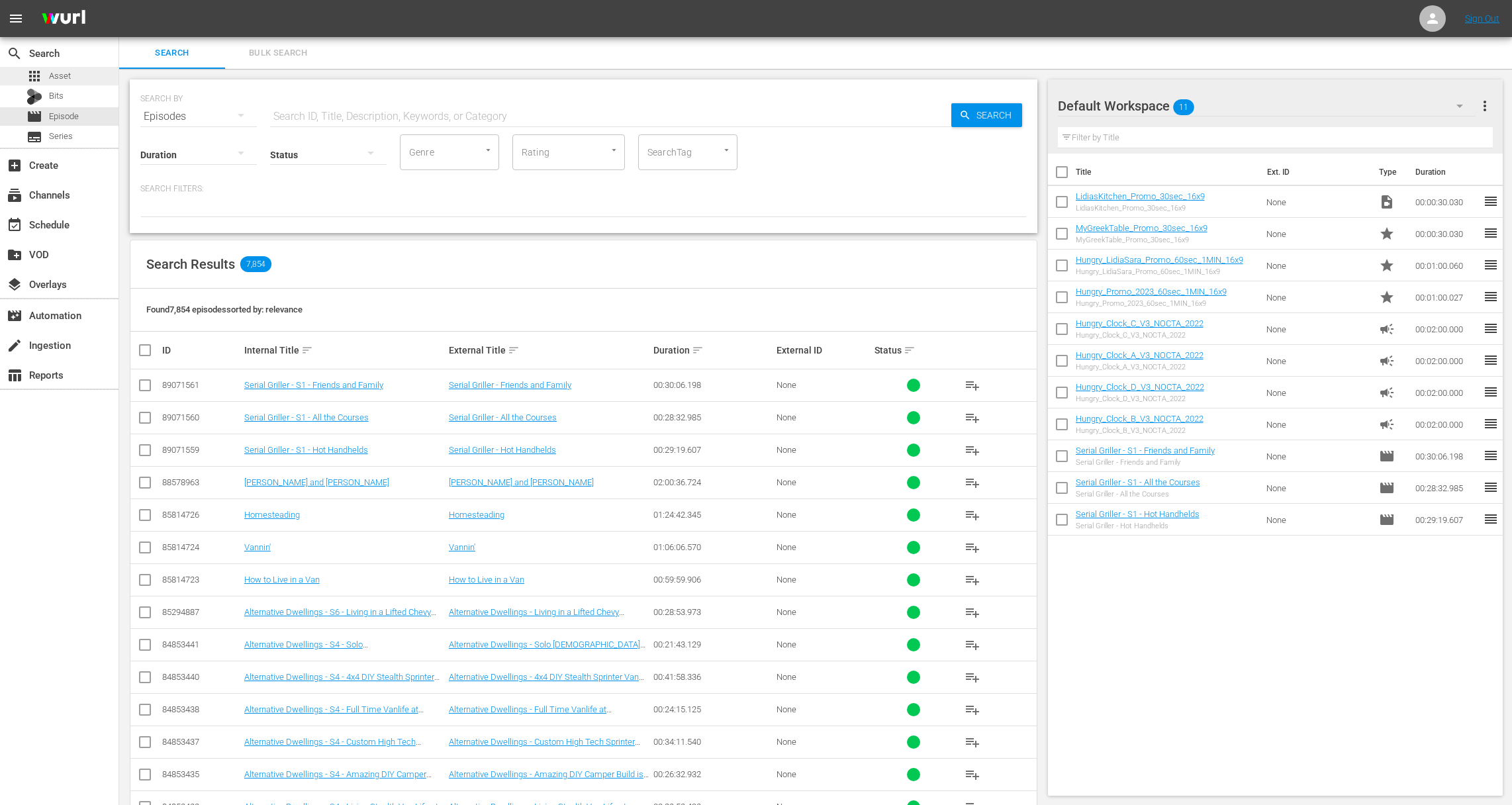
click at [62, 68] on div "apps Asset" at bounding box center [48, 76] width 44 height 19
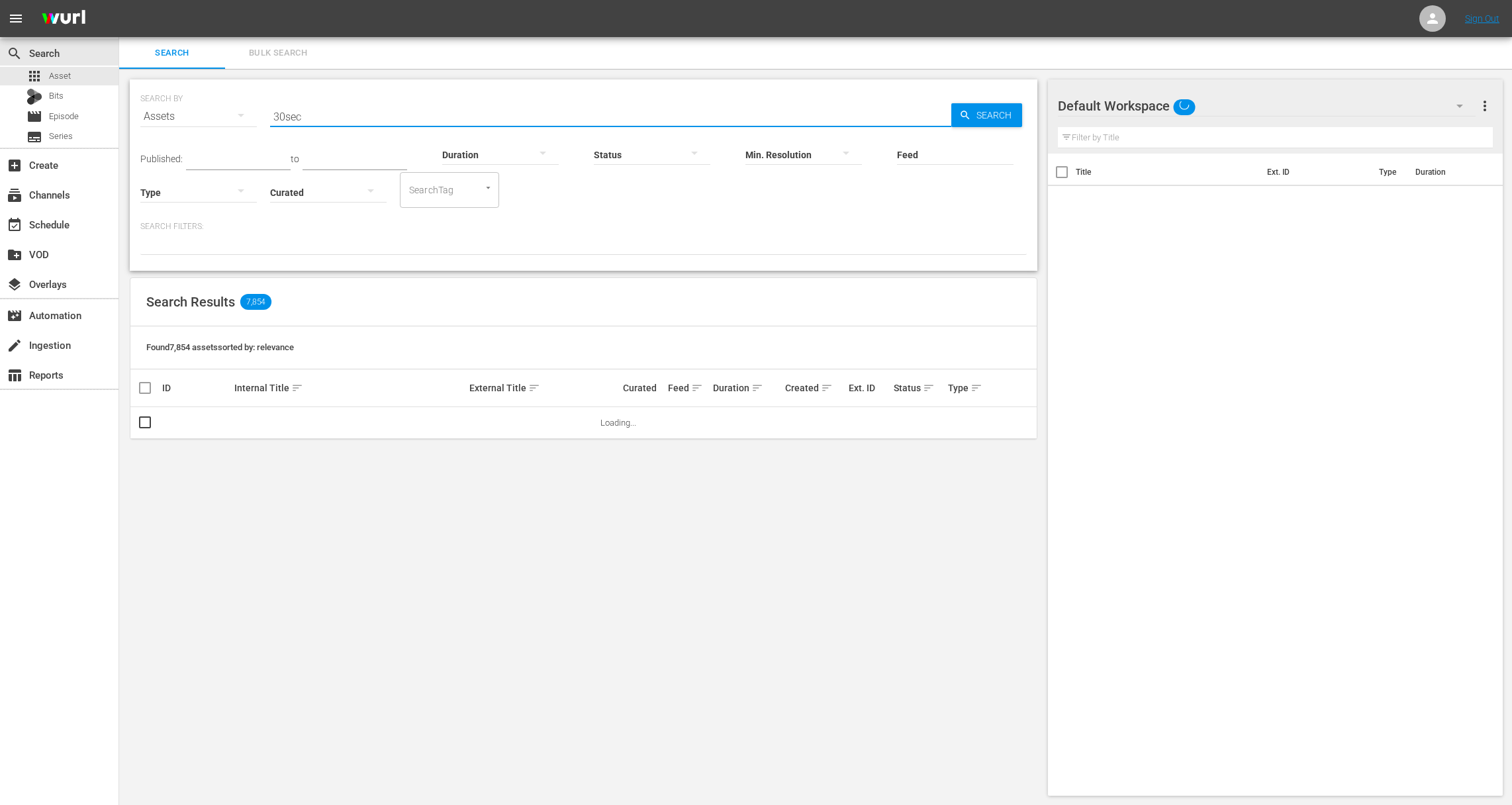
click at [310, 122] on input "30sec" at bounding box center [610, 116] width 681 height 32
drag, startPoint x: 310, startPoint y: 122, endPoint x: 248, endPoint y: 111, distance: 63.0
click at [248, 111] on div "SEARCH BY Search By Assets Search ID, Title, Description, Keywords, or Category…" at bounding box center [583, 108] width 886 height 48
type input "15sec"
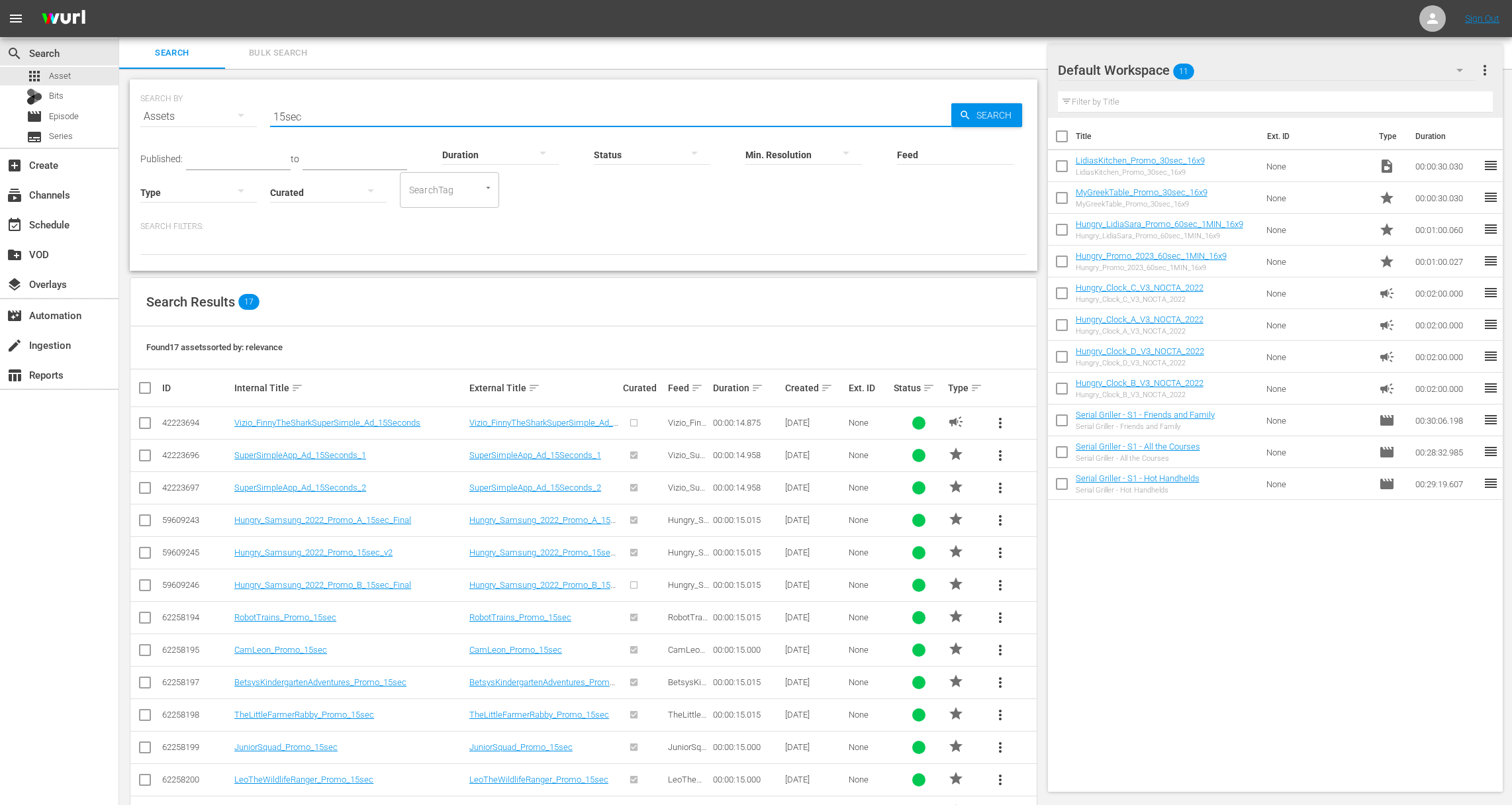
scroll to position [178, 0]
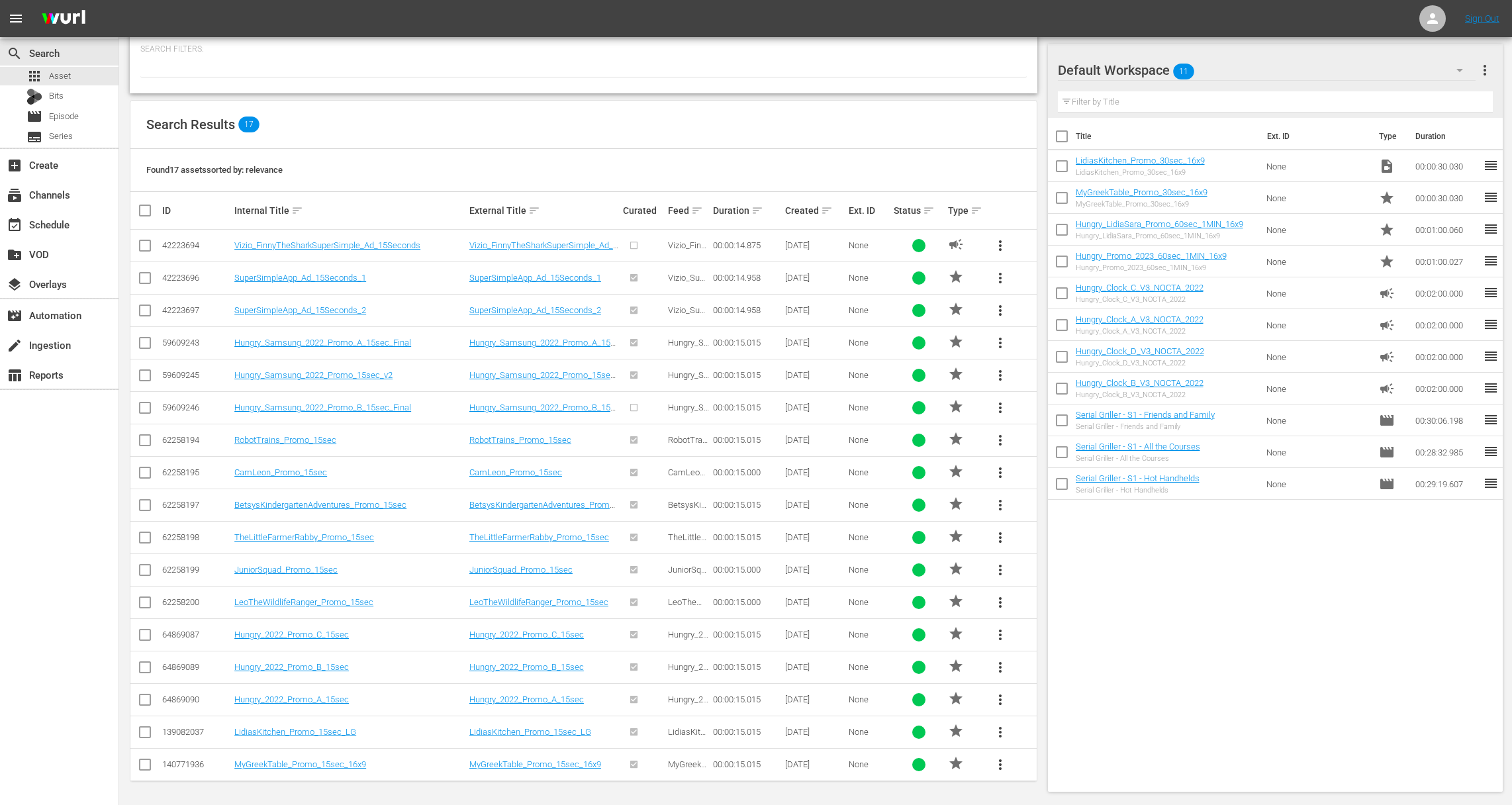
drag, startPoint x: 148, startPoint y: 764, endPoint x: 147, endPoint y: 737, distance: 27.0
click at [148, 760] on input "checkbox" at bounding box center [145, 766] width 16 height 16
checkbox input "true"
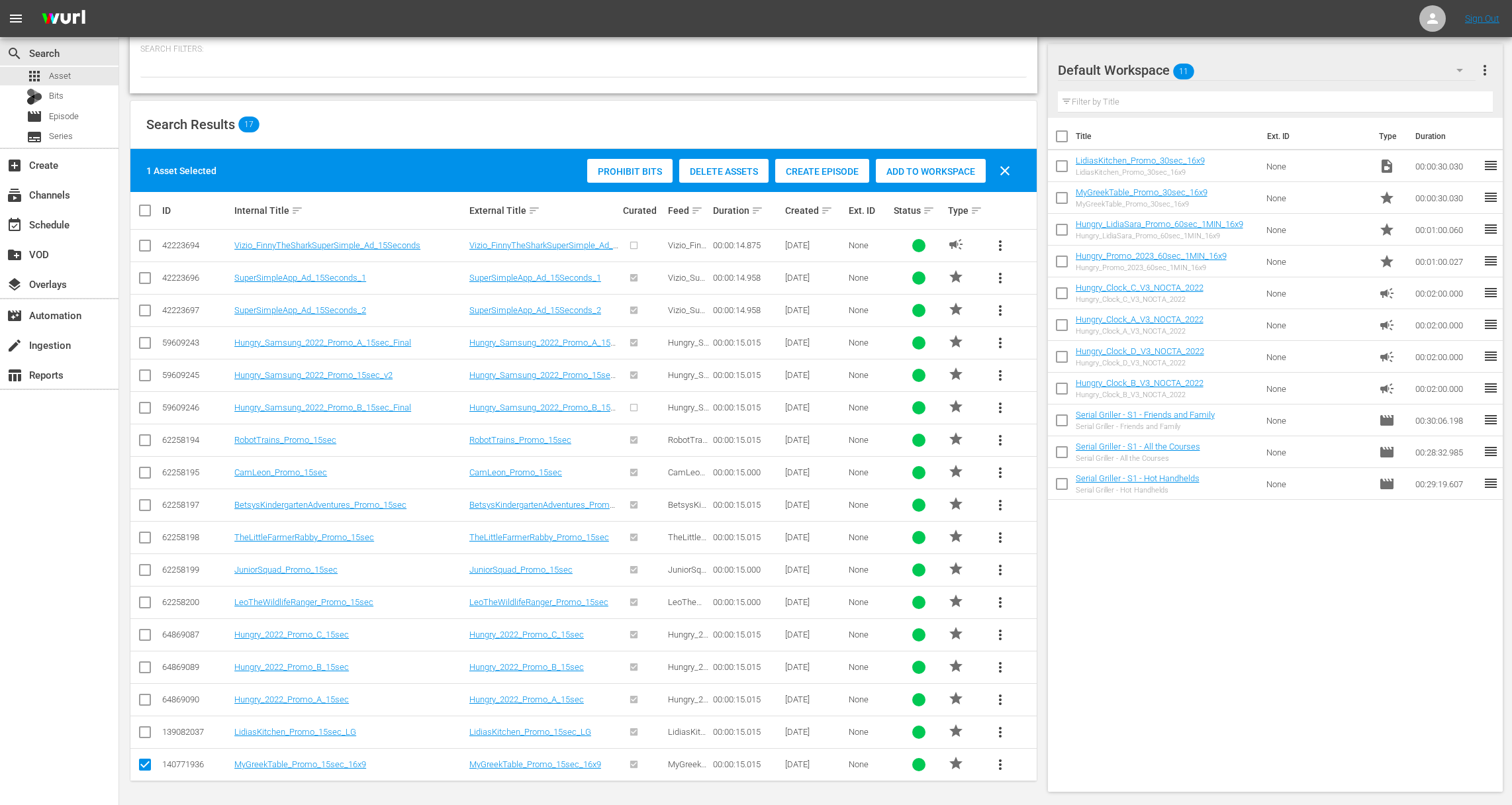
click at [146, 735] on input "checkbox" at bounding box center [145, 734] width 16 height 16
checkbox input "true"
click at [147, 694] on input "checkbox" at bounding box center [145, 702] width 16 height 16
checkbox input "true"
click at [142, 670] on input "checkbox" at bounding box center [145, 669] width 16 height 16
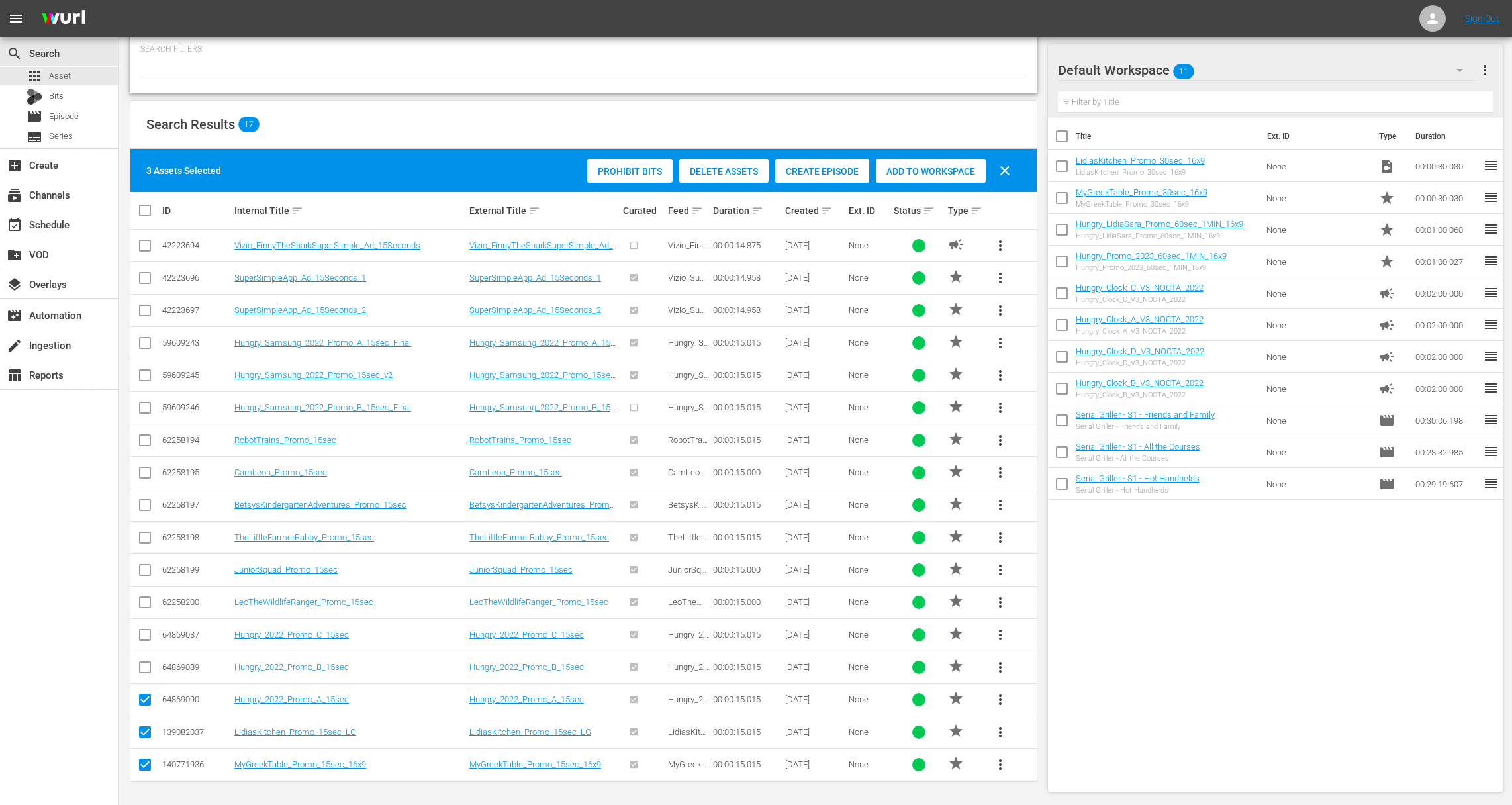
checkbox input "true"
click at [918, 174] on span "Add to Workspace" at bounding box center [930, 171] width 110 height 10
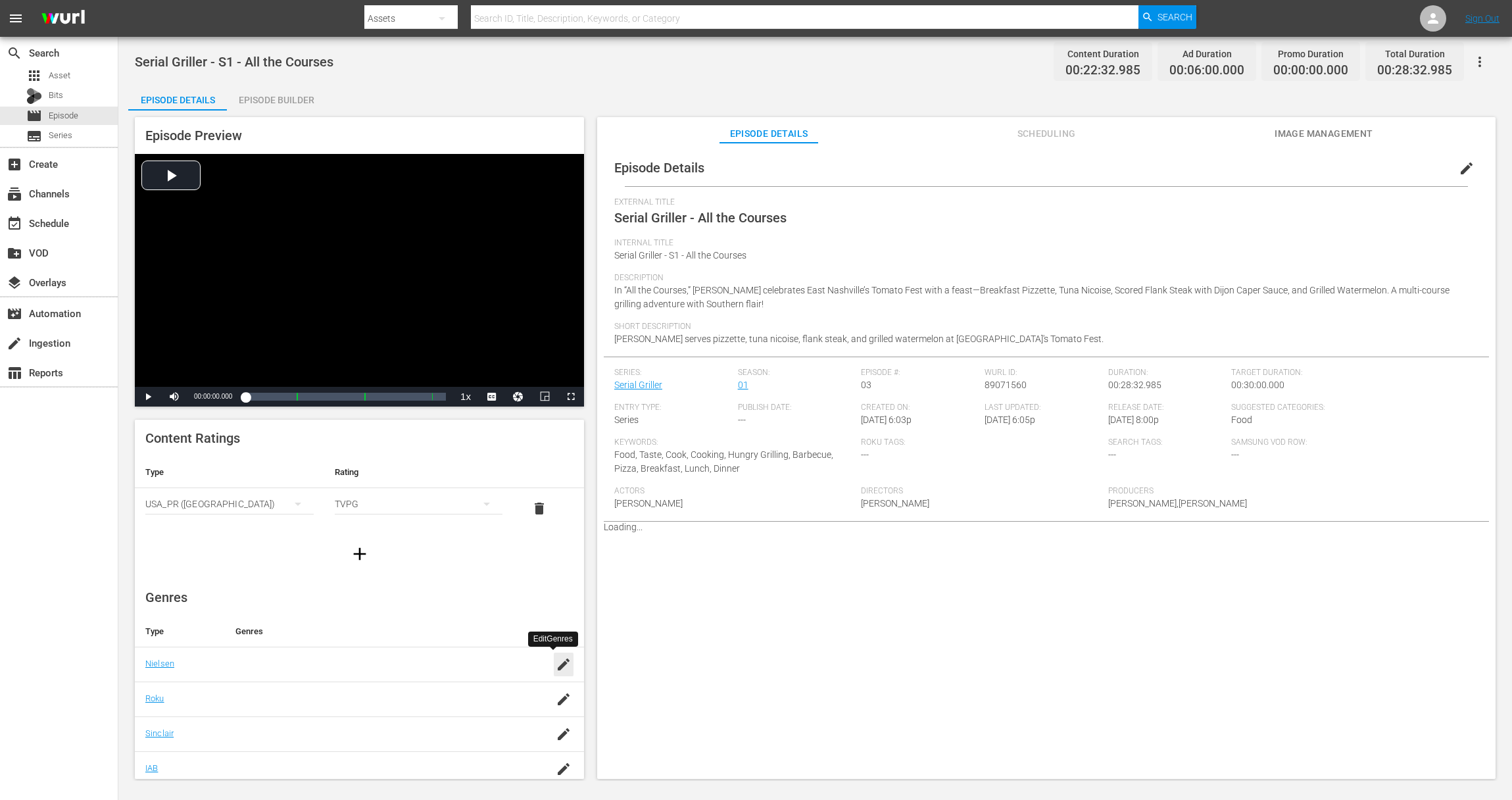
click at [556, 663] on icon "button" at bounding box center [563, 664] width 16 height 16
click at [382, 671] on input "text" at bounding box center [376, 671] width 284 height 32
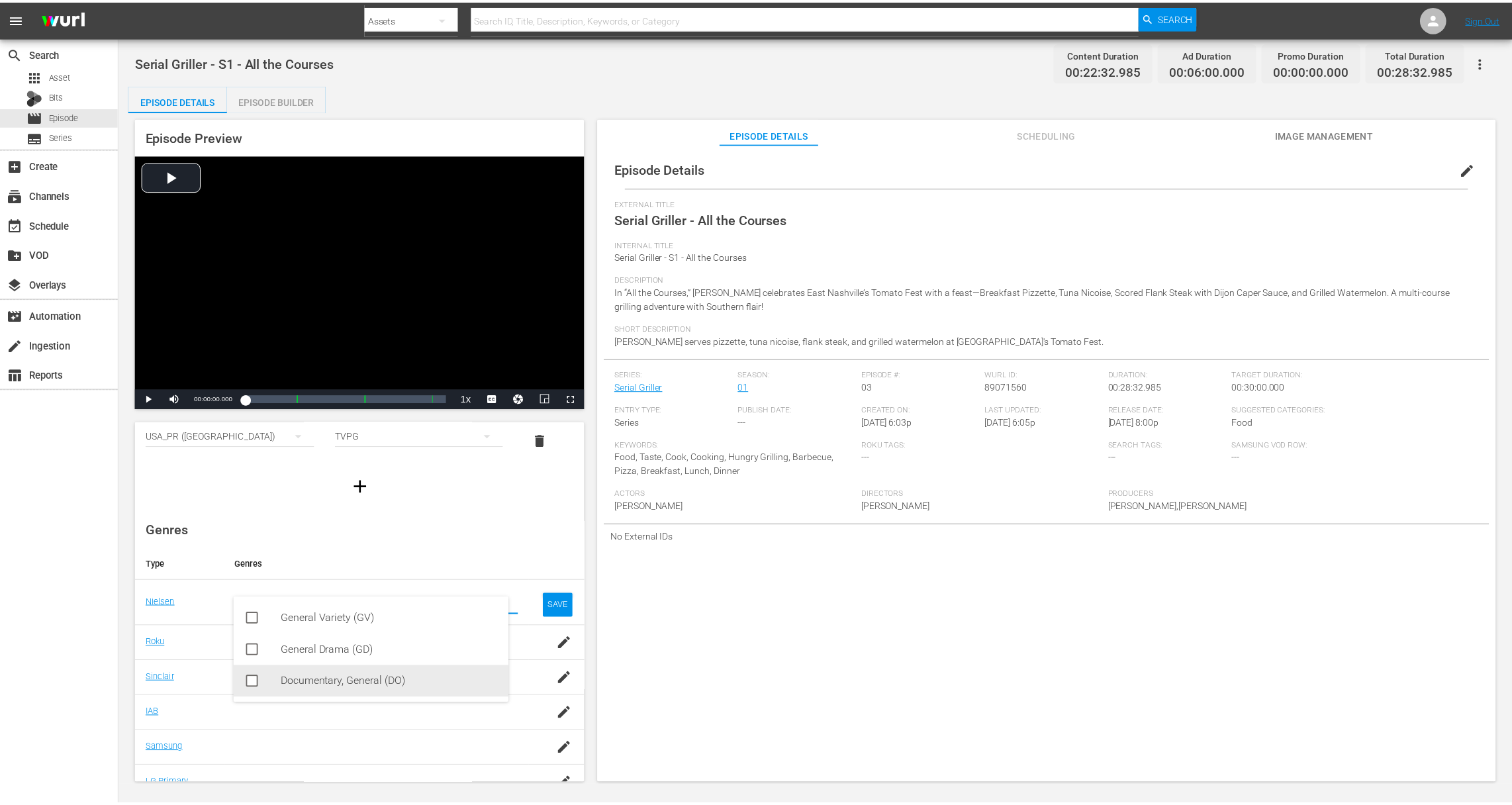
scroll to position [7, 0]
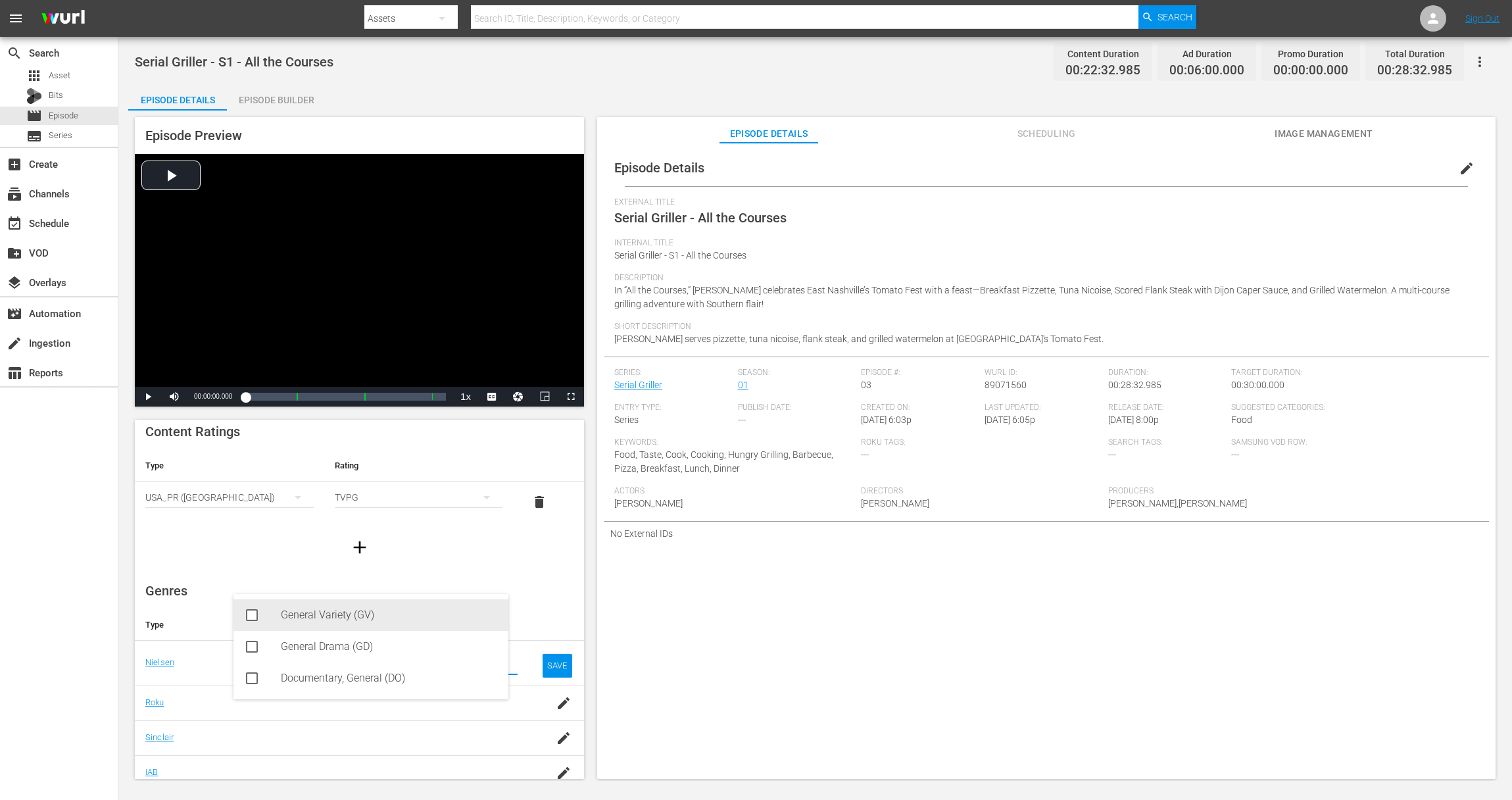
click at [250, 619] on rect at bounding box center [252, 615] width 9 height 9
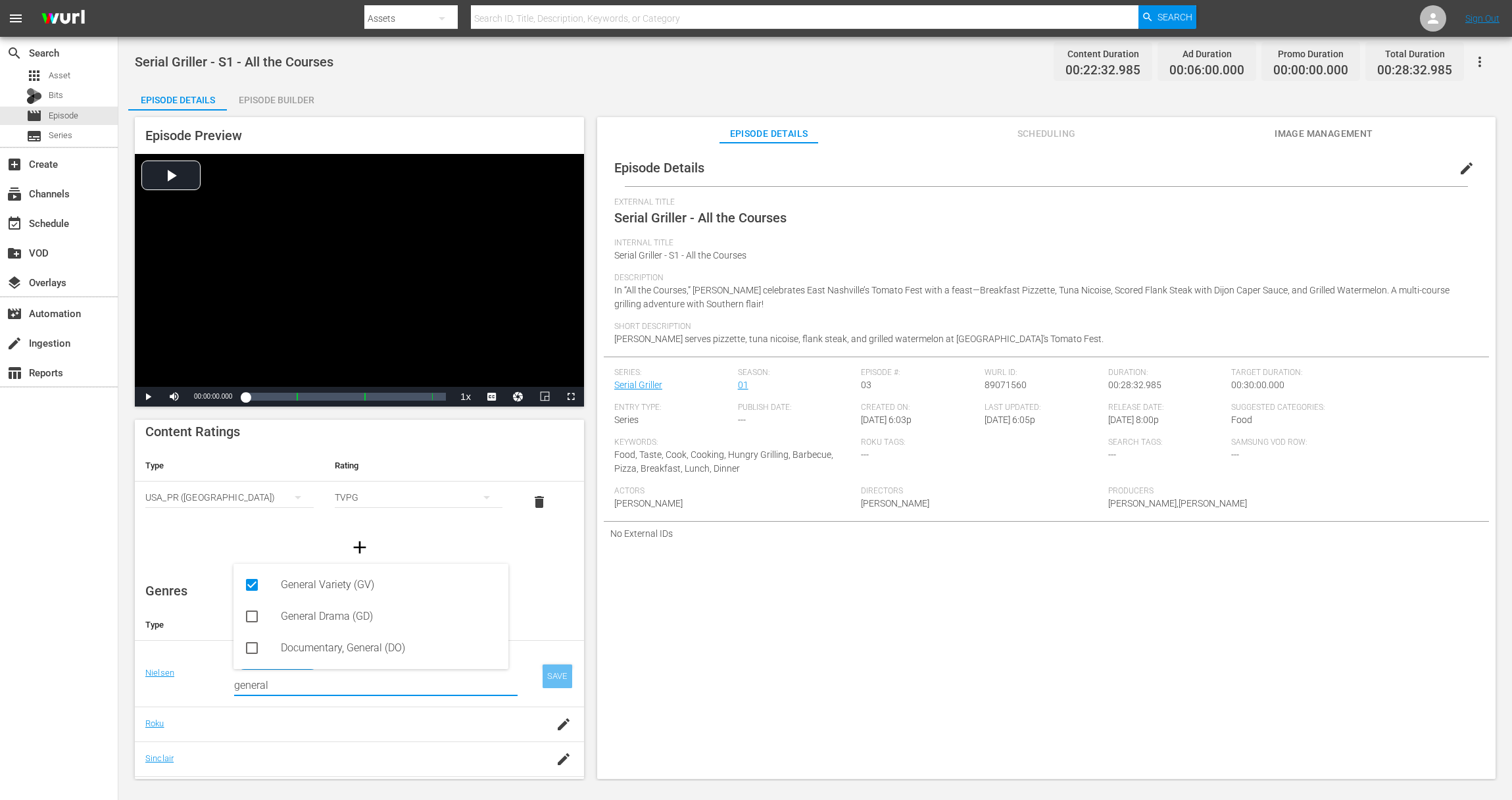
type input "general"
click at [543, 673] on div "SAVE" at bounding box center [558, 675] width 30 height 23
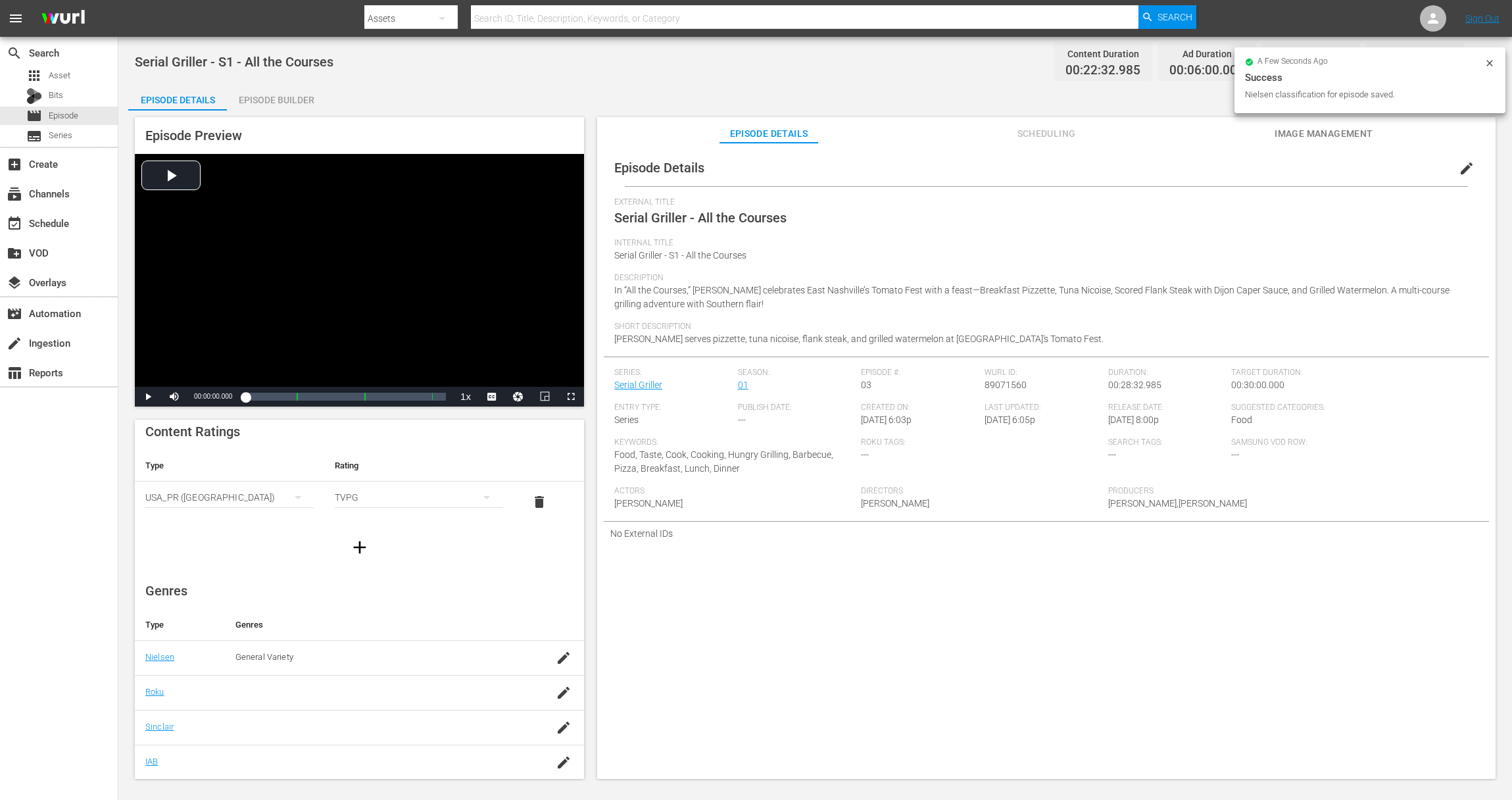
click at [278, 96] on div "Episode Builder" at bounding box center [276, 100] width 99 height 32
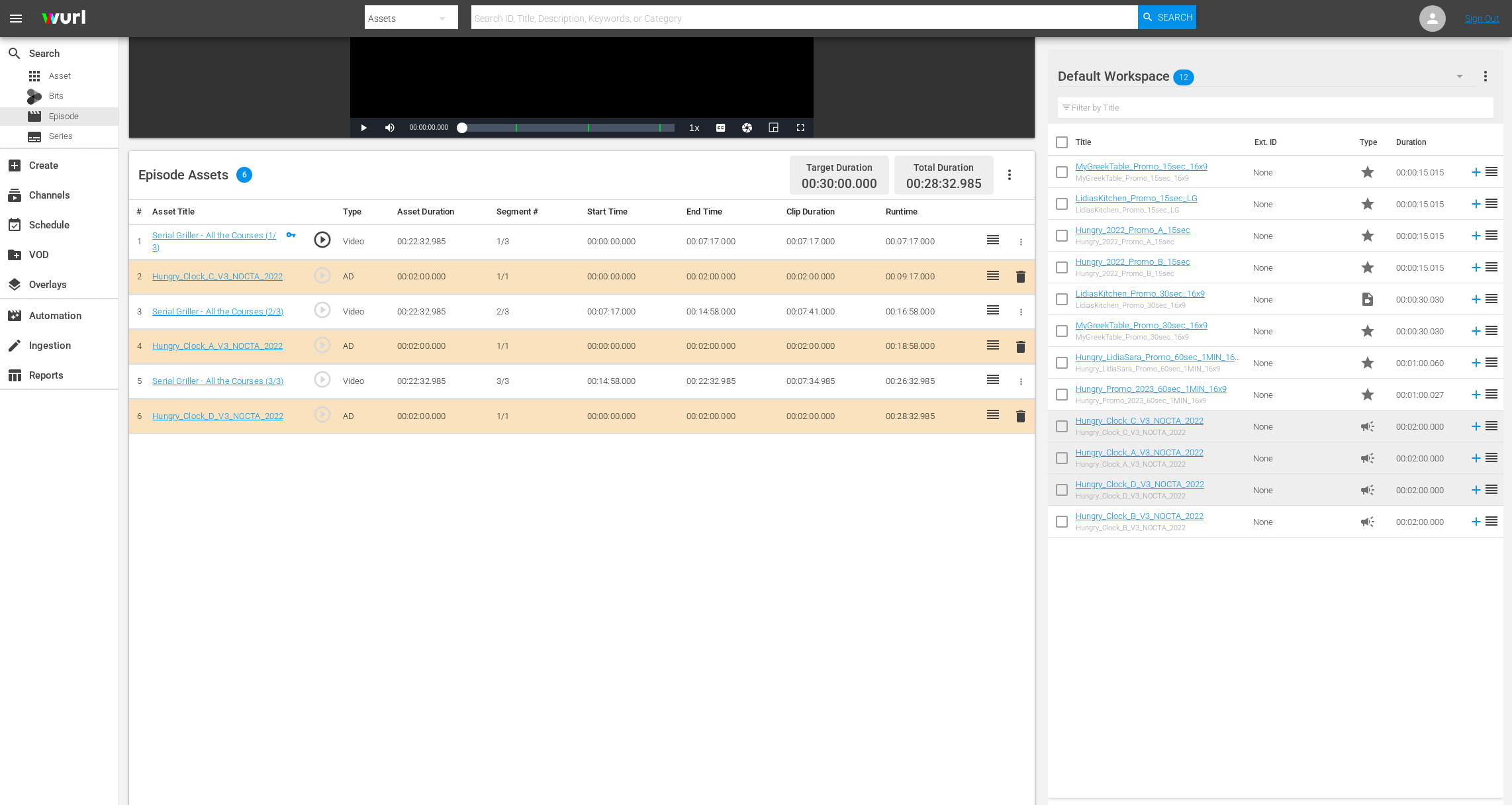
scroll to position [190, 0]
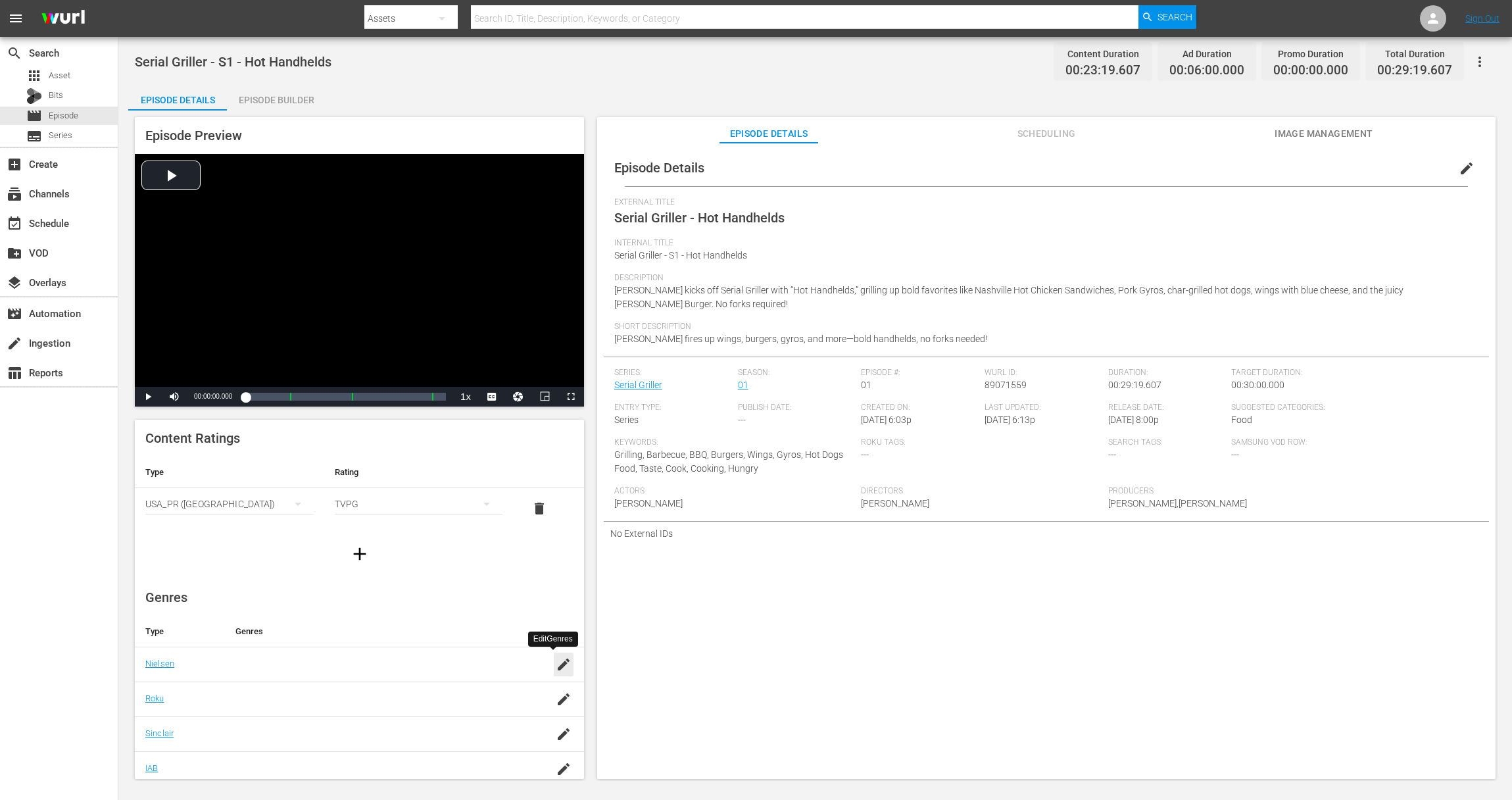
click at [556, 668] on icon "button" at bounding box center [563, 664] width 16 height 16
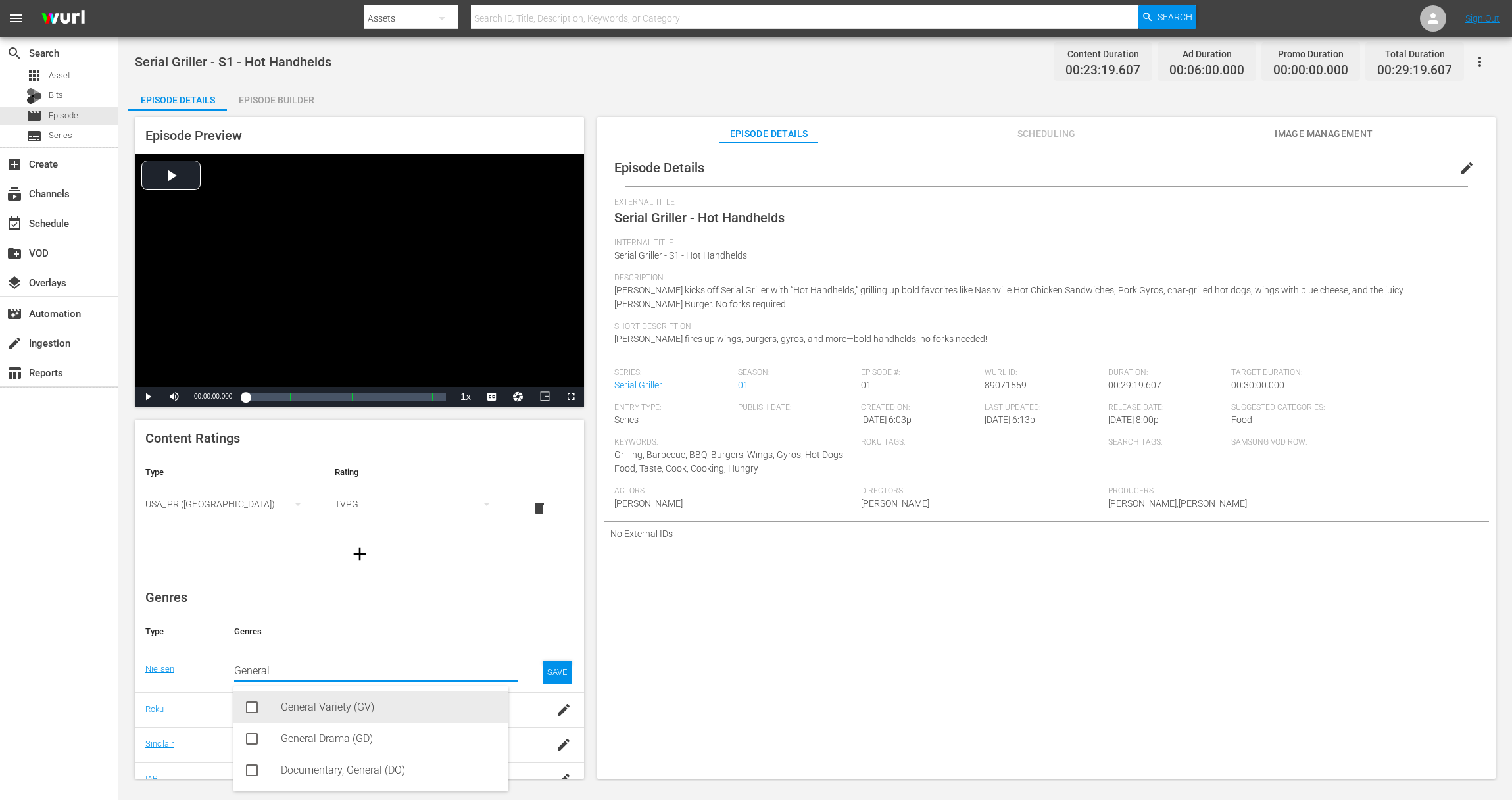
click at [305, 704] on div "General Variety (GV)" at bounding box center [389, 707] width 217 height 32
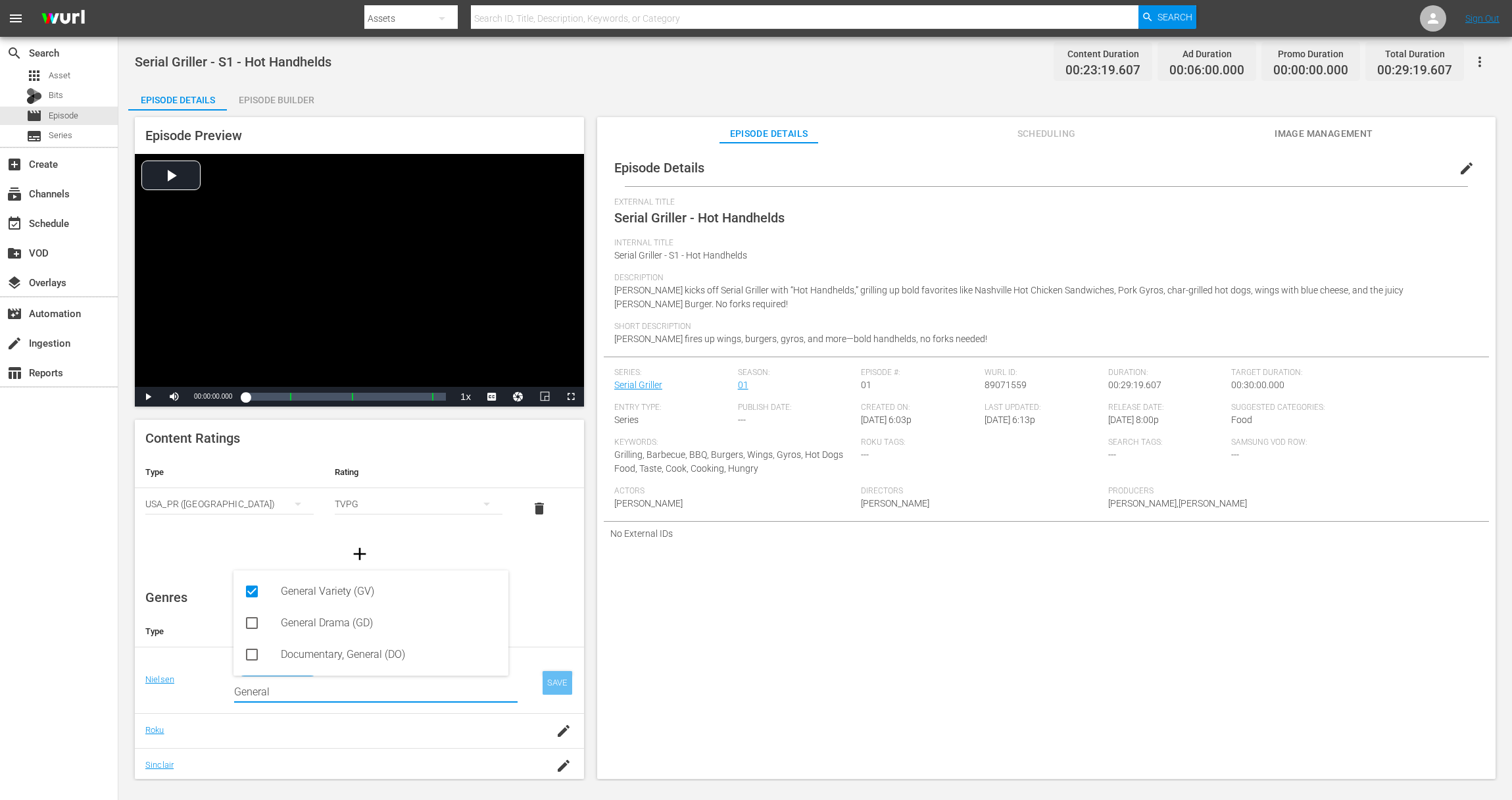
type input "General"
click at [549, 683] on div "SAVE" at bounding box center [558, 681] width 30 height 23
click at [547, 685] on div "SAVE" at bounding box center [558, 681] width 30 height 23
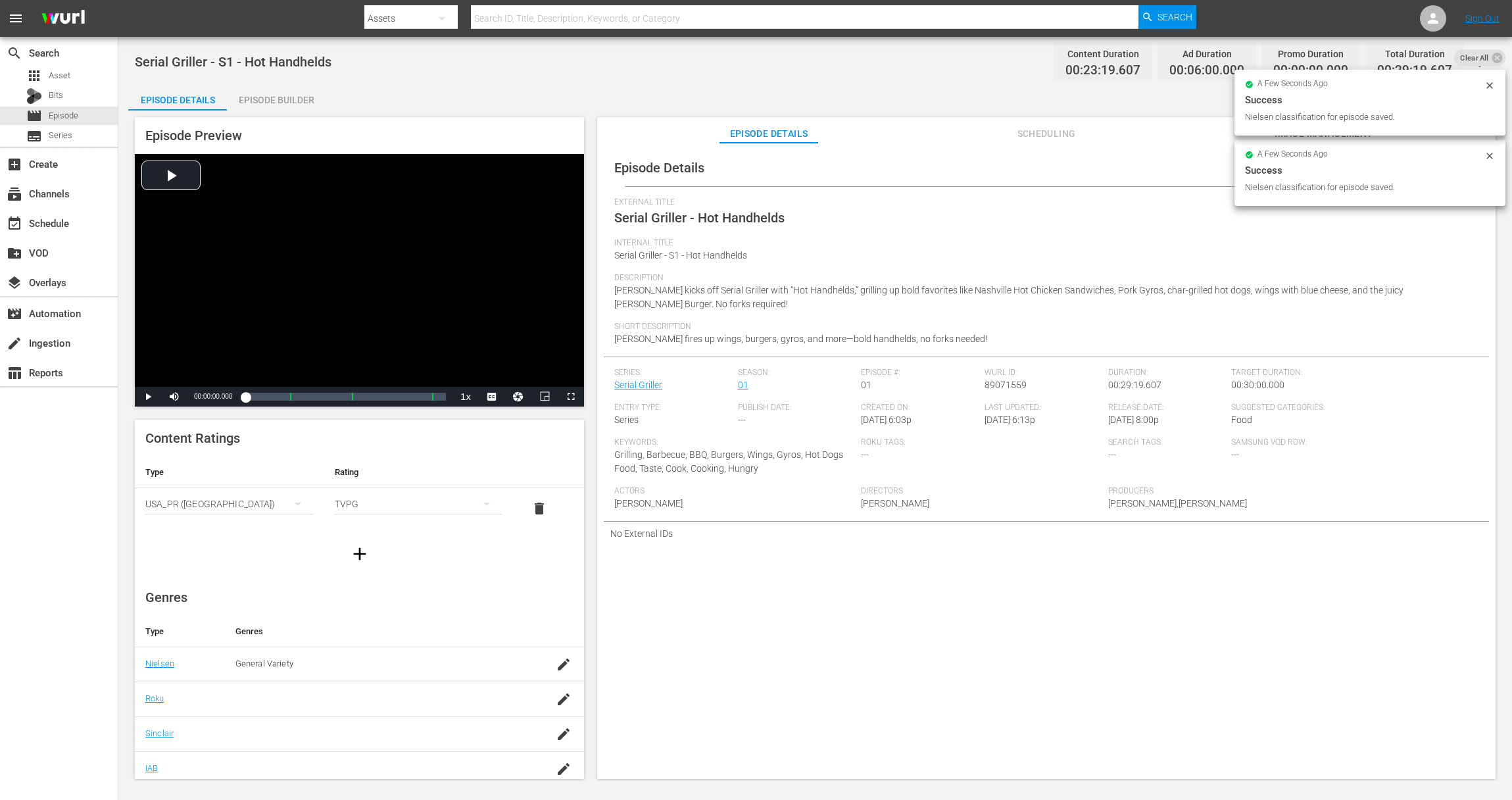
click at [300, 101] on div "Episode Builder" at bounding box center [276, 100] width 99 height 32
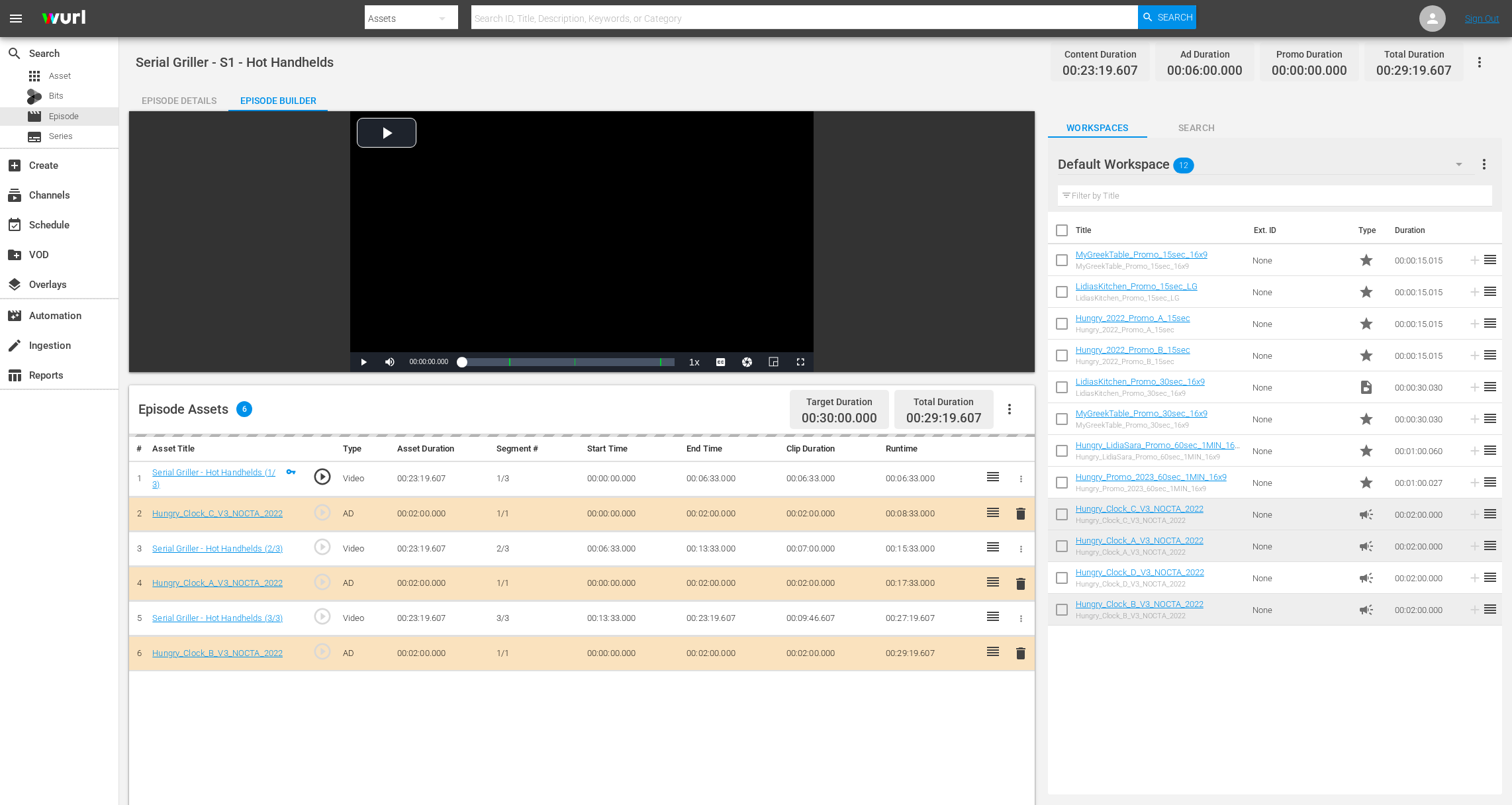
drag, startPoint x: 1471, startPoint y: 395, endPoint x: 1086, endPoint y: 10, distance: 544.5
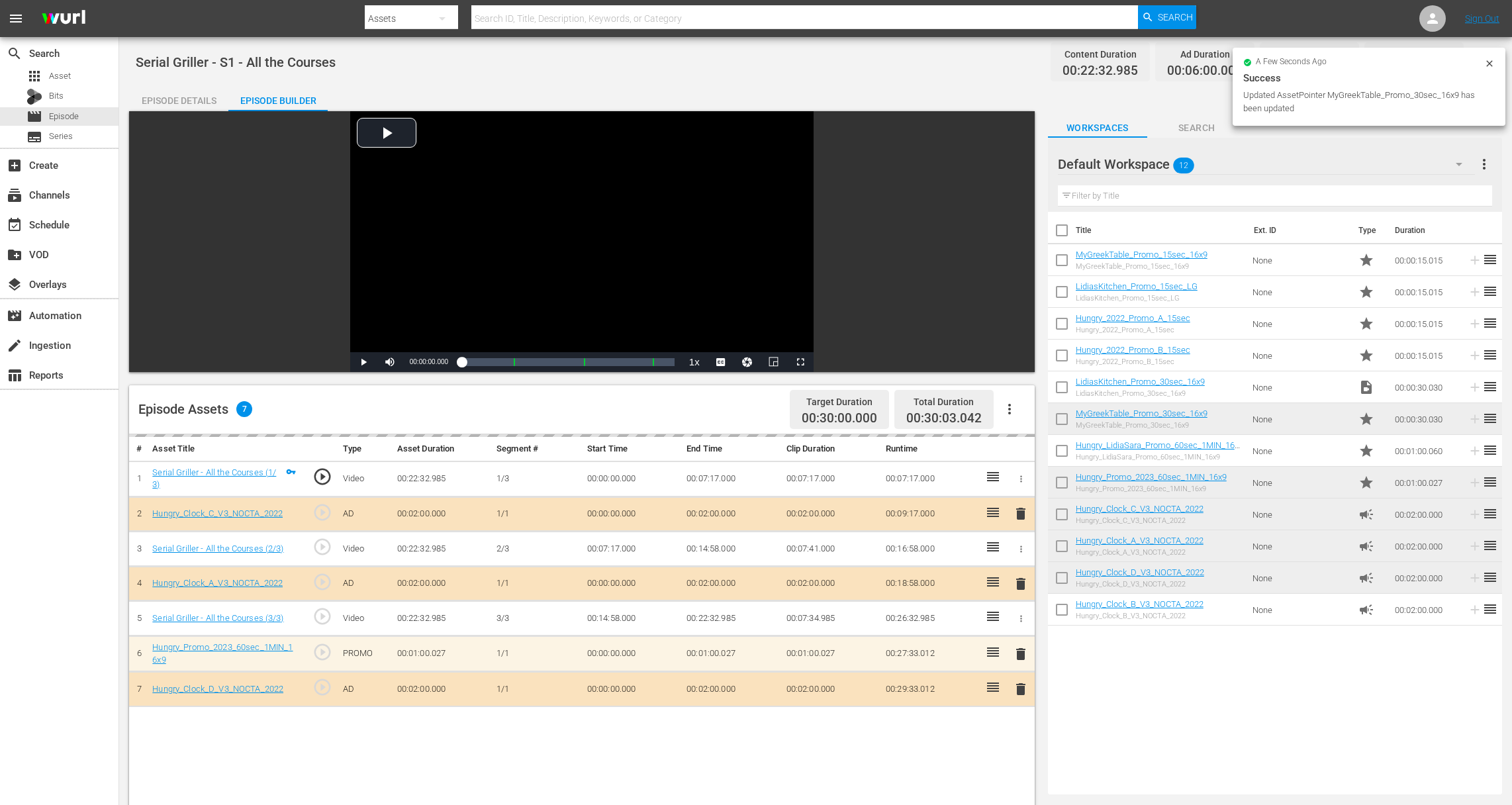
drag, startPoint x: 1481, startPoint y: 417, endPoint x: 1119, endPoint y: 0, distance: 552.2
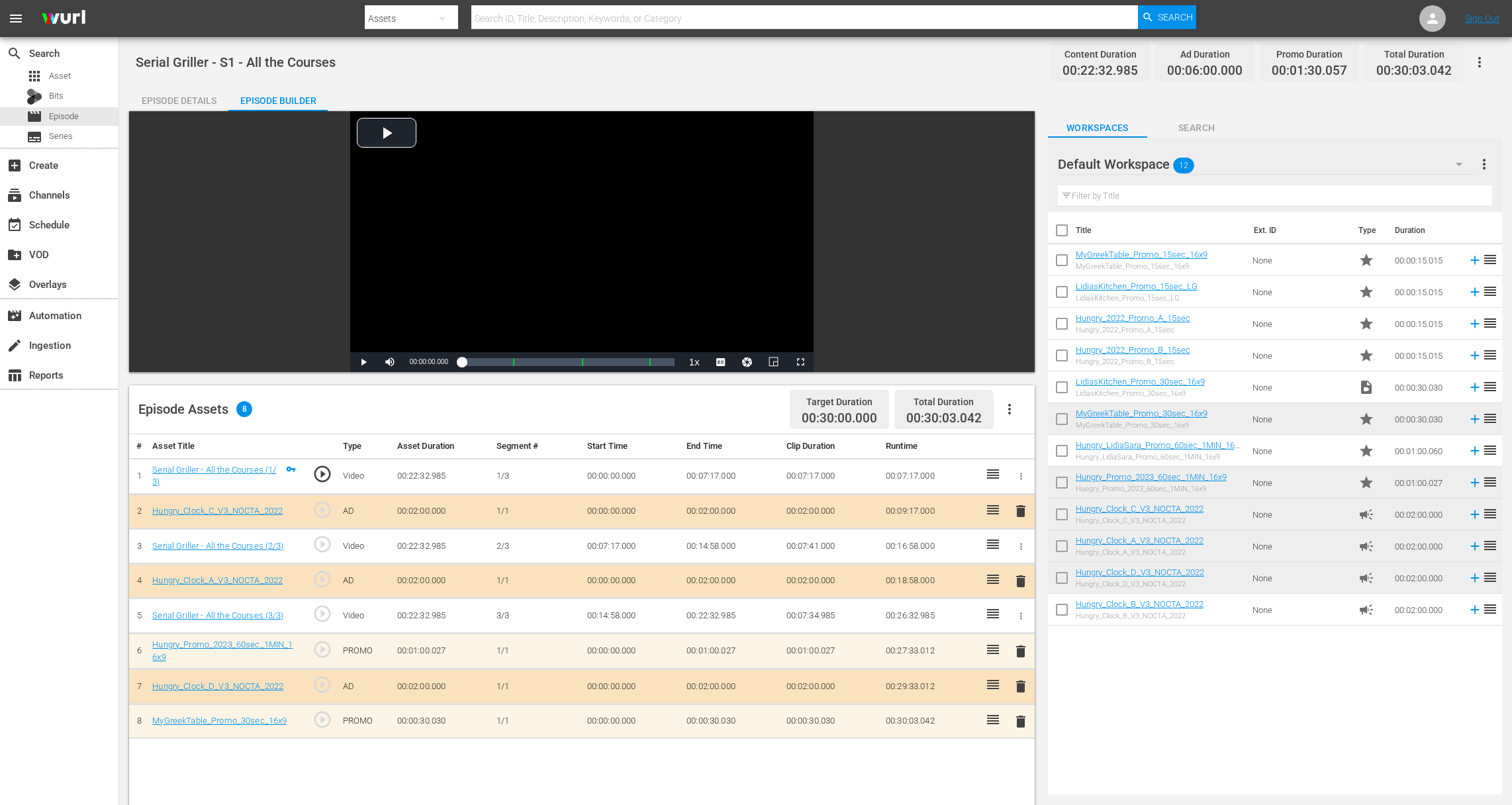
click at [1024, 721] on span "delete" at bounding box center [1021, 720] width 16 height 16
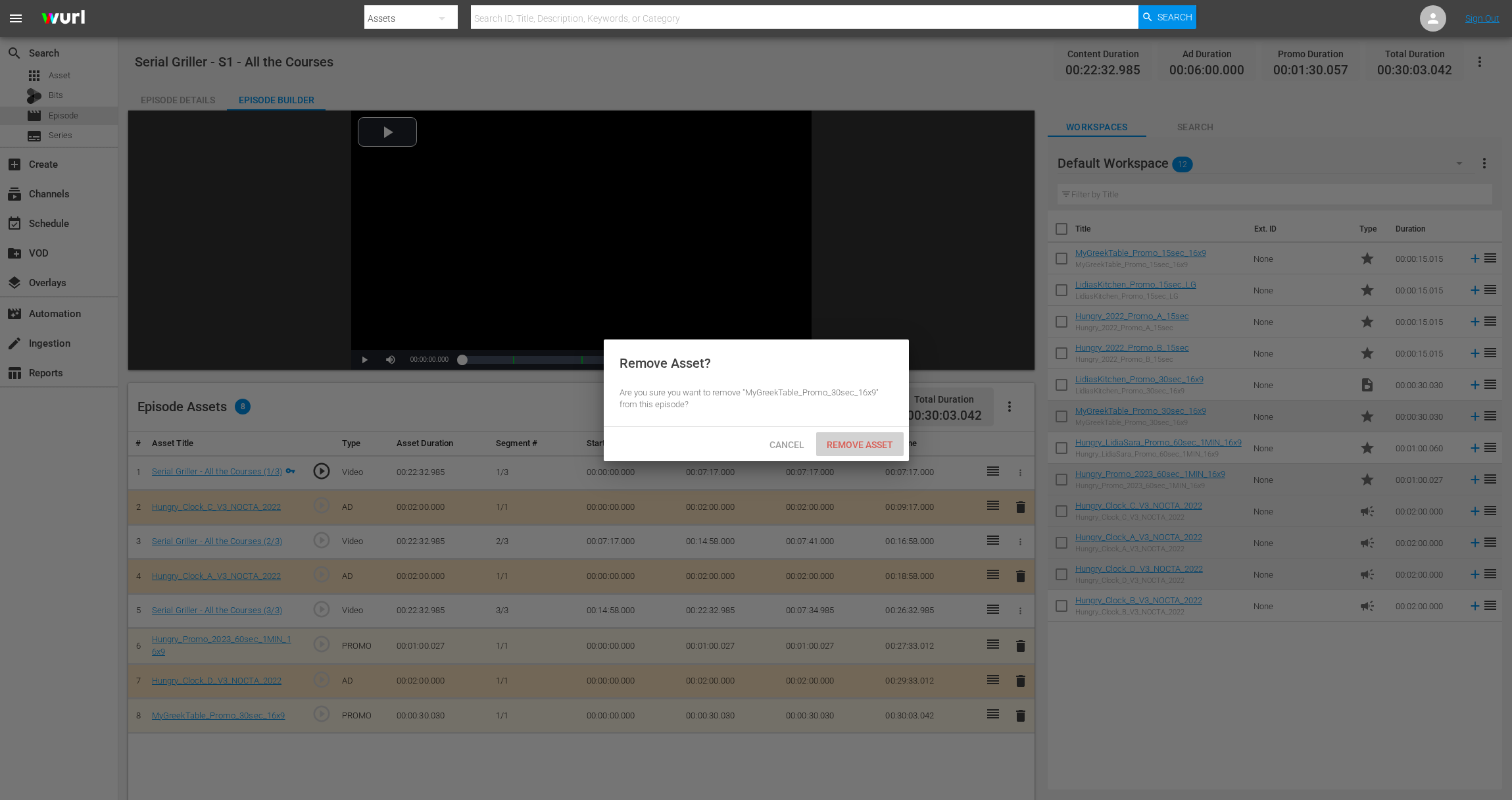
drag, startPoint x: 855, startPoint y: 442, endPoint x: 859, endPoint y: 455, distance: 13.6
click at [855, 442] on span "Remove Asset" at bounding box center [860, 444] width 88 height 10
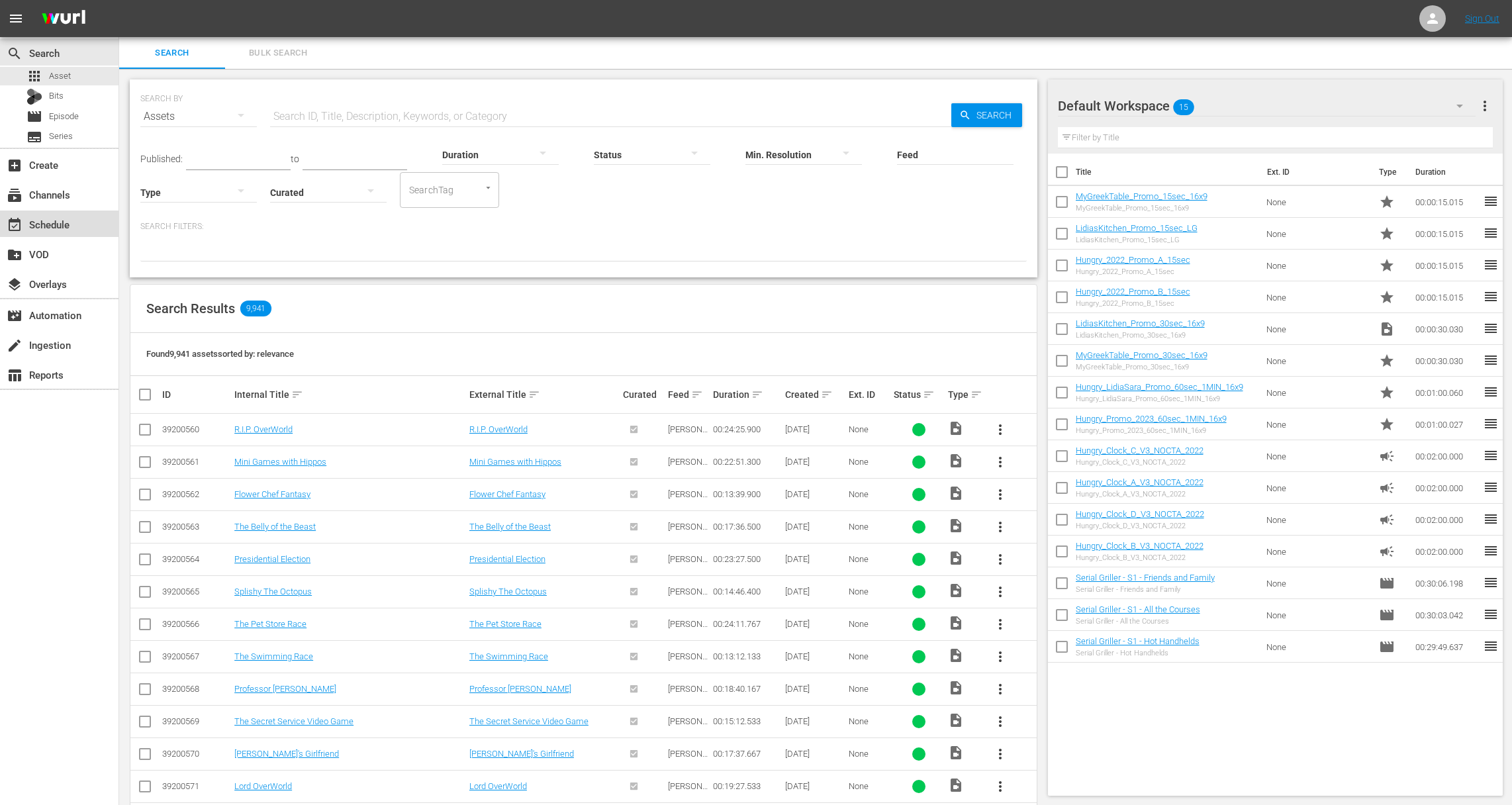
click at [62, 221] on div "event_available Schedule" at bounding box center [37, 222] width 74 height 12
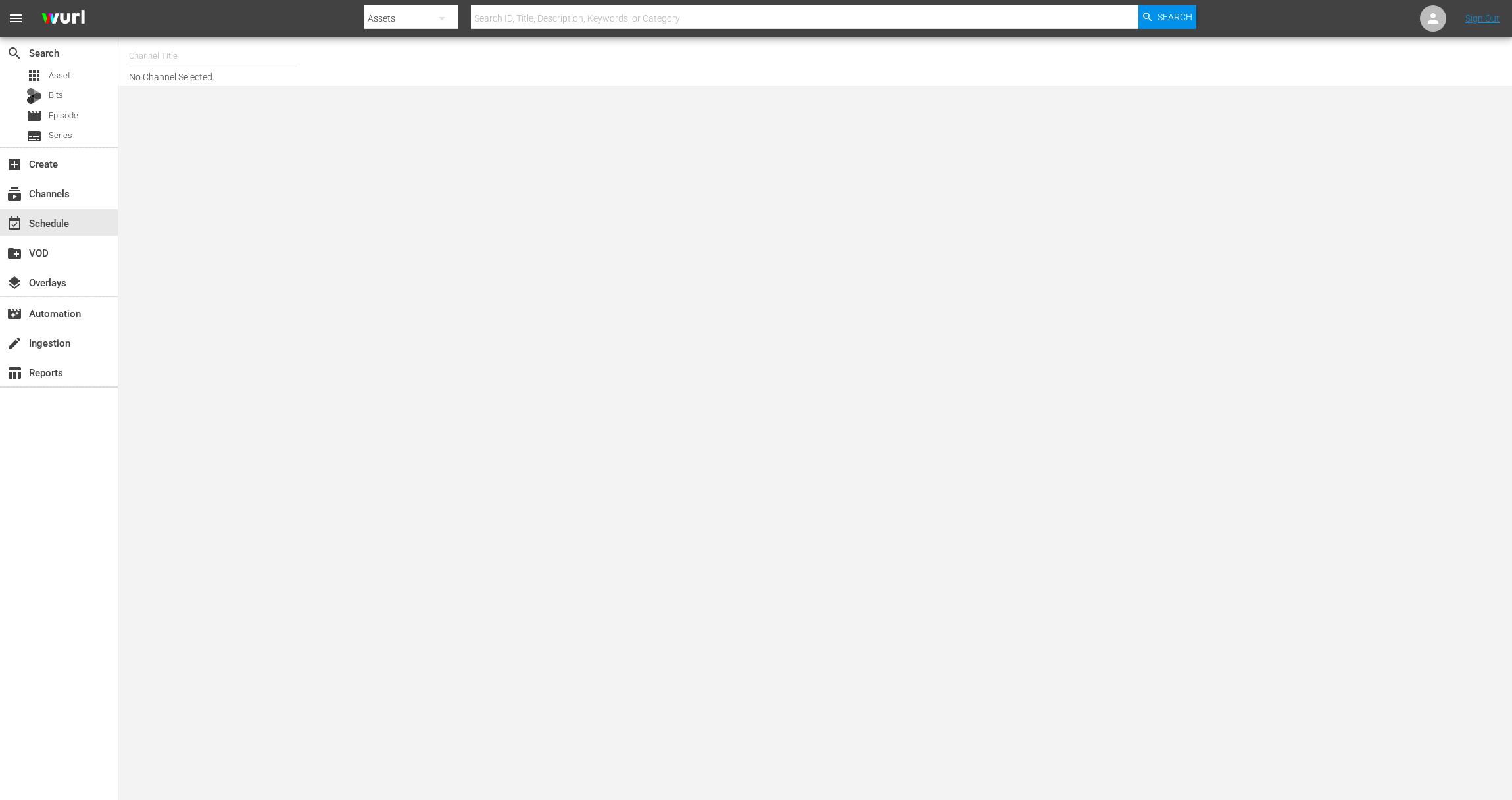
click at [195, 57] on input "text" at bounding box center [213, 56] width 168 height 32
click at [170, 94] on div "Food (140 - food)" at bounding box center [309, 92] width 341 height 32
type input "Food (140 - food)"
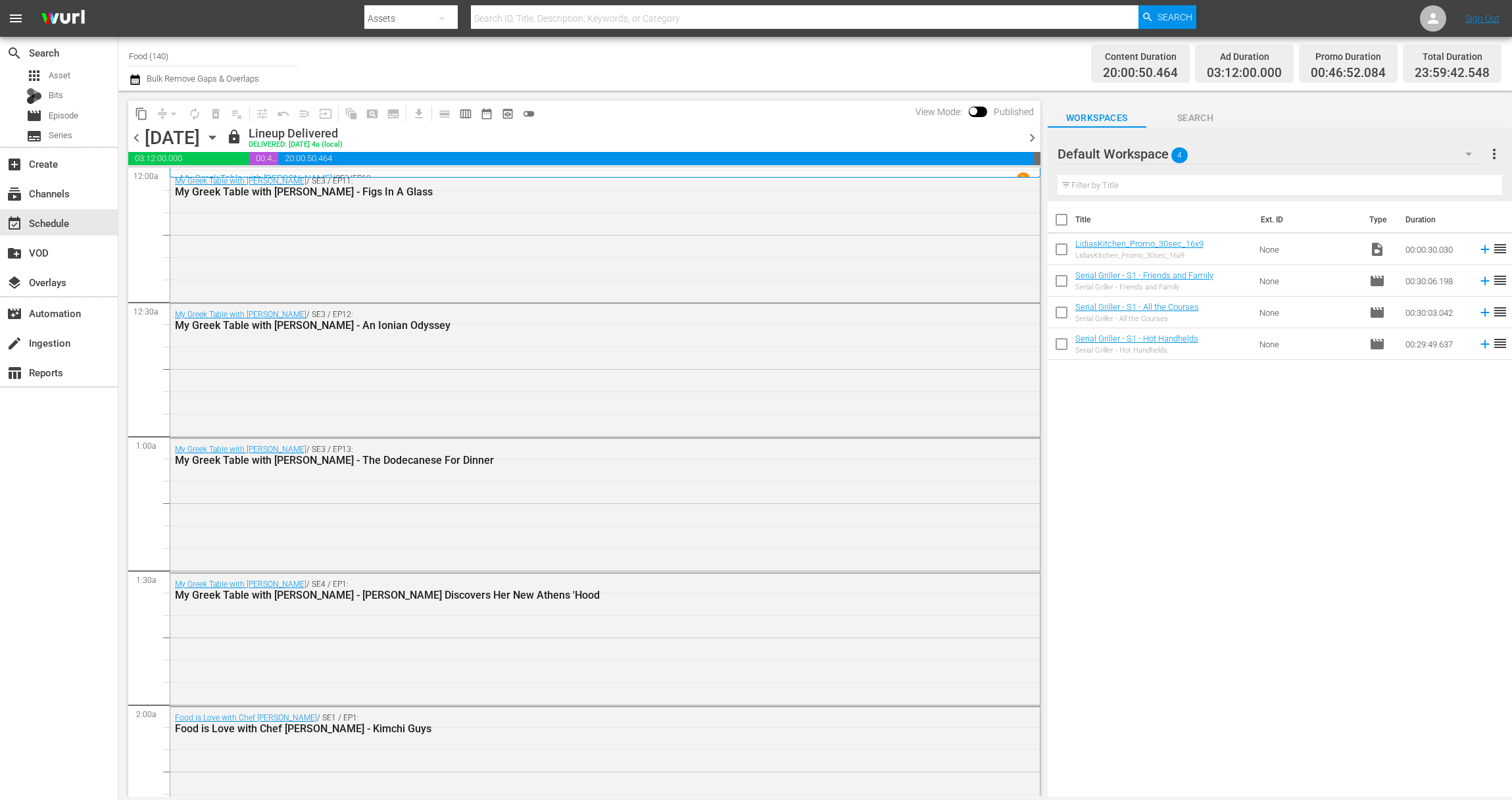
click at [219, 134] on icon "button" at bounding box center [212, 136] width 14 height 14
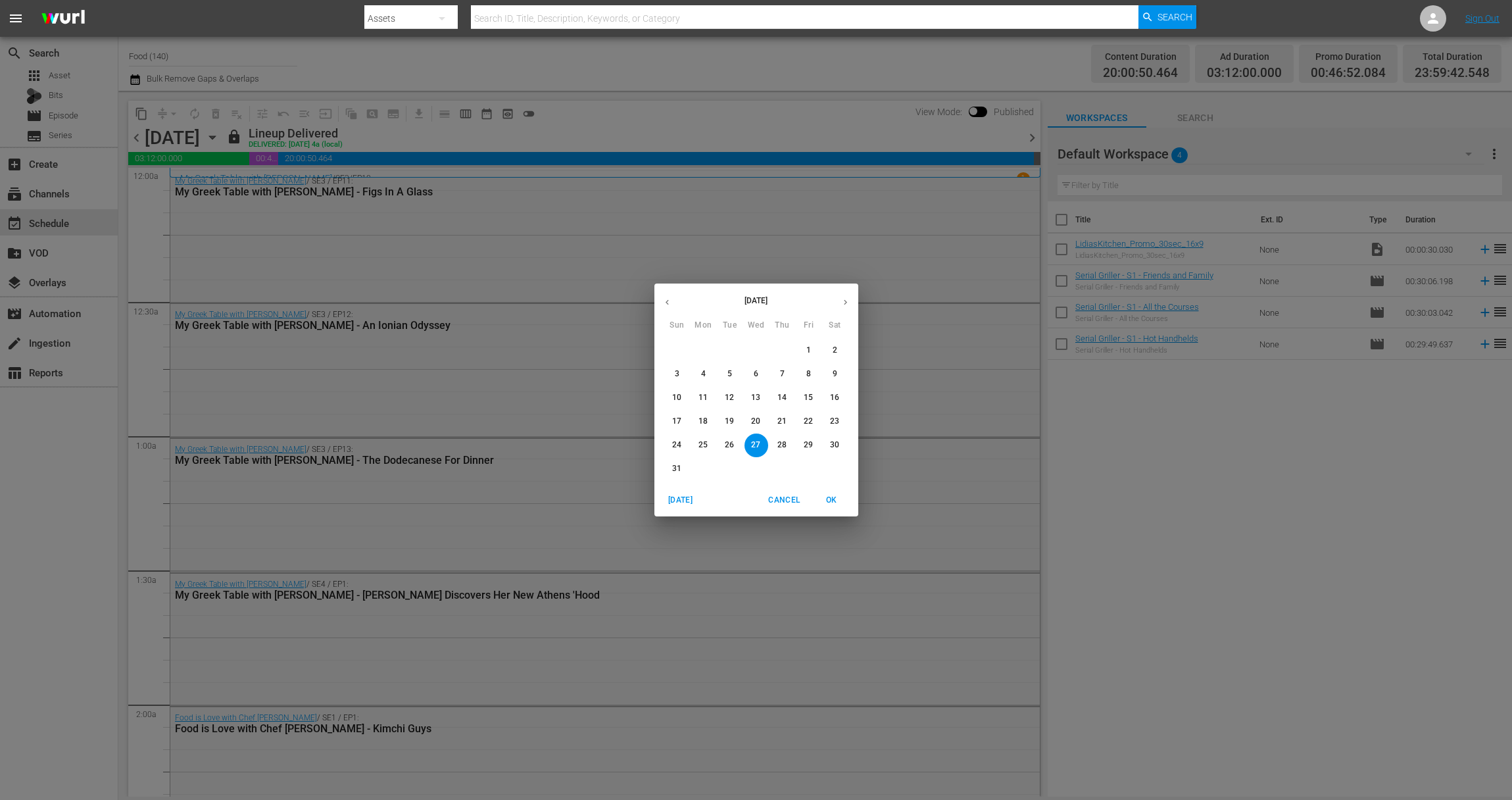
click at [838, 442] on p "30" at bounding box center [835, 445] width 9 height 11
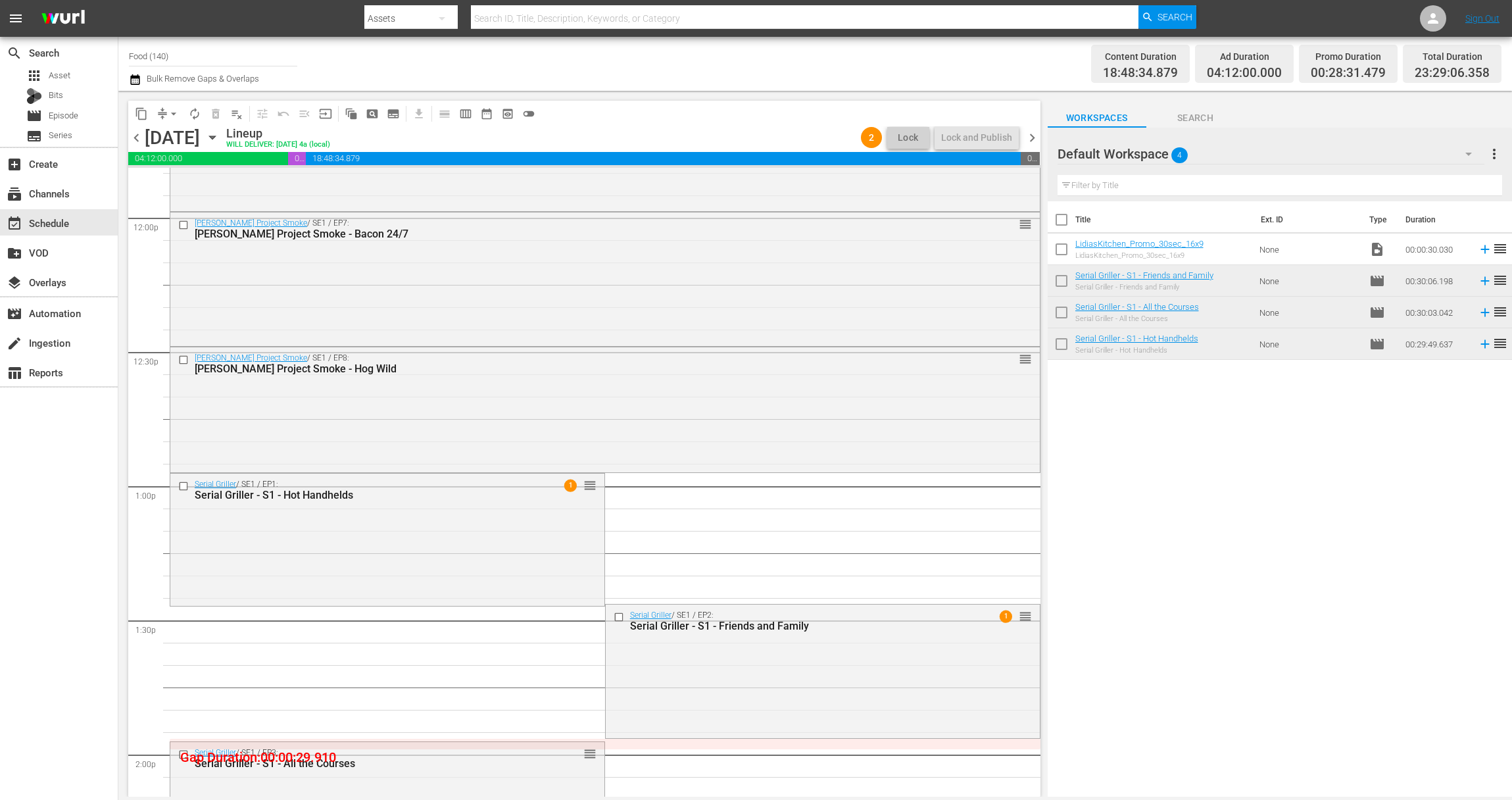
scroll to position [2936, 0]
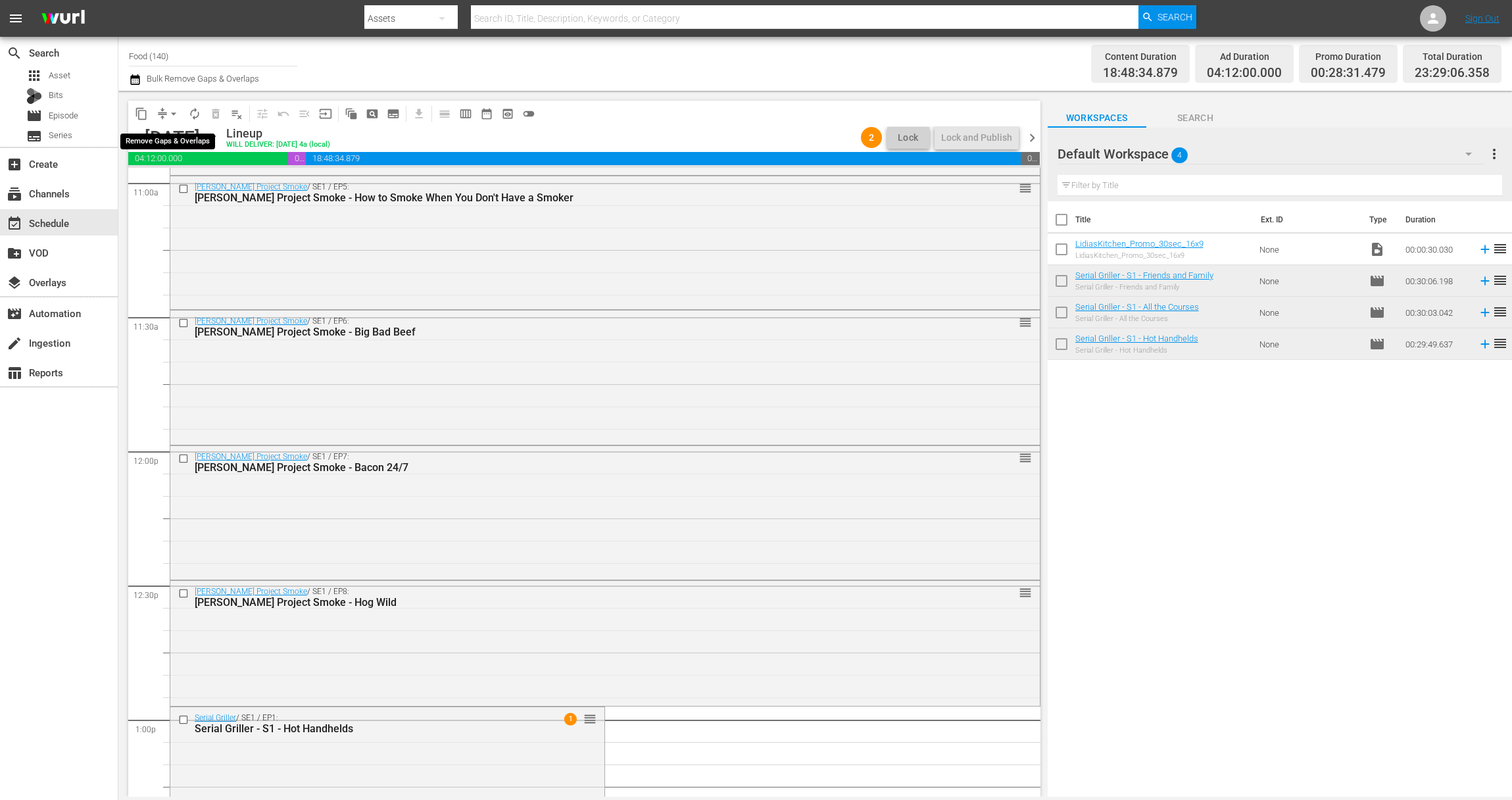
click at [175, 117] on span "arrow_drop_down" at bounding box center [174, 114] width 13 height 13
click at [177, 139] on li "Align to Midnight" at bounding box center [175, 140] width 138 height 21
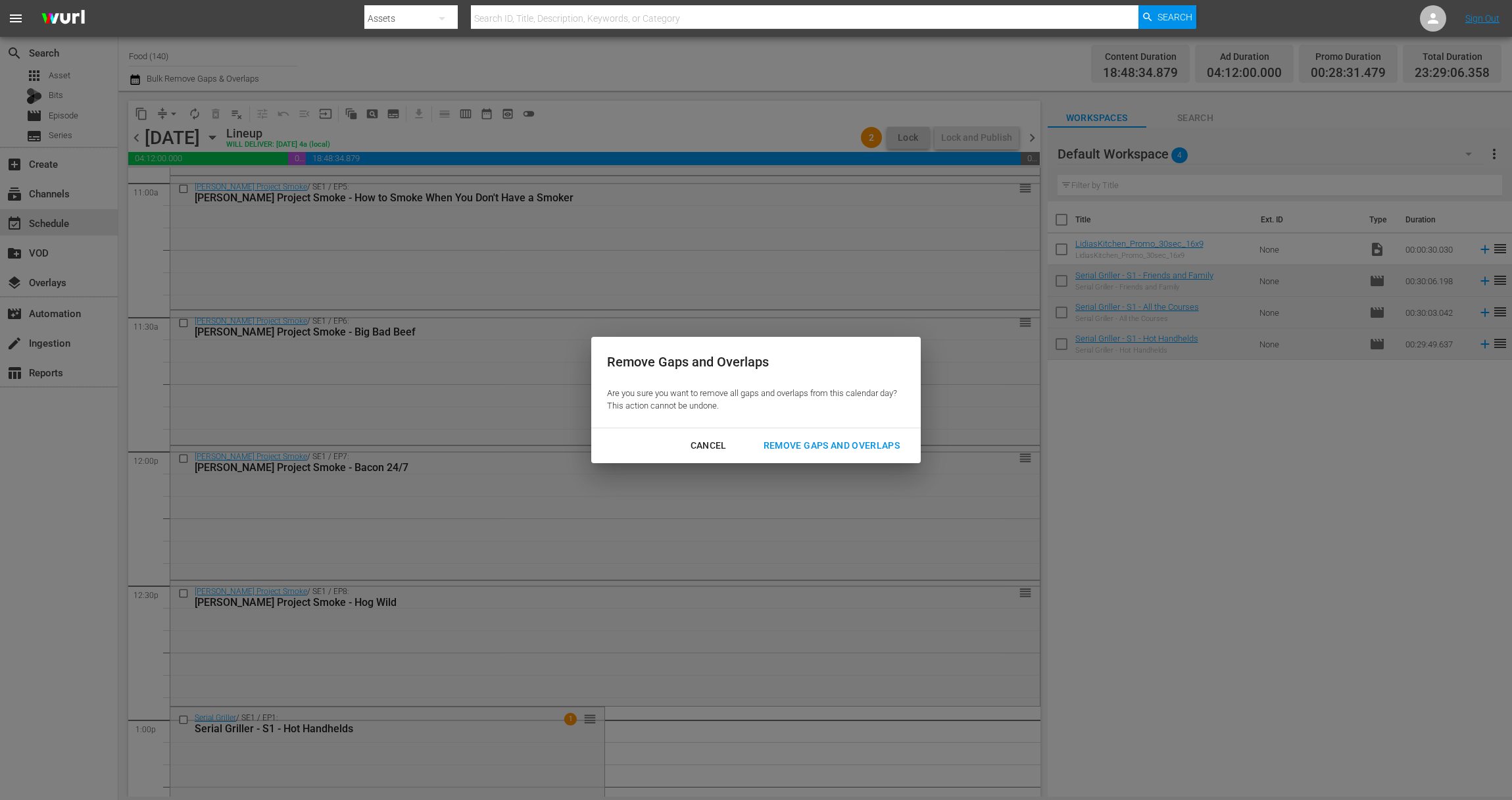
click at [814, 451] on div "Remove Gaps and Overlaps" at bounding box center [832, 445] width 157 height 17
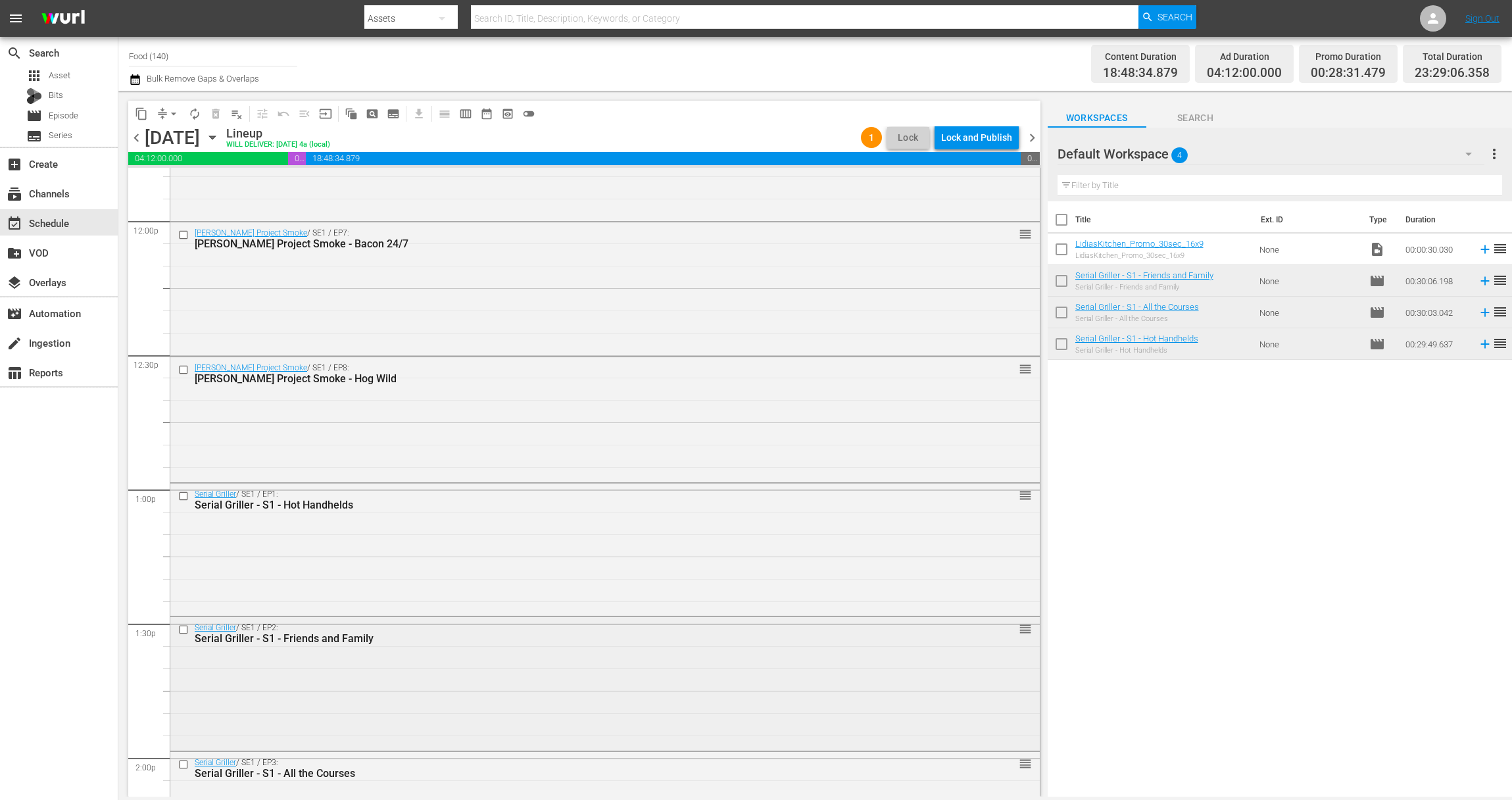
scroll to position [2875, 0]
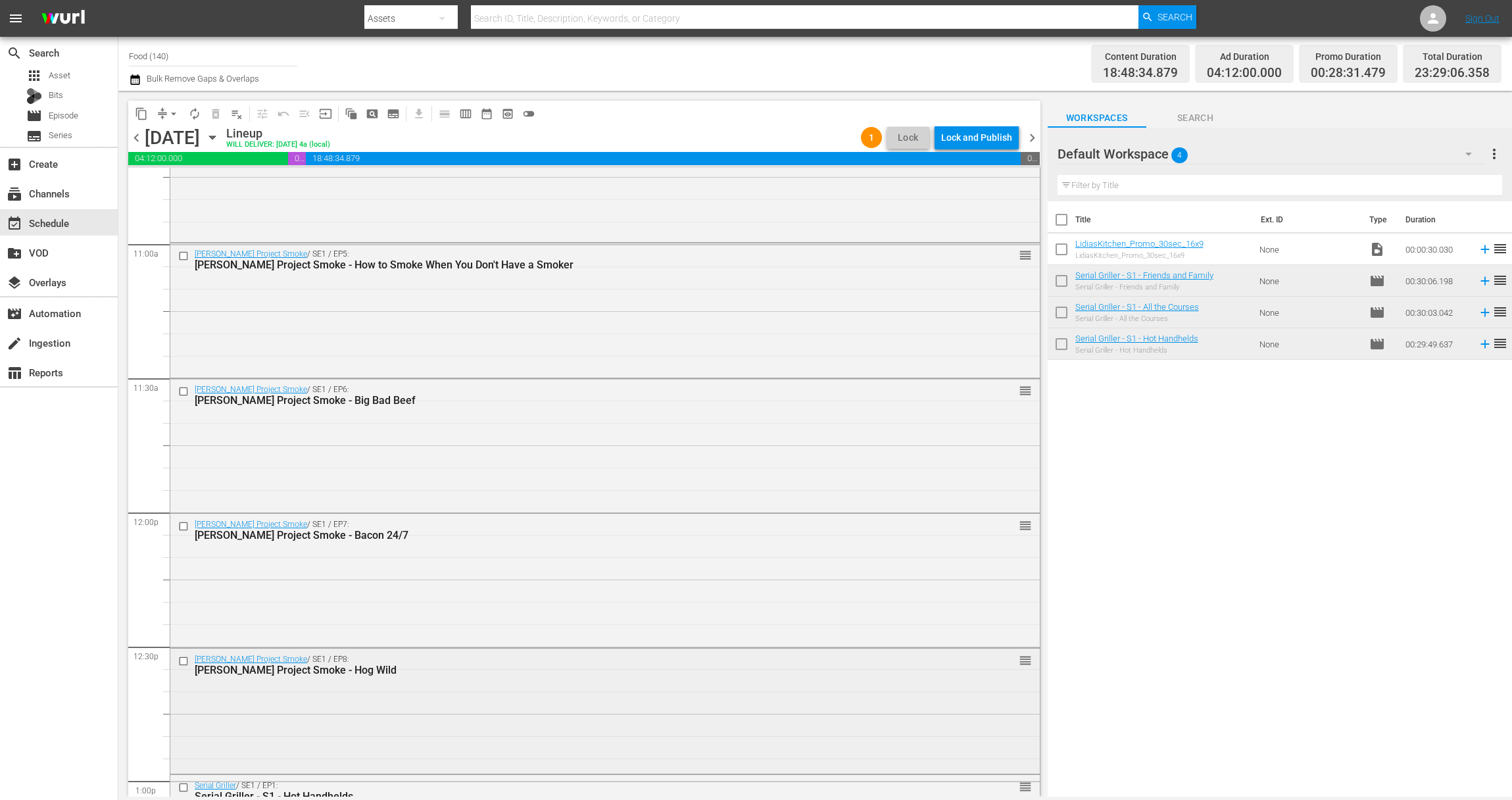
click at [635, 699] on div "Steven Raichlen's Project Smoke / SE1 / EP8: Steven Raichlen's Project Smoke - …" at bounding box center [604, 709] width 869 height 122
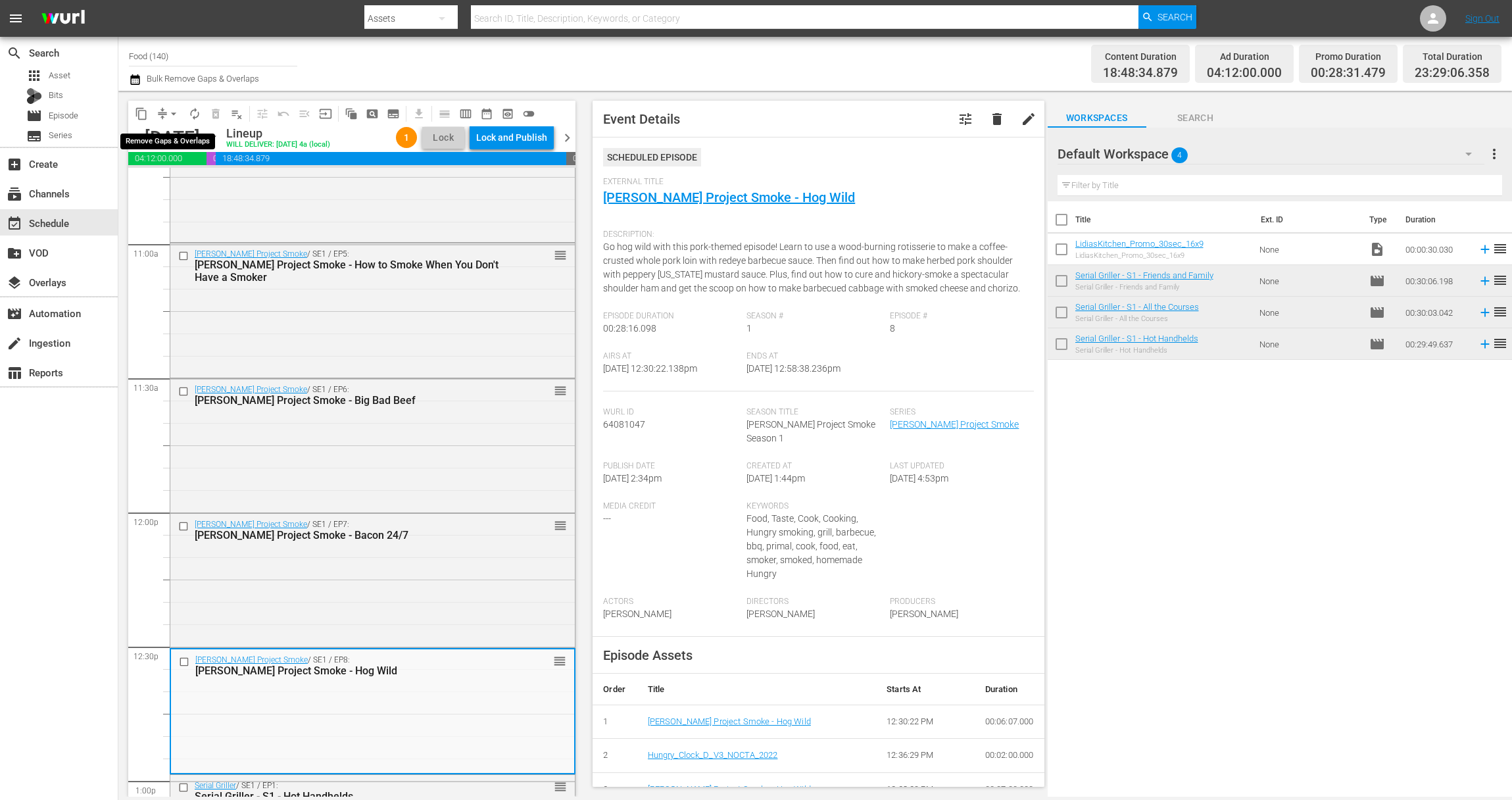
click at [170, 110] on span "arrow_drop_down" at bounding box center [174, 114] width 13 height 13
click at [184, 141] on li "Align to Midnight" at bounding box center [175, 140] width 138 height 21
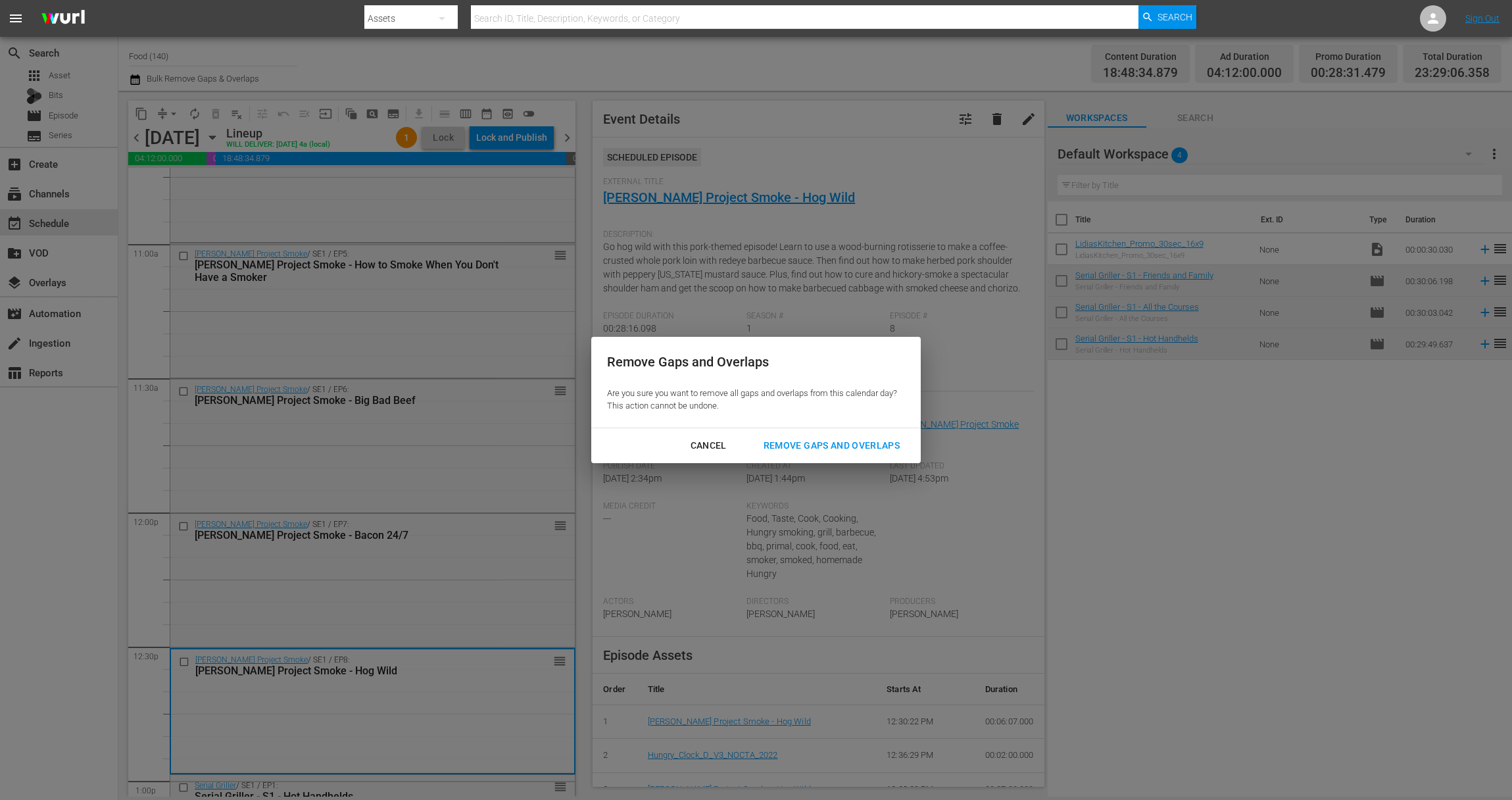
click at [807, 439] on div "Remove Gaps and Overlaps" at bounding box center [832, 445] width 157 height 17
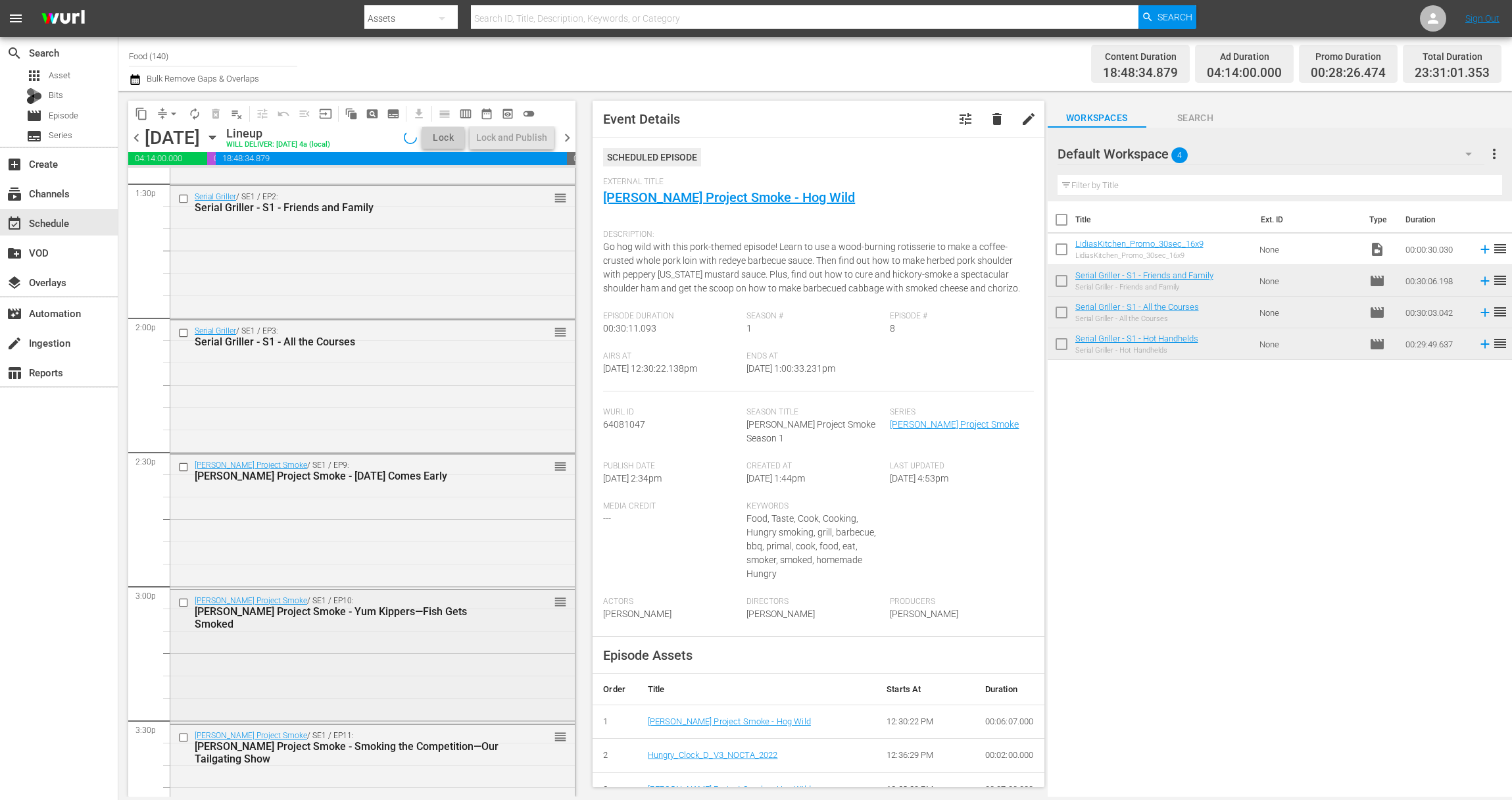
scroll to position [3568, 0]
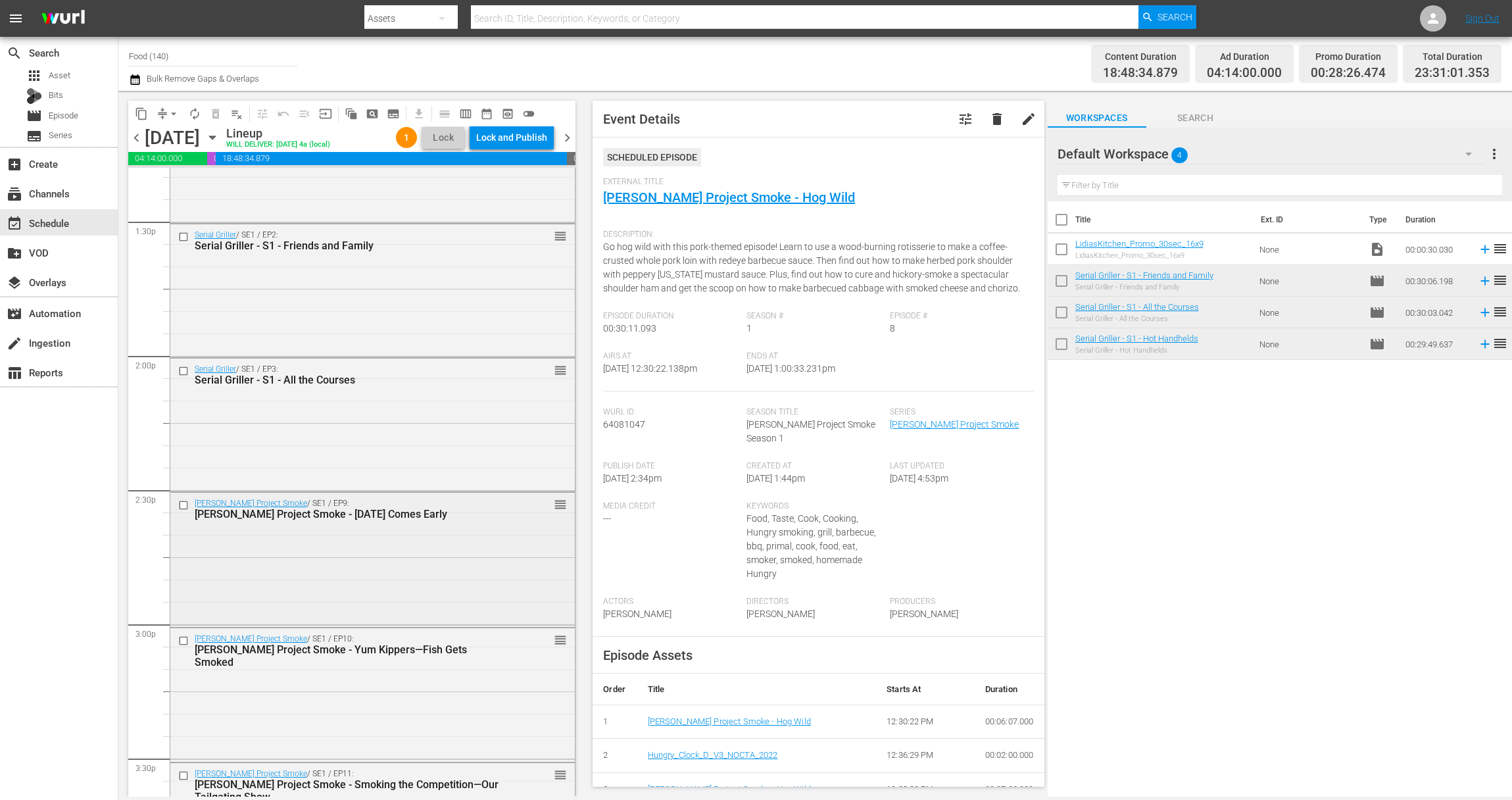
click at [407, 577] on div "Steven Raichlen's Project Smoke / SE1 / EP9: Steven Raichlen's Project Smoke - …" at bounding box center [372, 558] width 404 height 131
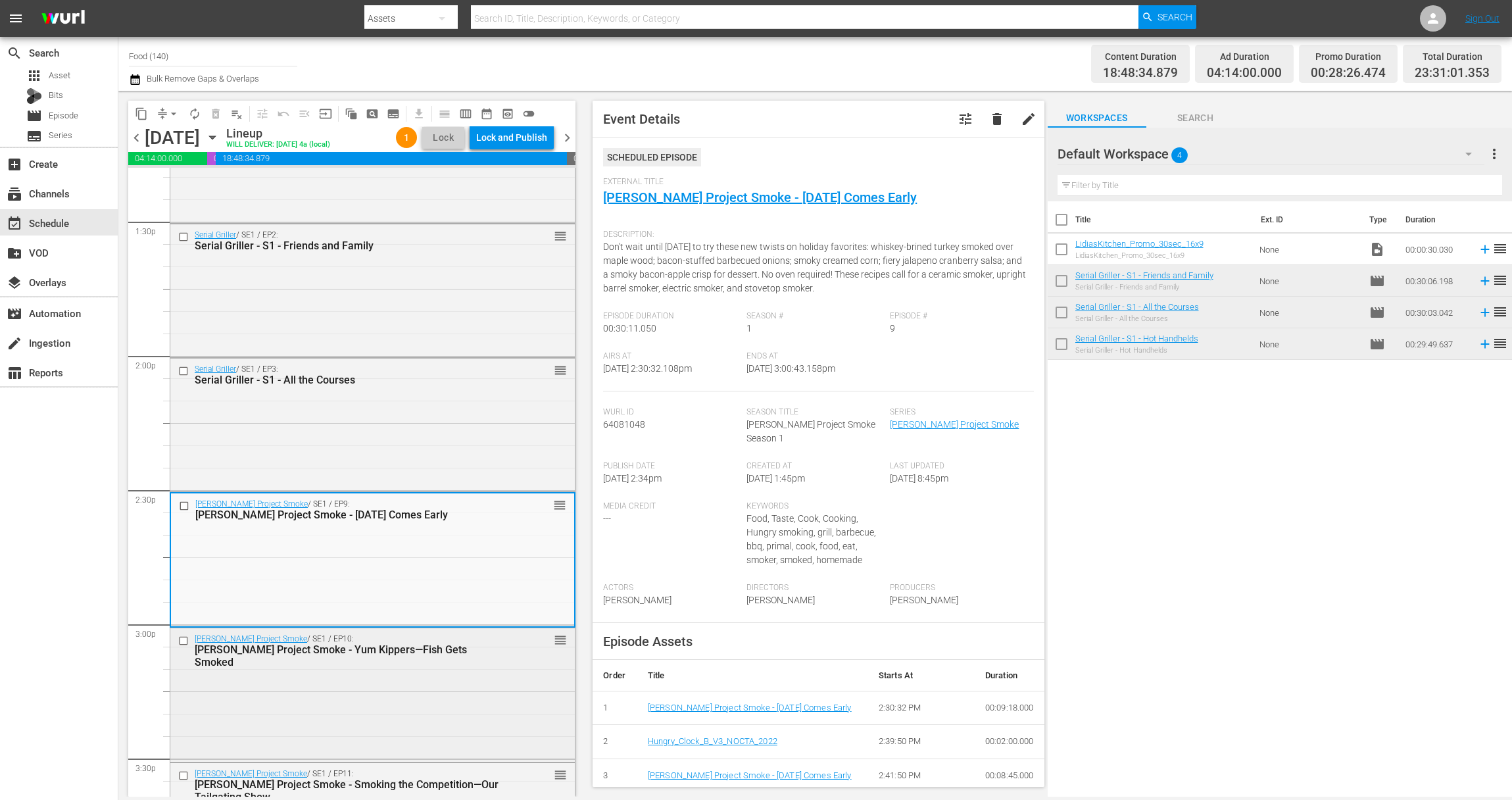
click at [428, 678] on div "Steven Raichlen's Project Smoke / SE1 / EP10: Steven Raichlen's Project Smoke -…" at bounding box center [372, 694] width 404 height 131
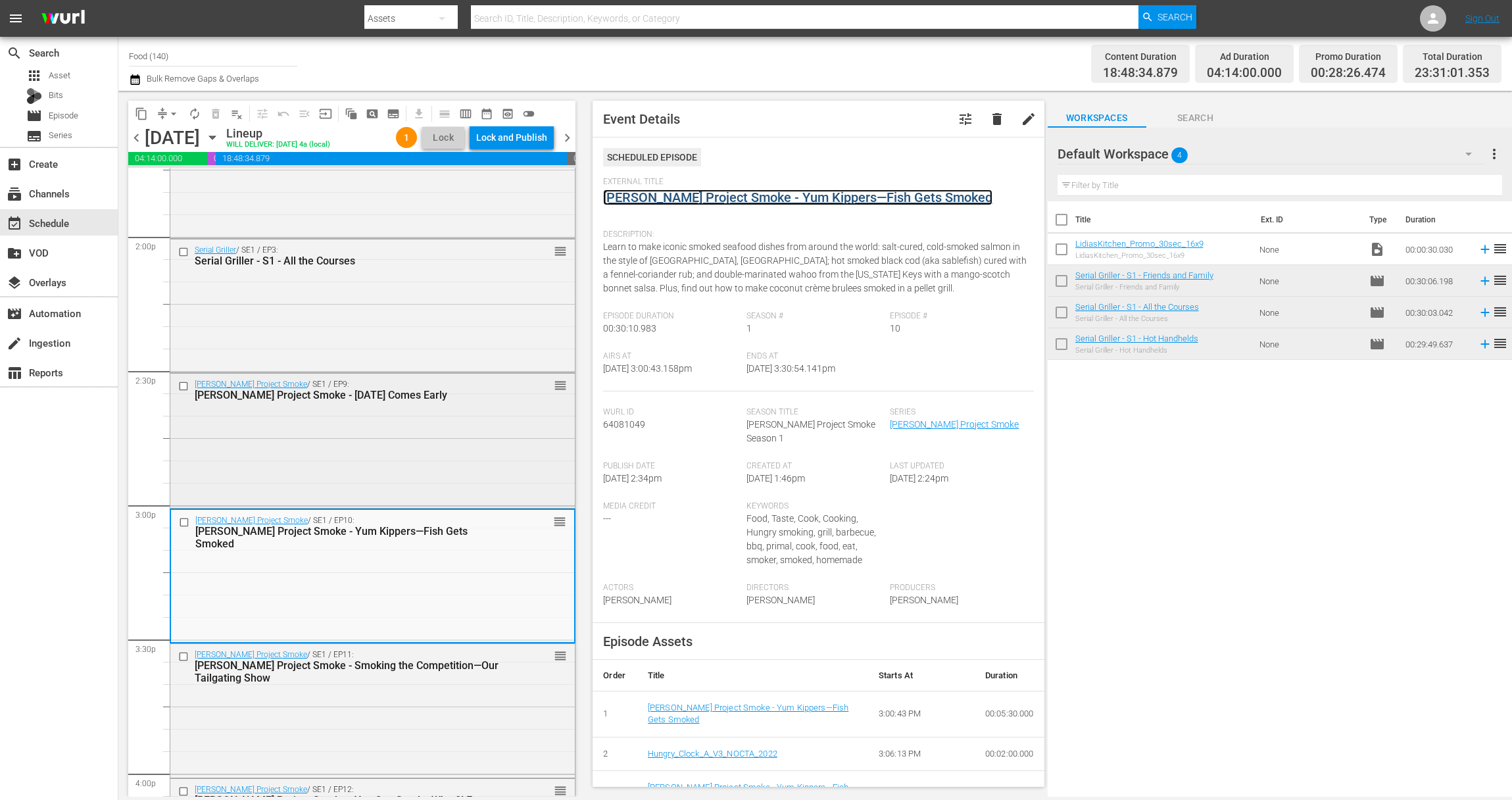
scroll to position [3695, 0]
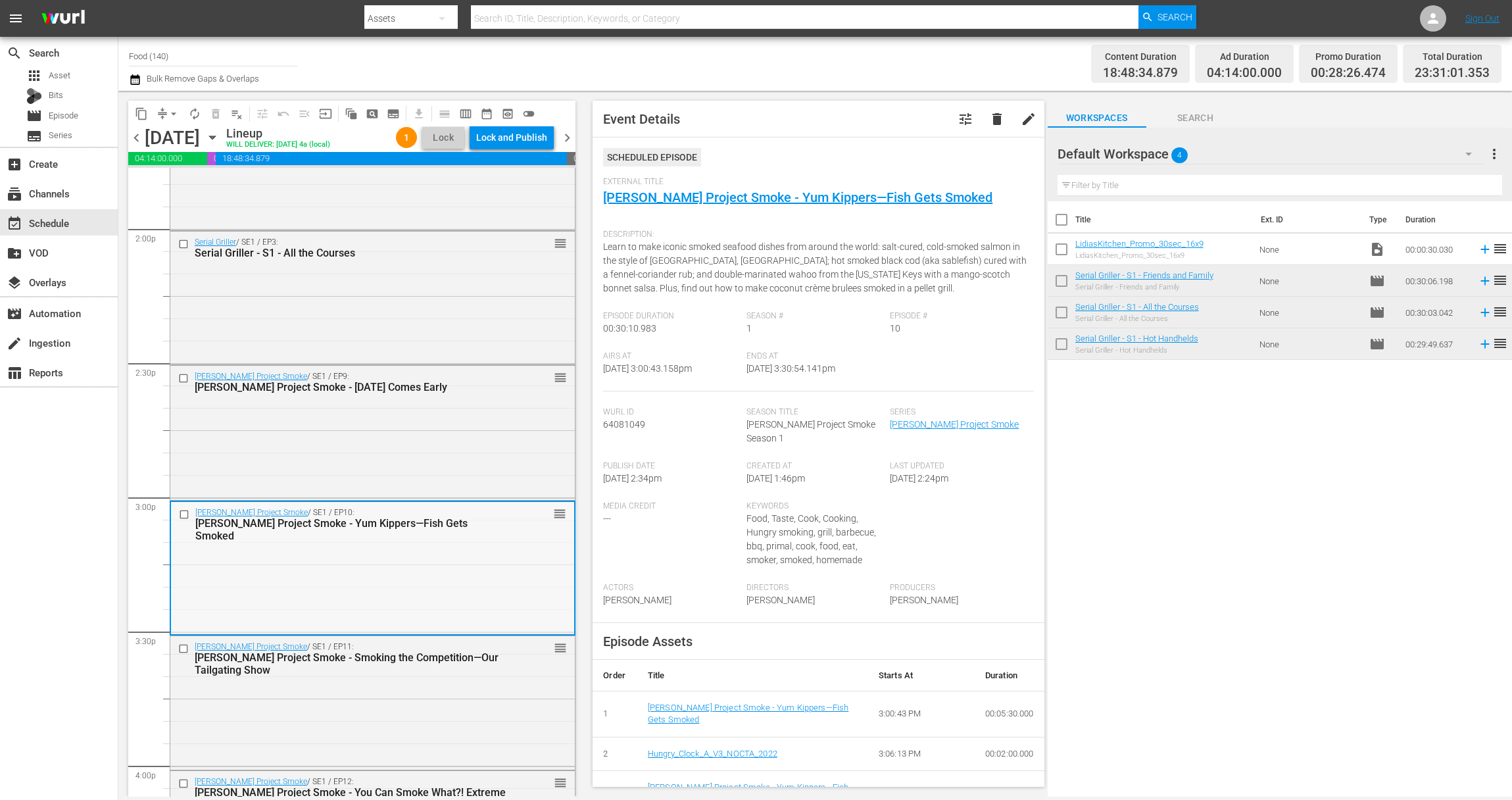
click at [402, 582] on div "Steven Raichlen's Project Smoke / SE1 / EP10: Steven Raichlen's Project Smoke -…" at bounding box center [373, 567] width 403 height 131
click at [408, 671] on div "Steven Raichlen's Project Smoke - Smoking the Competition—Our Tailgating Show" at bounding box center [351, 663] width 312 height 25
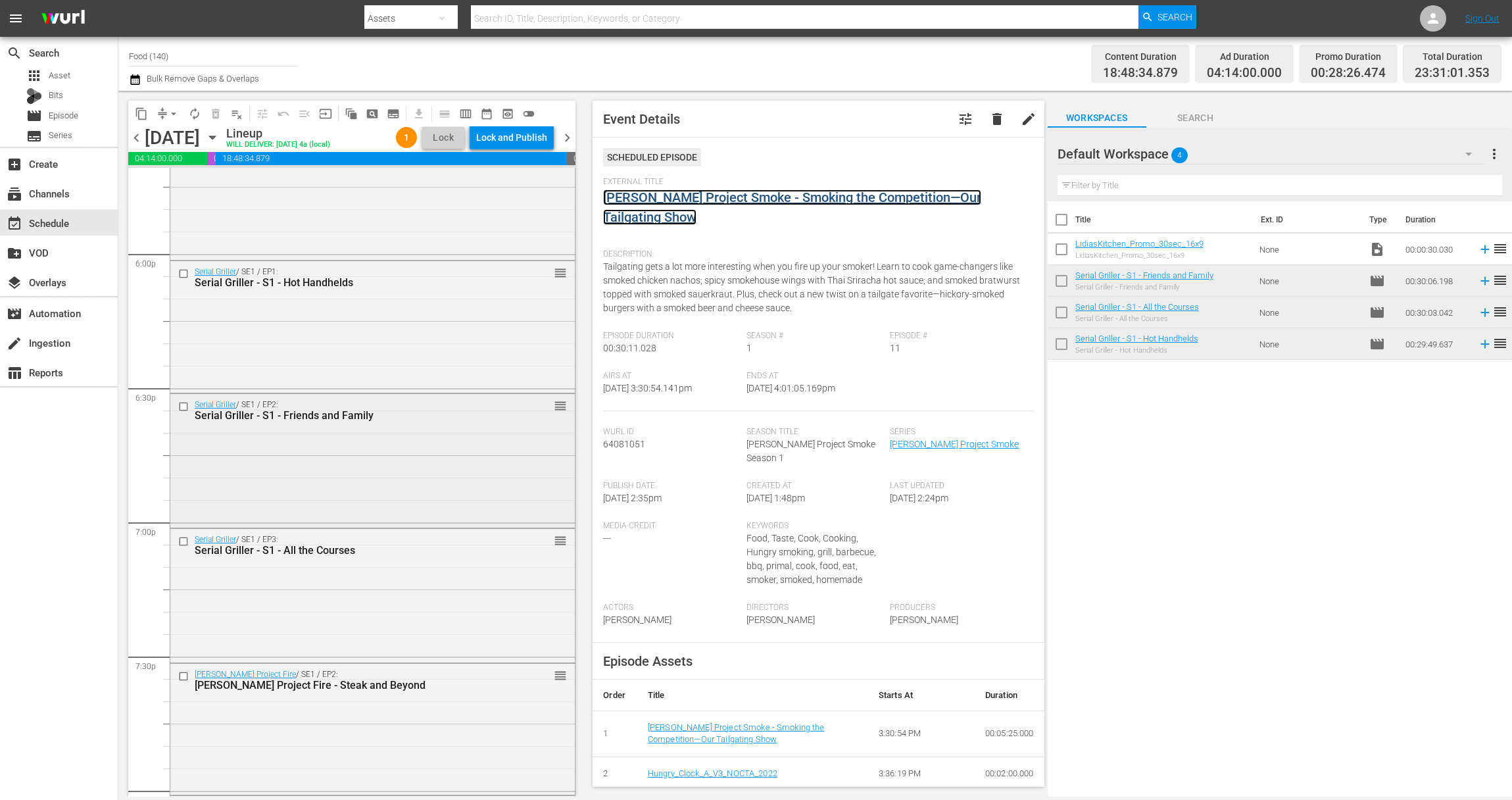
scroll to position [4678, 0]
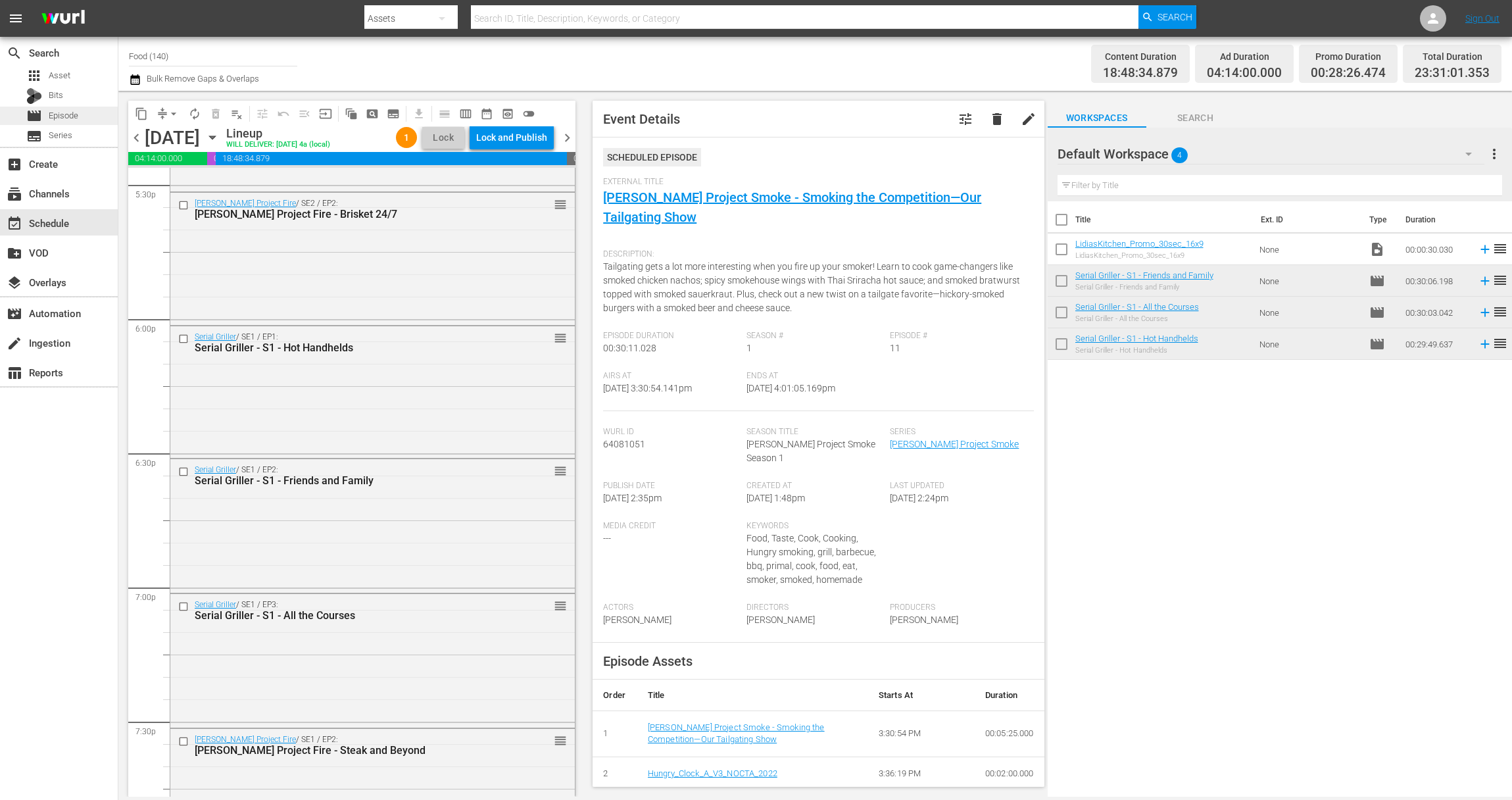
click at [75, 116] on span "Episode" at bounding box center [64, 116] width 30 height 13
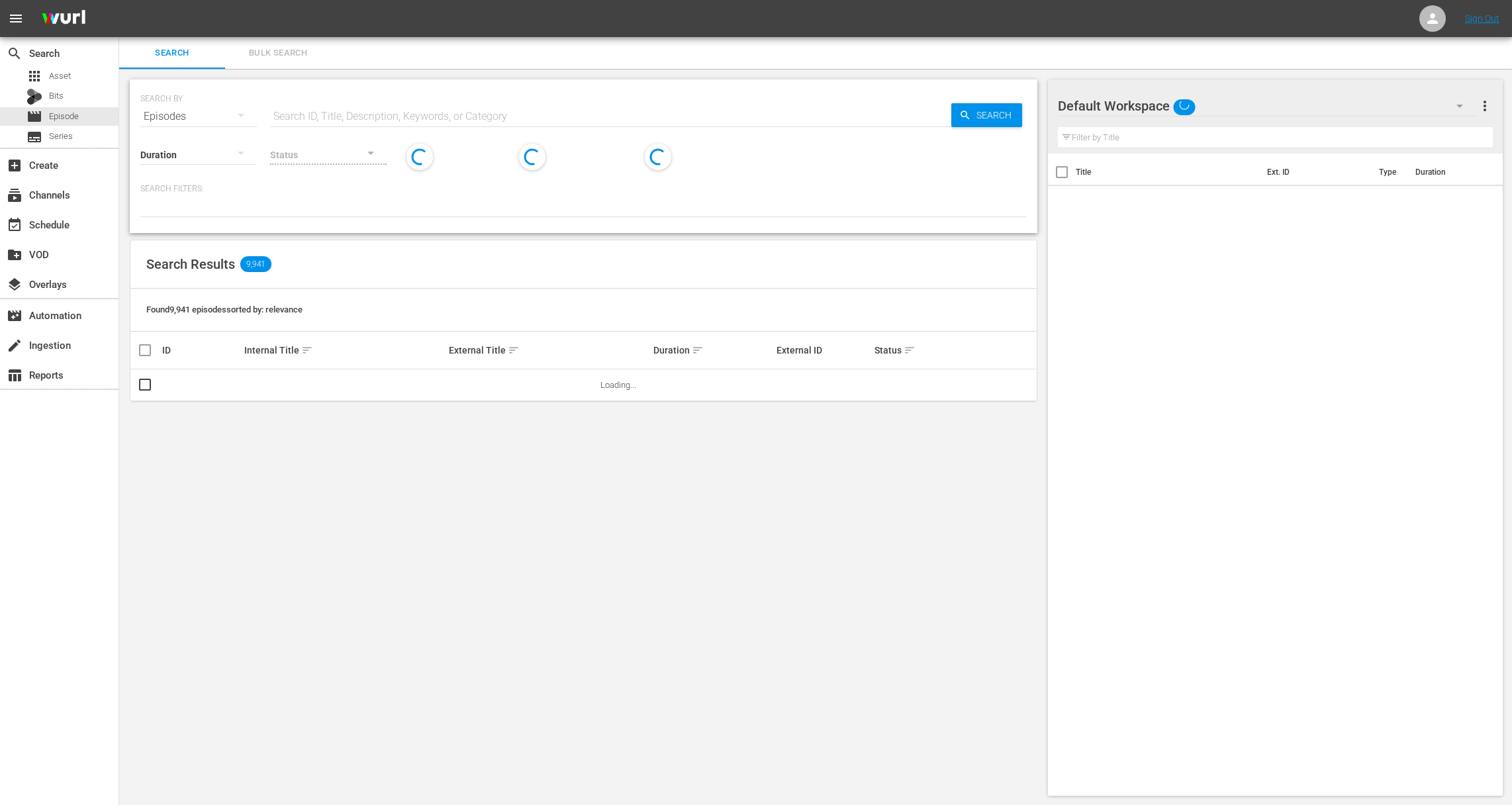
click at [357, 105] on input "text" at bounding box center [610, 116] width 681 height 32
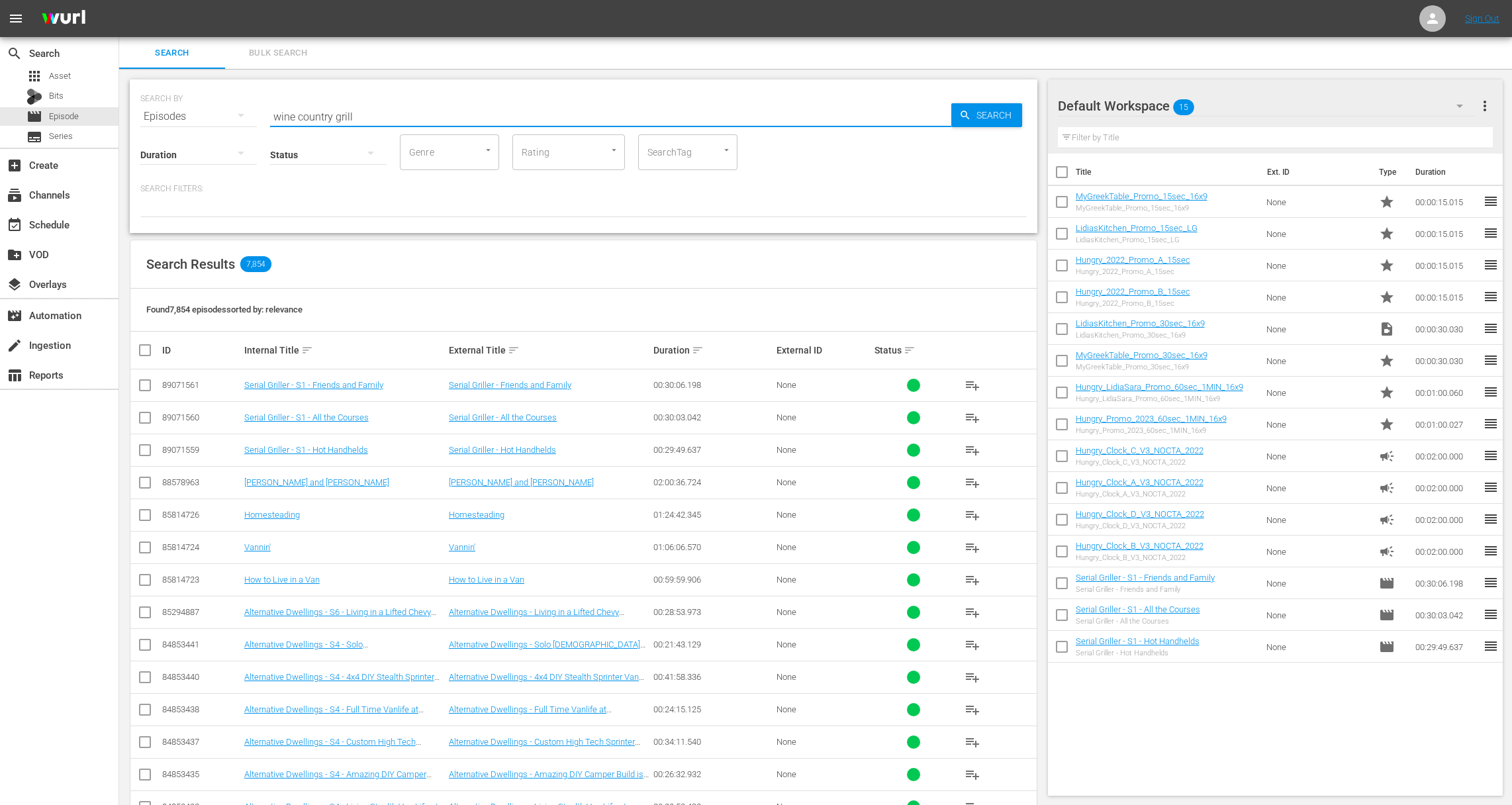
type input "wine country grill"
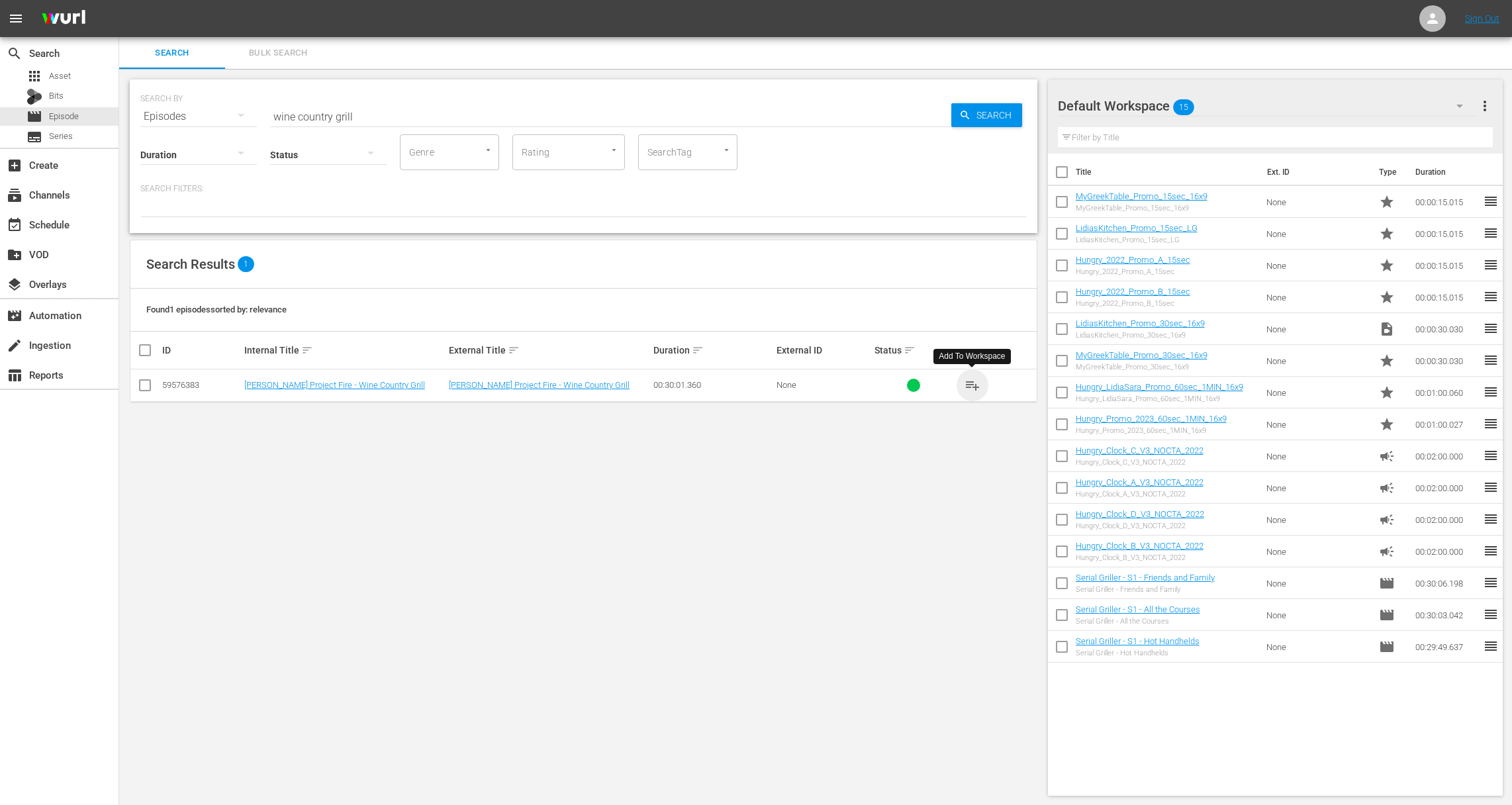
click at [974, 381] on span "playlist_add" at bounding box center [972, 385] width 16 height 16
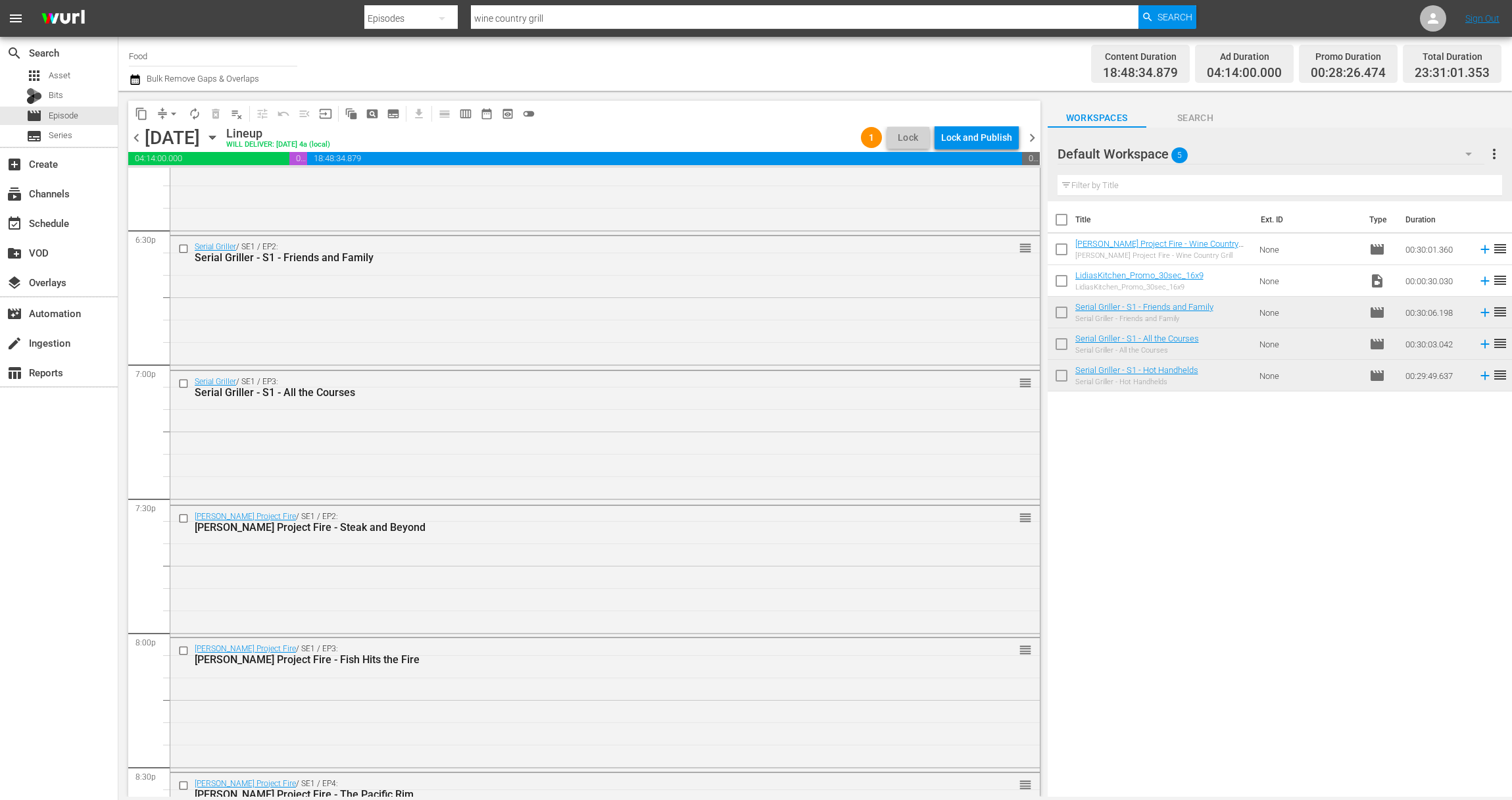
scroll to position [4808, 0]
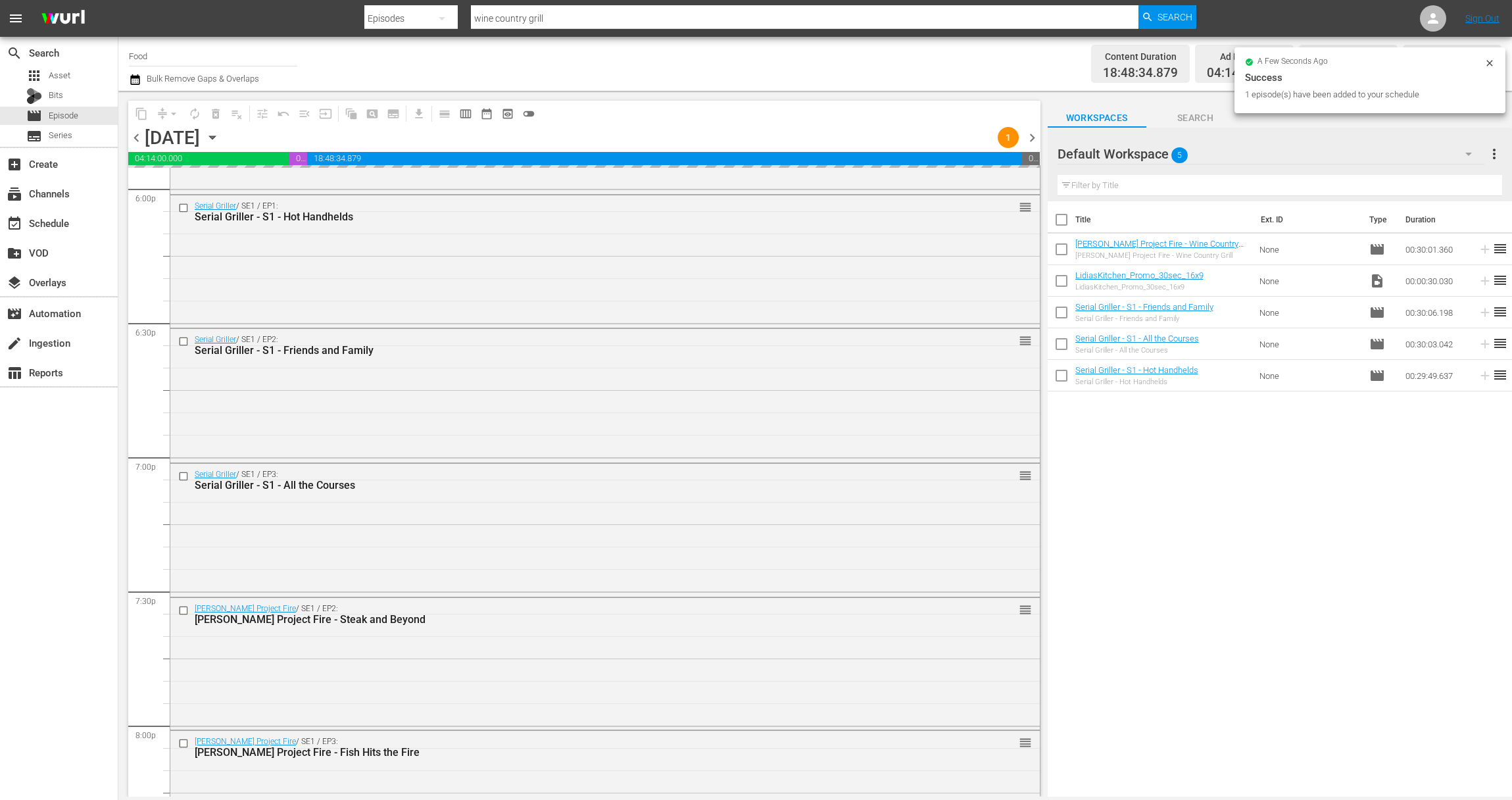
drag, startPoint x: 1488, startPoint y: 248, endPoint x: 873, endPoint y: 4, distance: 661.6
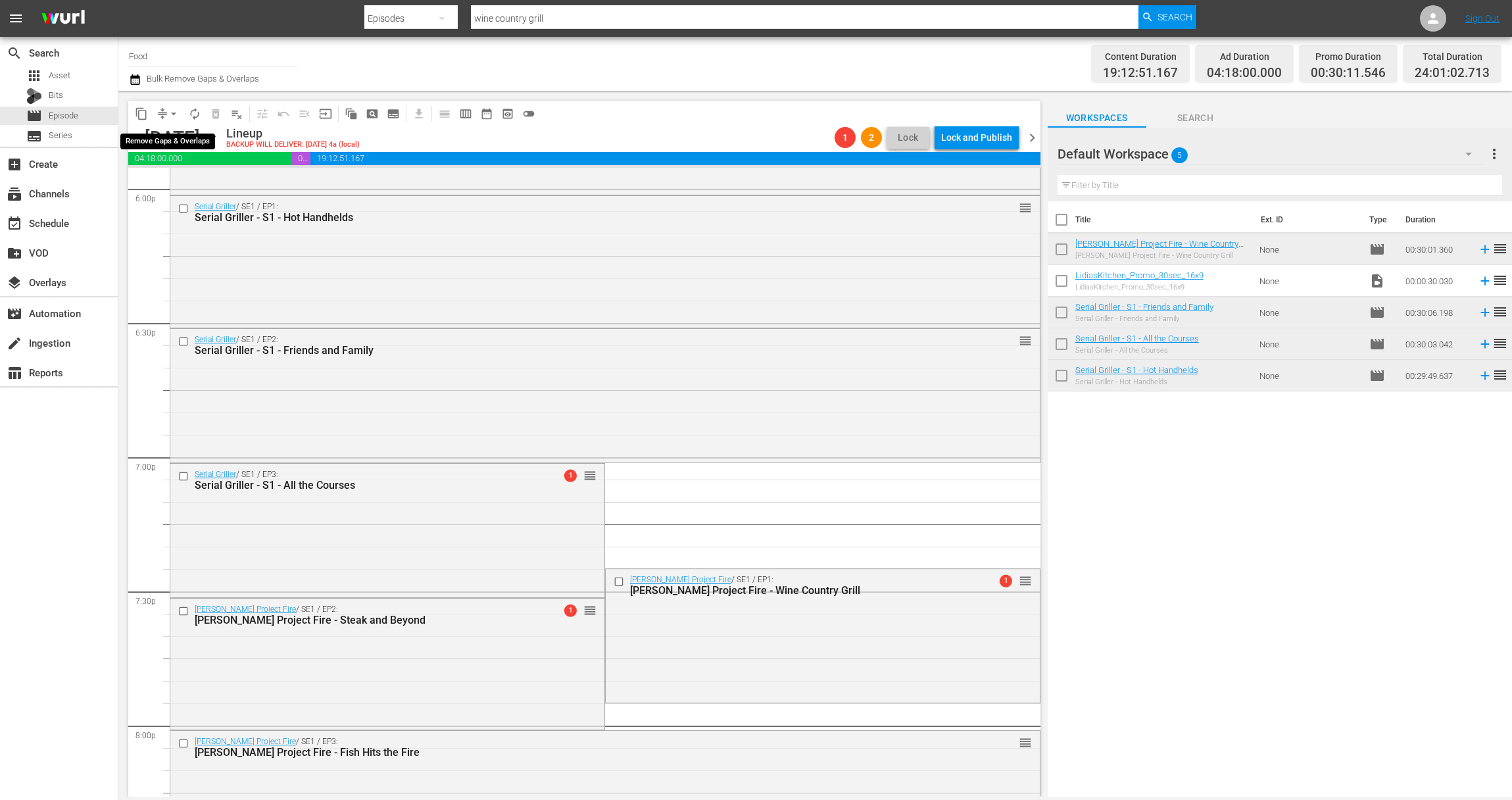
click at [167, 111] on span "arrow_drop_down" at bounding box center [174, 114] width 13 height 13
click at [184, 141] on li "Align to Midnight" at bounding box center [175, 140] width 138 height 21
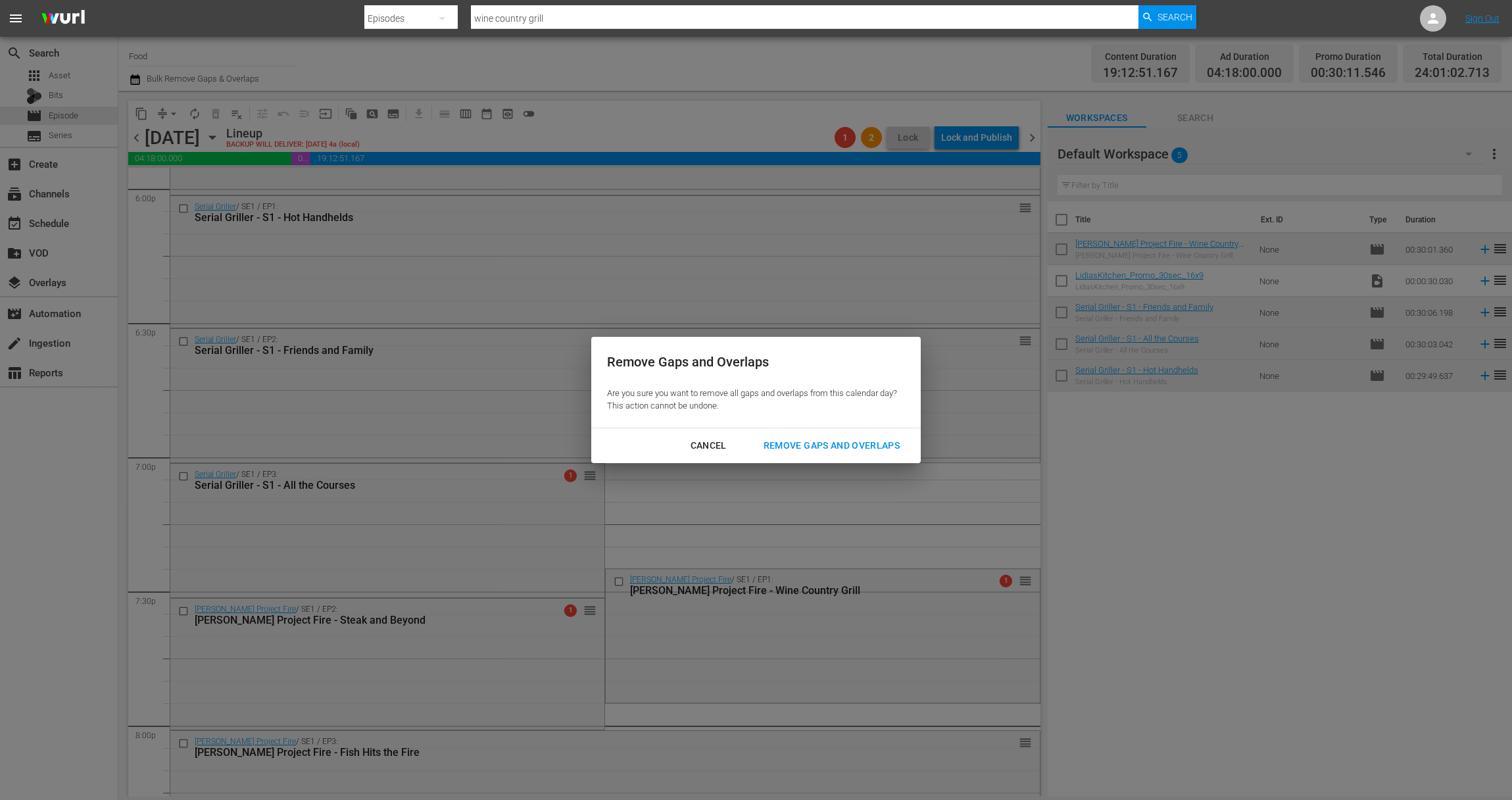
click at [819, 445] on div "Remove Gaps and Overlaps" at bounding box center [832, 445] width 157 height 17
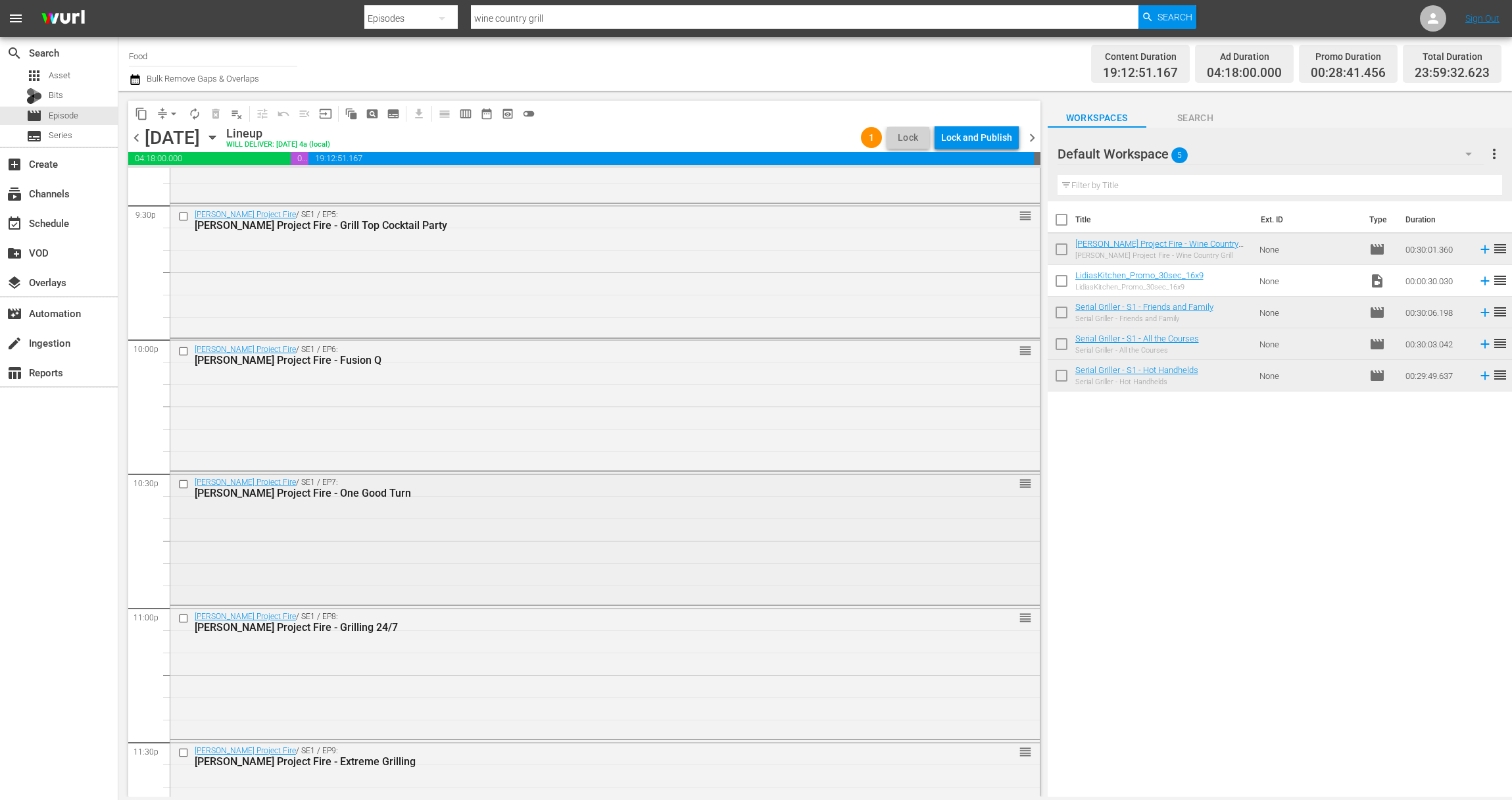
scroll to position [5809, 0]
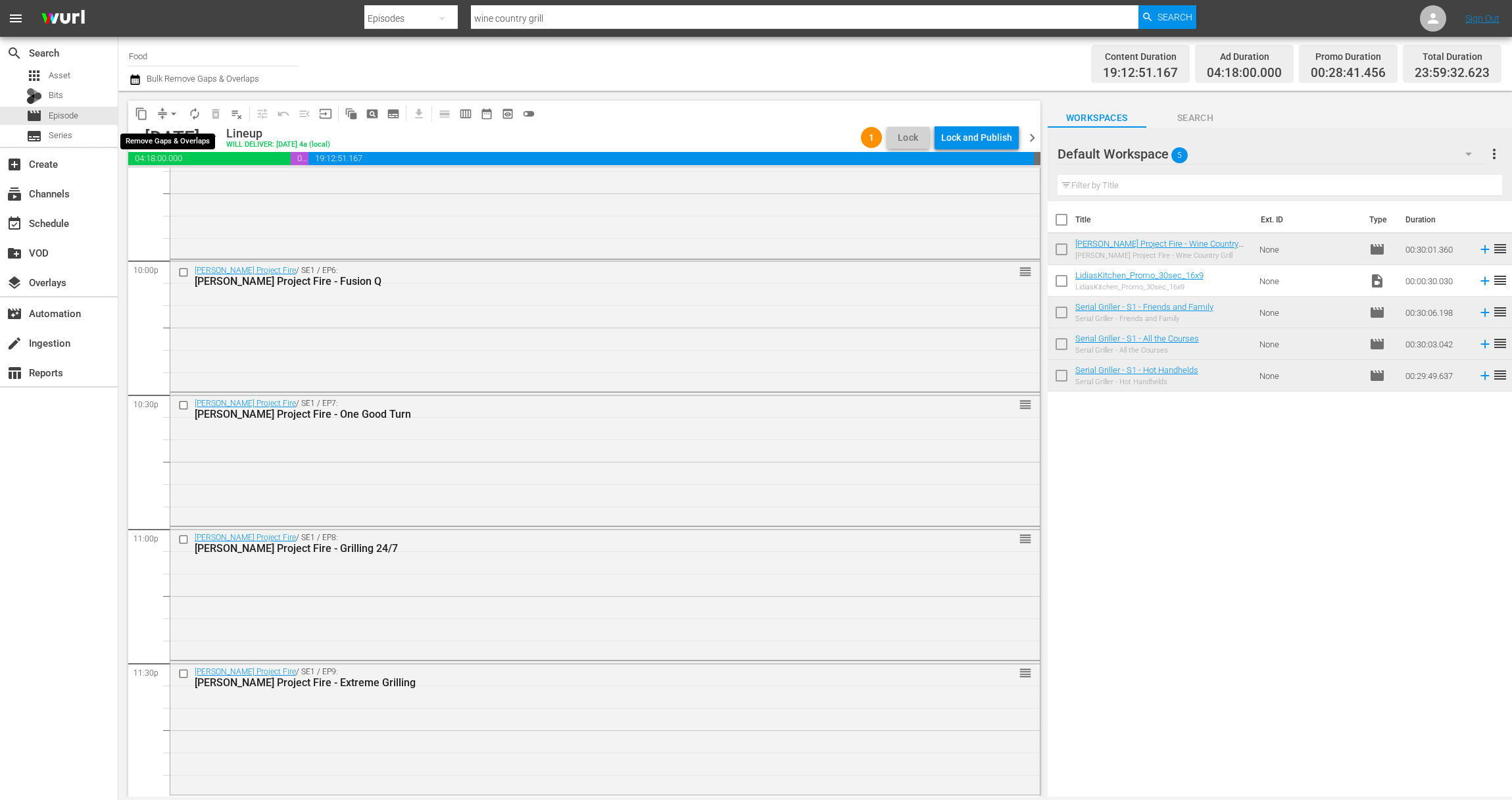
click at [168, 104] on button "arrow_drop_down" at bounding box center [174, 114] width 21 height 21
click at [192, 185] on li "Align to End of Previous Day" at bounding box center [175, 183] width 138 height 21
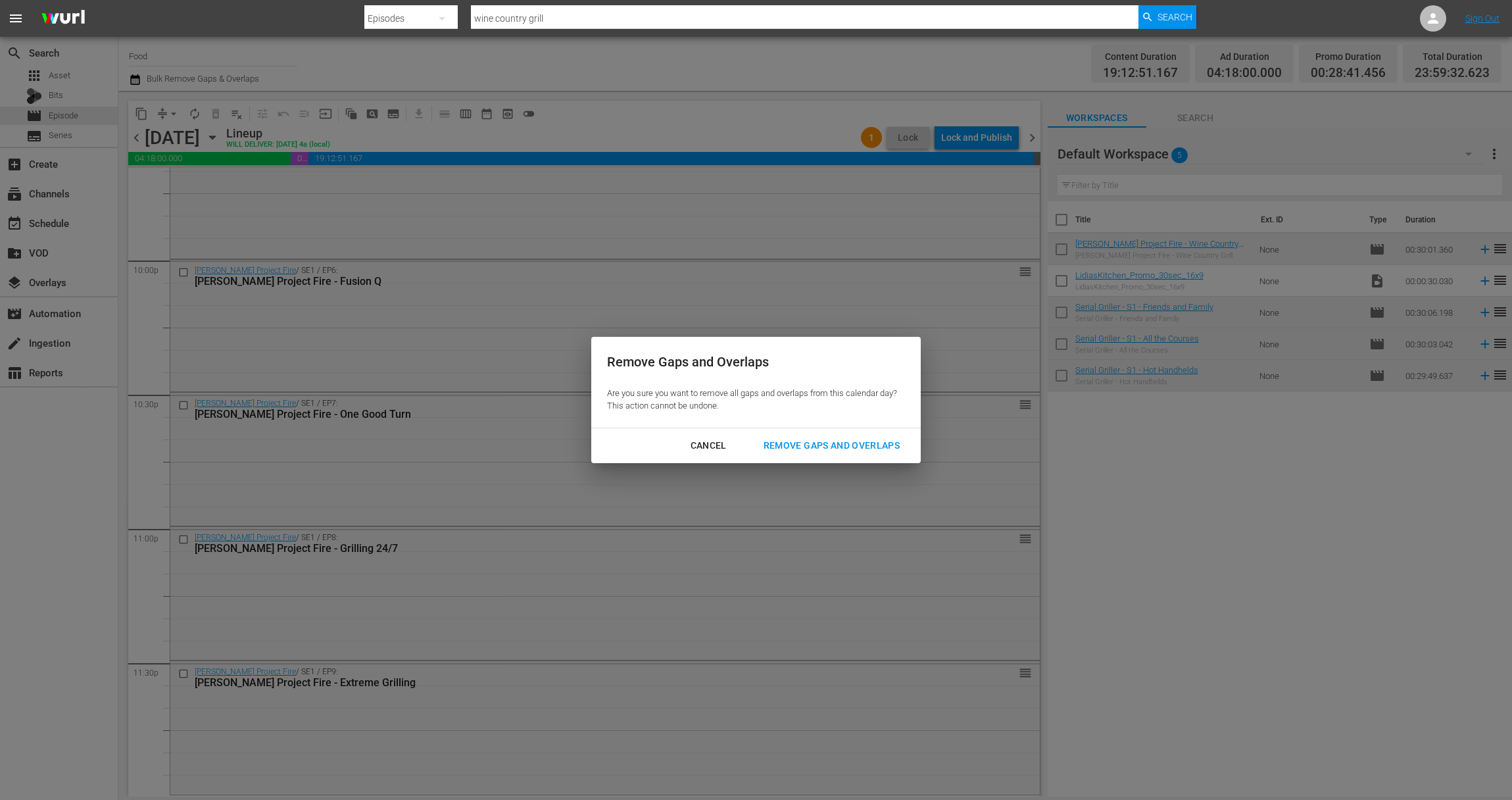
click at [834, 447] on div "Remove Gaps and Overlaps" at bounding box center [832, 445] width 157 height 17
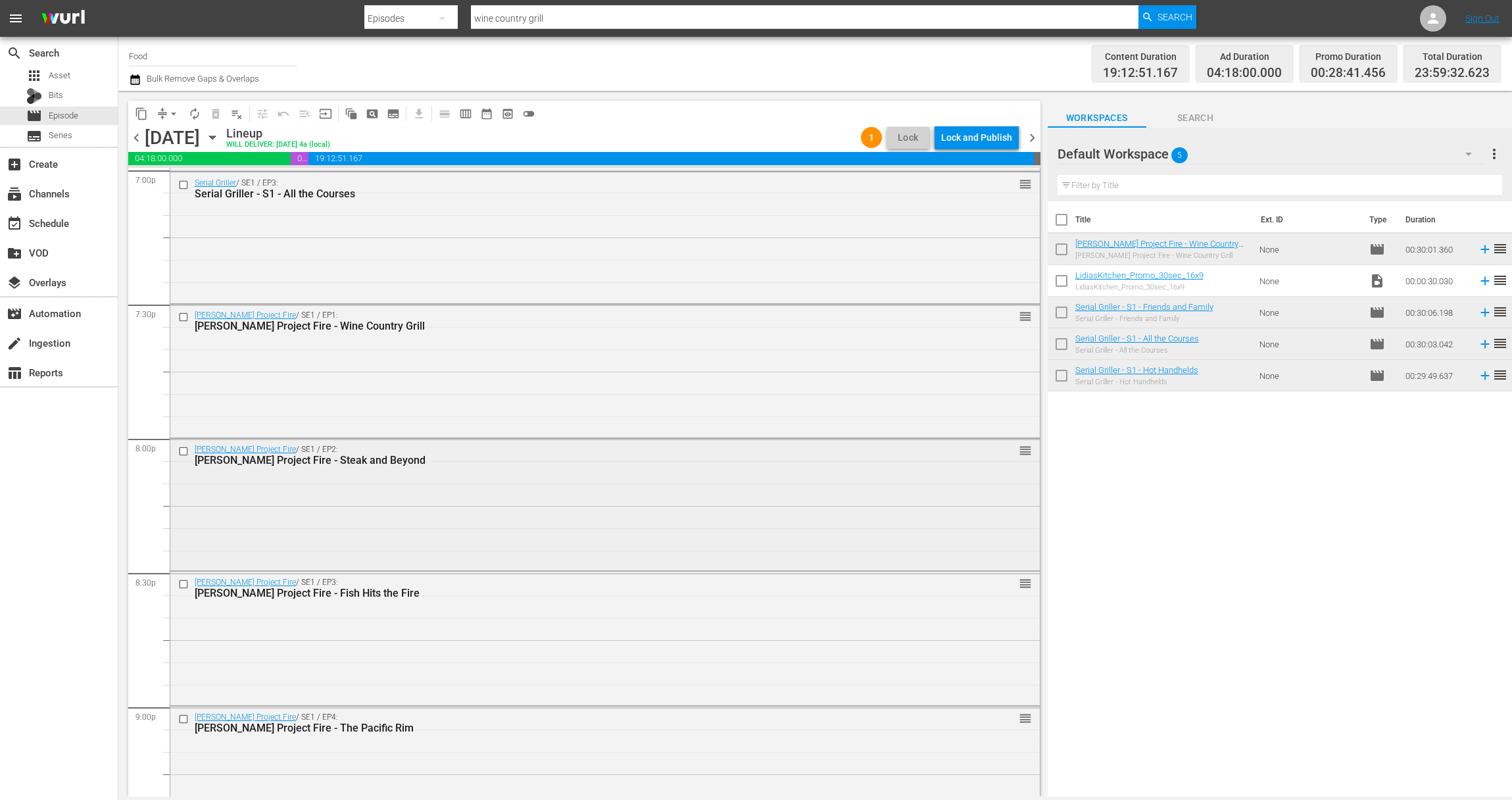
scroll to position [4910, 0]
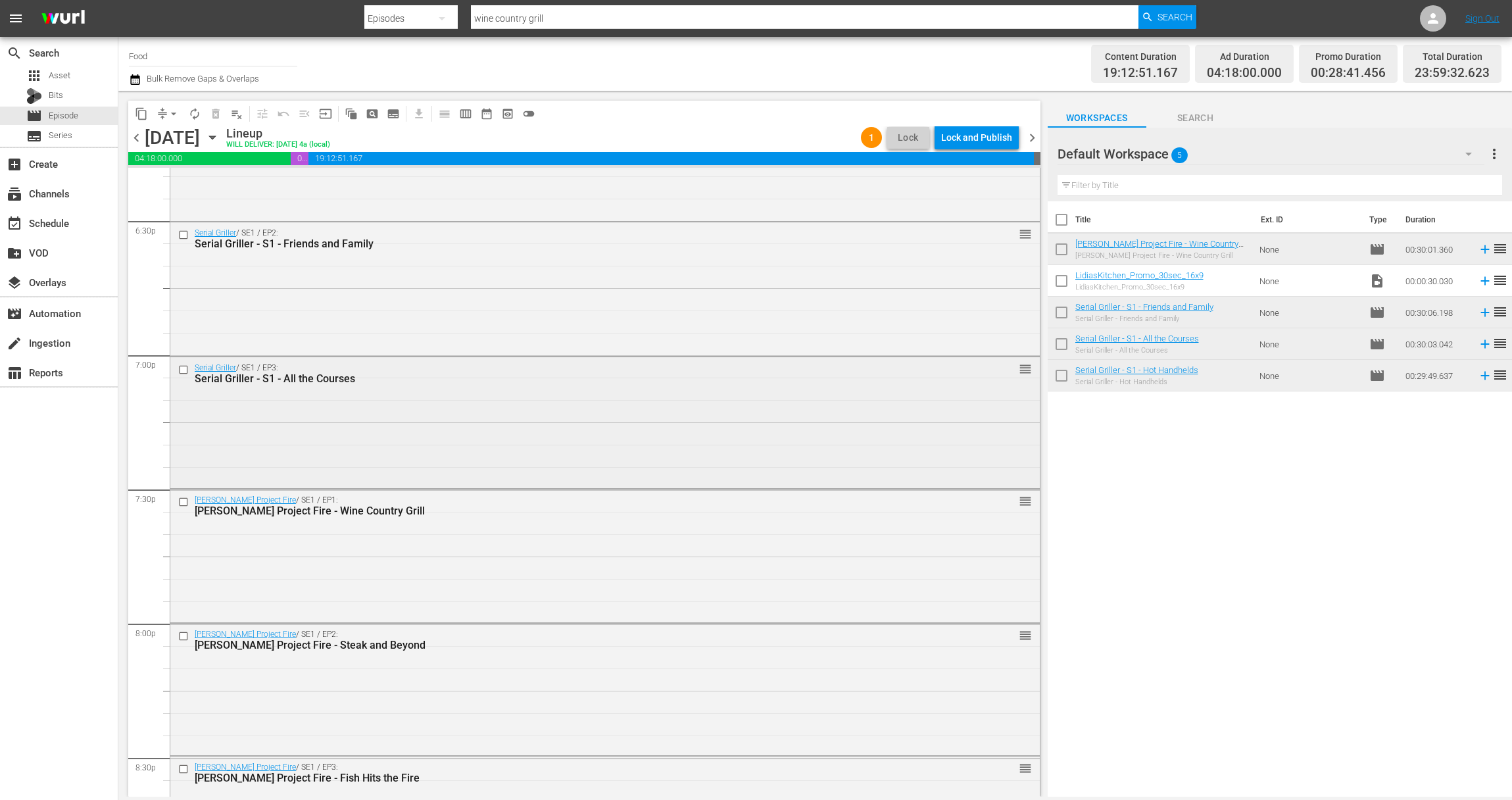
click at [659, 398] on div "Serial Griller / SE1 / EP3: Serial Griller - S1 - All the Courses reorder" at bounding box center [604, 420] width 869 height 128
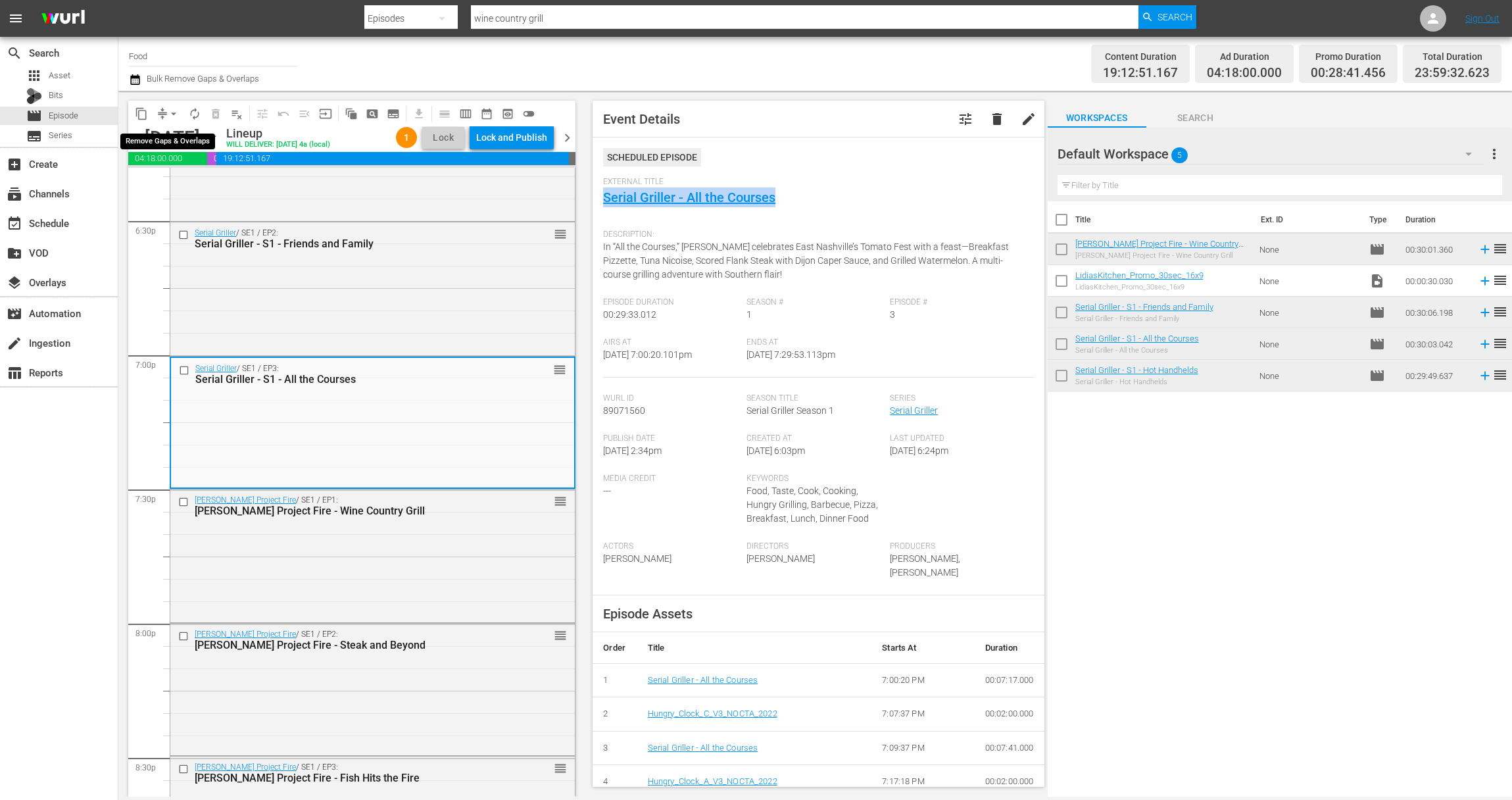
click at [177, 110] on span "arrow_drop_down" at bounding box center [174, 114] width 13 height 13
click at [422, 319] on div "Serial Griller / SE1 / EP2: Serial Griller - S1 - Friends and Family reorder" at bounding box center [372, 288] width 404 height 131
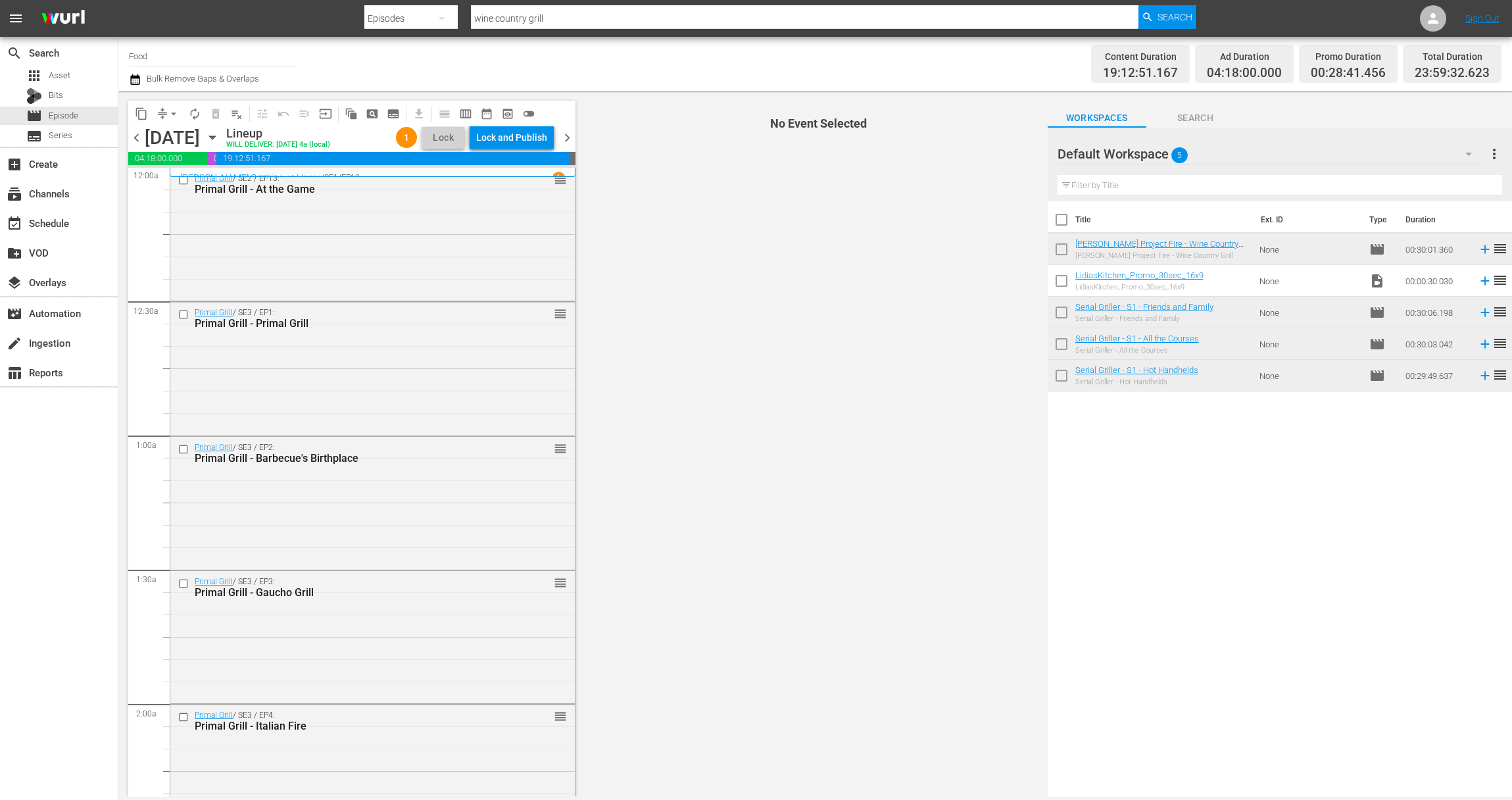
scroll to position [0, 0]
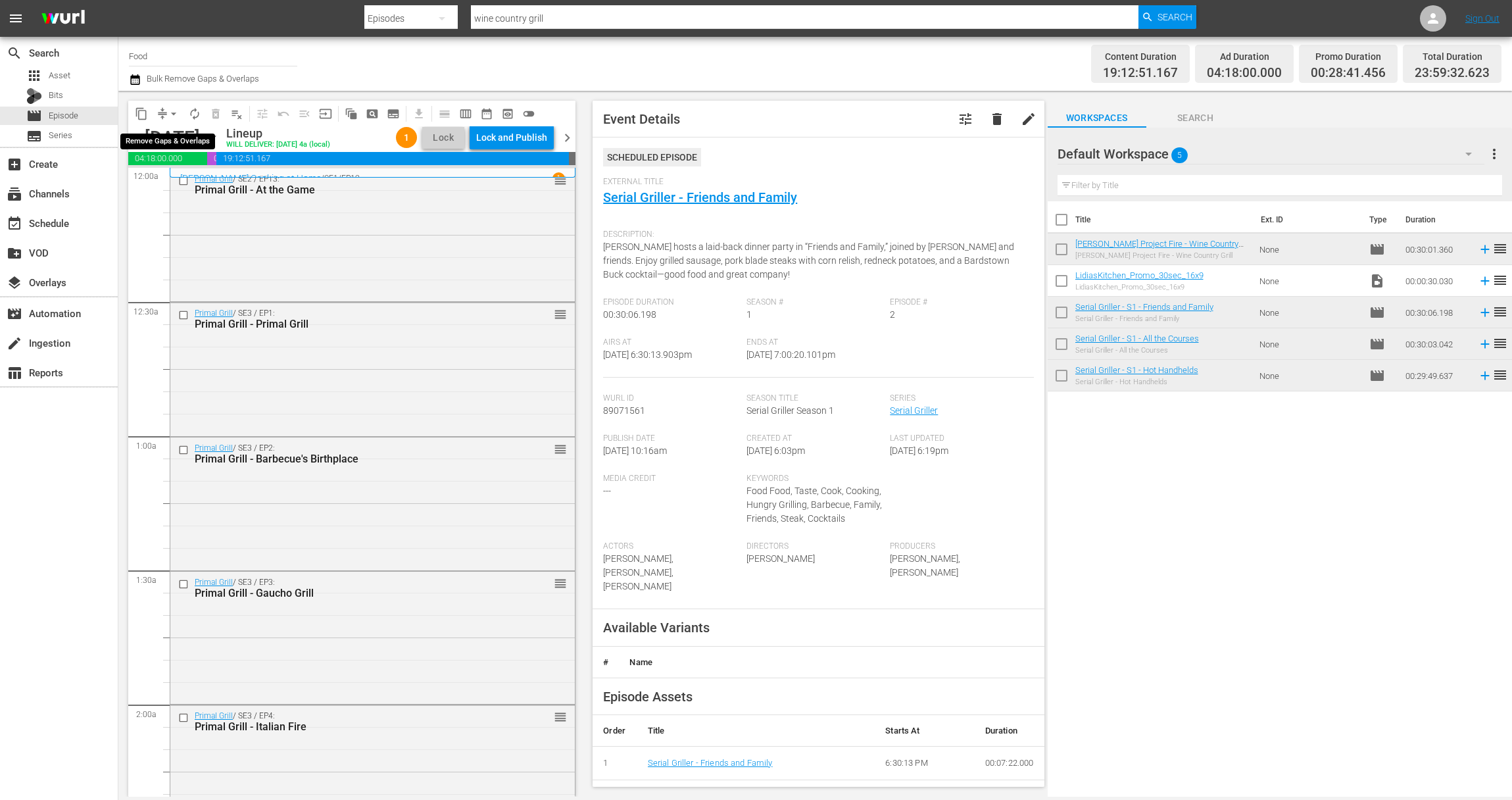
click at [176, 111] on span "arrow_drop_down" at bounding box center [174, 114] width 13 height 13
click at [179, 179] on li "Align to End of Previous Day" at bounding box center [175, 183] width 138 height 21
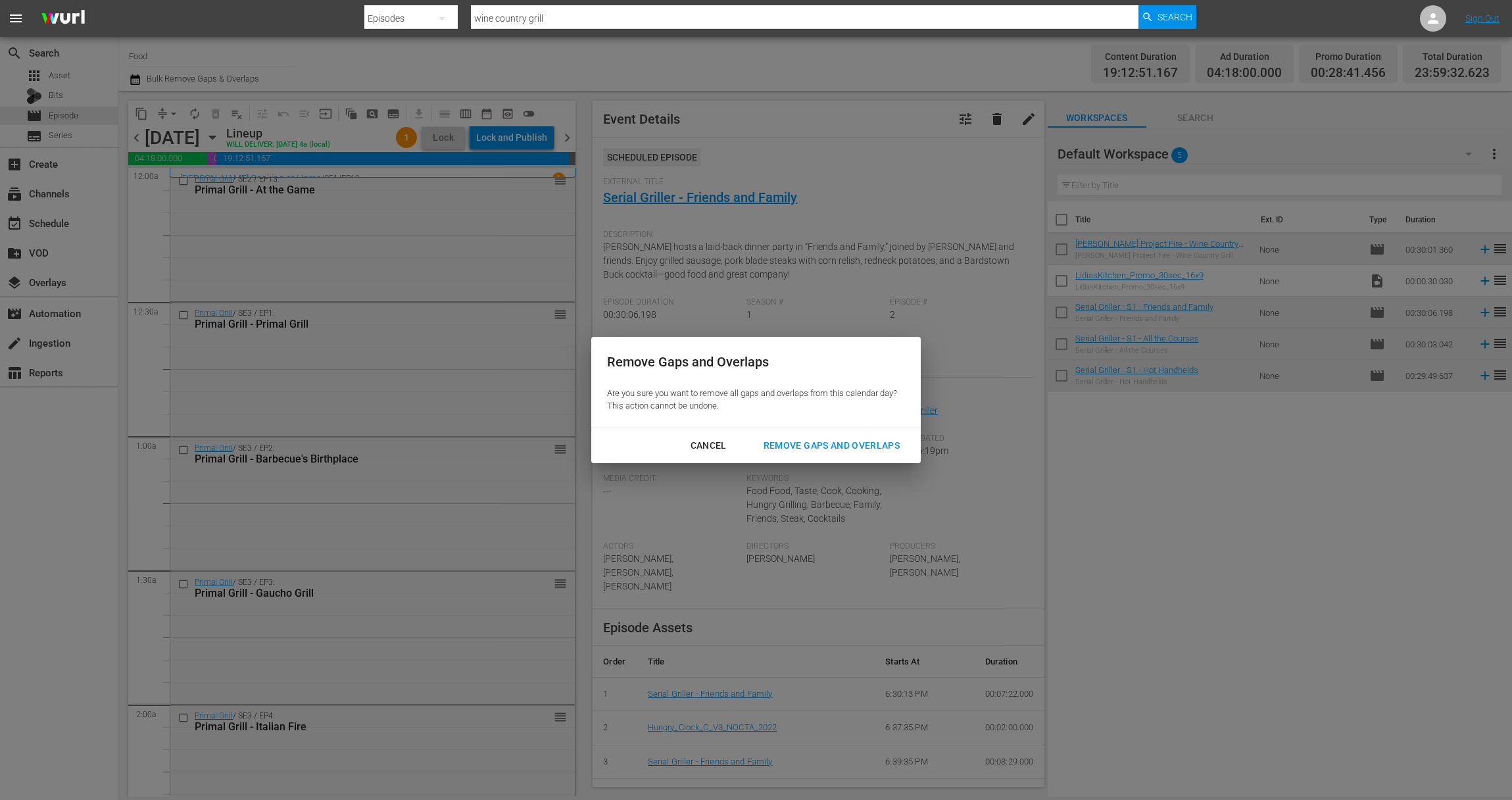
click at [829, 445] on div "Remove Gaps and Overlaps" at bounding box center [832, 445] width 157 height 17
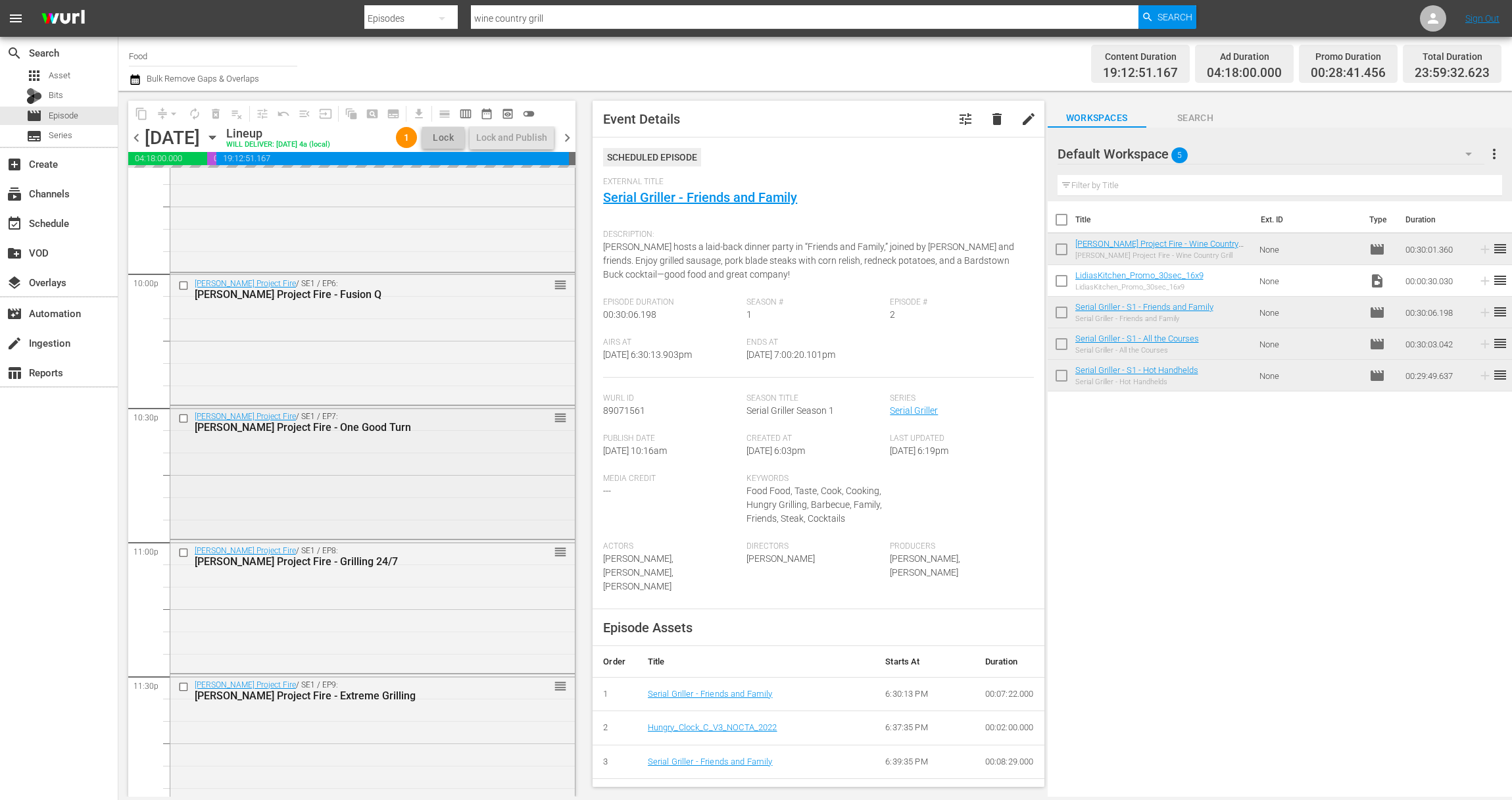
scroll to position [5809, 0]
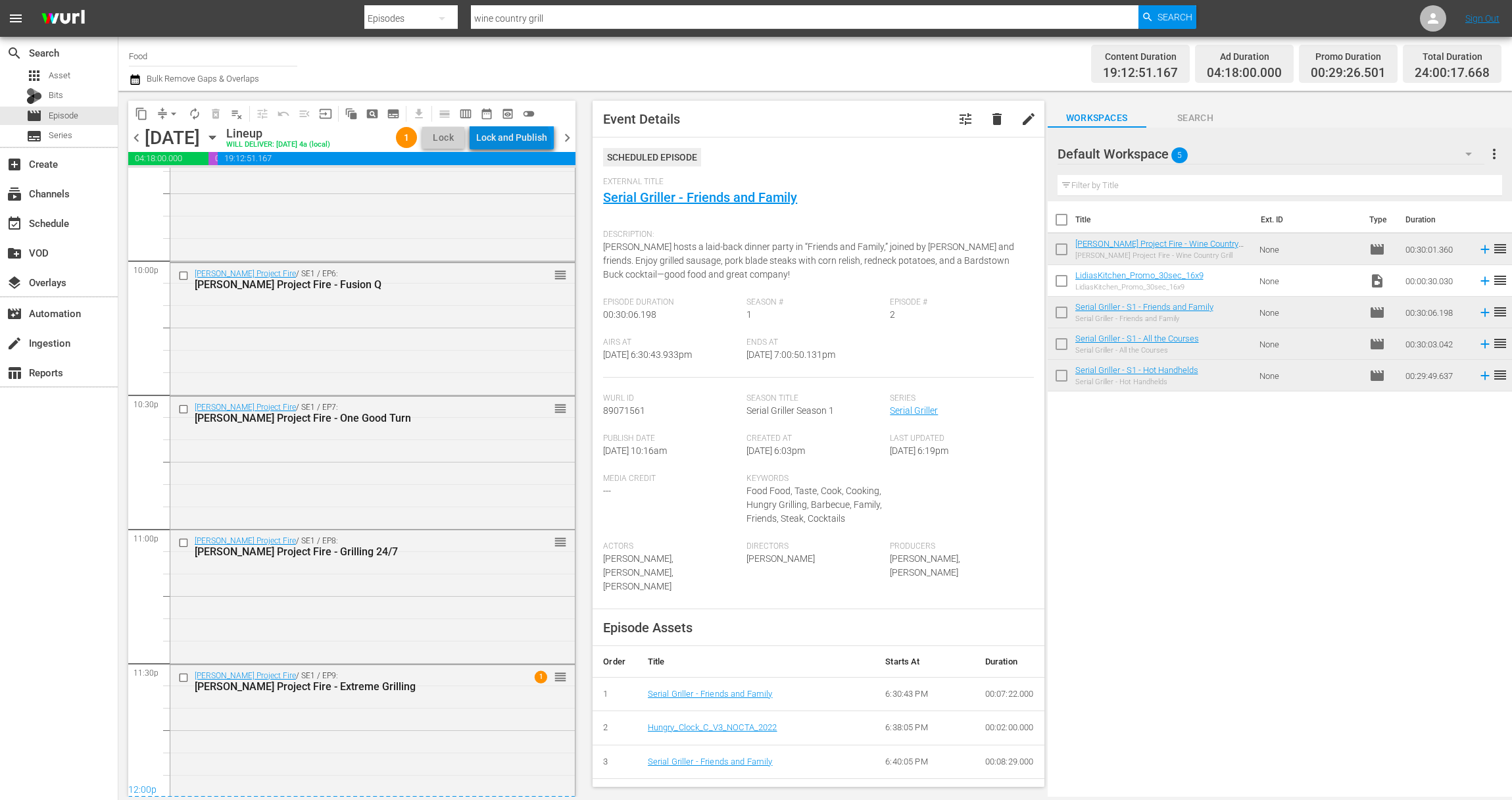
click at [516, 144] on div "Lock and Publish" at bounding box center [512, 137] width 71 height 23
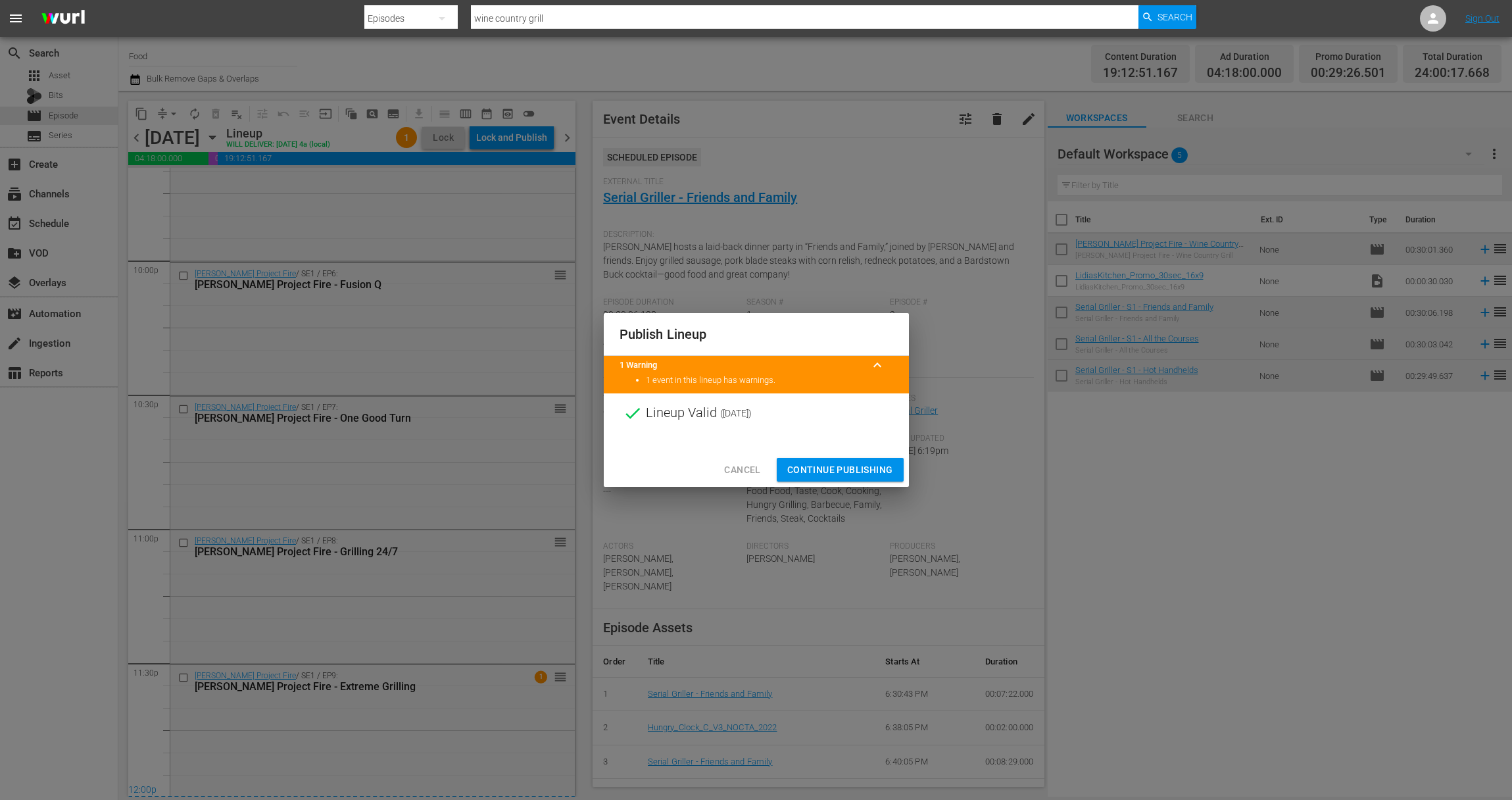
click at [849, 466] on span "Continue Publishing" at bounding box center [840, 470] width 106 height 17
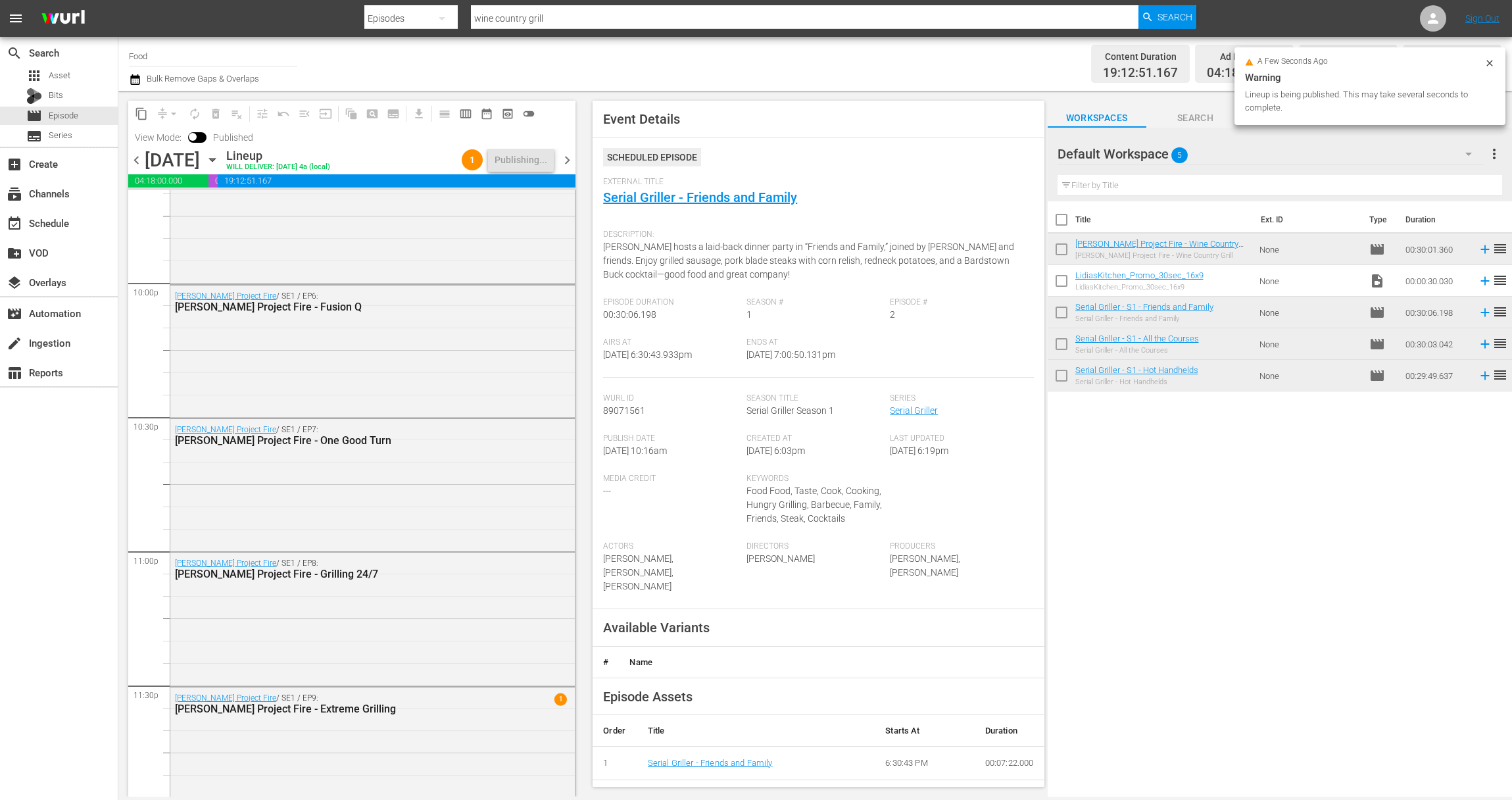
click at [219, 161] on icon "button" at bounding box center [212, 159] width 14 height 14
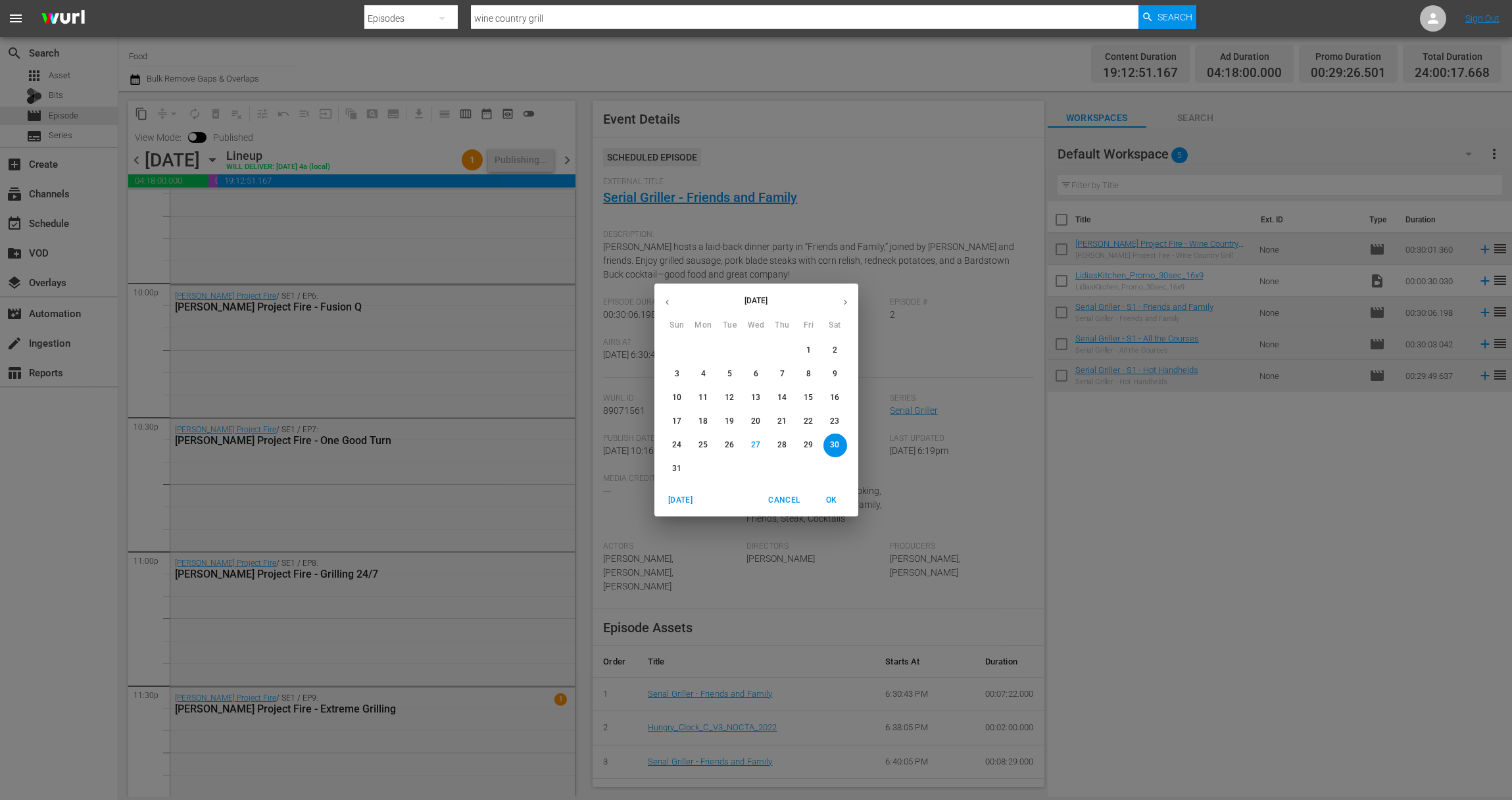
click at [673, 466] on p "31" at bounding box center [677, 469] width 9 height 11
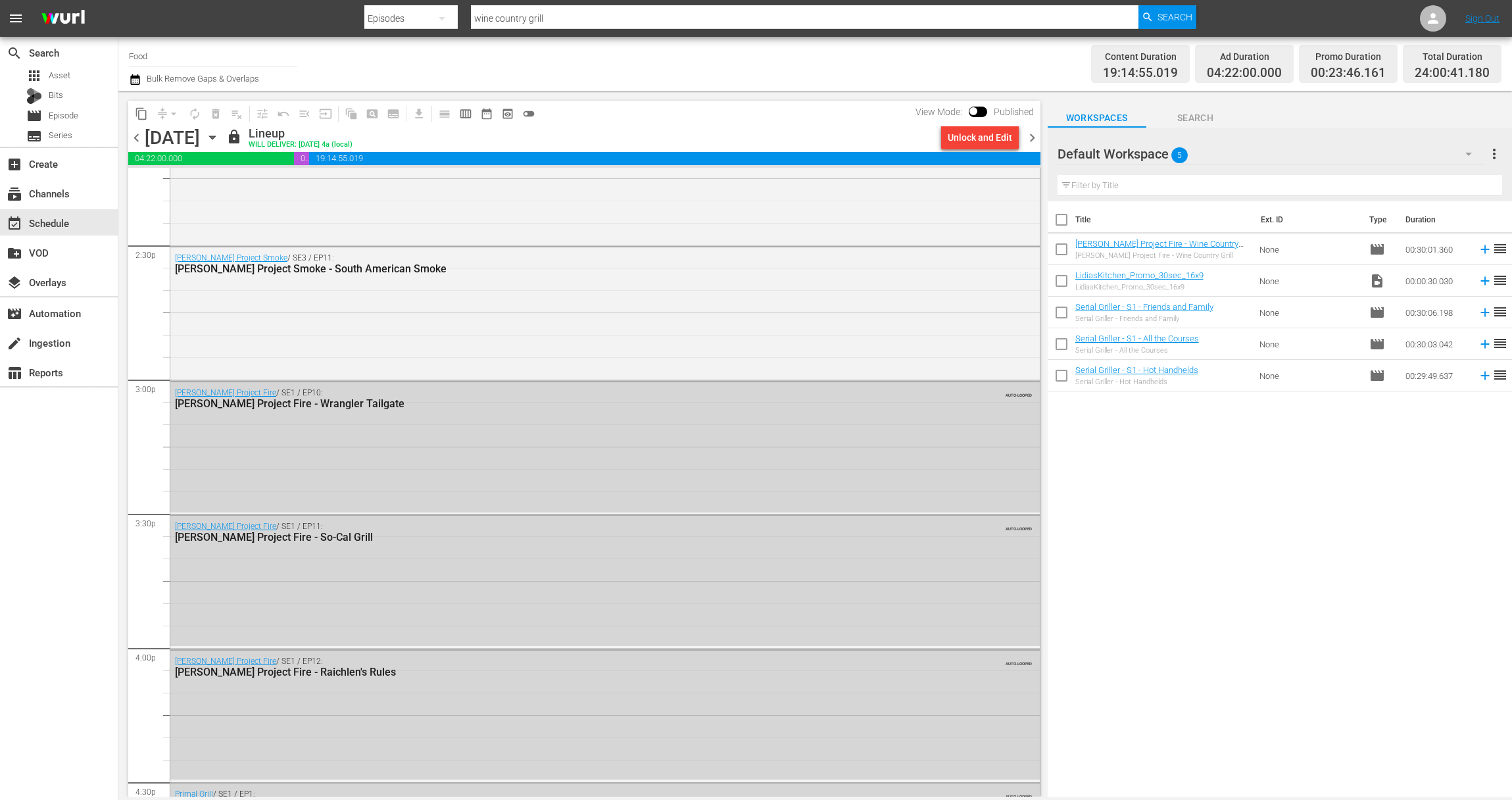
scroll to position [3656, 0]
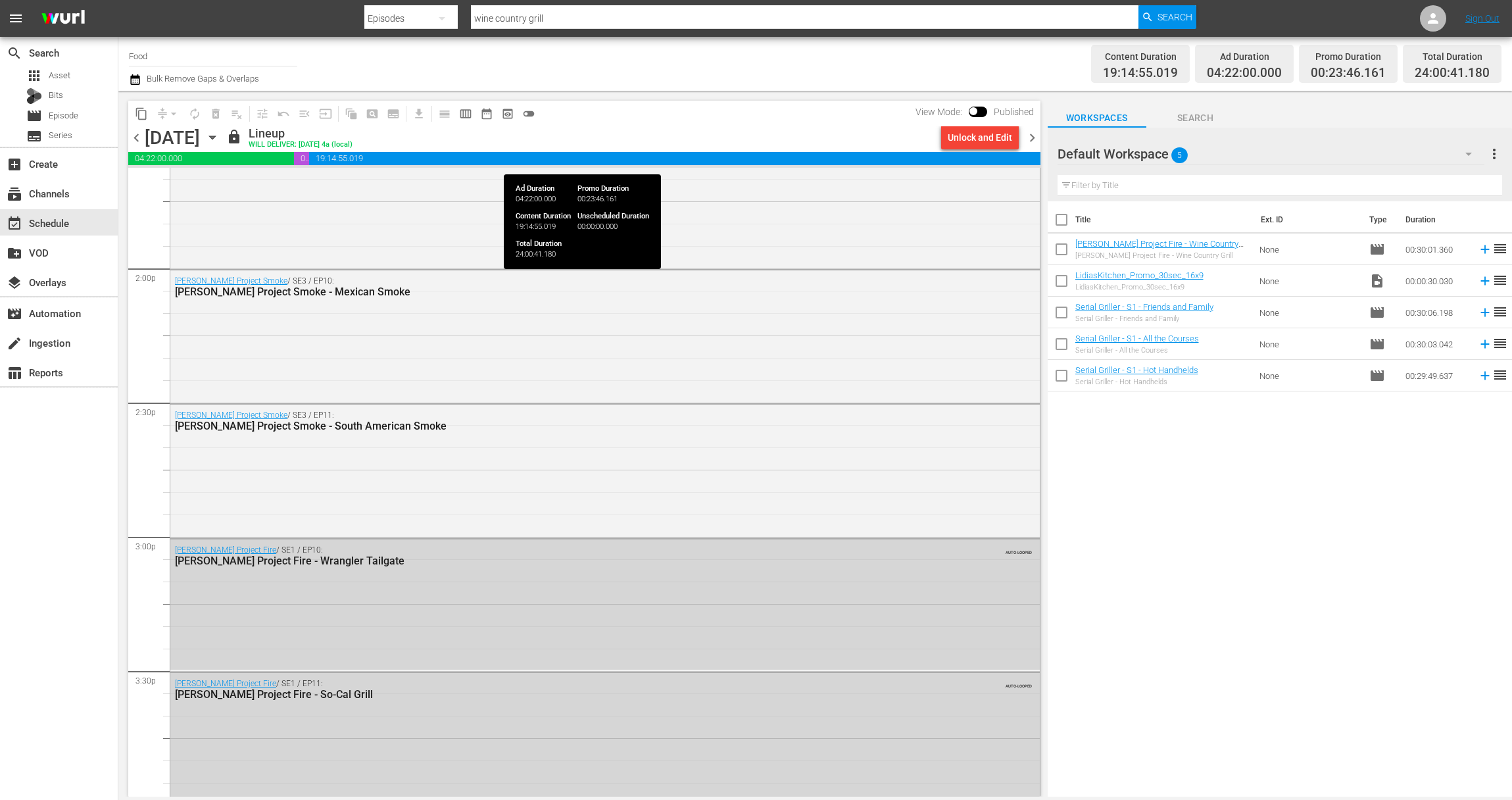
click at [966, 130] on div "Unlock and Edit" at bounding box center [980, 137] width 64 height 23
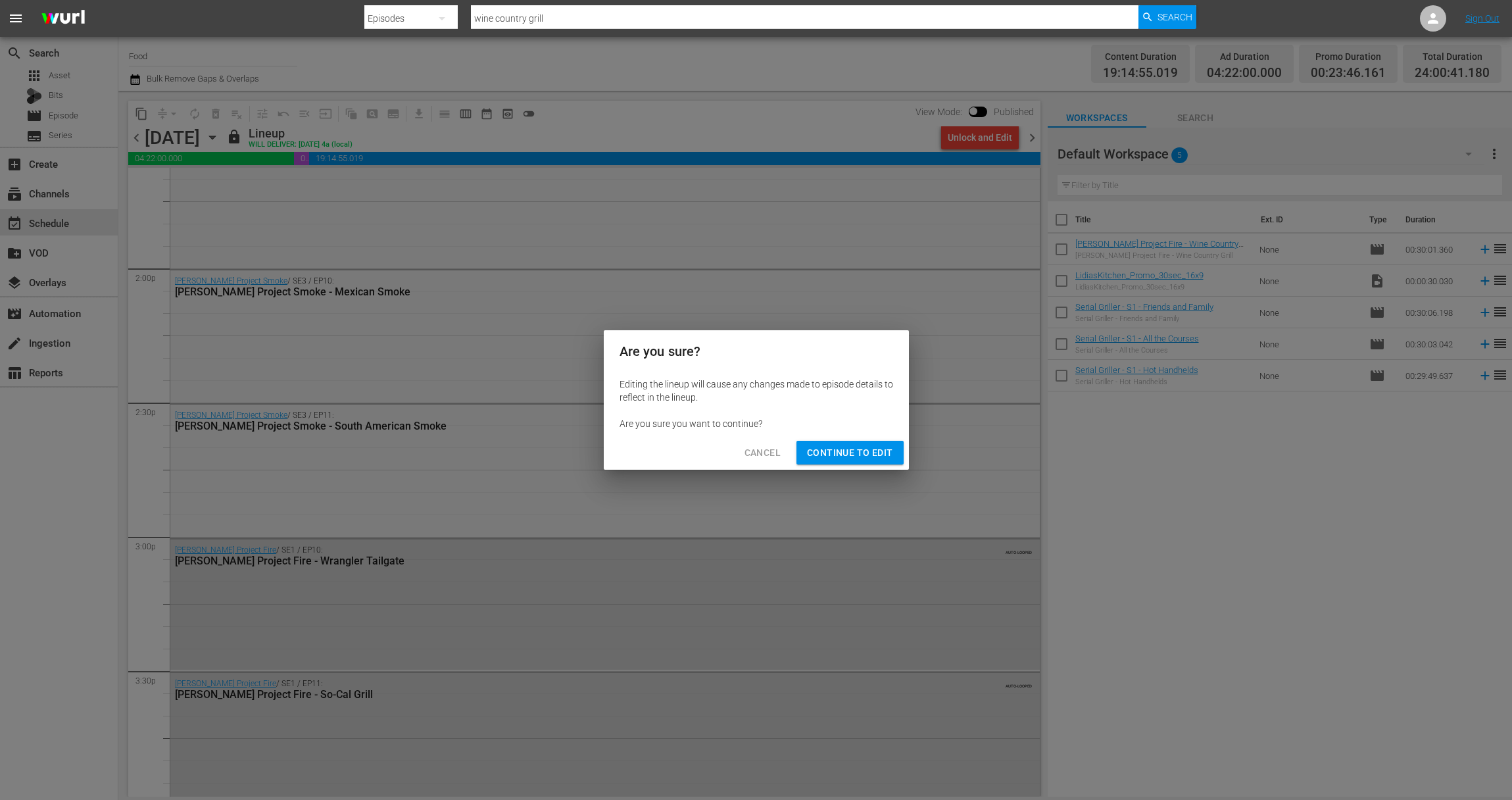
click at [771, 457] on span "Cancel" at bounding box center [762, 453] width 36 height 17
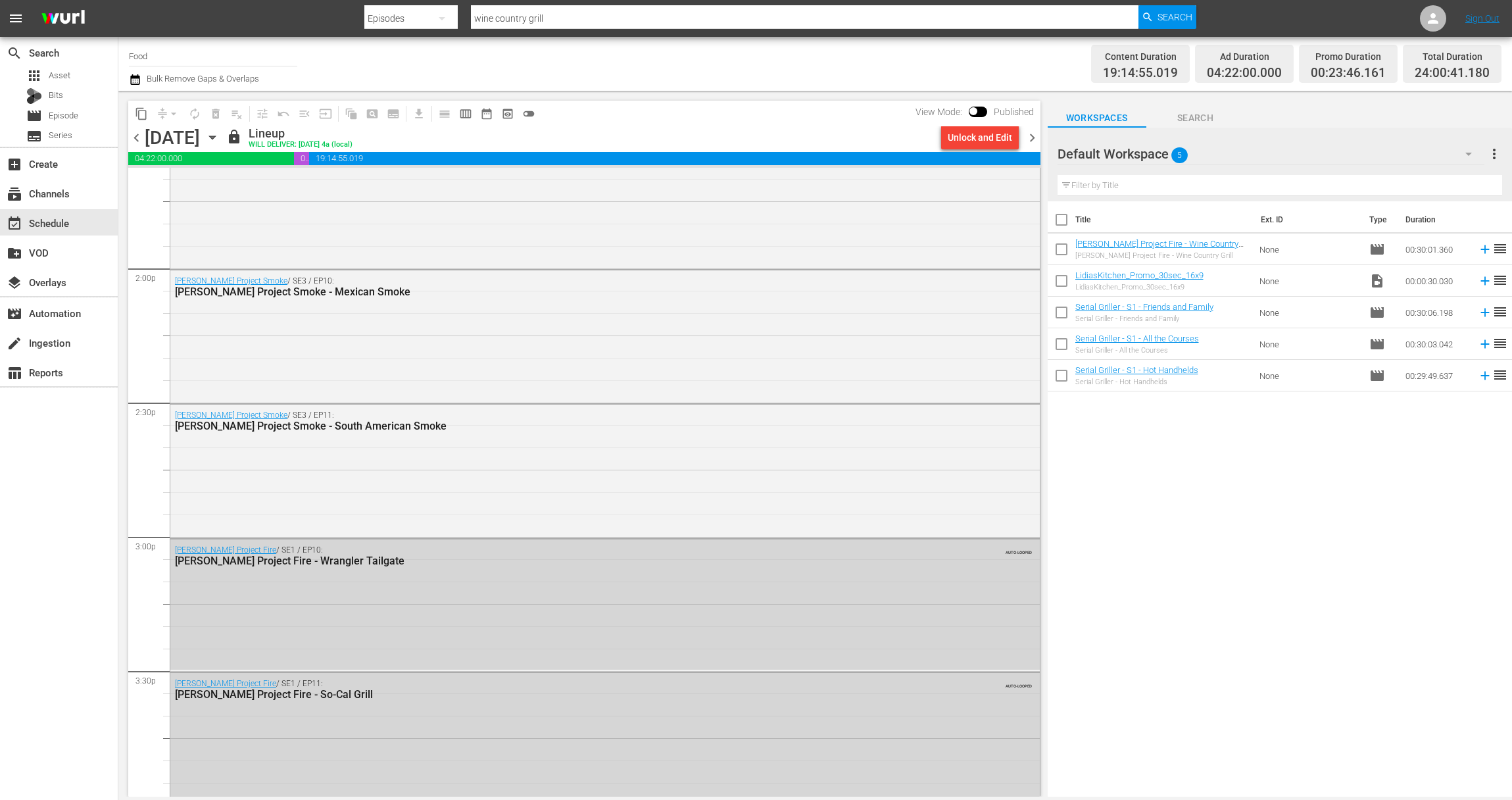
drag, startPoint x: 1348, startPoint y: 23, endPoint x: 1367, endPoint y: 1, distance: 29.1
click at [1349, 21] on nav "menu Search By Episodes Search ID, Title, Description, Keywords, or Category wi…" at bounding box center [756, 18] width 1512 height 36
click at [215, 136] on icon "button" at bounding box center [212, 138] width 6 height 4
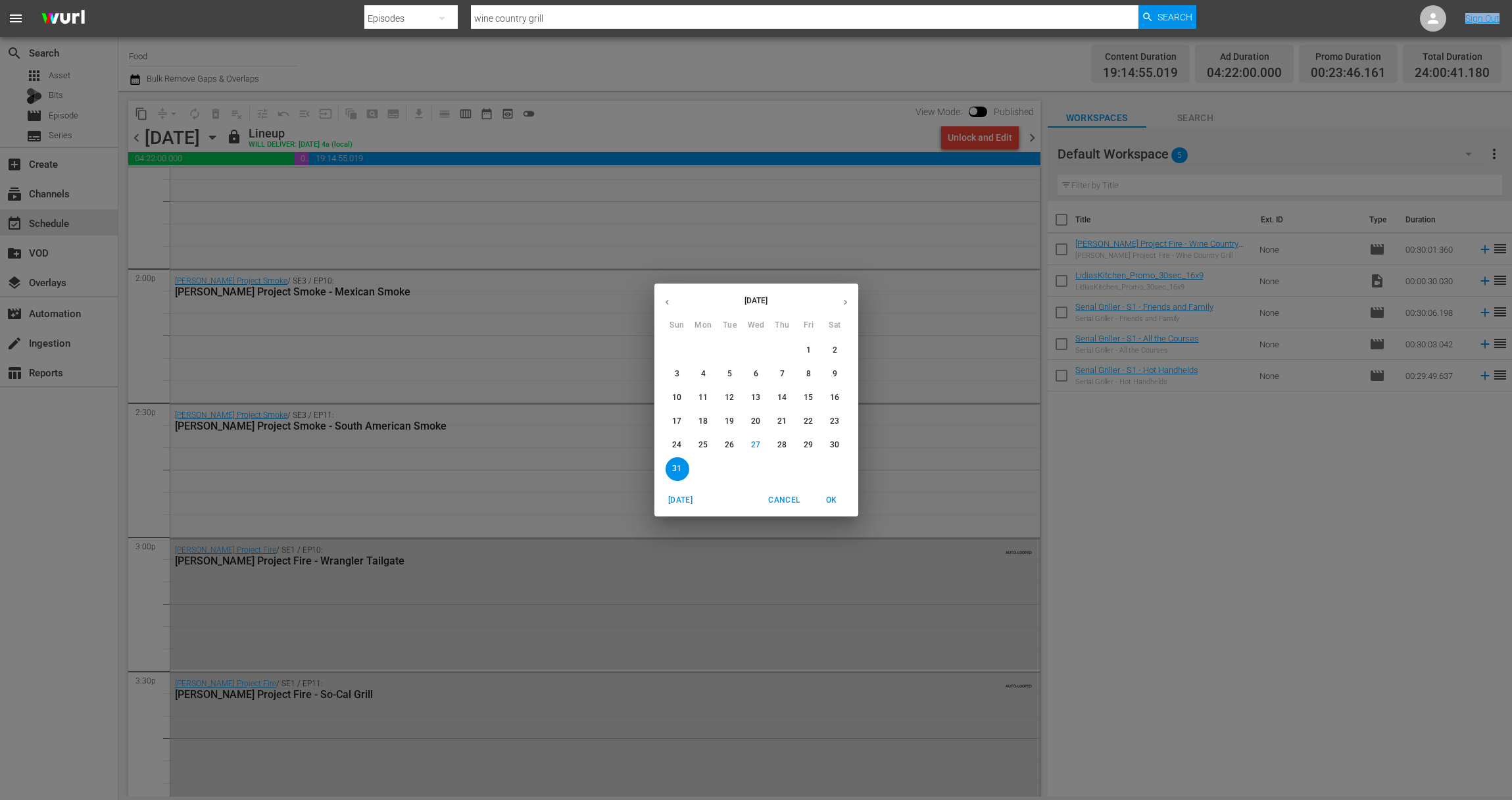
click at [809, 448] on p "29" at bounding box center [809, 445] width 9 height 11
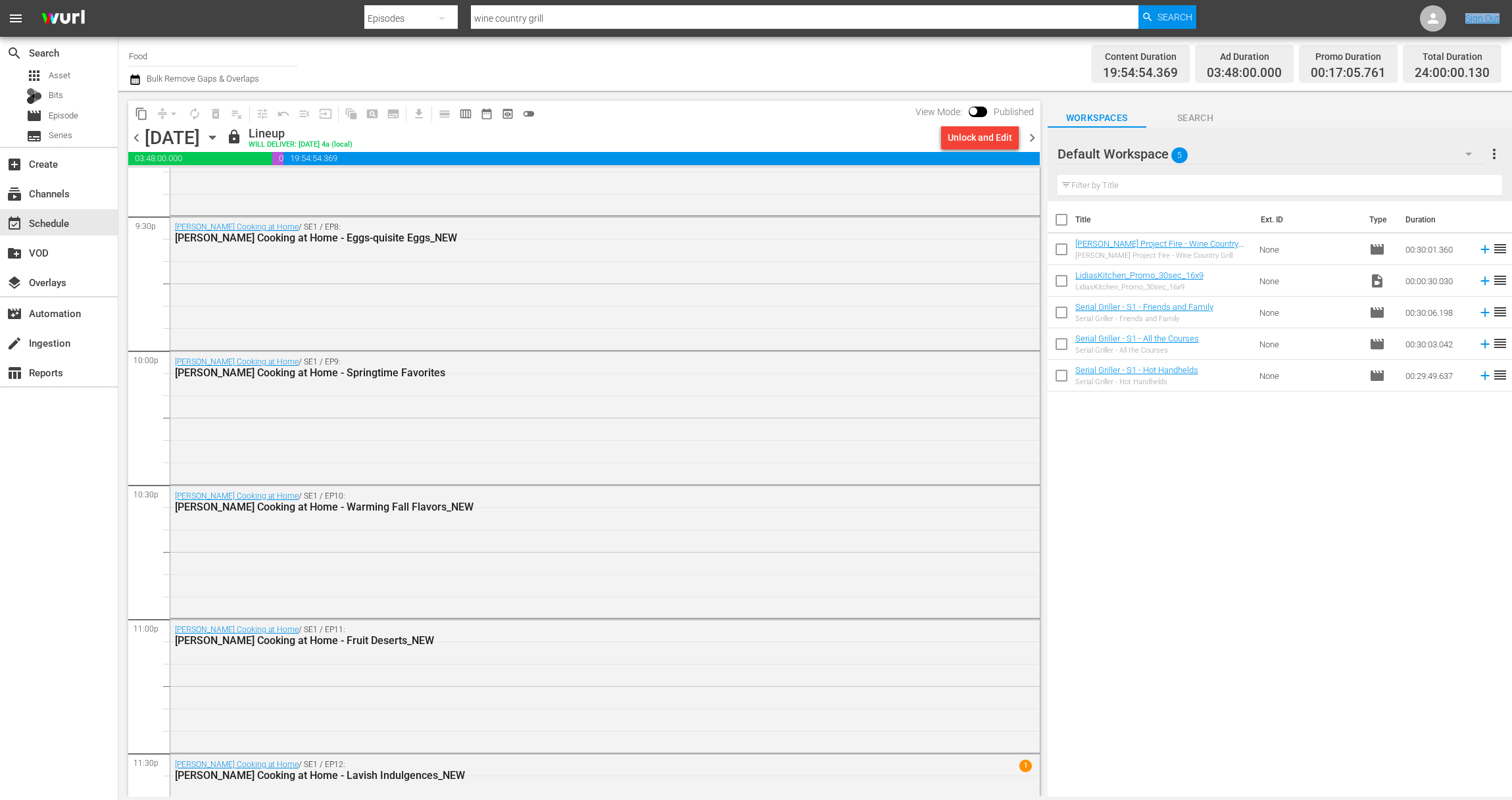
scroll to position [5809, 0]
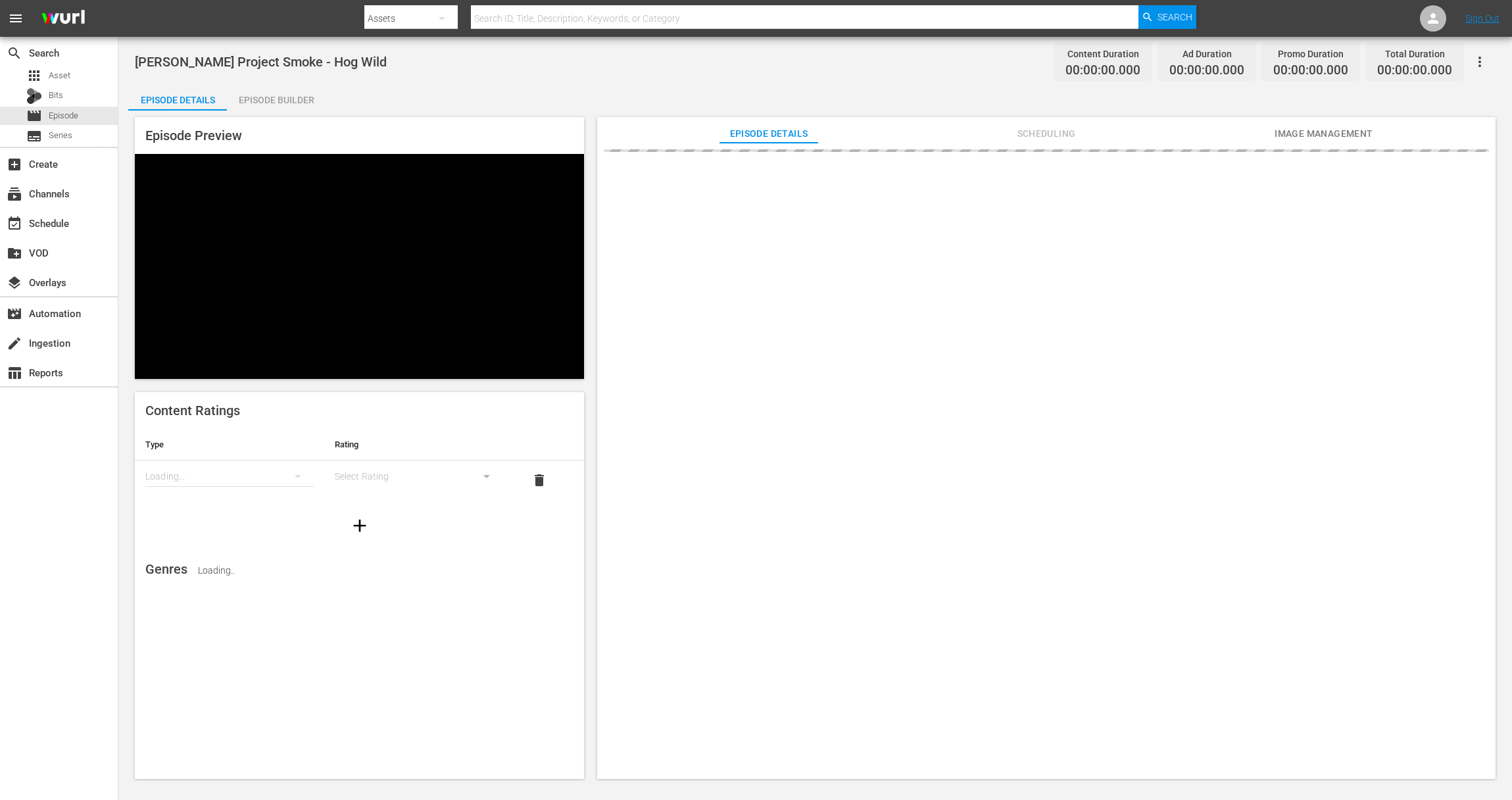
click at [287, 106] on div "Episode Builder" at bounding box center [276, 100] width 99 height 32
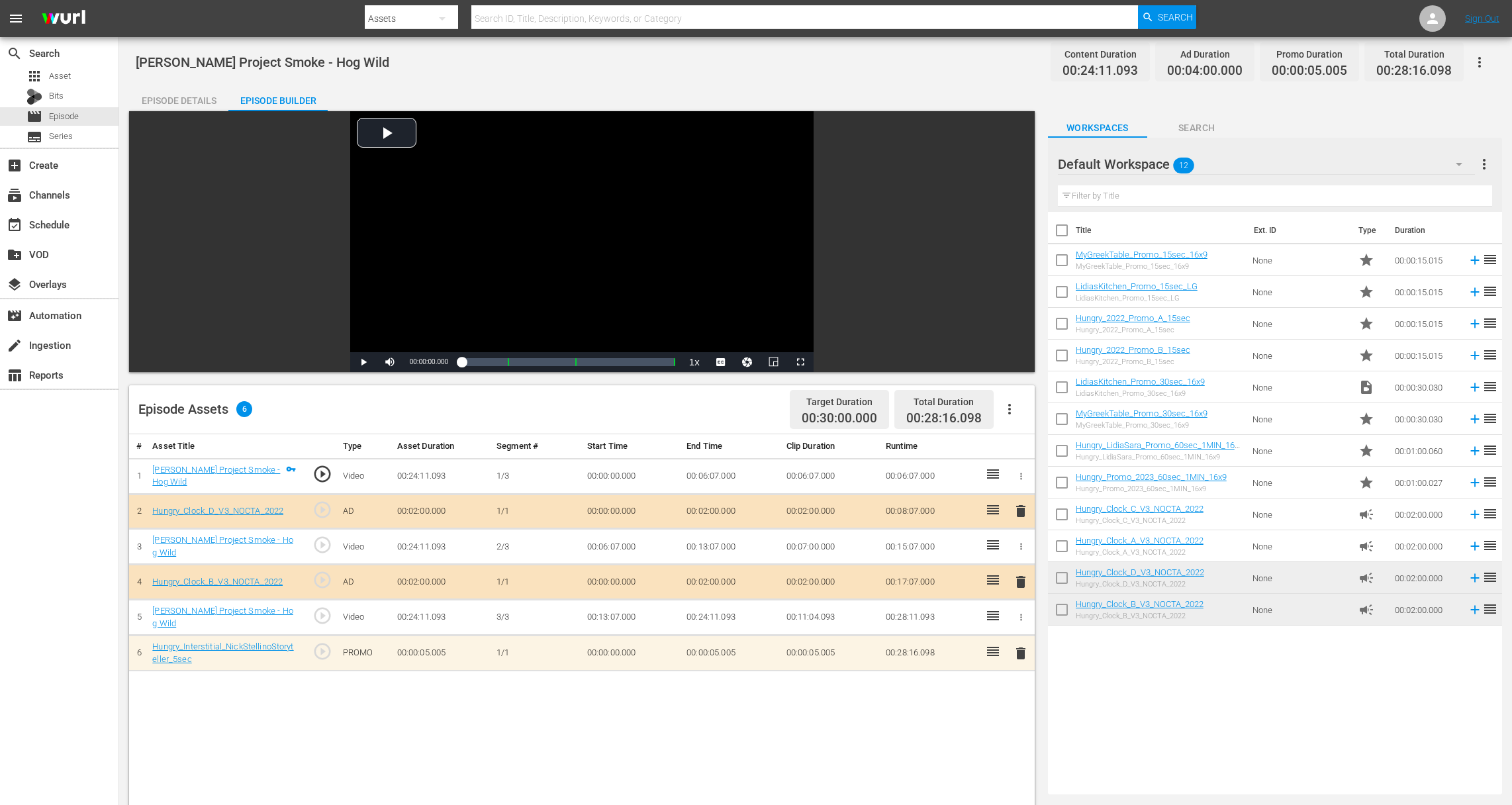
click at [1022, 651] on span "delete" at bounding box center [1021, 653] width 16 height 16
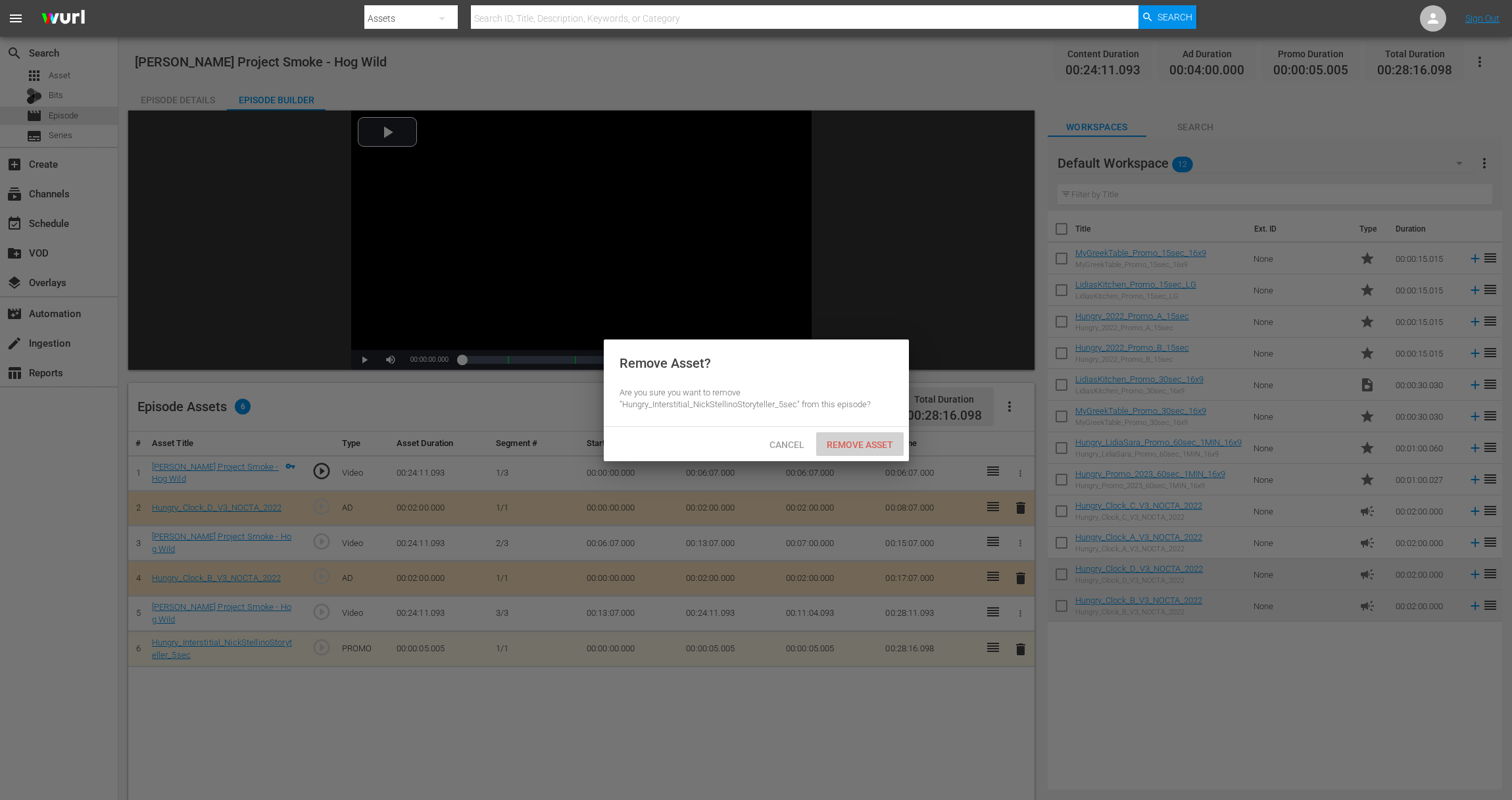
click at [867, 446] on span "Remove Asset" at bounding box center [860, 444] width 88 height 10
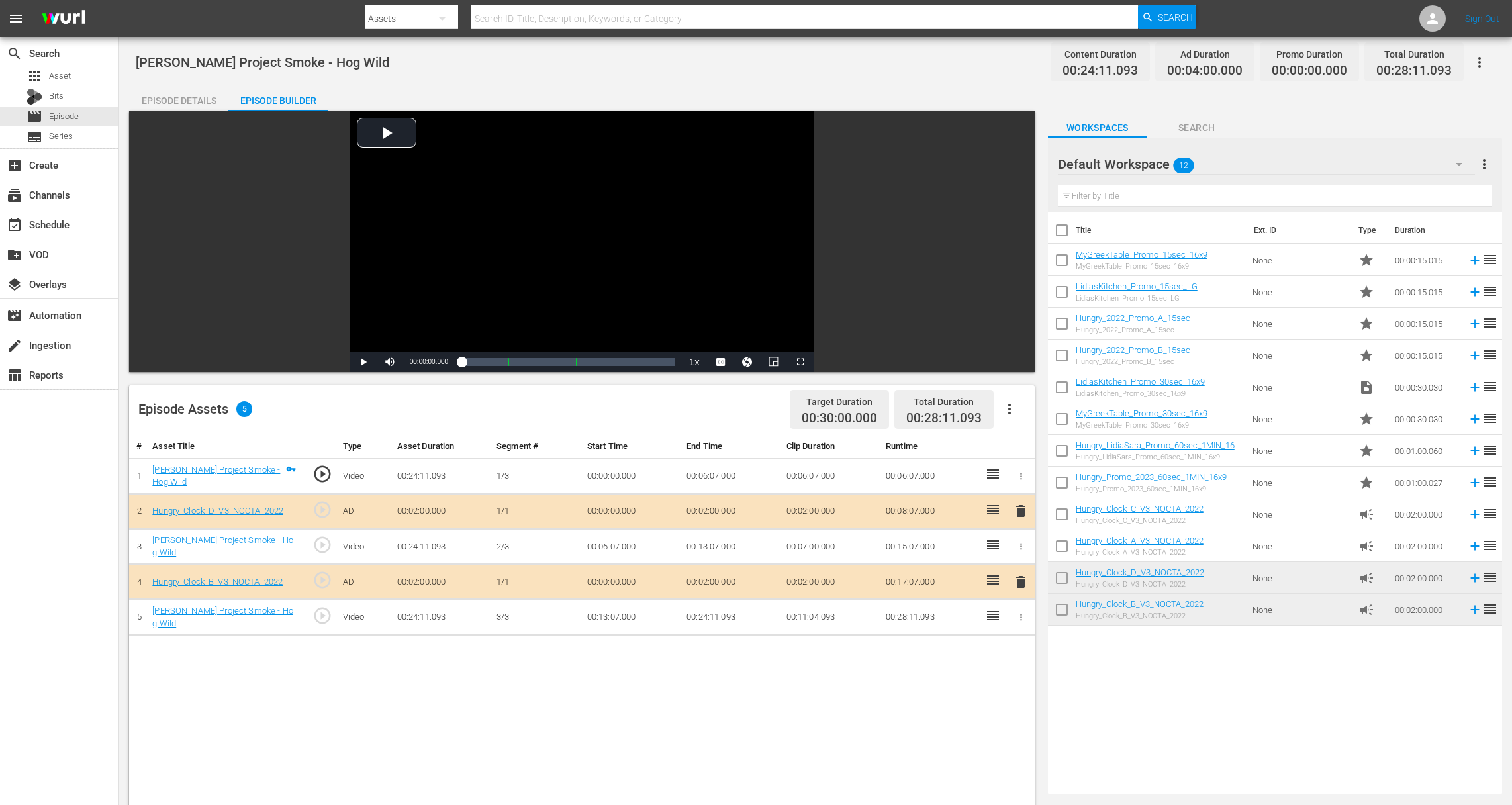
drag, startPoint x: 1481, startPoint y: 541, endPoint x: 852, endPoint y: 8, distance: 824.5
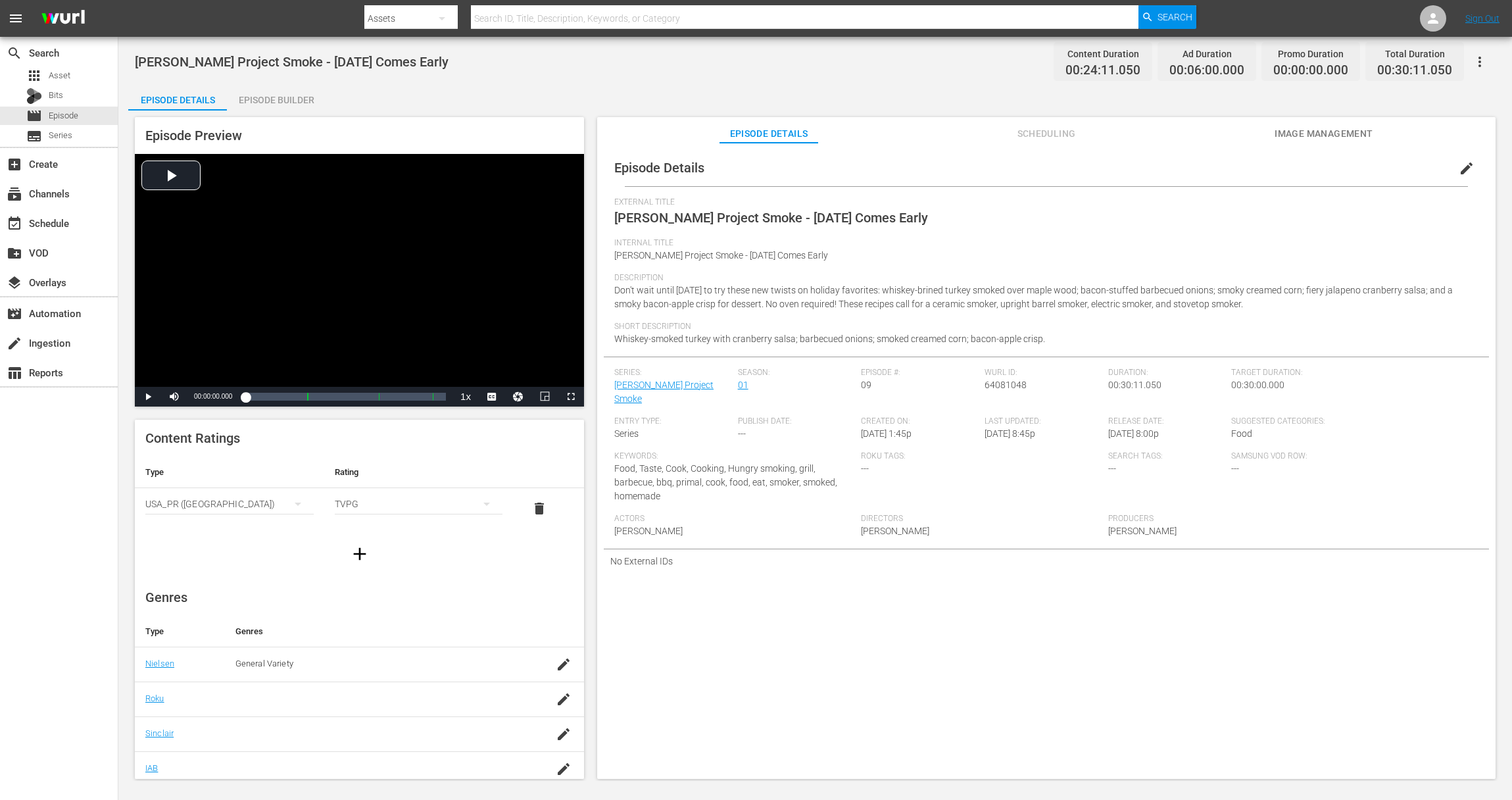
click at [291, 117] on div "Episode Preview Video Player is loading. Play Video Play Mute Current Time 00:0…" at bounding box center [359, 261] width 449 height 289
click at [295, 105] on div "Episode Builder" at bounding box center [276, 100] width 99 height 32
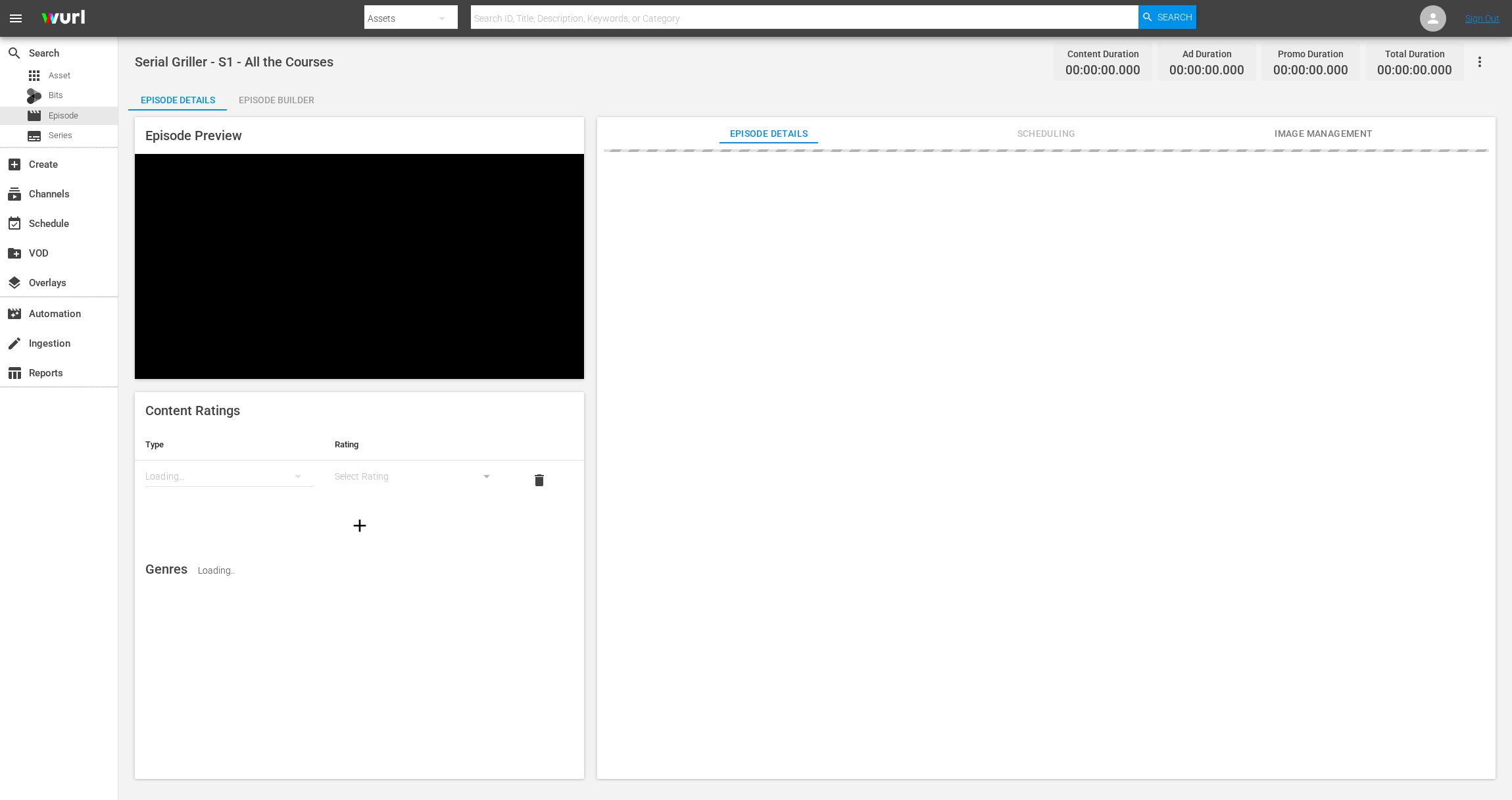
click at [290, 99] on div "Episode Builder" at bounding box center [276, 100] width 99 height 32
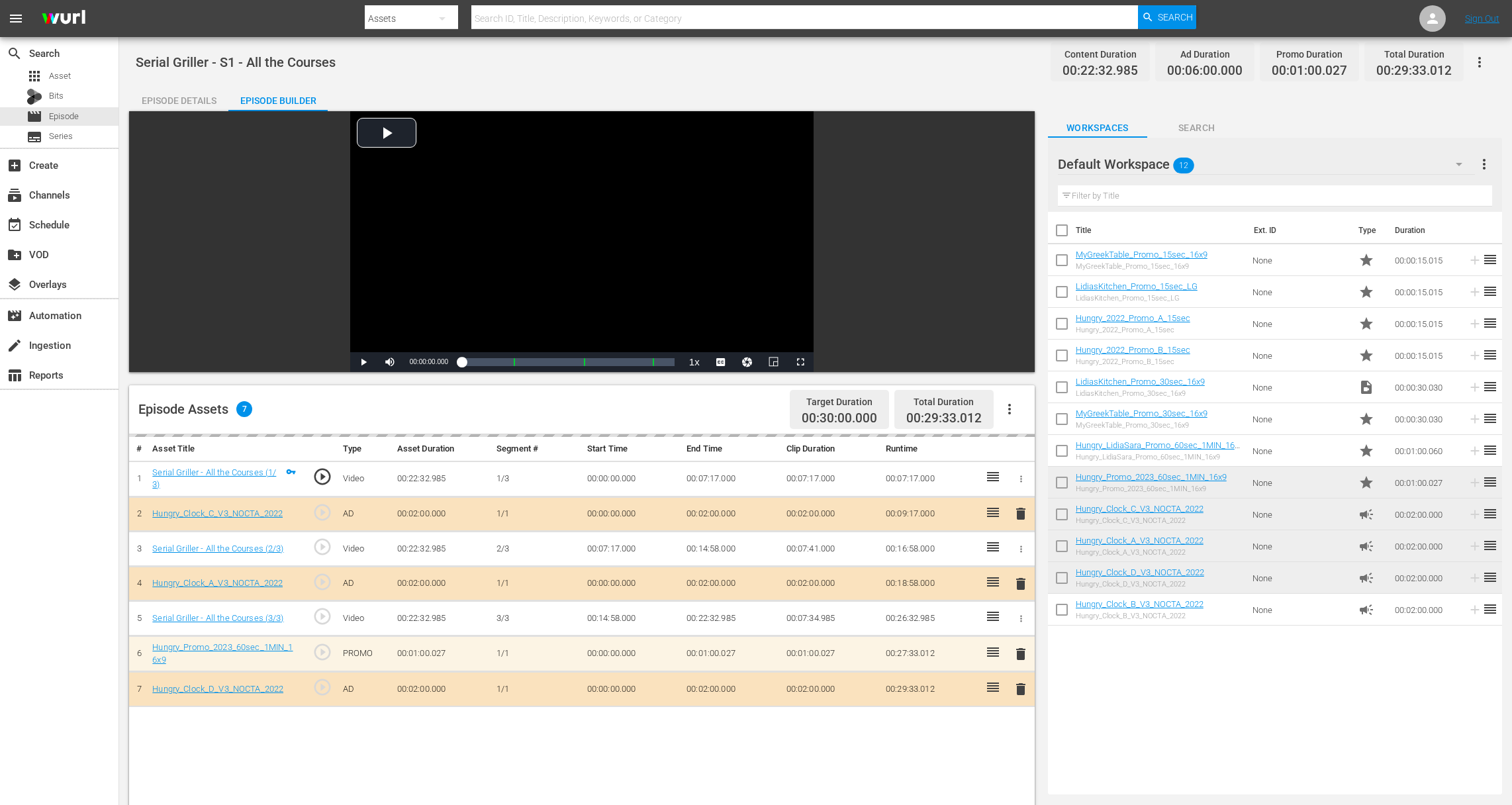
drag, startPoint x: 1480, startPoint y: 292, endPoint x: 592, endPoint y: 0, distance: 934.8
